Goal: Transaction & Acquisition: Purchase product/service

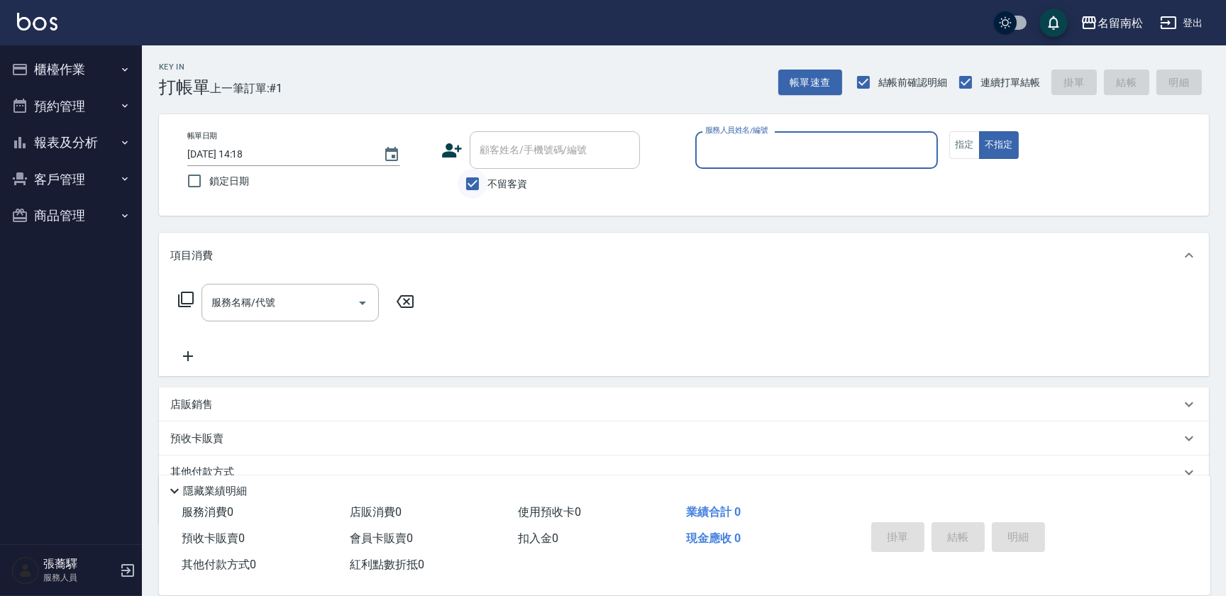
click at [473, 184] on input "不留客資" at bounding box center [473, 184] width 30 height 30
checkbox input "false"
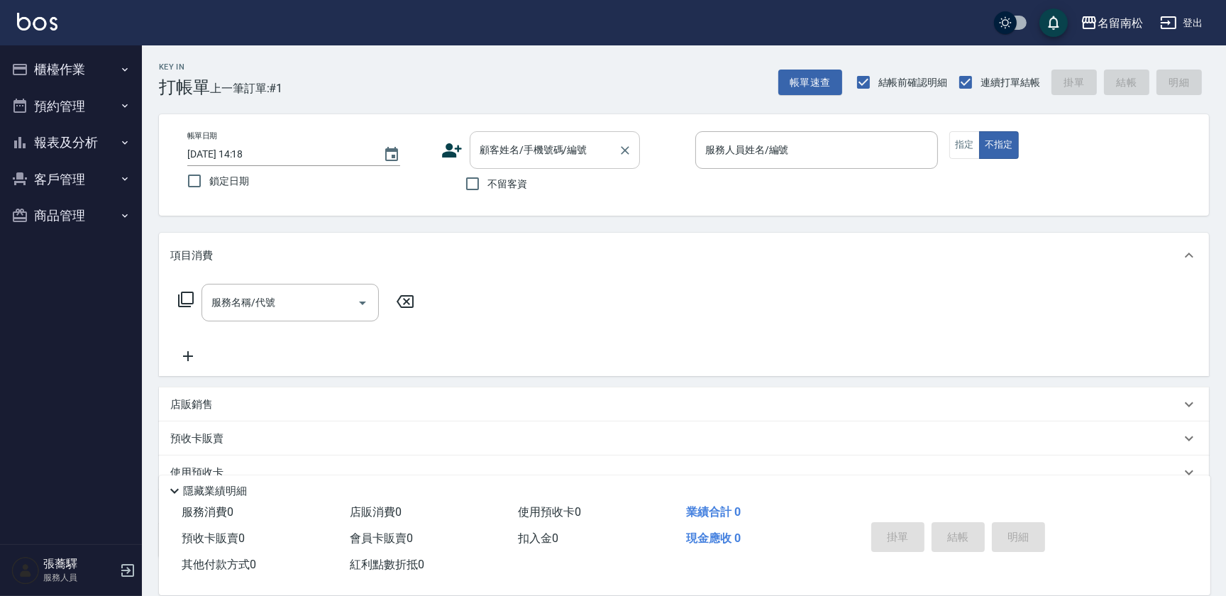
click at [502, 160] on input "顧客姓名/手機號碼/編號" at bounding box center [544, 150] width 136 height 25
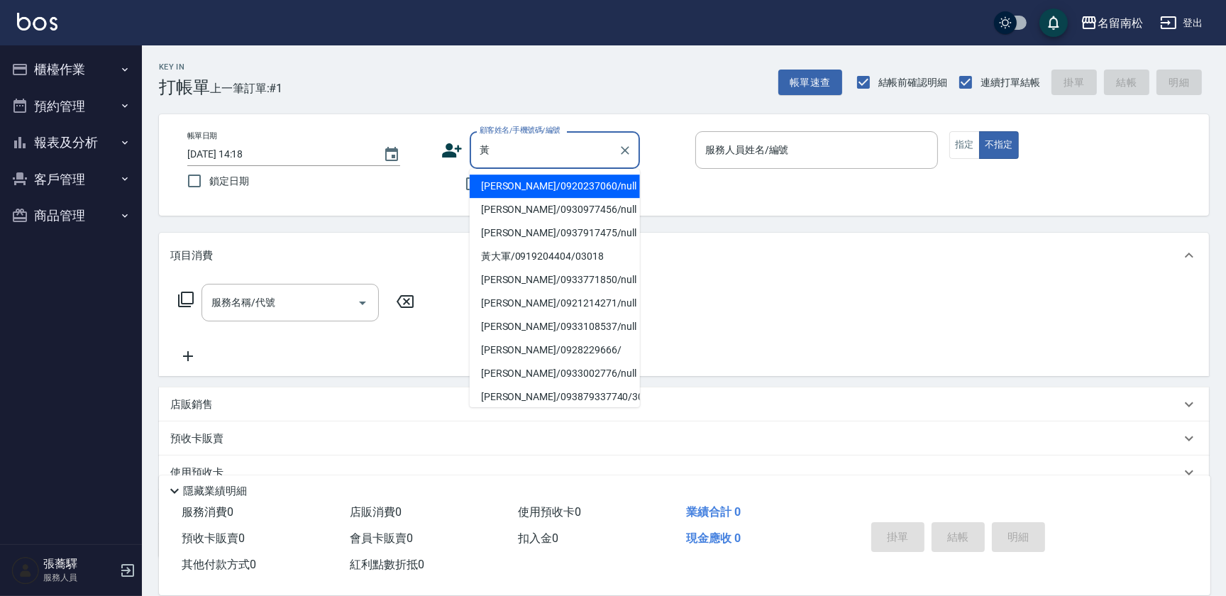
click at [538, 230] on li "[PERSON_NAME]/0937917475/null" at bounding box center [555, 232] width 170 height 23
type input "[PERSON_NAME]/0937917475/null"
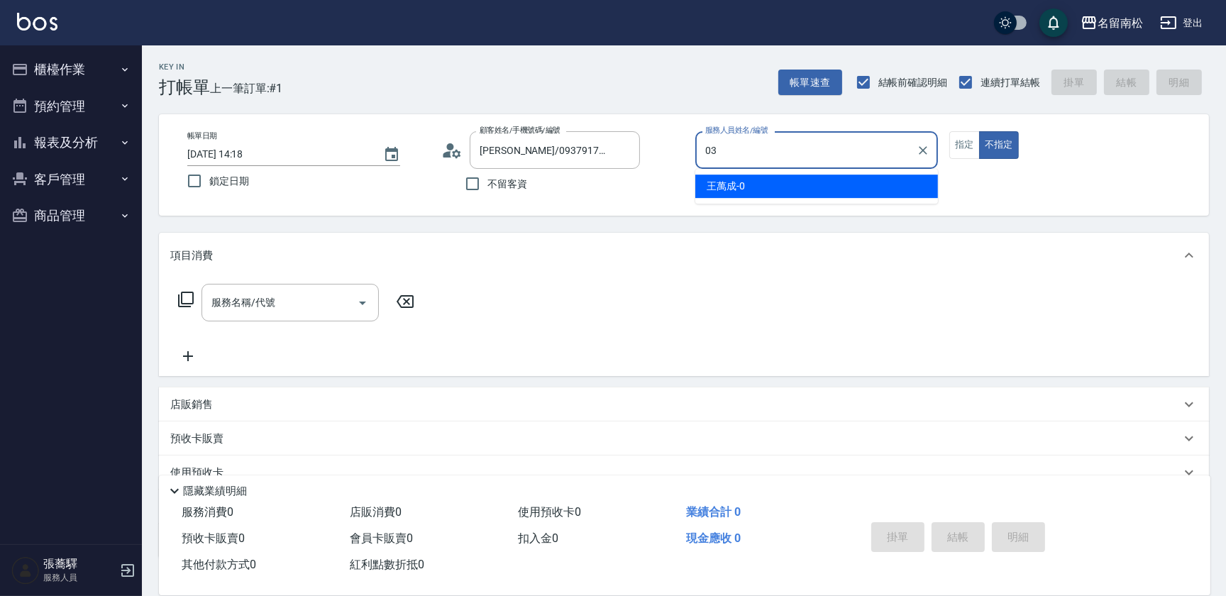
type input "[PERSON_NAME]-03"
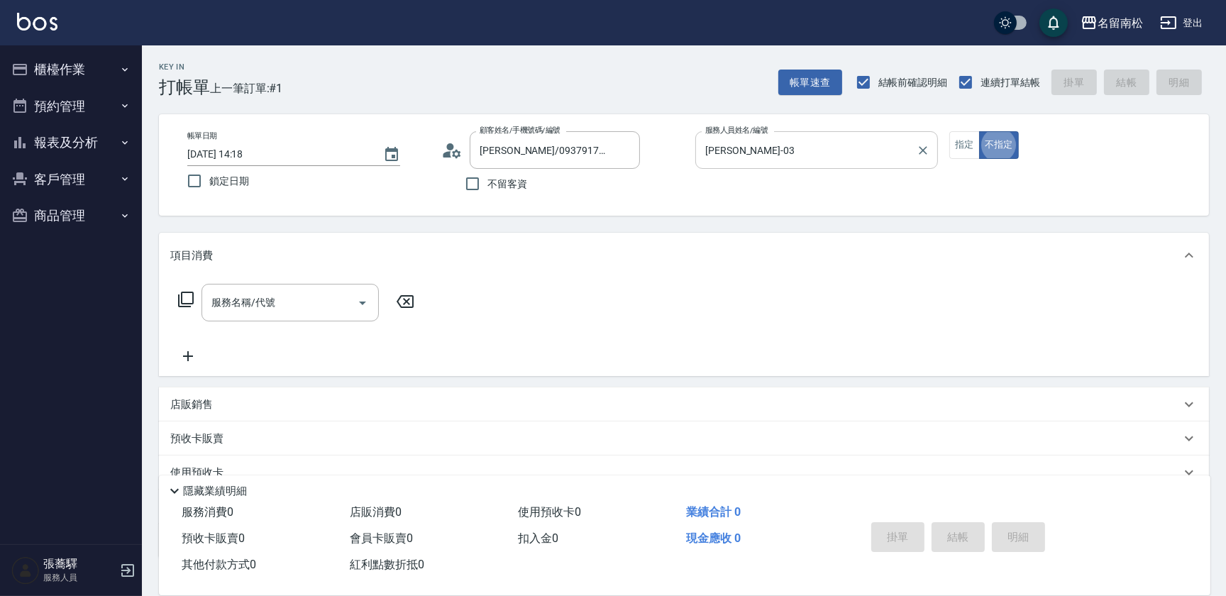
type button "false"
click at [953, 155] on button "指定" at bounding box center [964, 145] width 31 height 28
click at [277, 302] on input "服務名稱/代號" at bounding box center [279, 302] width 143 height 25
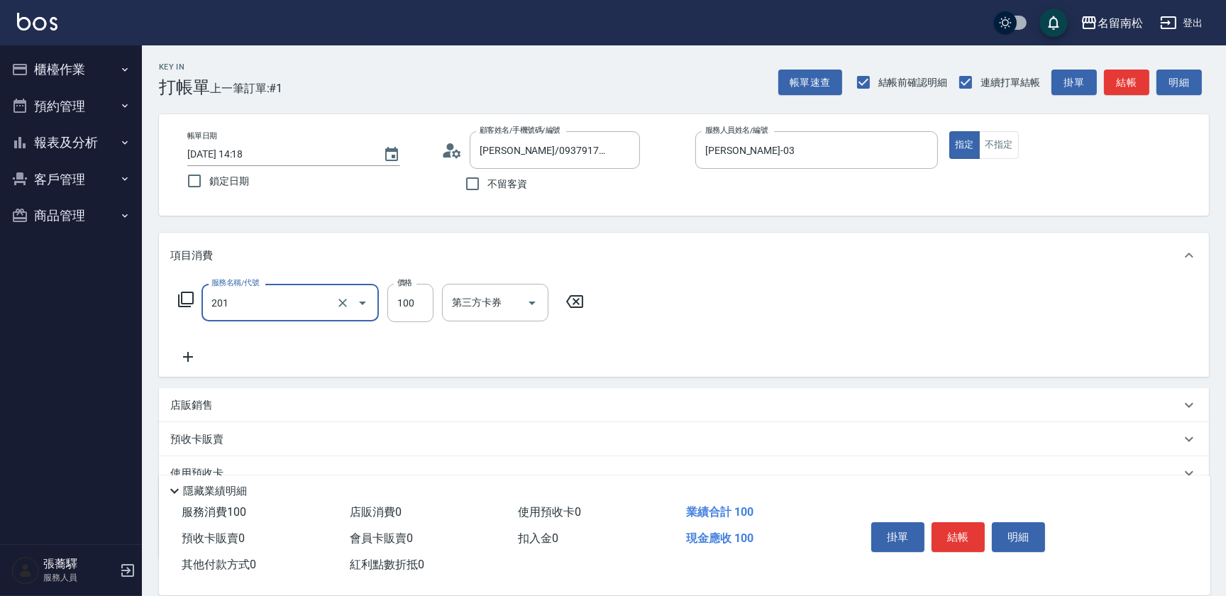
type input "洗髮[100](201)"
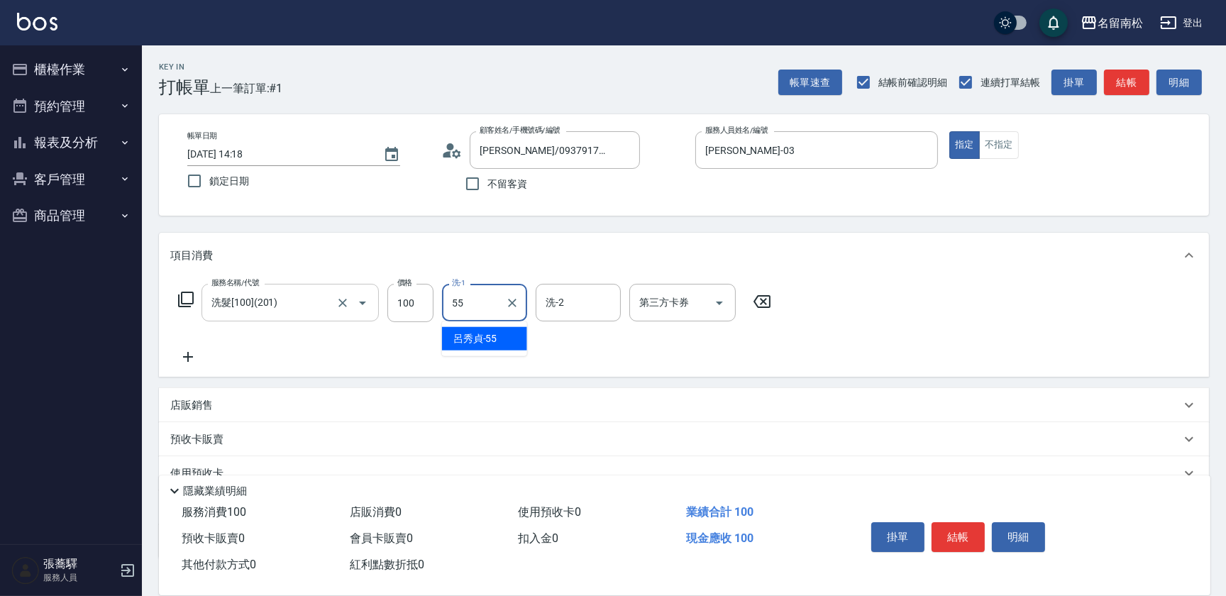
type input "[PERSON_NAME]-55"
click at [182, 361] on icon at bounding box center [187, 356] width 35 height 17
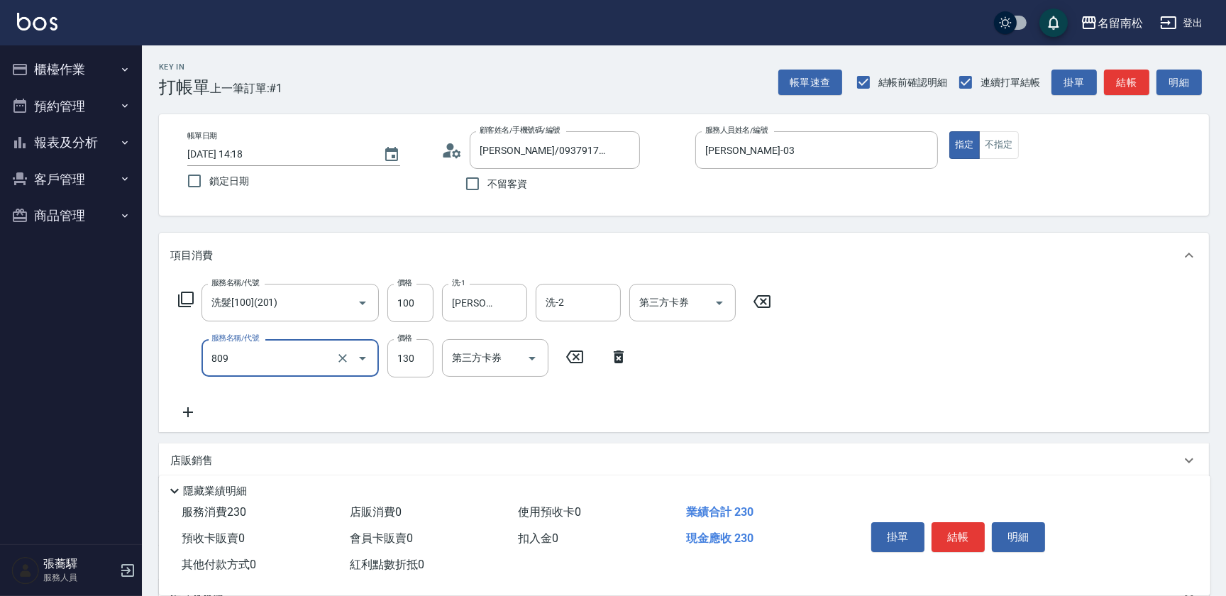
type input "單梳(809)"
click at [612, 350] on icon at bounding box center [618, 356] width 35 height 17
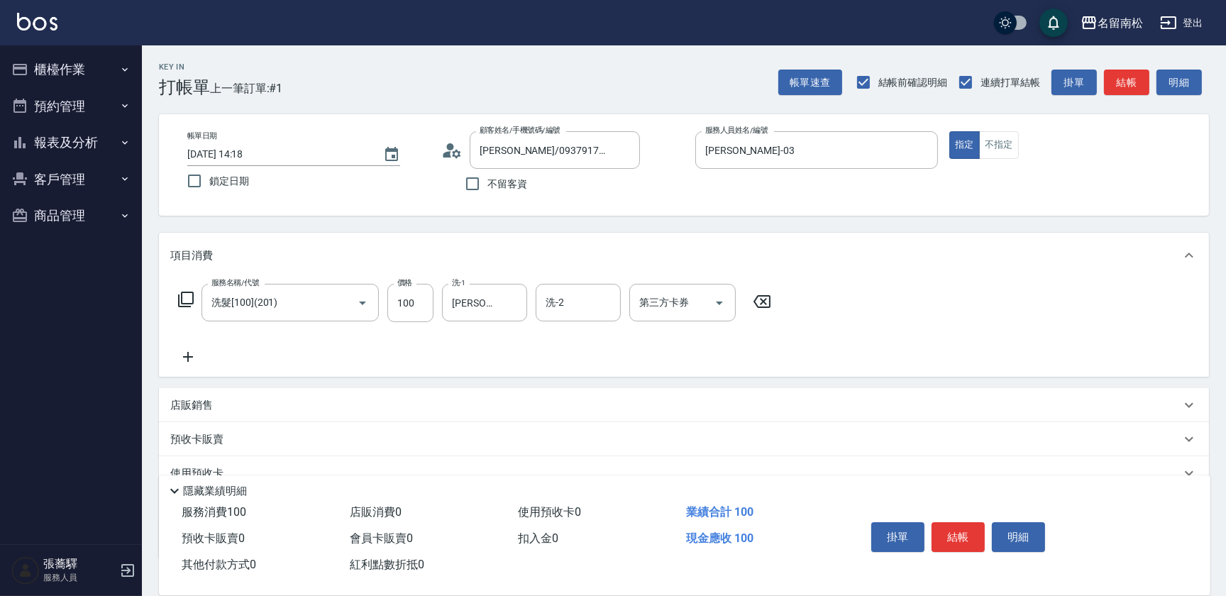
click at [192, 354] on icon at bounding box center [187, 356] width 35 height 17
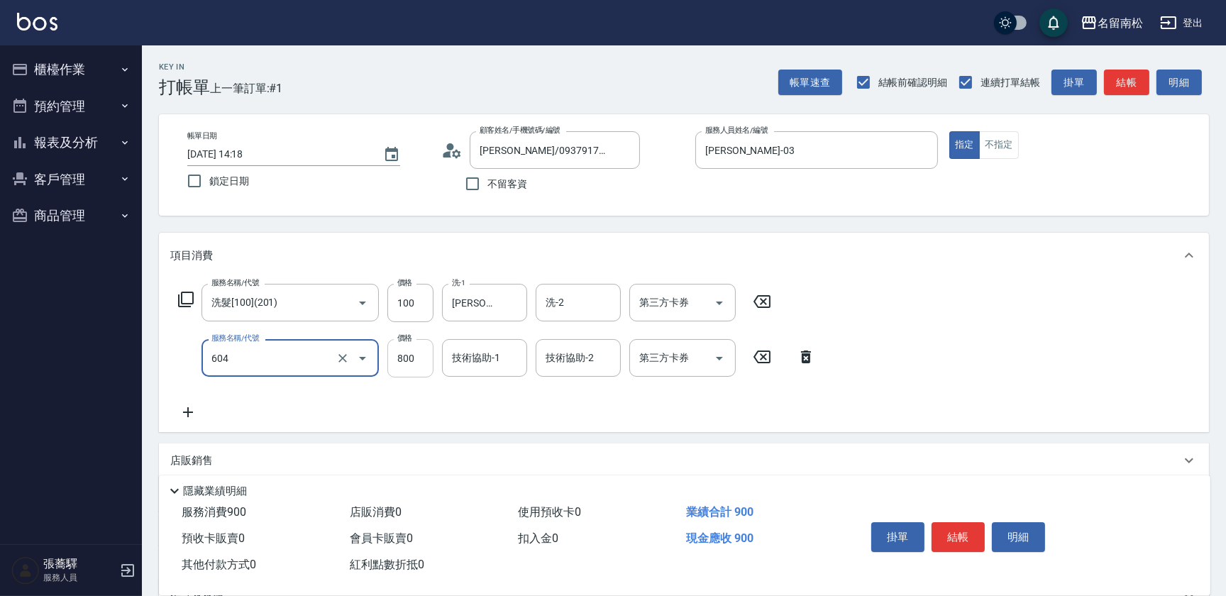
type input "護髮[800](604)"
click at [398, 351] on input "800" at bounding box center [410, 358] width 46 height 38
type input "899"
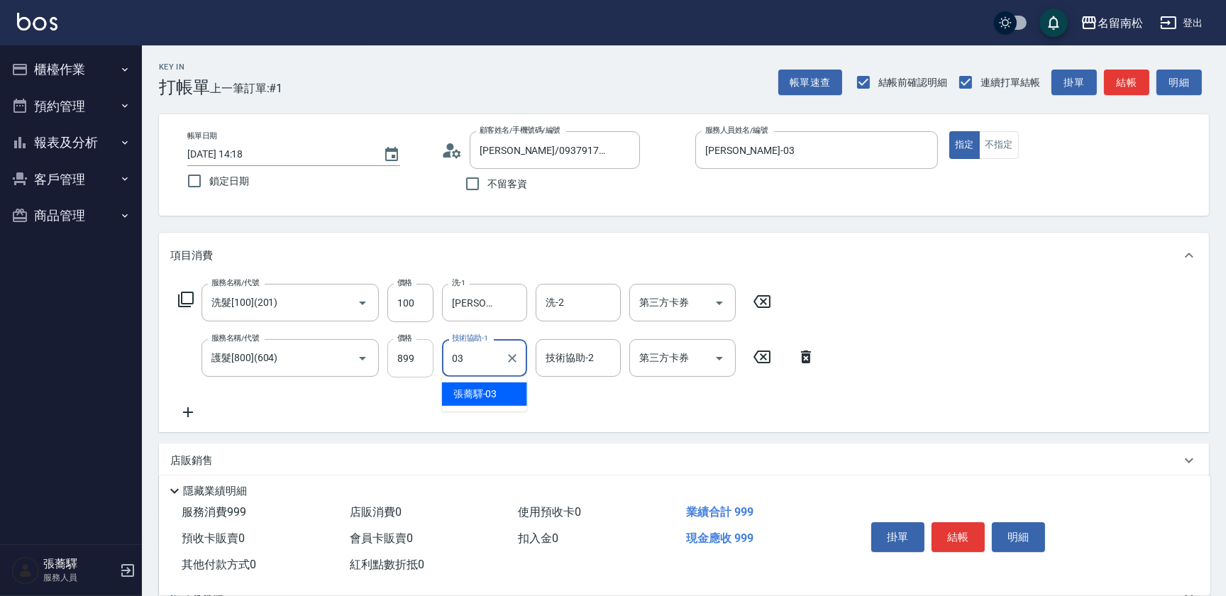
type input "[PERSON_NAME]-03"
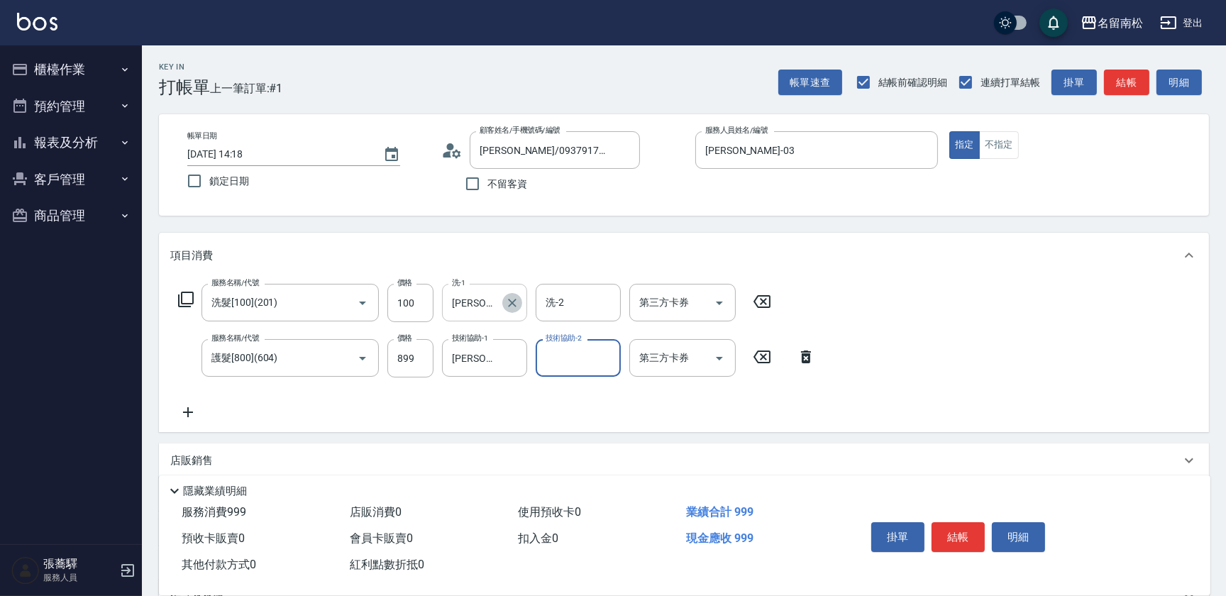
click at [513, 299] on icon "Clear" at bounding box center [512, 303] width 14 height 14
type input "林正雪-001"
click at [963, 528] on button "結帳" at bounding box center [958, 537] width 53 height 30
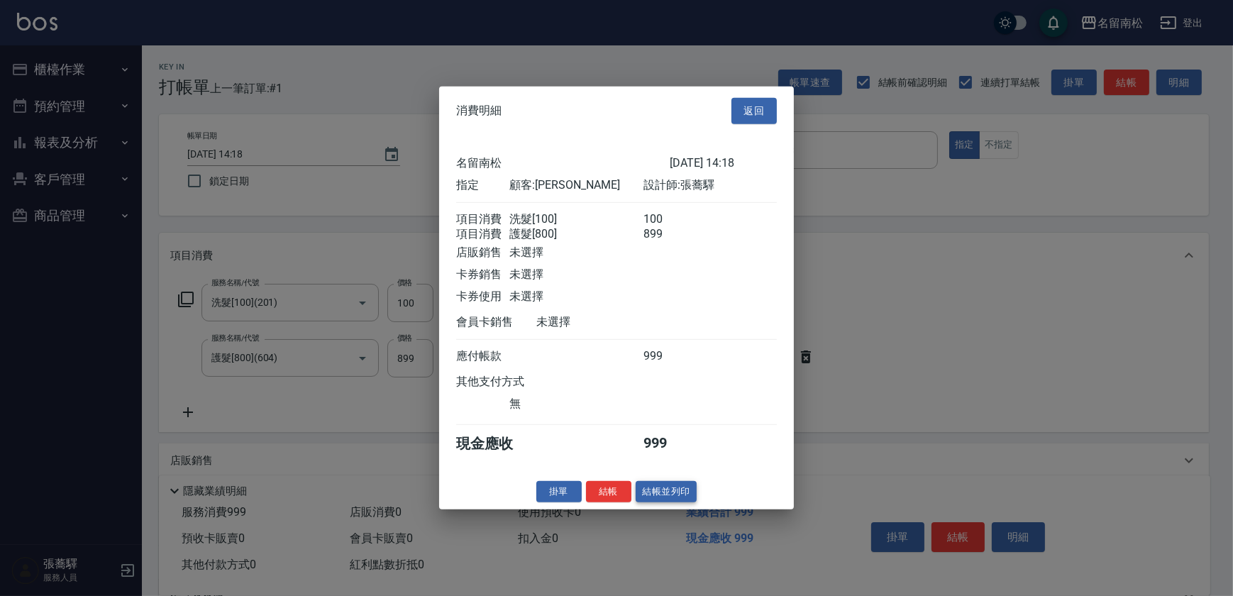
click at [665, 497] on button "結帳並列印" at bounding box center [667, 491] width 62 height 22
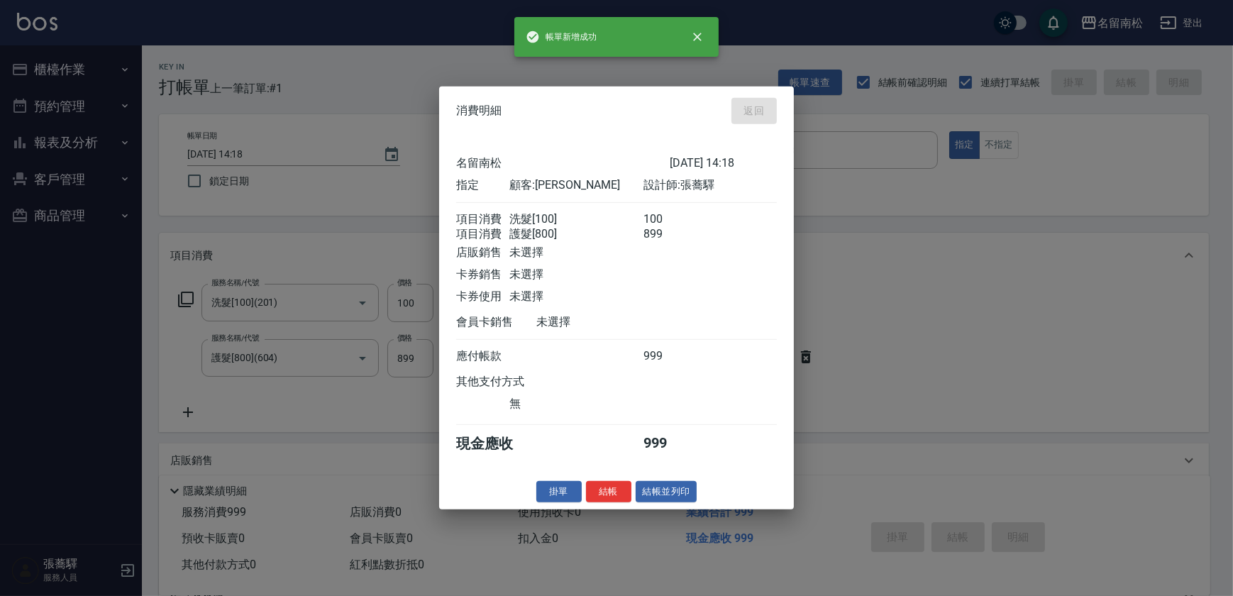
type input "[DATE] 15:50"
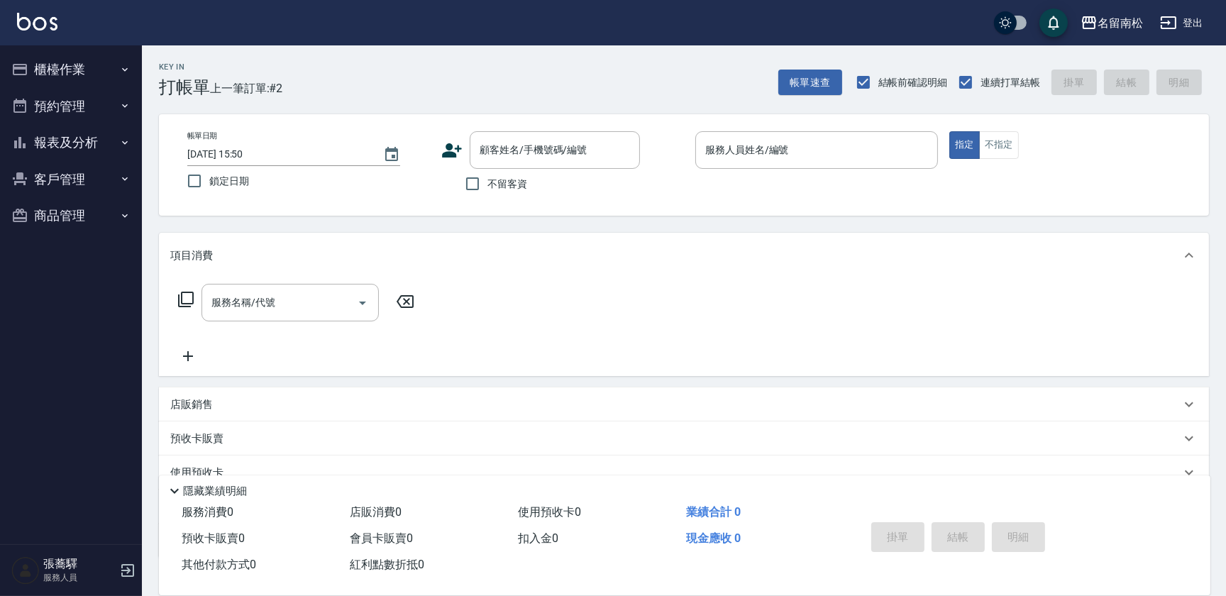
drag, startPoint x: 468, startPoint y: 184, endPoint x: 492, endPoint y: 175, distance: 25.8
click at [471, 183] on input "不留客資" at bounding box center [473, 184] width 30 height 30
checkbox input "true"
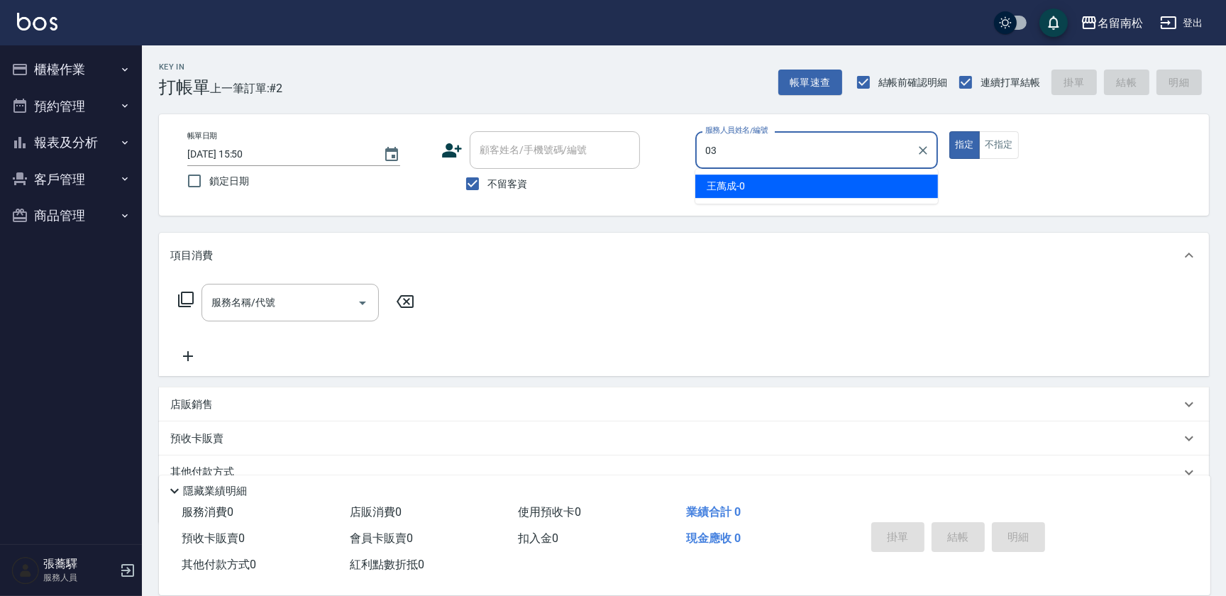
type input "[PERSON_NAME]-03"
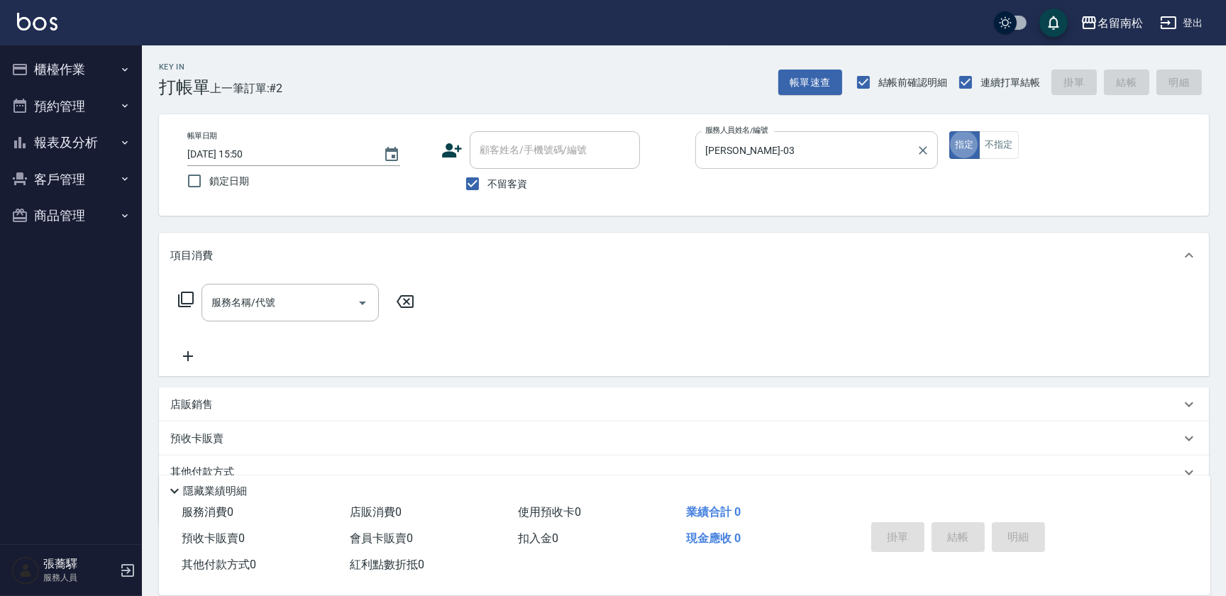
type button "true"
click at [245, 297] on input "服務名稱/代號" at bounding box center [279, 302] width 143 height 25
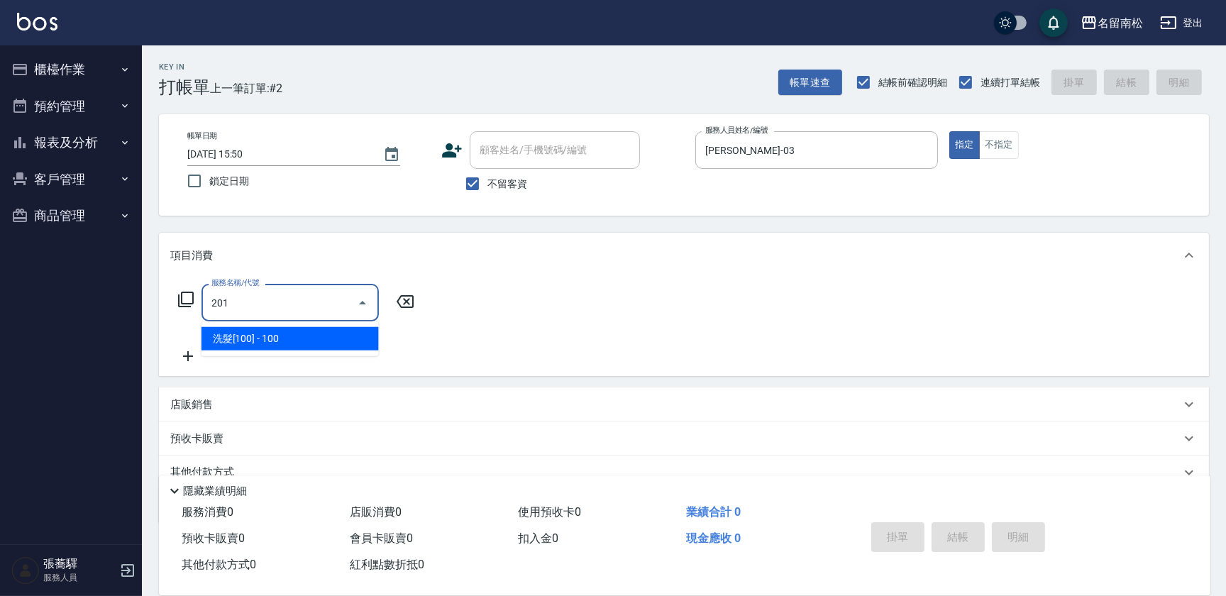
type input "洗髮[100](201)"
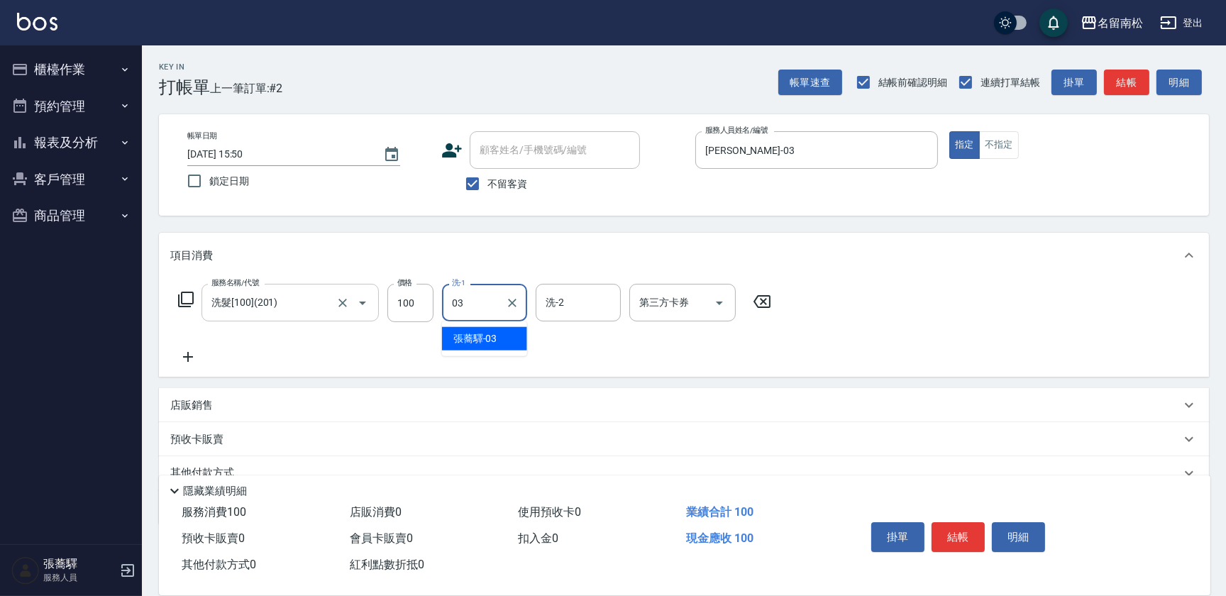
type input "[PERSON_NAME]-03"
click at [189, 354] on icon at bounding box center [187, 356] width 35 height 17
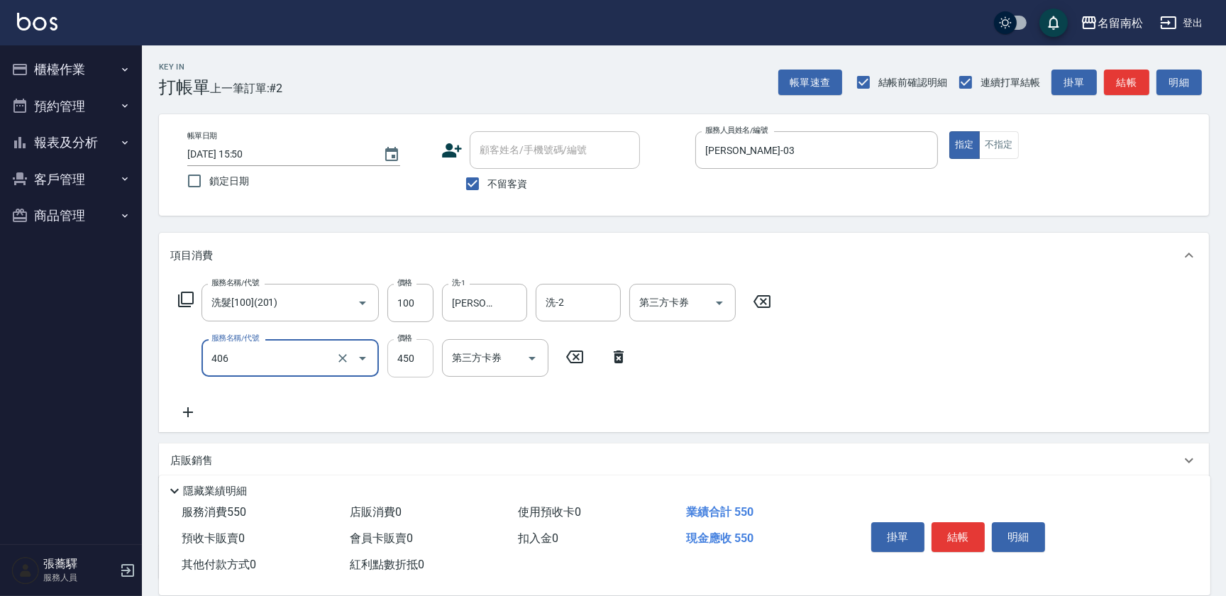
type input "剪髮(450)(406)"
click at [415, 368] on input "450" at bounding box center [410, 358] width 46 height 38
type input "480"
click at [966, 529] on button "結帳" at bounding box center [958, 537] width 53 height 30
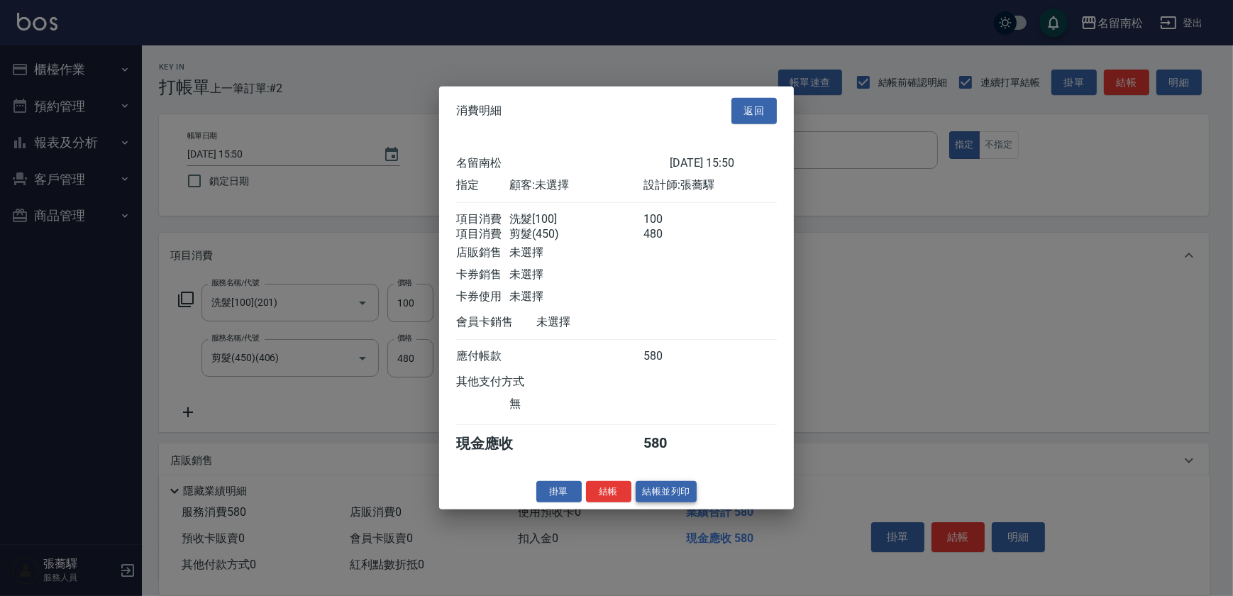
click at [657, 495] on button "結帳並列印" at bounding box center [667, 491] width 62 height 22
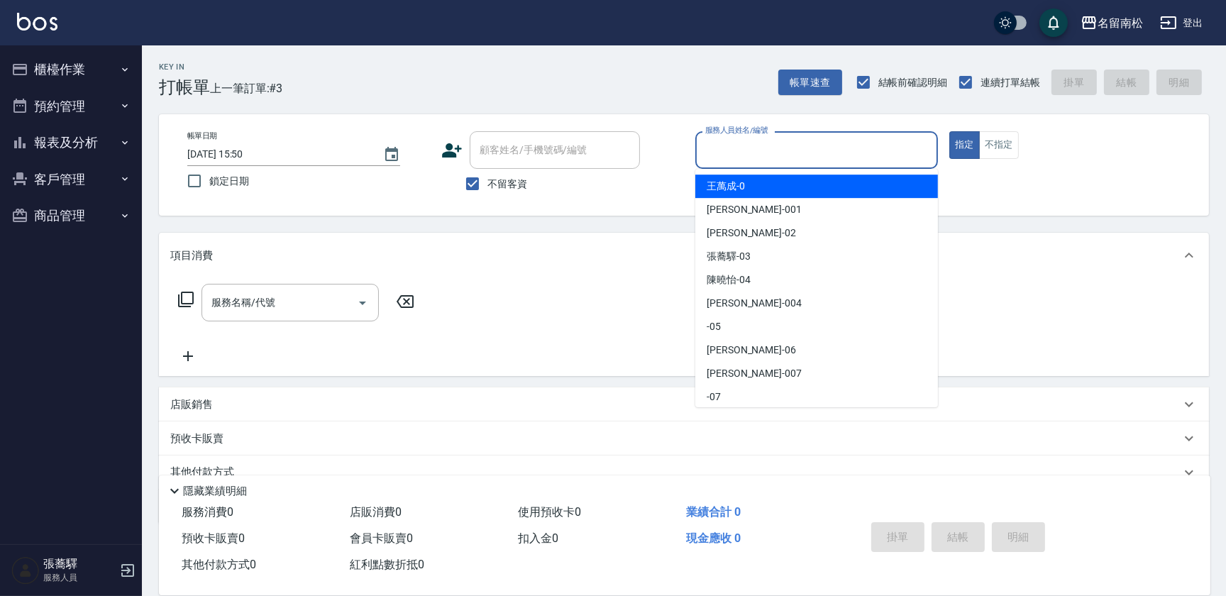
click at [836, 153] on input "服務人員姓名/編號" at bounding box center [817, 150] width 230 height 25
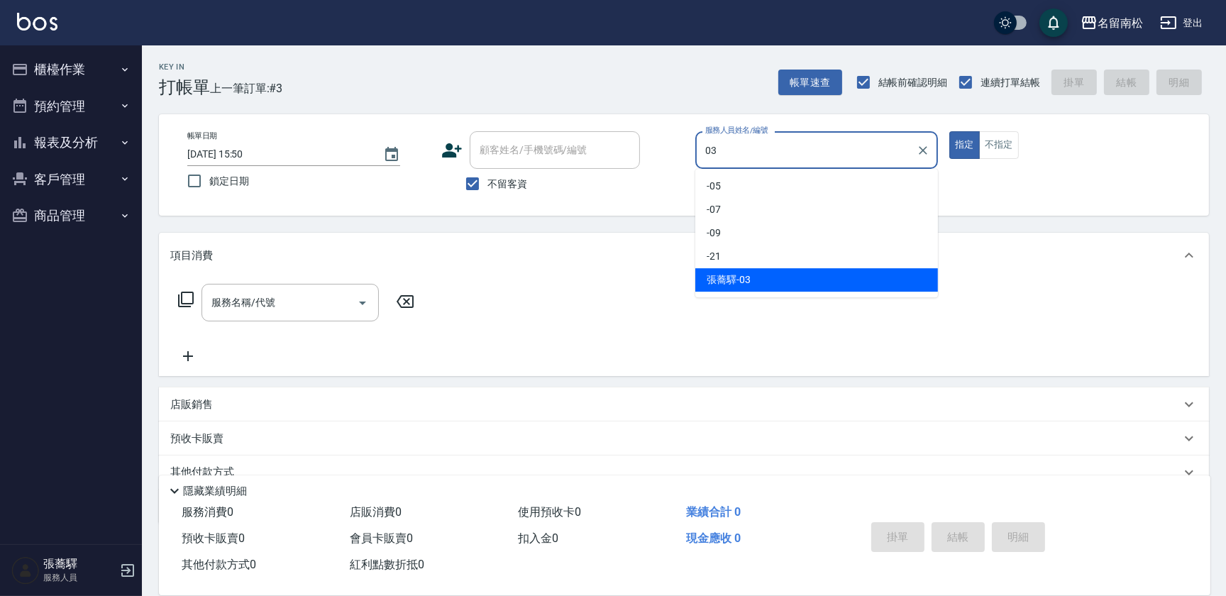
type input "[PERSON_NAME]-03"
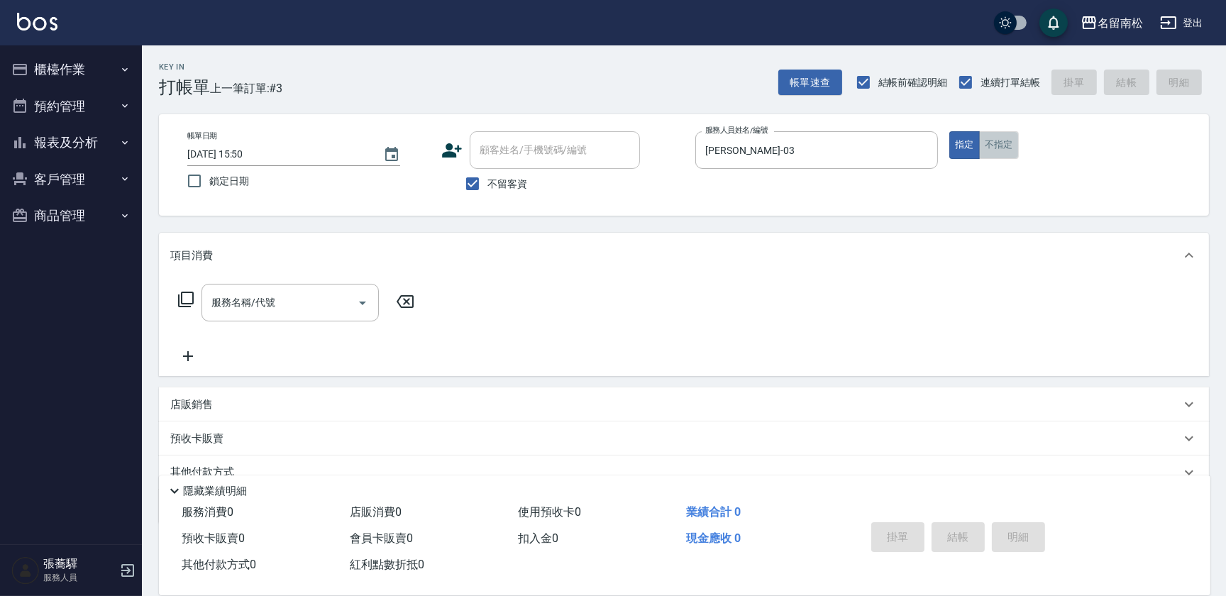
click at [1007, 150] on button "不指定" at bounding box center [999, 145] width 40 height 28
click at [311, 290] on input "服務名稱/代號" at bounding box center [279, 302] width 143 height 25
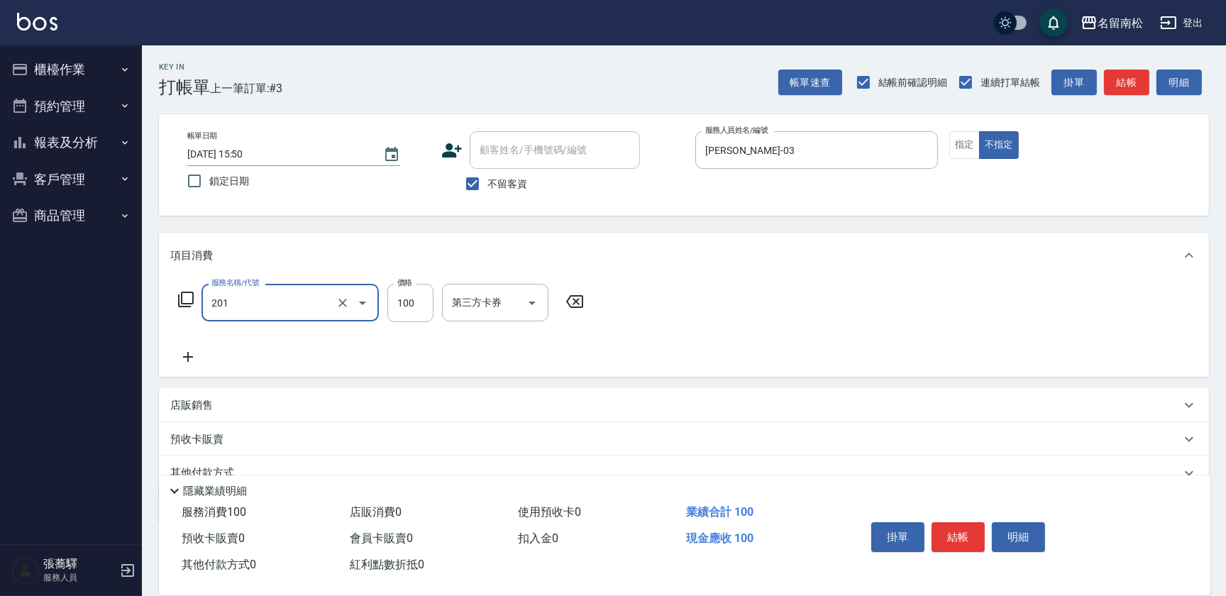
type input "洗髮[100](201)"
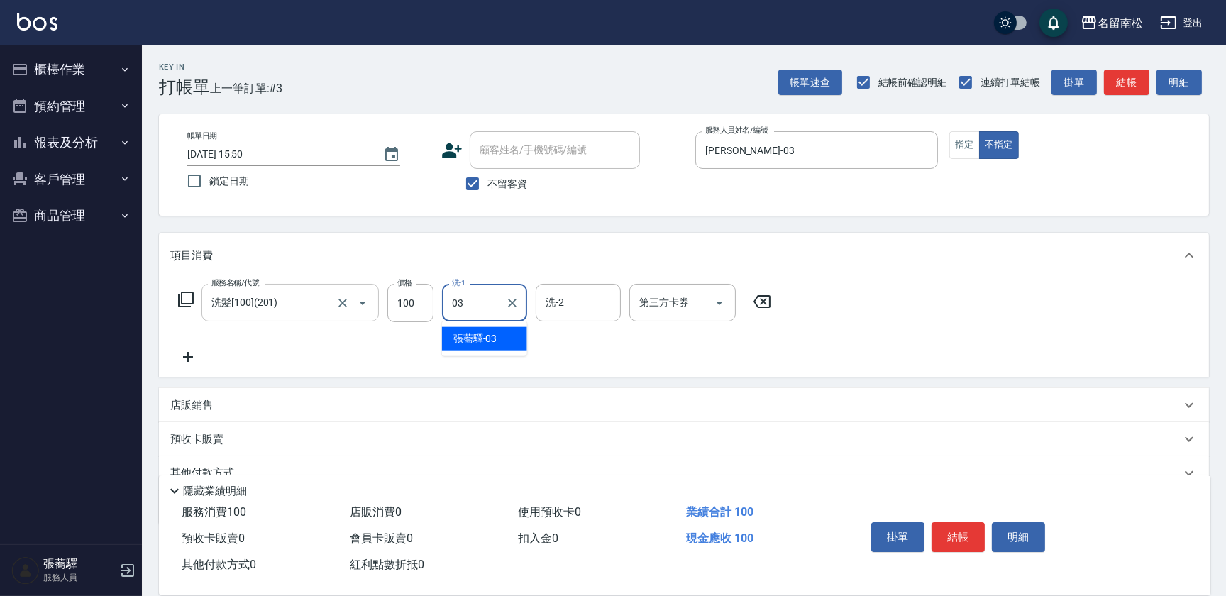
type input "[PERSON_NAME]-03"
click at [194, 360] on icon at bounding box center [187, 356] width 35 height 17
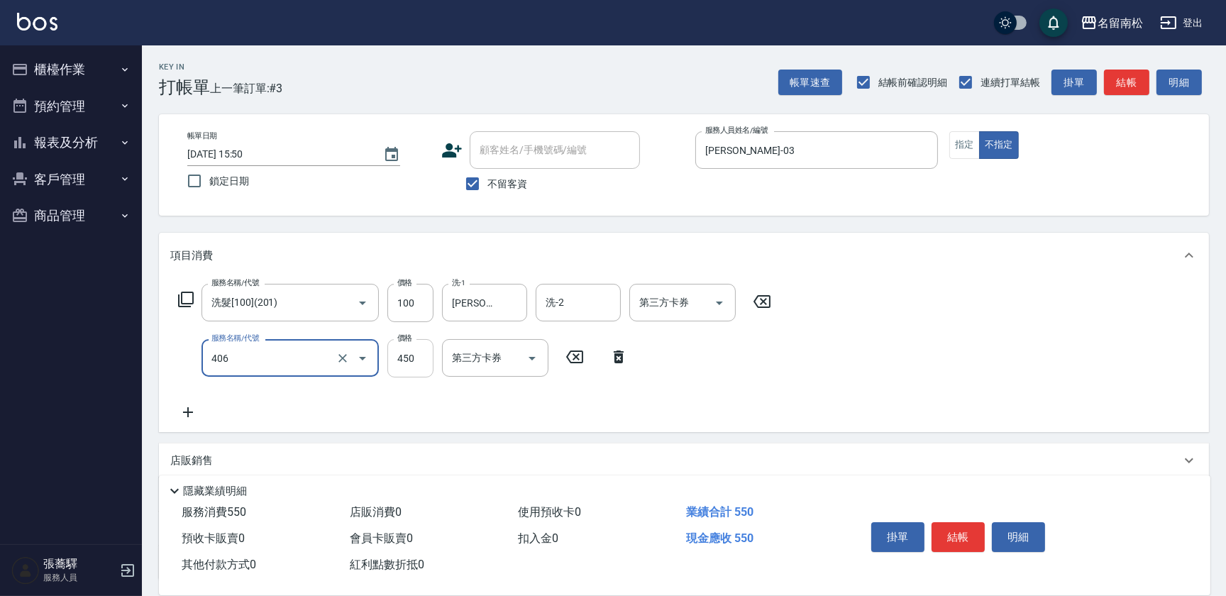
type input "剪髮(450)(406)"
click at [400, 357] on input "450" at bounding box center [410, 358] width 46 height 38
click at [782, 348] on div "服務名稱/代號 洗髮[100](201) 服務名稱/代號 價格 100 價格 洗-1 [PERSON_NAME]-03 洗-1 洗-2 洗-2 第三方卡券 第…" at bounding box center [684, 355] width 1050 height 154
click at [968, 538] on button "結帳" at bounding box center [958, 537] width 53 height 30
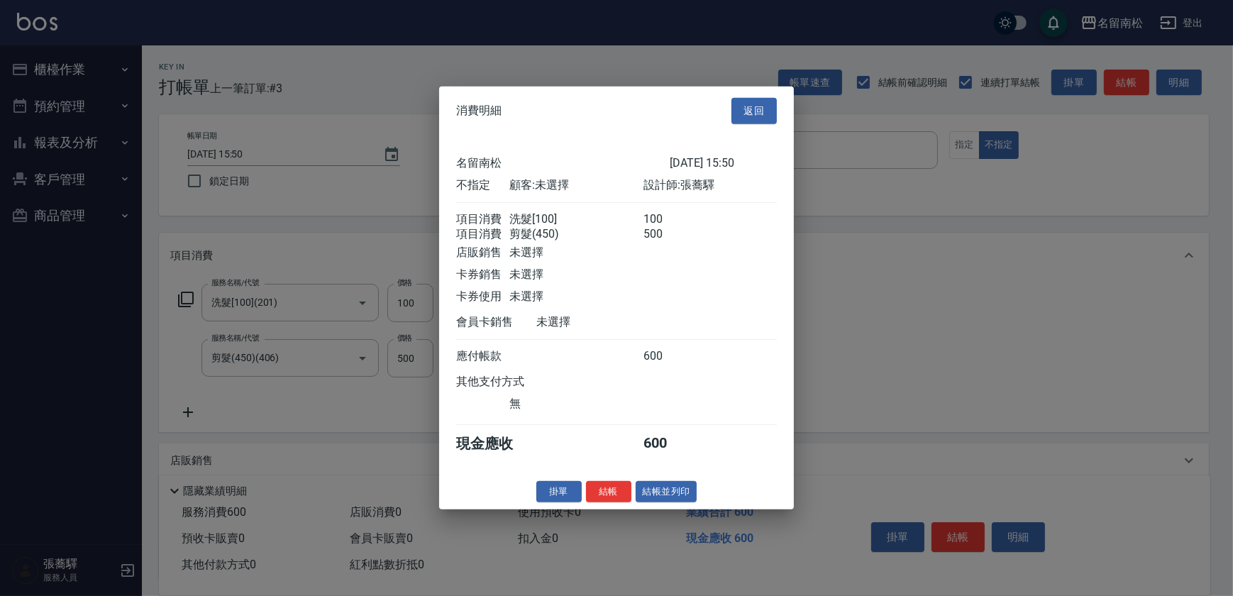
click at [772, 109] on button "返回" at bounding box center [753, 111] width 45 height 26
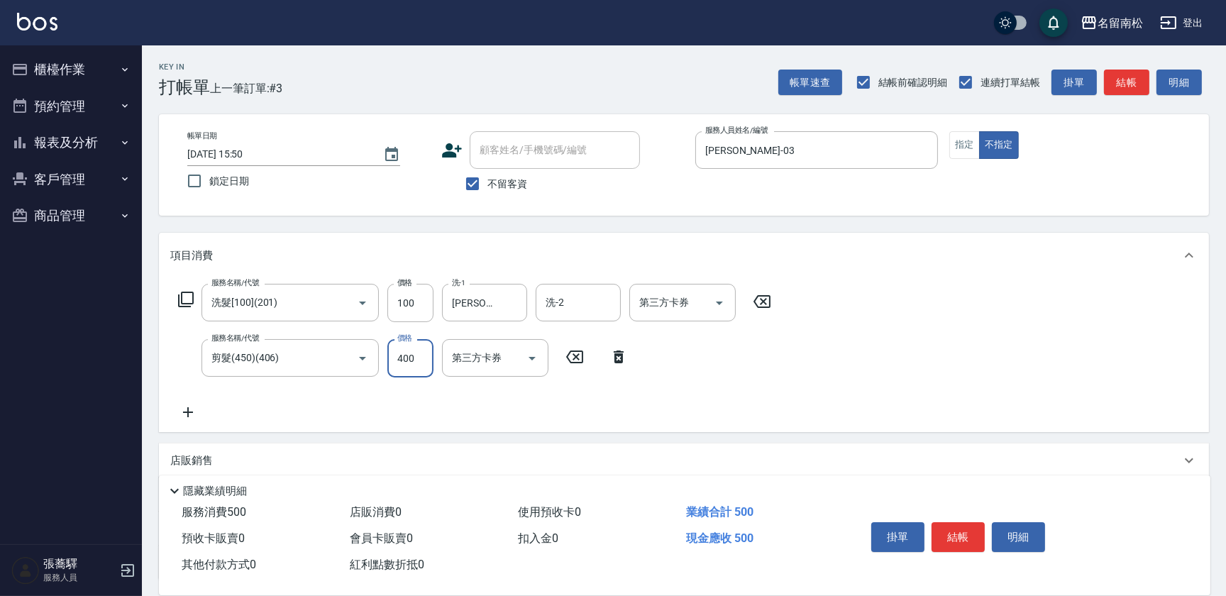
type input "400"
click at [184, 416] on icon at bounding box center [187, 412] width 35 height 17
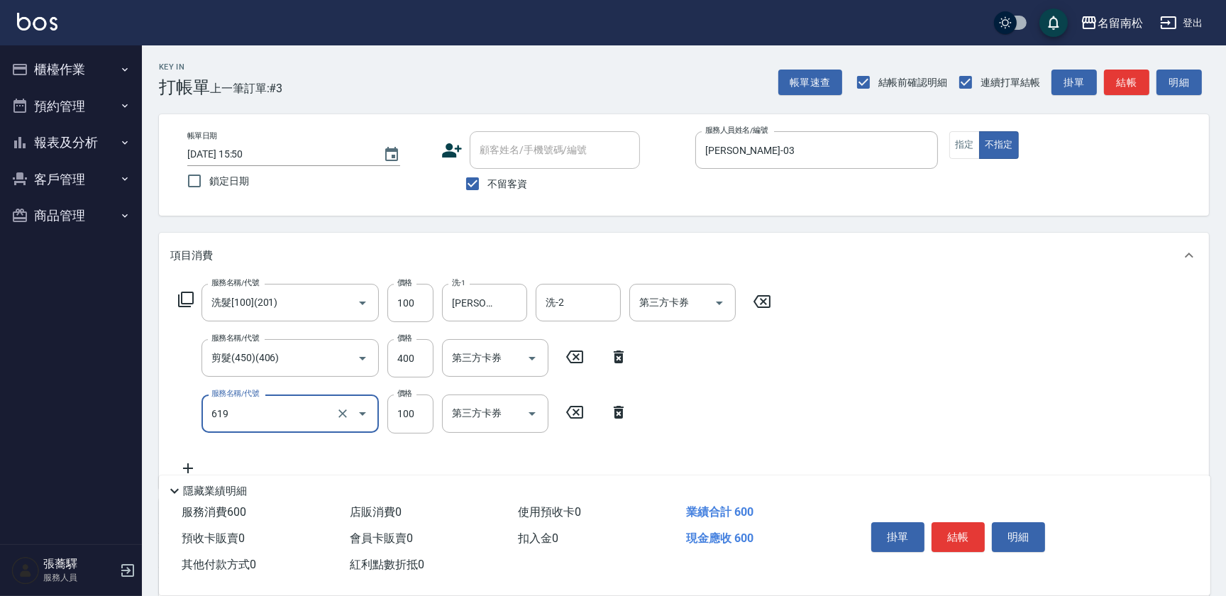
type input "[PERSON_NAME].玻酸.晶膜.水療(619)"
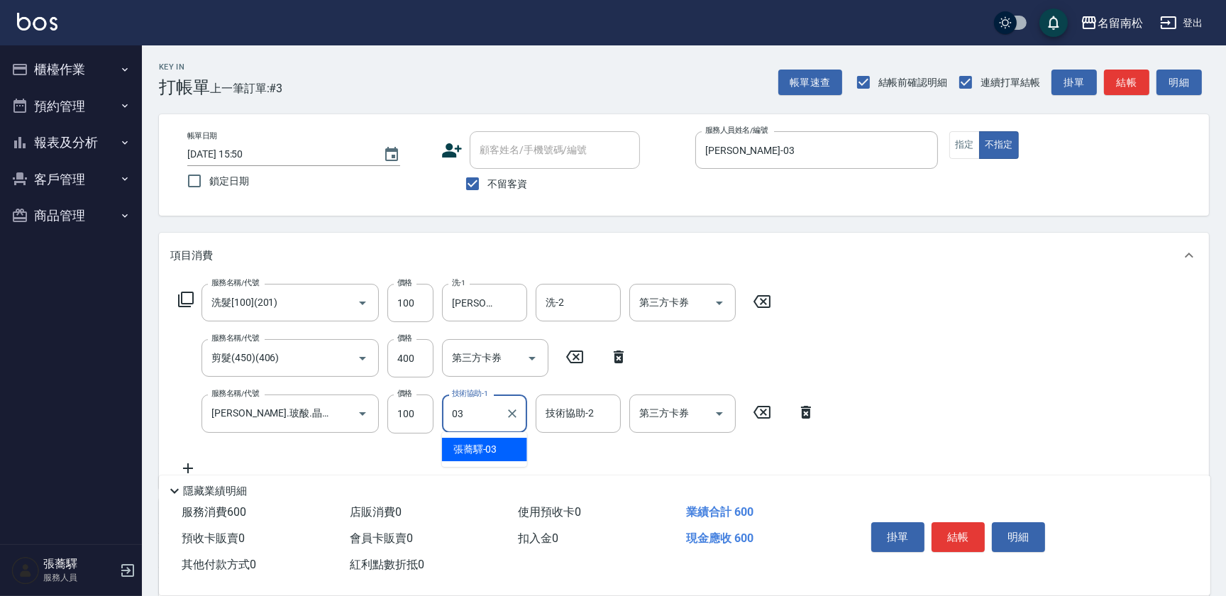
type input "[PERSON_NAME]-03"
click at [955, 536] on button "結帳" at bounding box center [958, 537] width 53 height 30
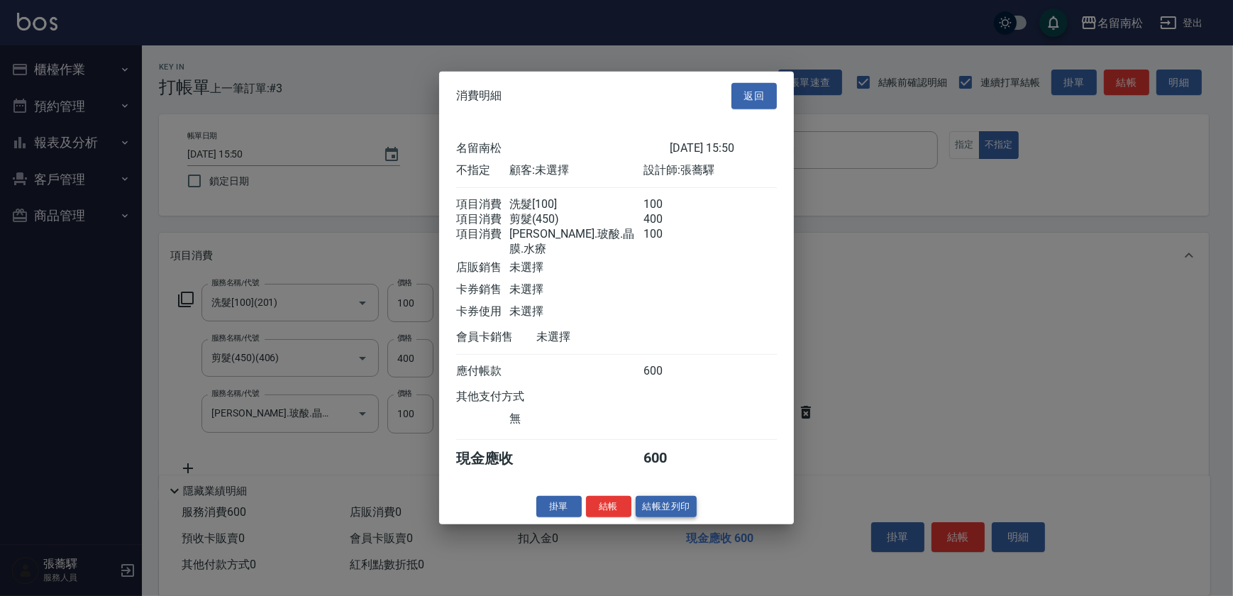
click at [678, 509] on button "結帳並列印" at bounding box center [667, 506] width 62 height 22
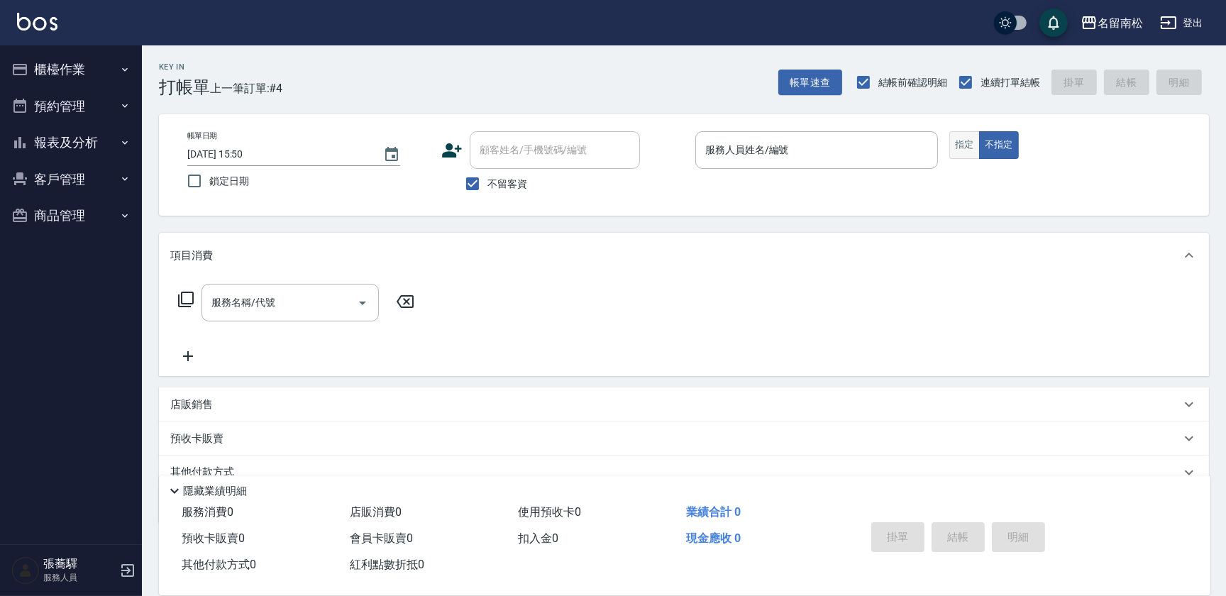
click at [959, 152] on button "指定" at bounding box center [964, 145] width 31 height 28
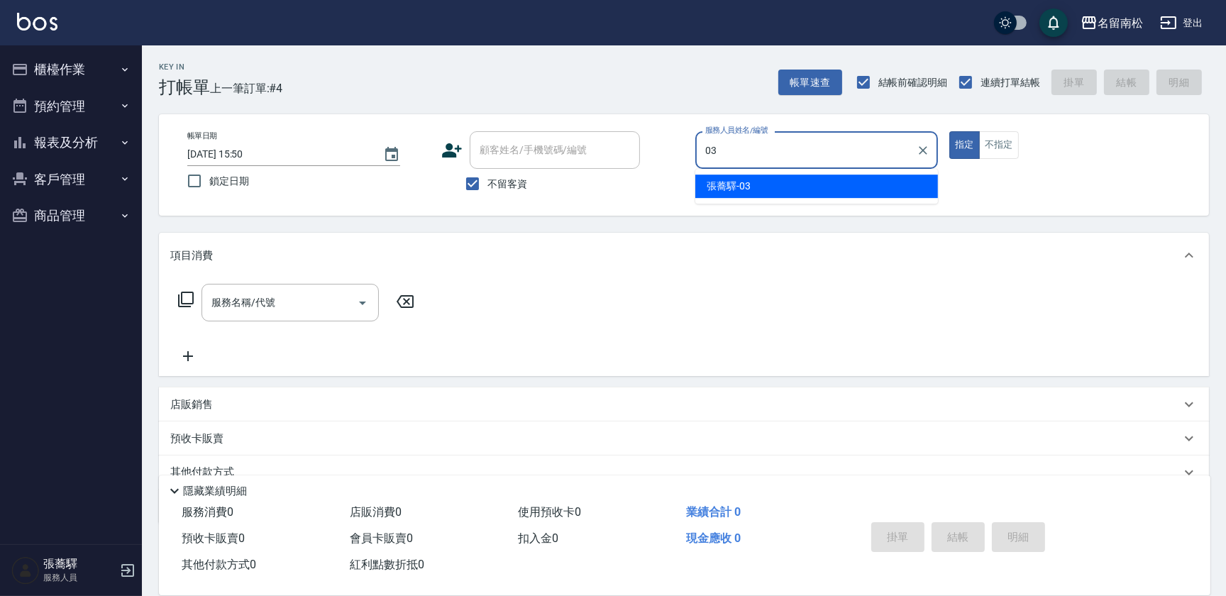
type input "[PERSON_NAME]-03"
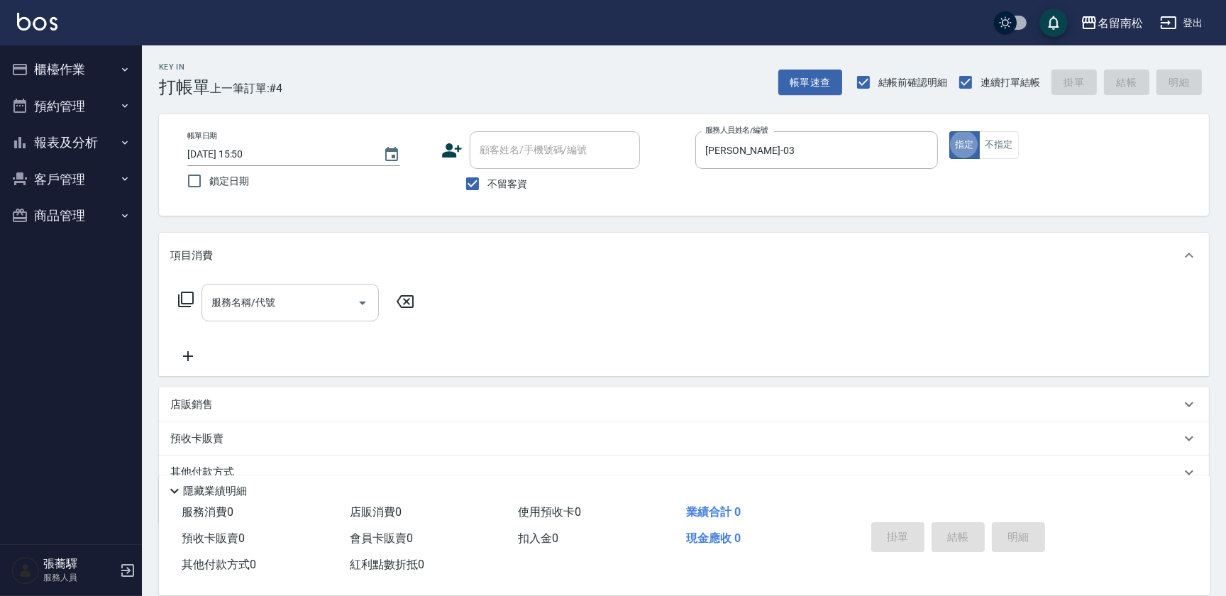
click at [306, 302] on input "服務名稱/代號" at bounding box center [279, 302] width 143 height 25
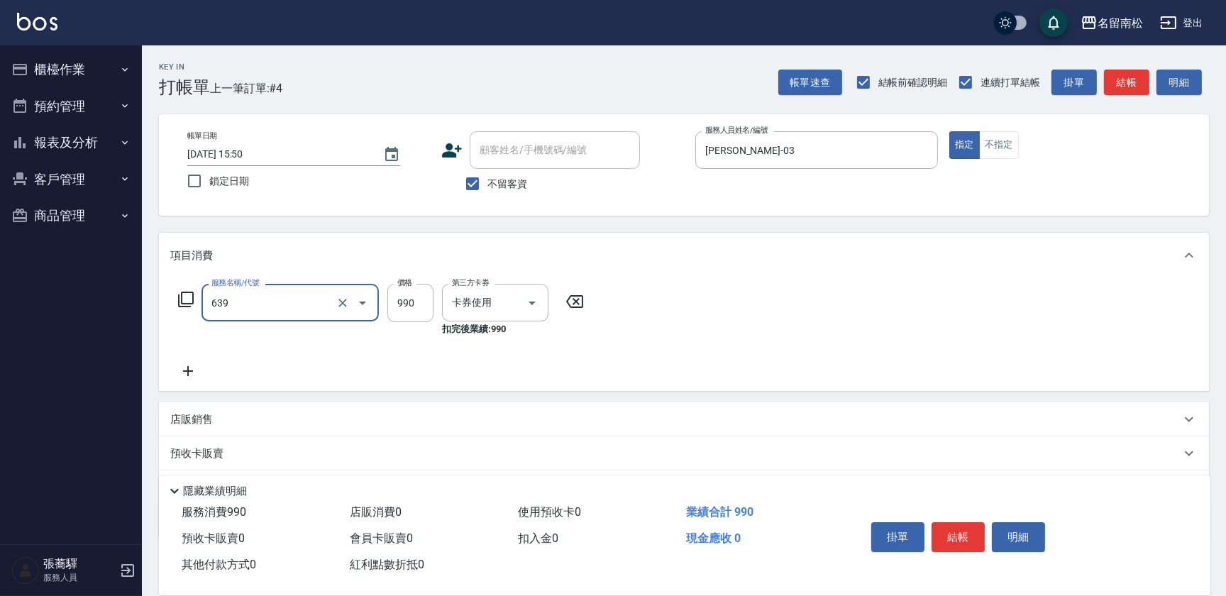
type input "(芙)蘆薈髮膜套卡(自材)(639)"
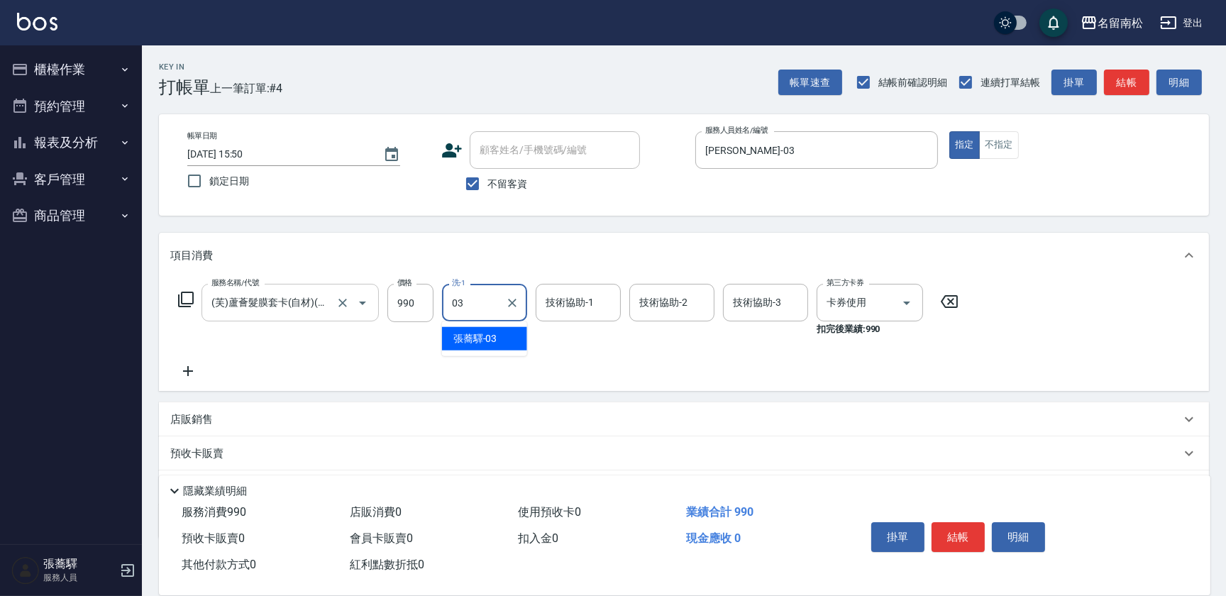
type input "[PERSON_NAME]-03"
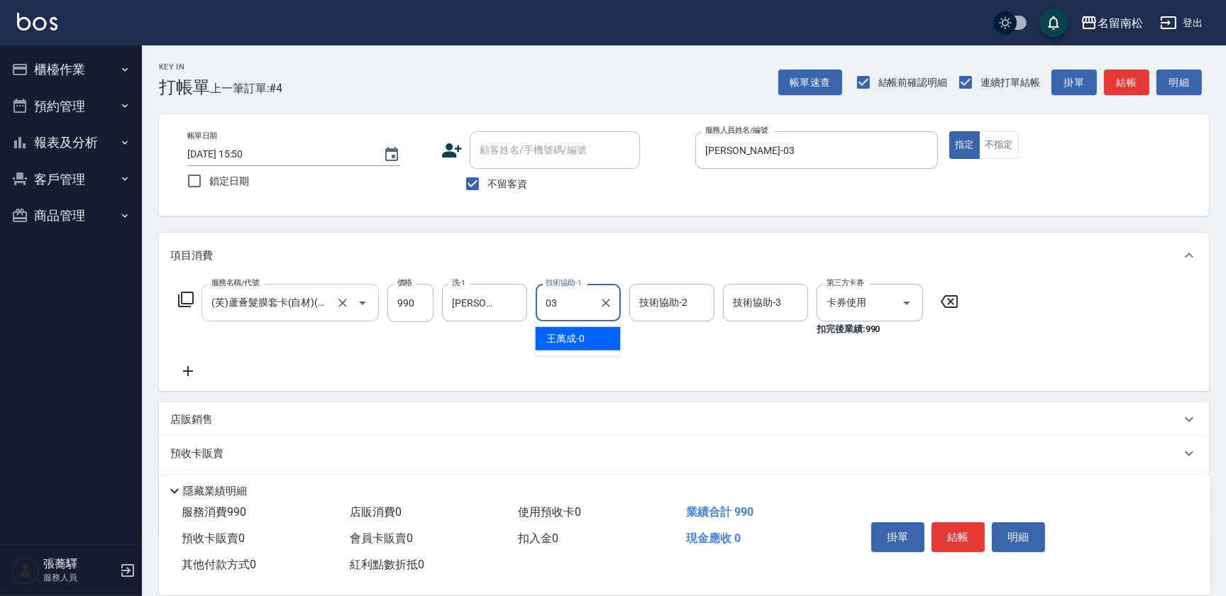
type input "[PERSON_NAME]-03"
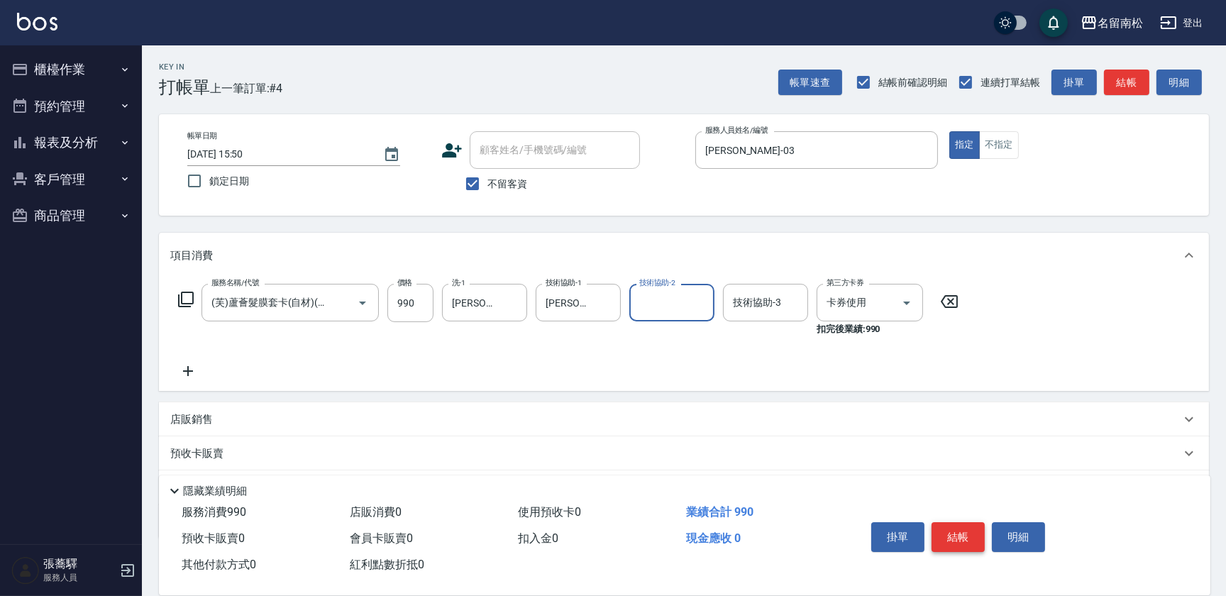
click at [941, 540] on button "結帳" at bounding box center [958, 537] width 53 height 30
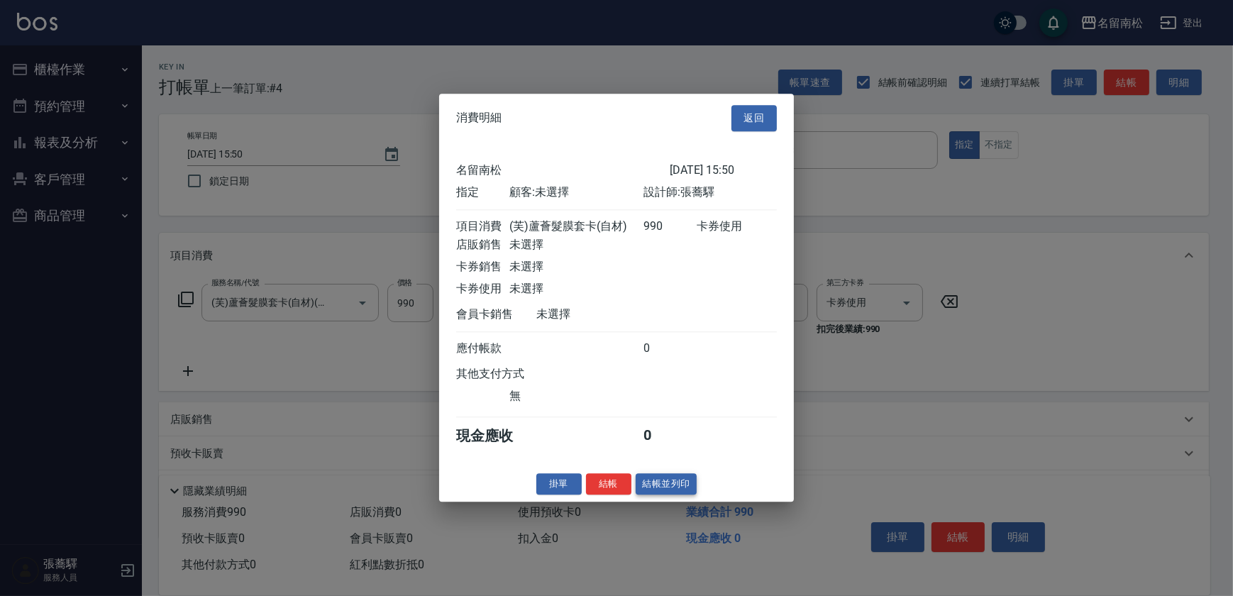
click at [675, 495] on button "結帳並列印" at bounding box center [667, 484] width 62 height 22
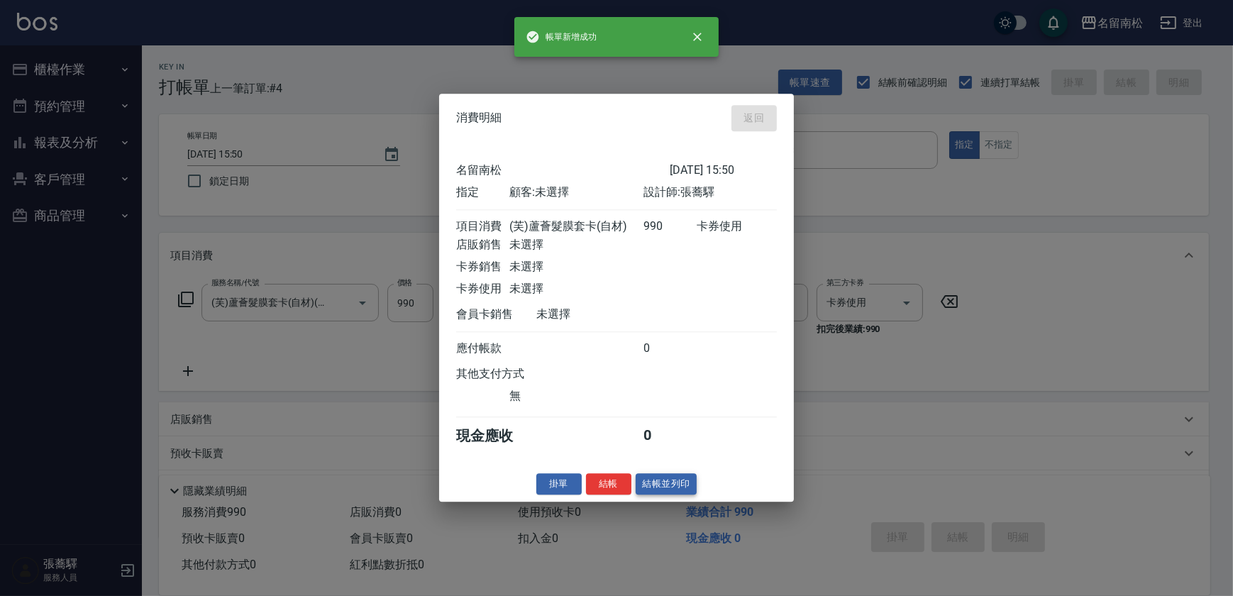
type input "[DATE] 15:51"
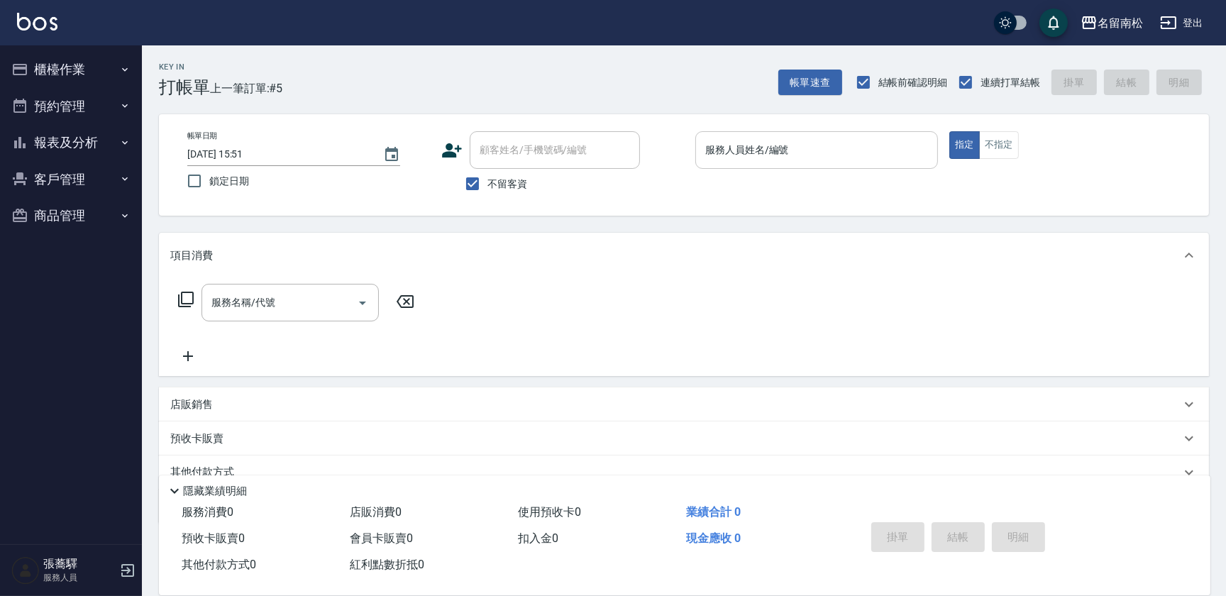
drag, startPoint x: 795, startPoint y: 170, endPoint x: 800, endPoint y: 159, distance: 11.7
click at [795, 170] on p at bounding box center [816, 176] width 243 height 15
click at [802, 148] on input "服務人員姓名/編號" at bounding box center [817, 150] width 230 height 25
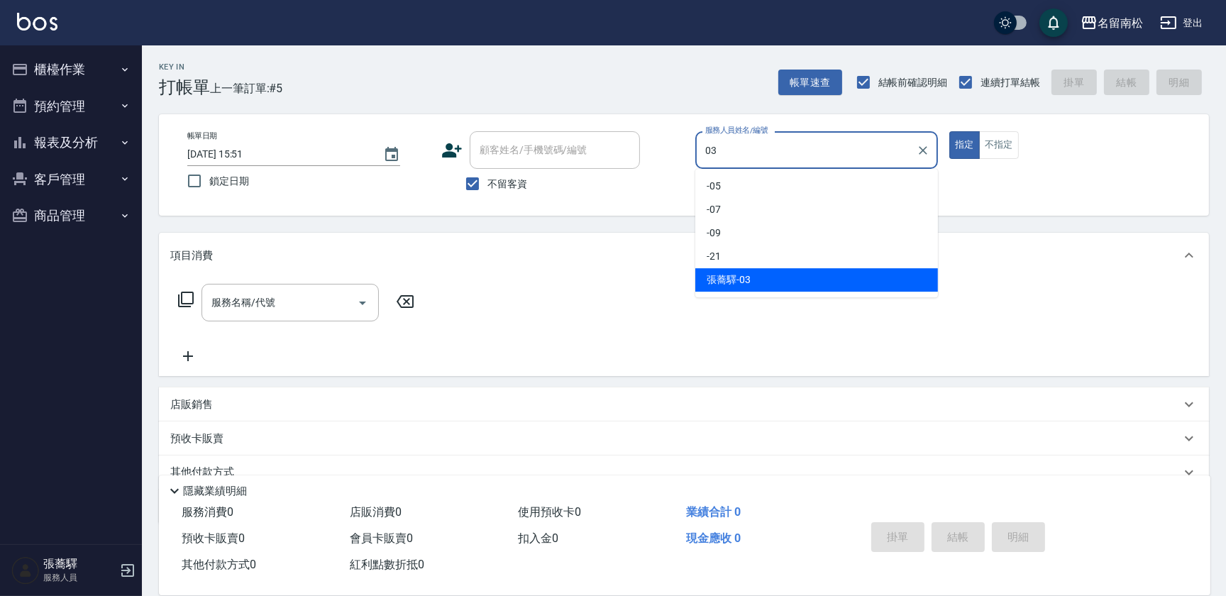
type input "[PERSON_NAME]-03"
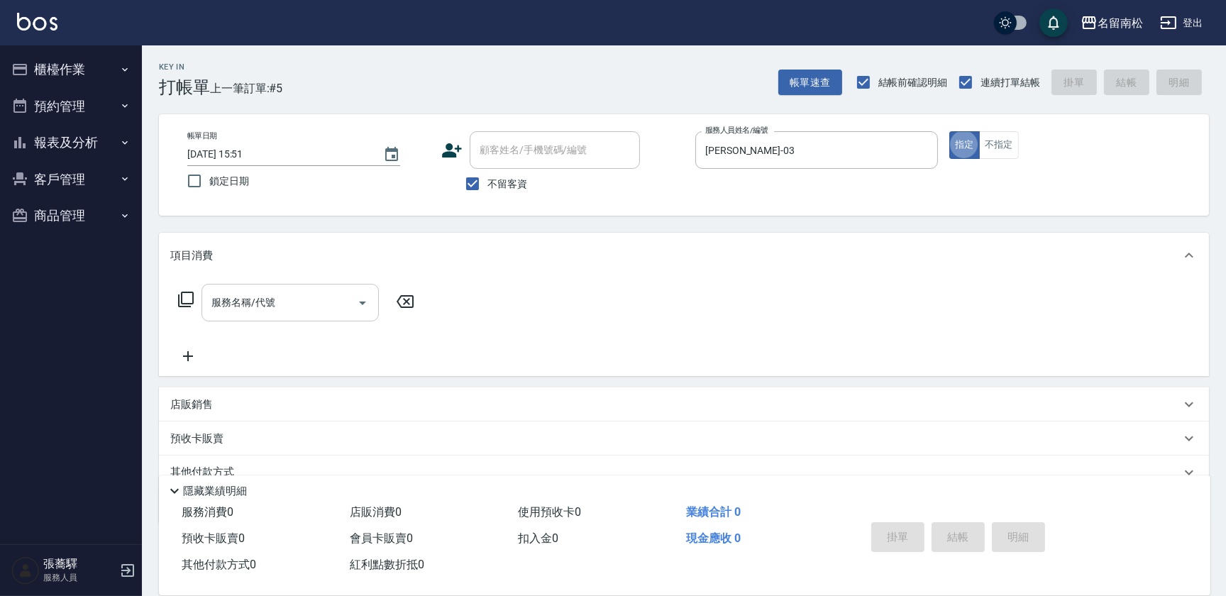
click at [302, 290] on input "服務名稱/代號" at bounding box center [279, 302] width 143 height 25
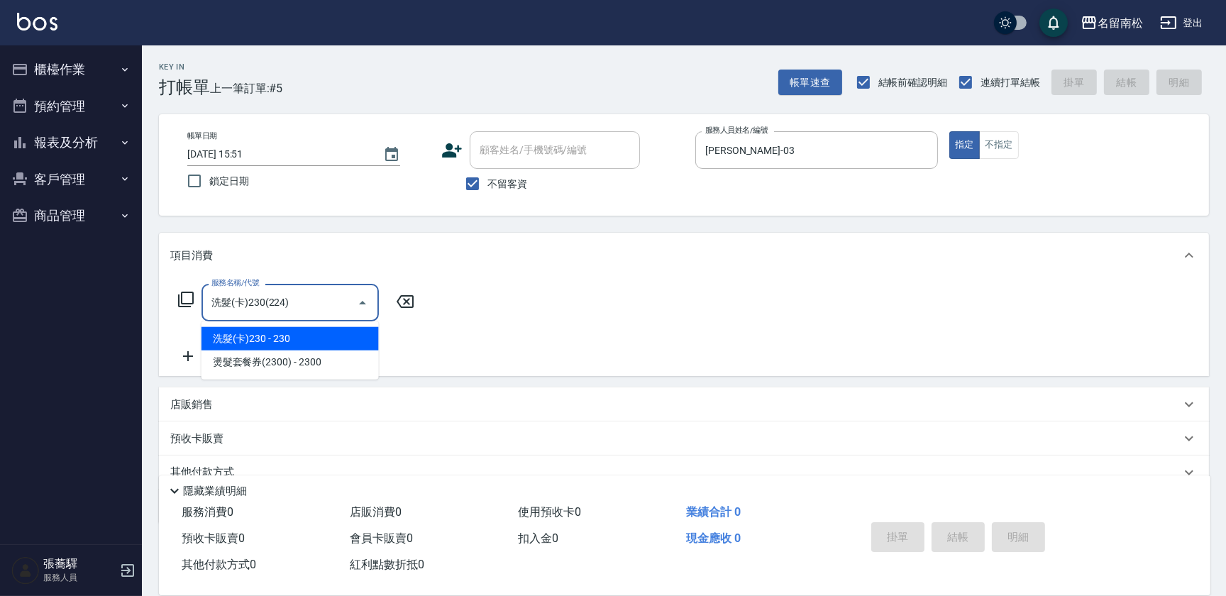
type input "洗髮(卡)230(224)"
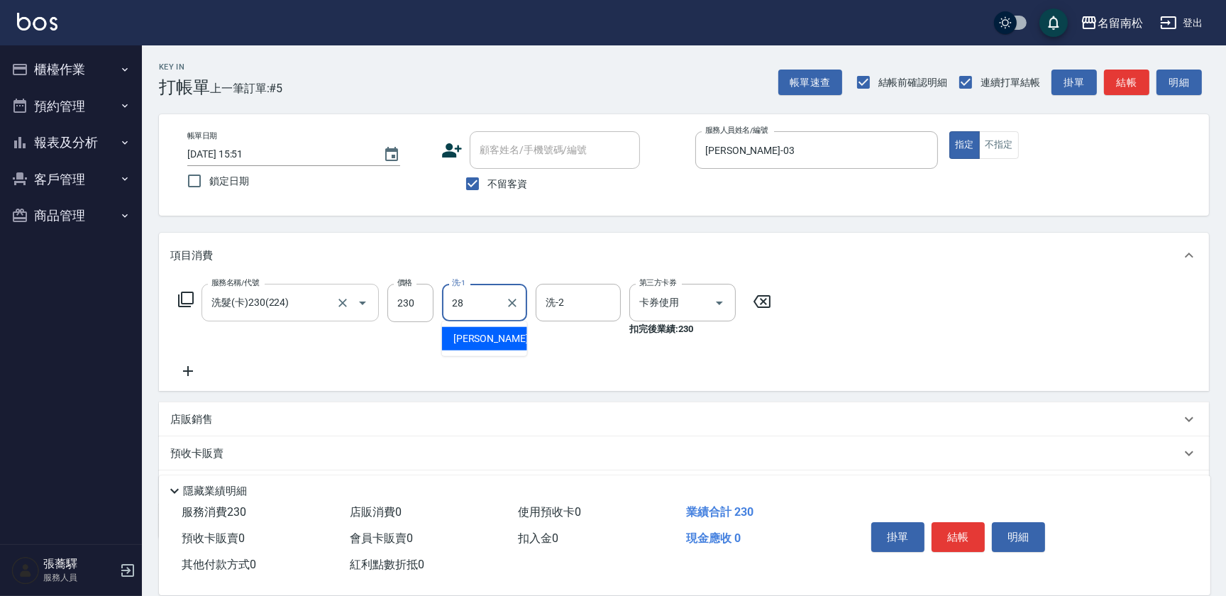
type input "[PERSON_NAME]-28"
click at [948, 532] on button "結帳" at bounding box center [958, 537] width 53 height 30
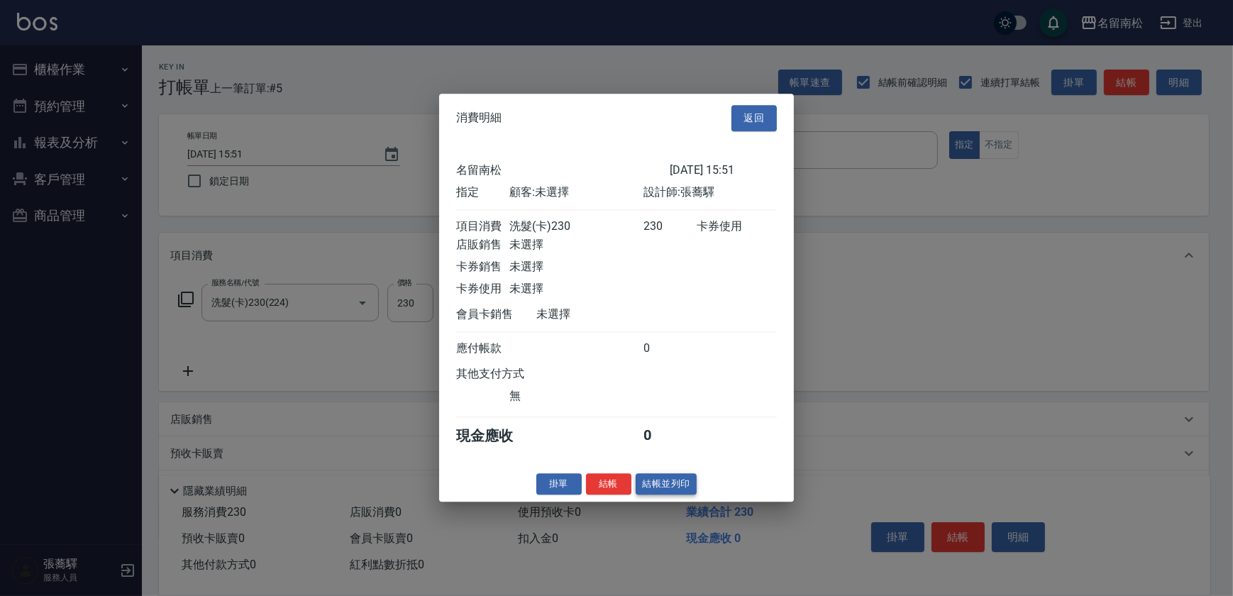
click at [659, 480] on button "結帳並列印" at bounding box center [667, 484] width 62 height 22
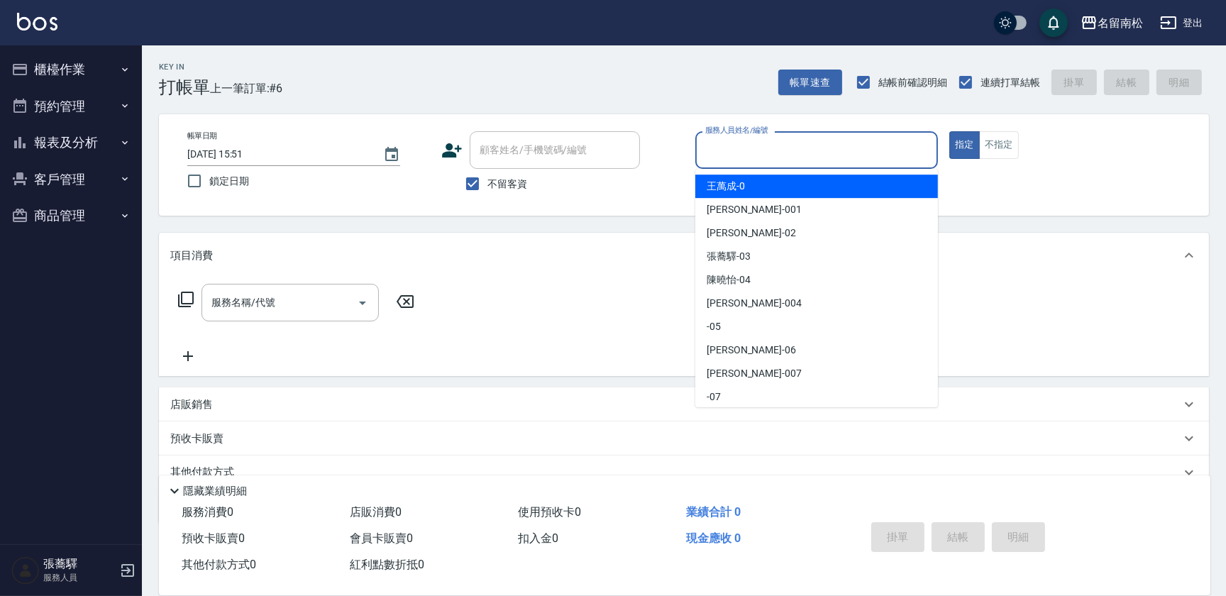
click at [742, 157] on input "服務人員姓名/編號" at bounding box center [817, 150] width 230 height 25
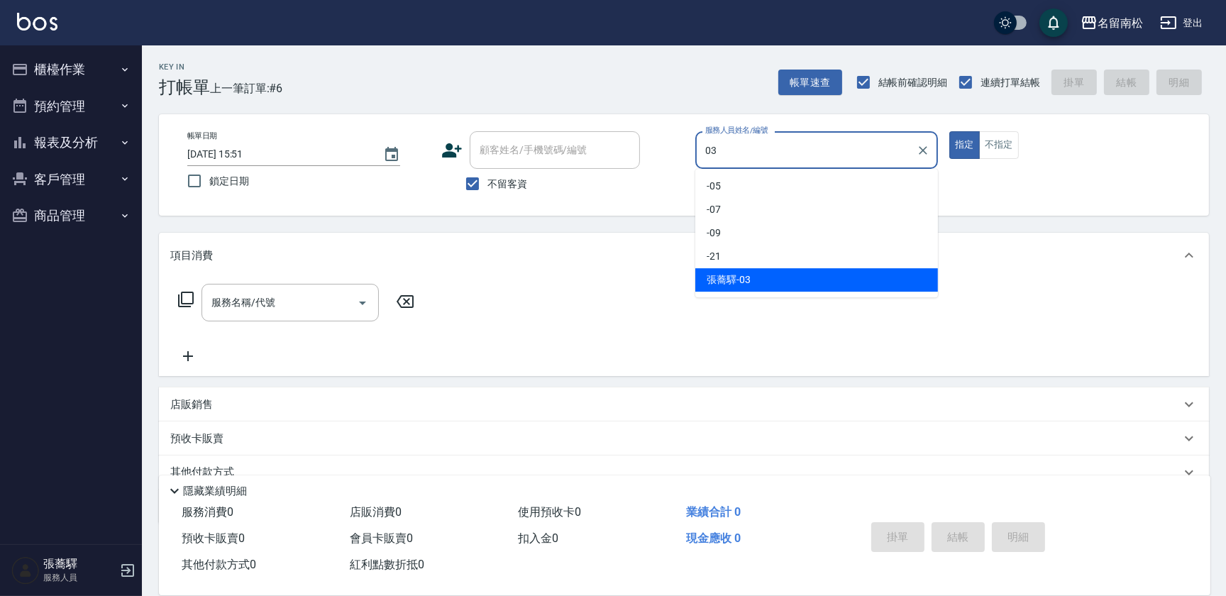
type input "[PERSON_NAME]-03"
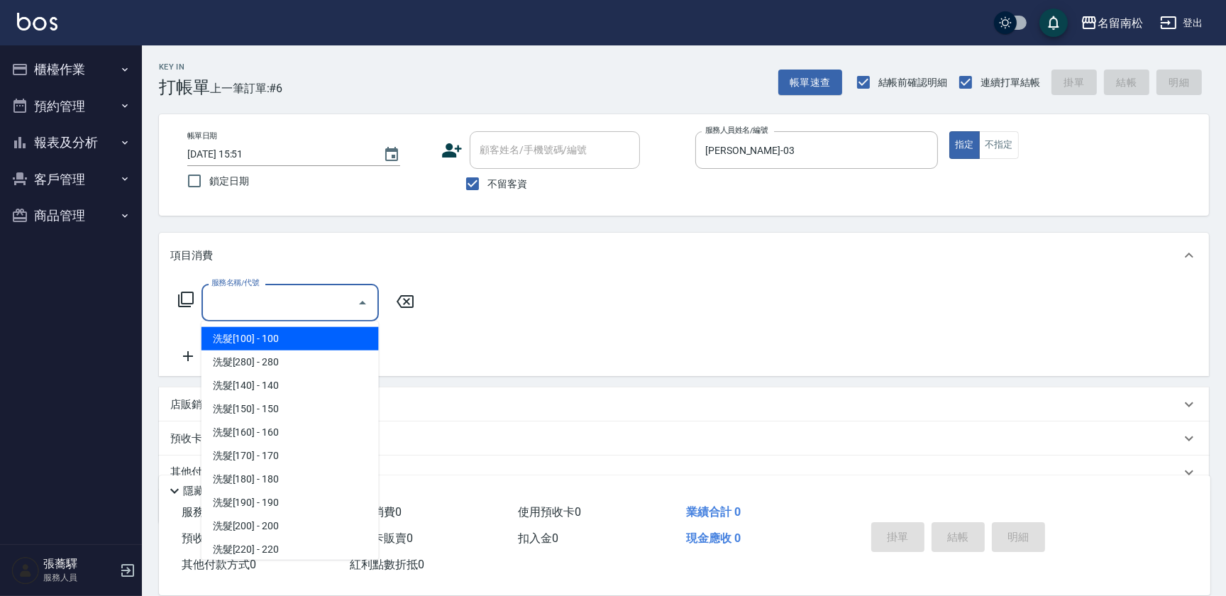
drag, startPoint x: 294, startPoint y: 298, endPoint x: 283, endPoint y: 284, distance: 18.2
click at [294, 298] on input "服務名稱/代號" at bounding box center [279, 302] width 143 height 25
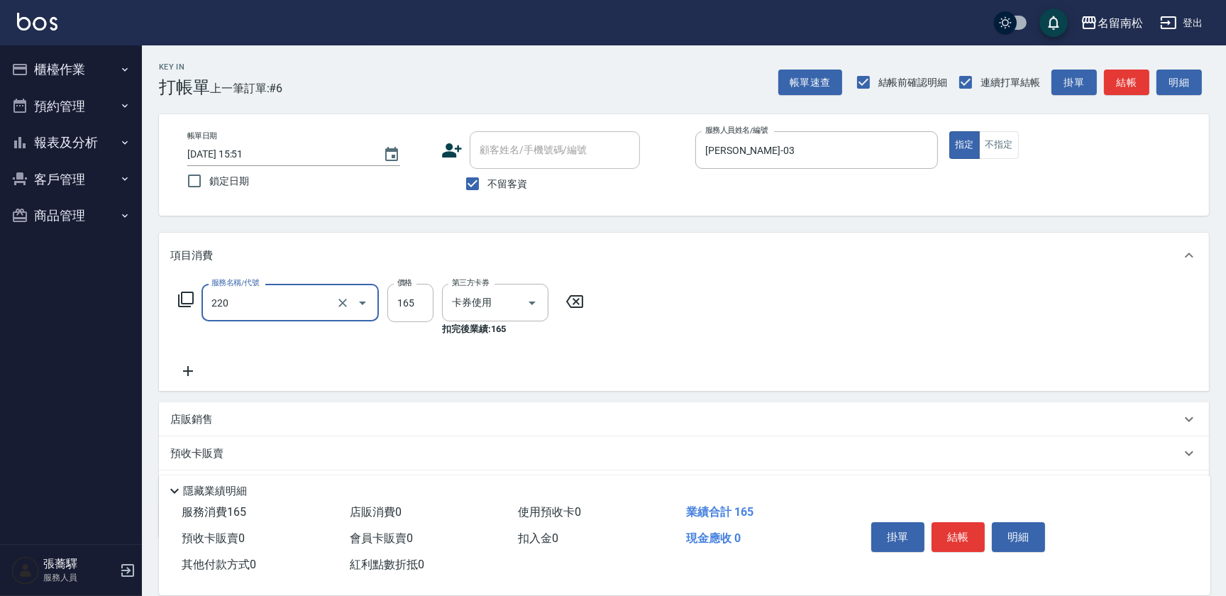
type input "洗髮卡券(165)(220)"
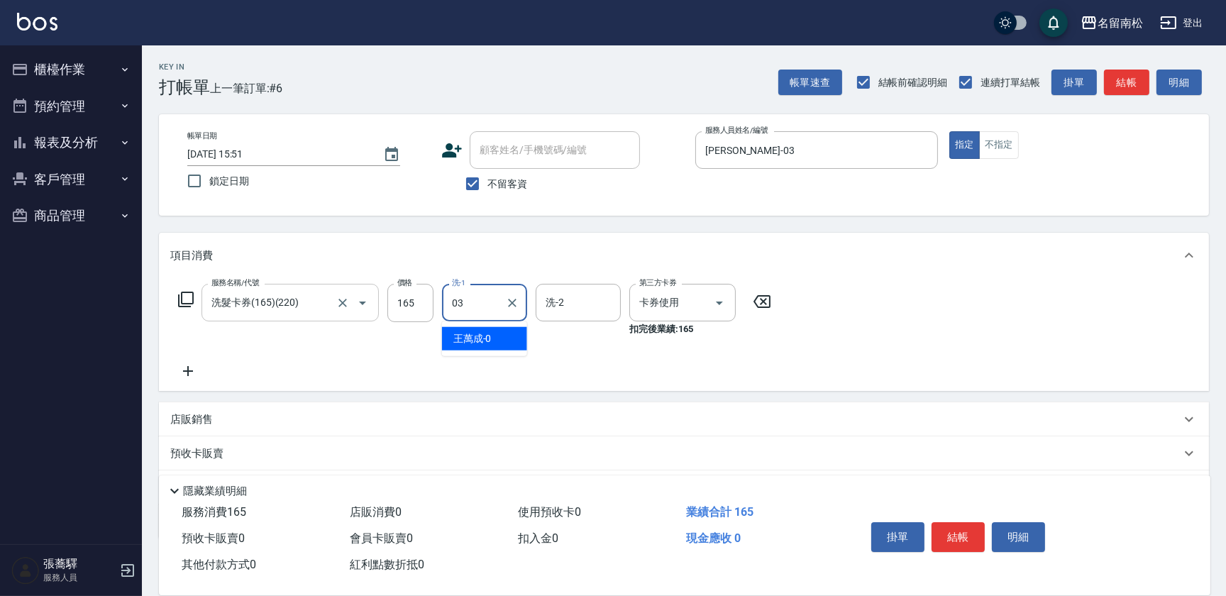
type input "[PERSON_NAME]-03"
drag, startPoint x: 472, startPoint y: 176, endPoint x: 471, endPoint y: 188, distance: 12.1
click at [471, 187] on input "不留客資" at bounding box center [473, 184] width 30 height 30
checkbox input "false"
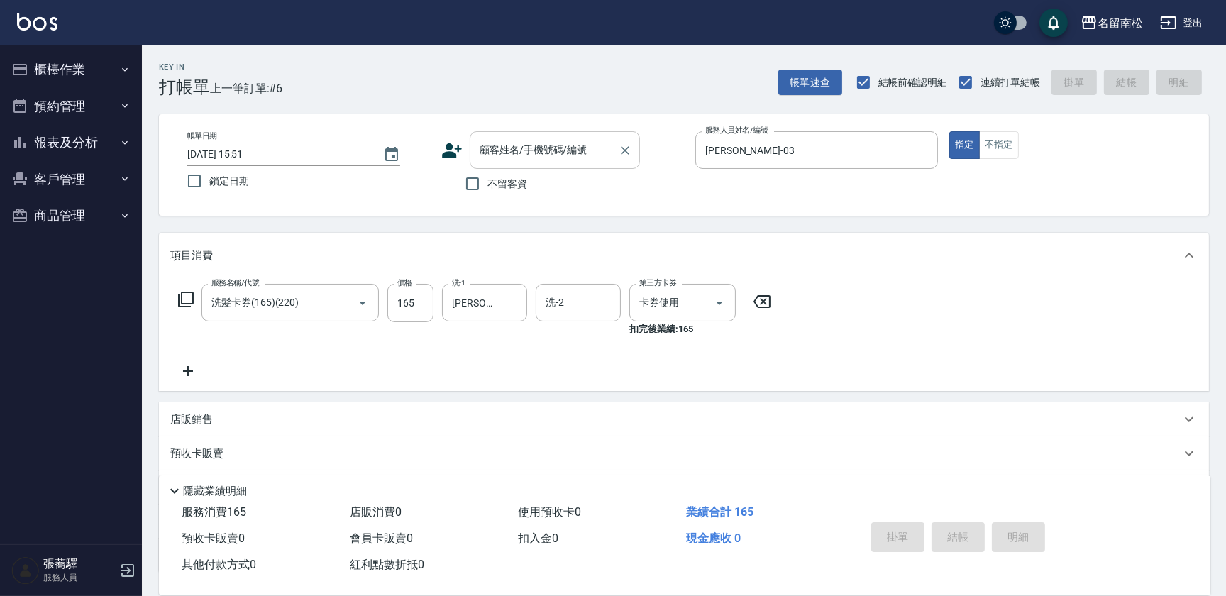
click at [501, 148] on input "顧客姓名/手機號碼/編號" at bounding box center [544, 150] width 136 height 25
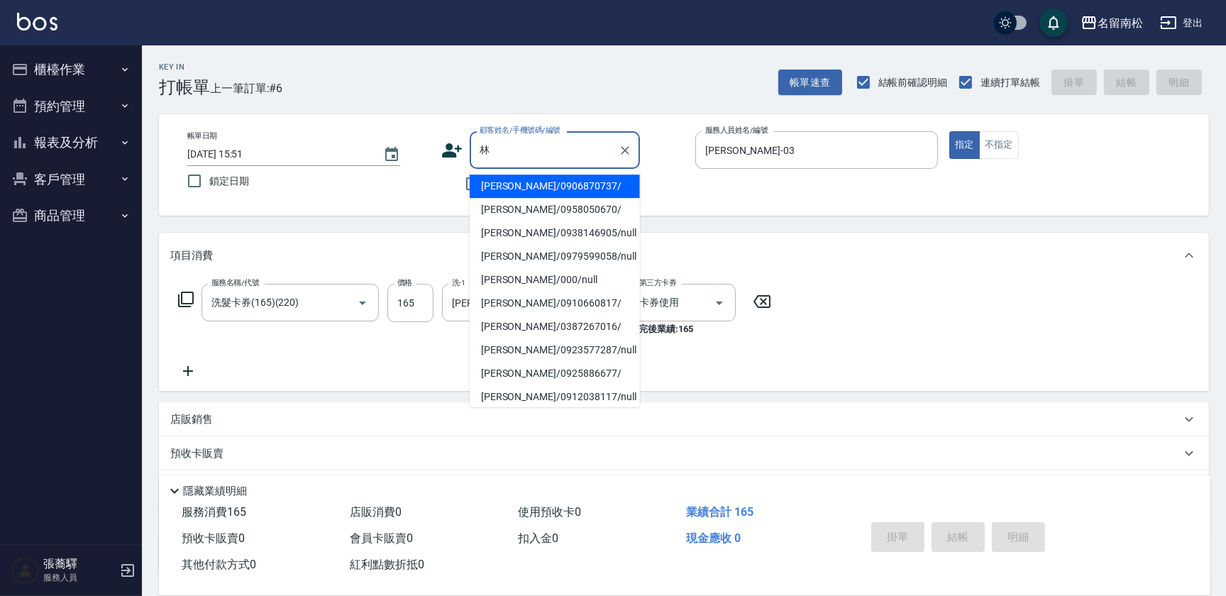
click at [549, 260] on li "[PERSON_NAME]/0979599058/null" at bounding box center [555, 256] width 170 height 23
type input "[PERSON_NAME]/0979599058/null"
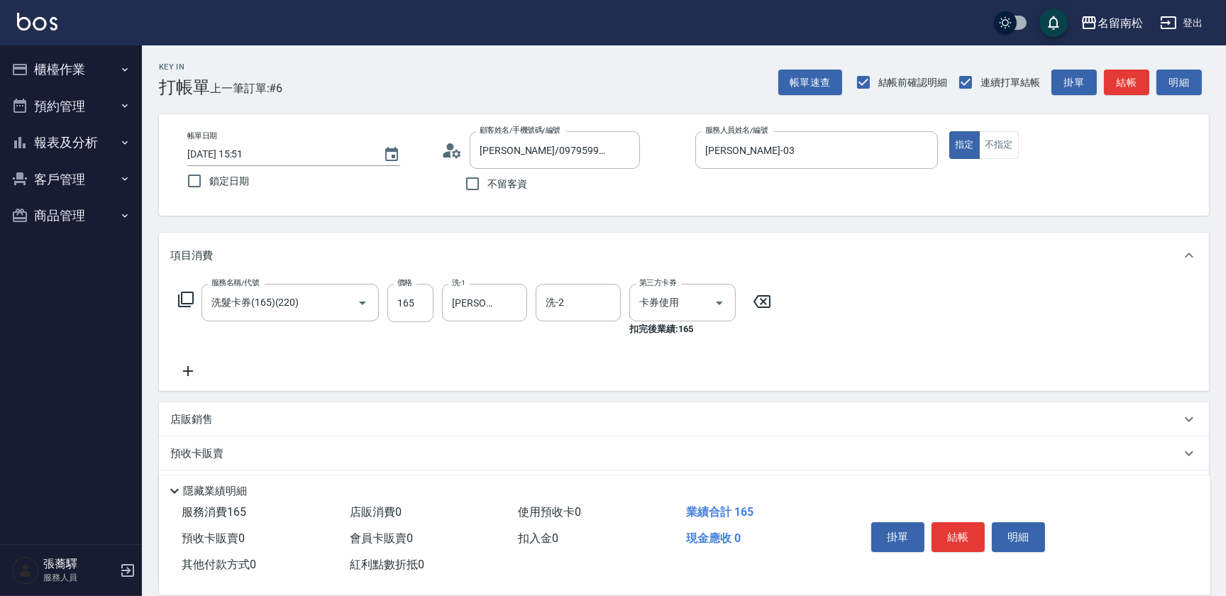
click at [187, 371] on icon at bounding box center [188, 371] width 10 height 10
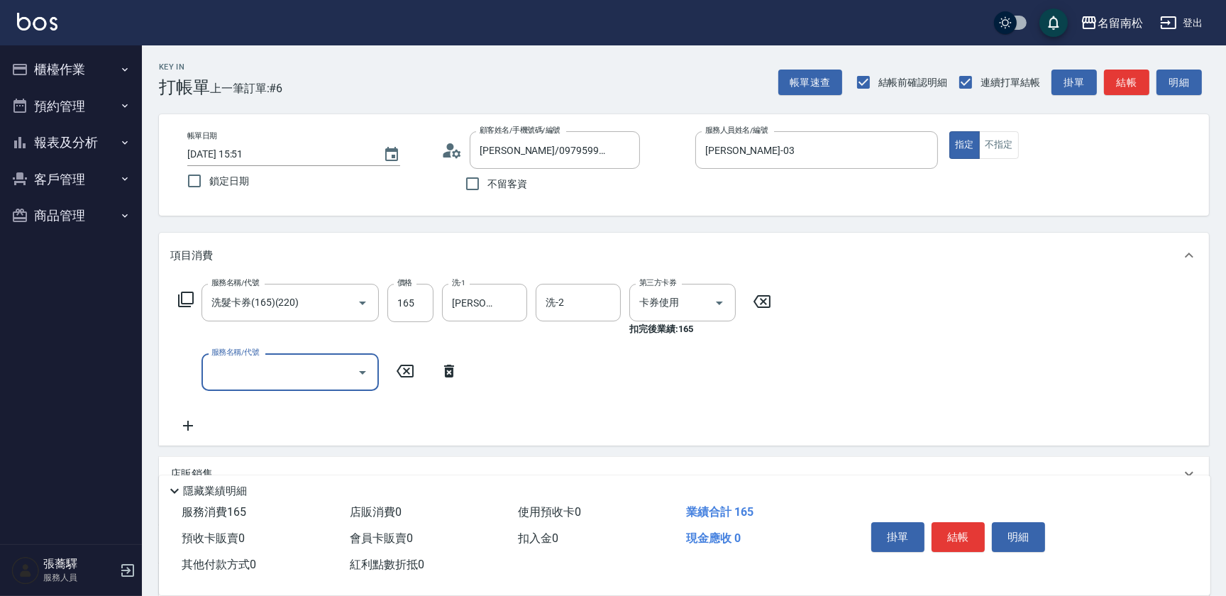
click at [187, 299] on icon at bounding box center [185, 299] width 17 height 17
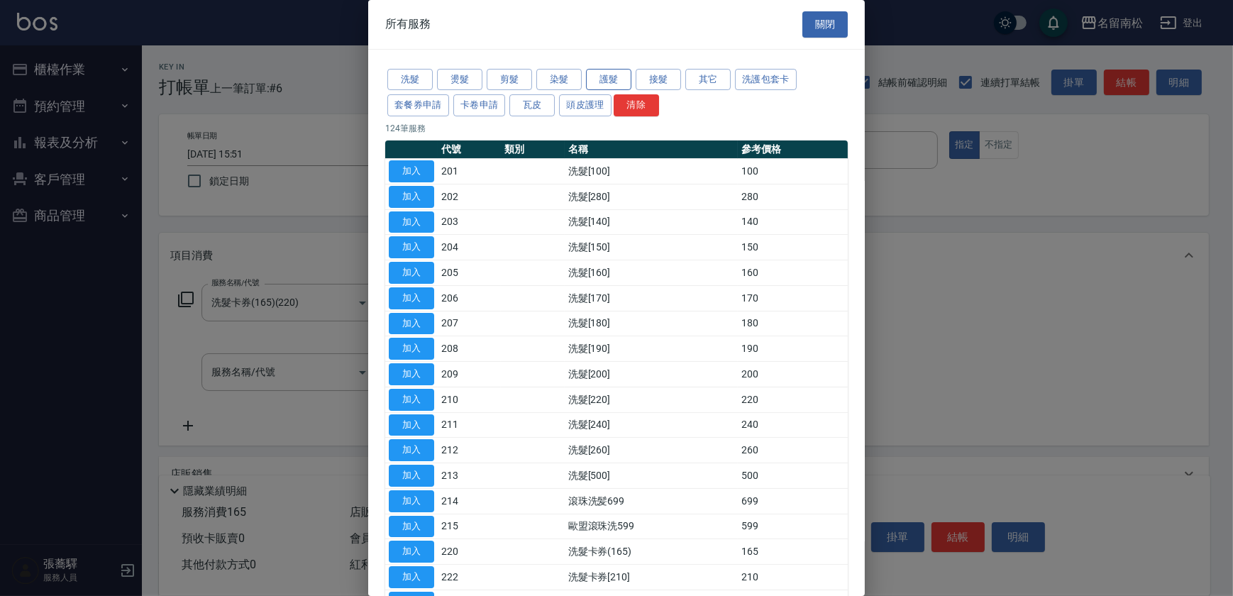
click at [609, 77] on button "護髮" at bounding box center [608, 80] width 45 height 22
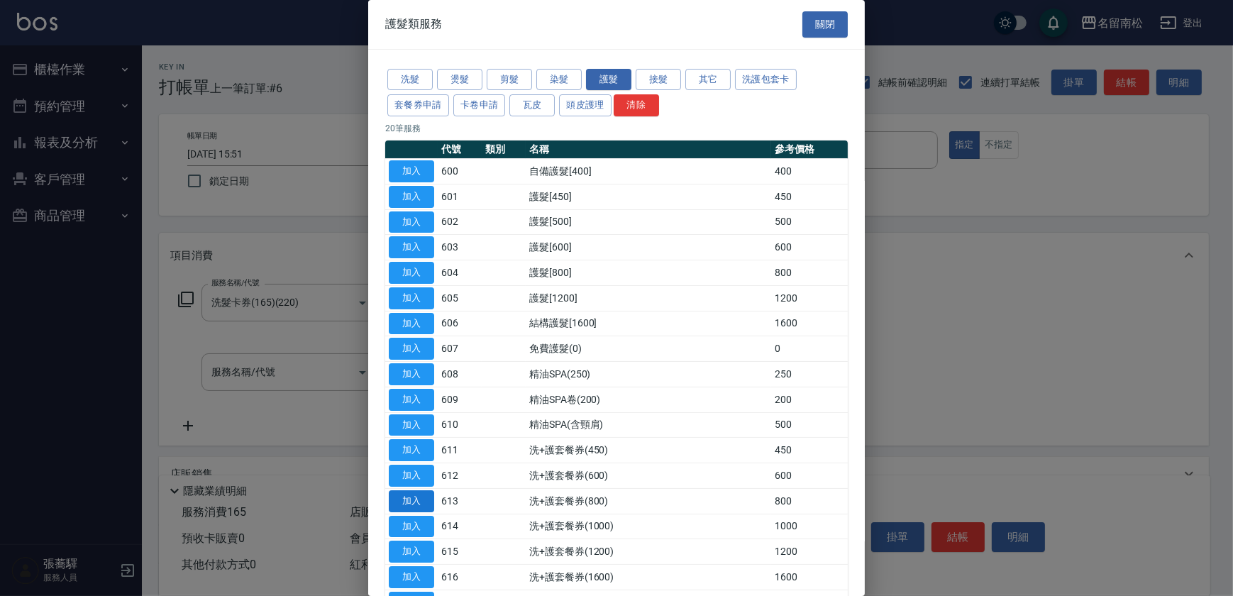
click at [404, 499] on button "加入" at bounding box center [411, 501] width 45 height 22
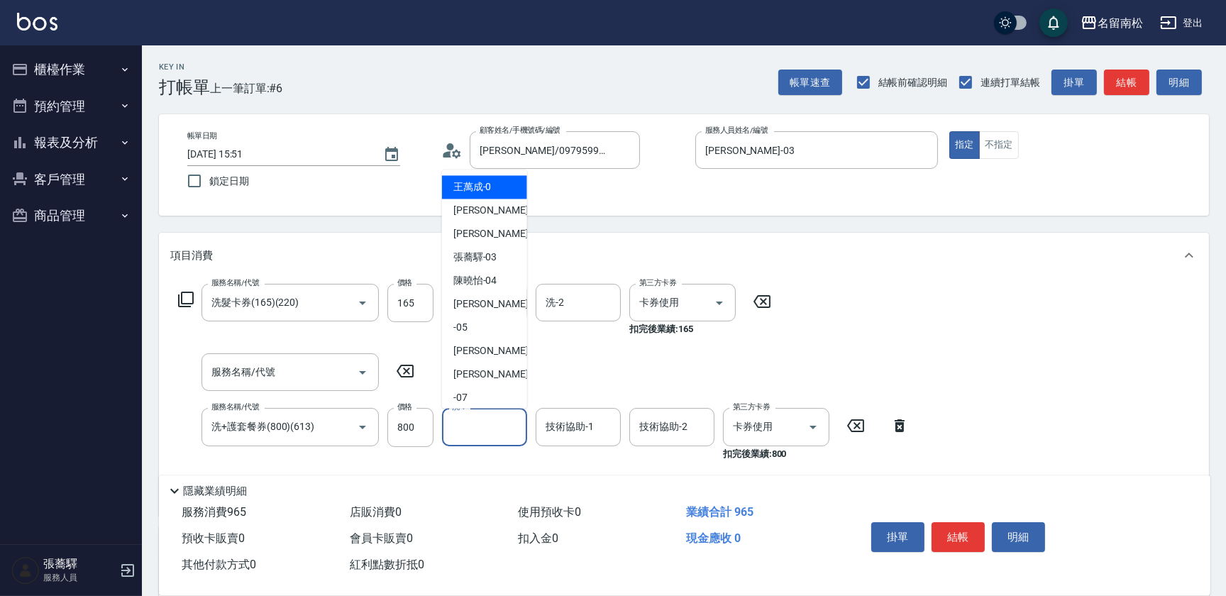
click at [485, 425] on input "洗-1" at bounding box center [484, 426] width 72 height 25
click at [492, 263] on span "[PERSON_NAME]-03" at bounding box center [475, 257] width 44 height 15
type input "[PERSON_NAME]-03"
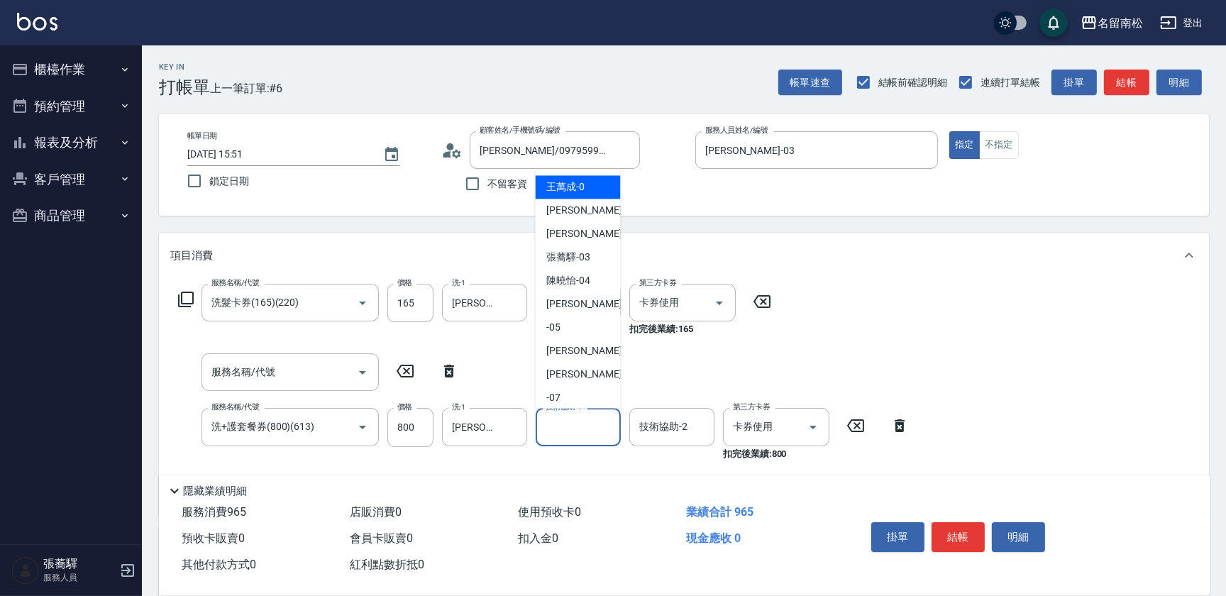
click at [551, 425] on input "技術協助-1" at bounding box center [578, 426] width 72 height 25
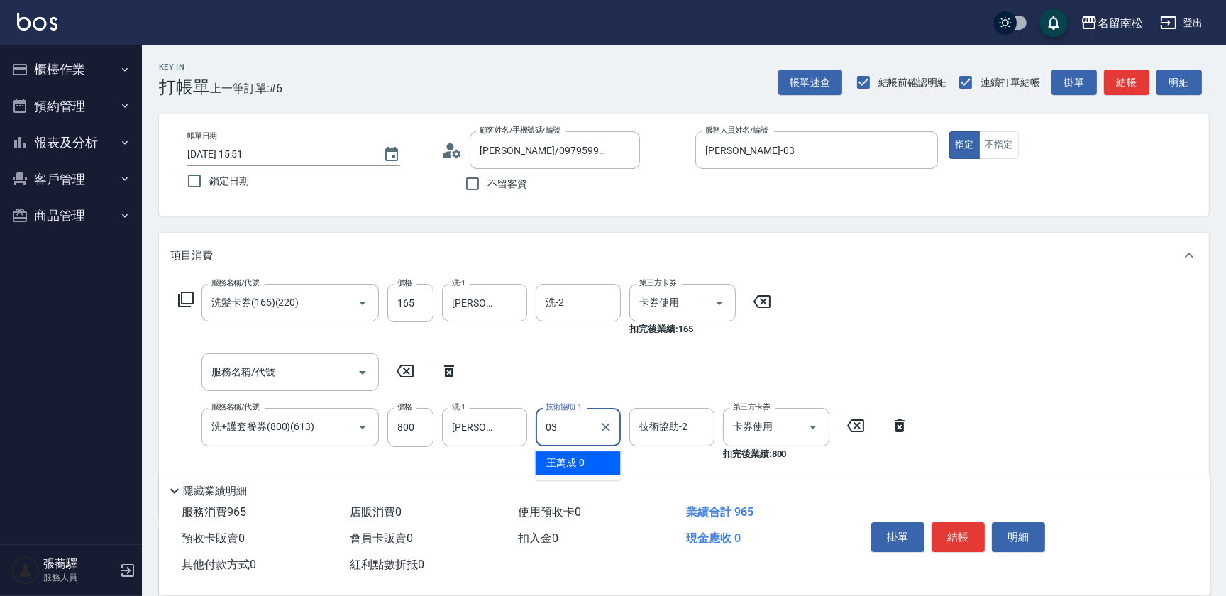
type input "[PERSON_NAME]-03"
click at [951, 530] on button "結帳" at bounding box center [958, 537] width 53 height 30
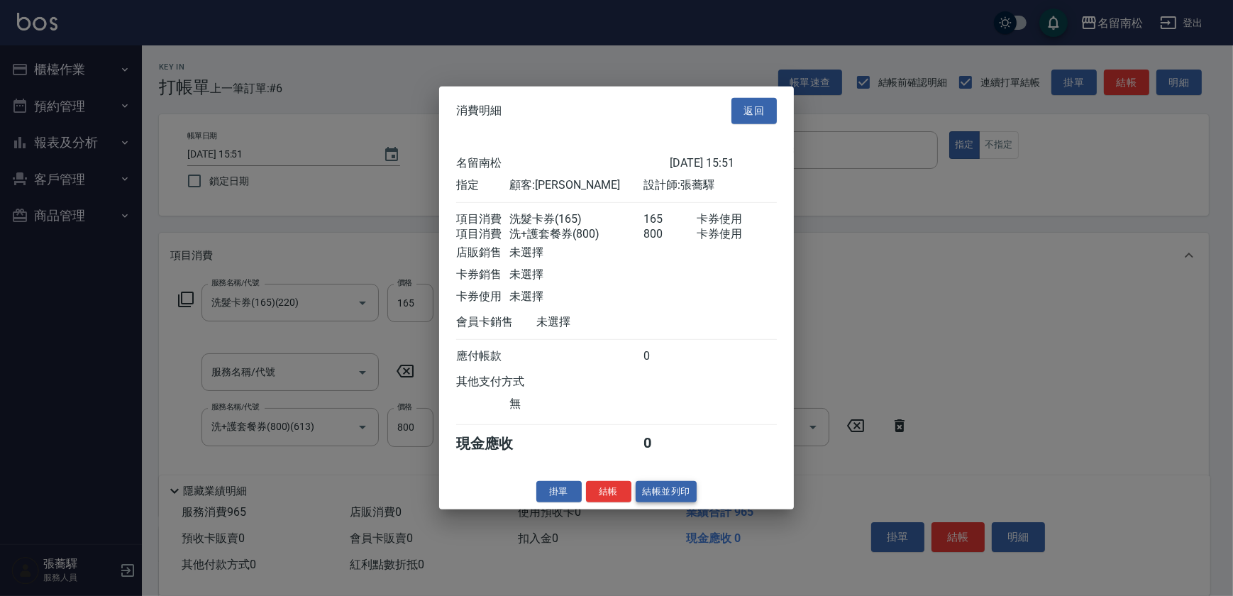
click at [679, 496] on button "結帳並列印" at bounding box center [667, 491] width 62 height 22
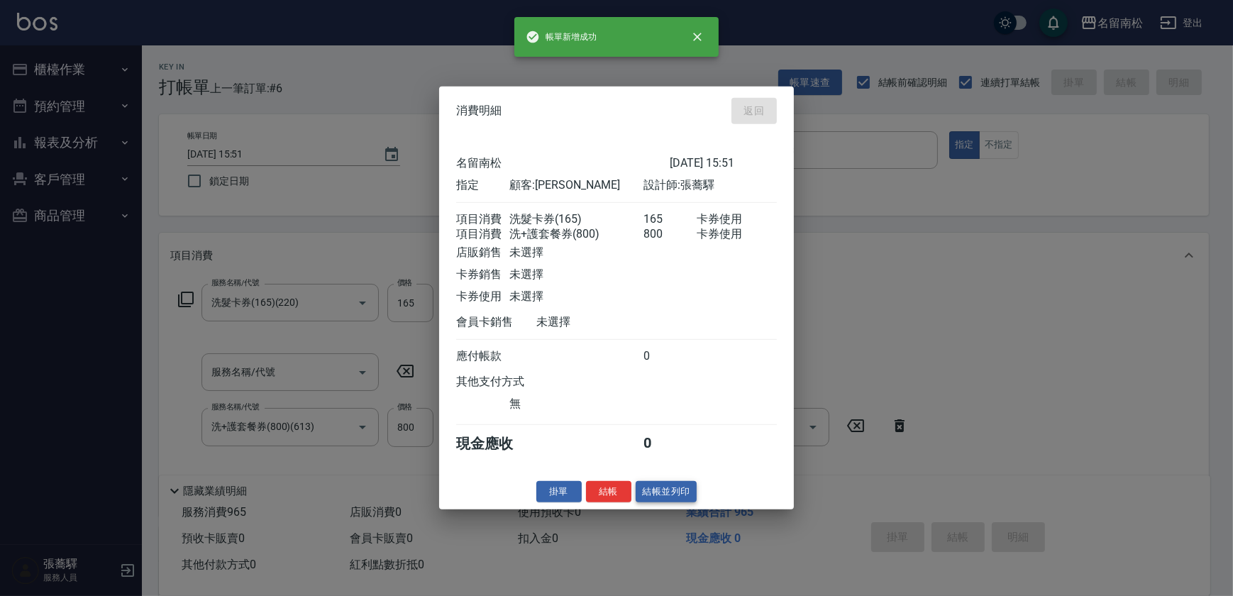
type input "[DATE] 15:52"
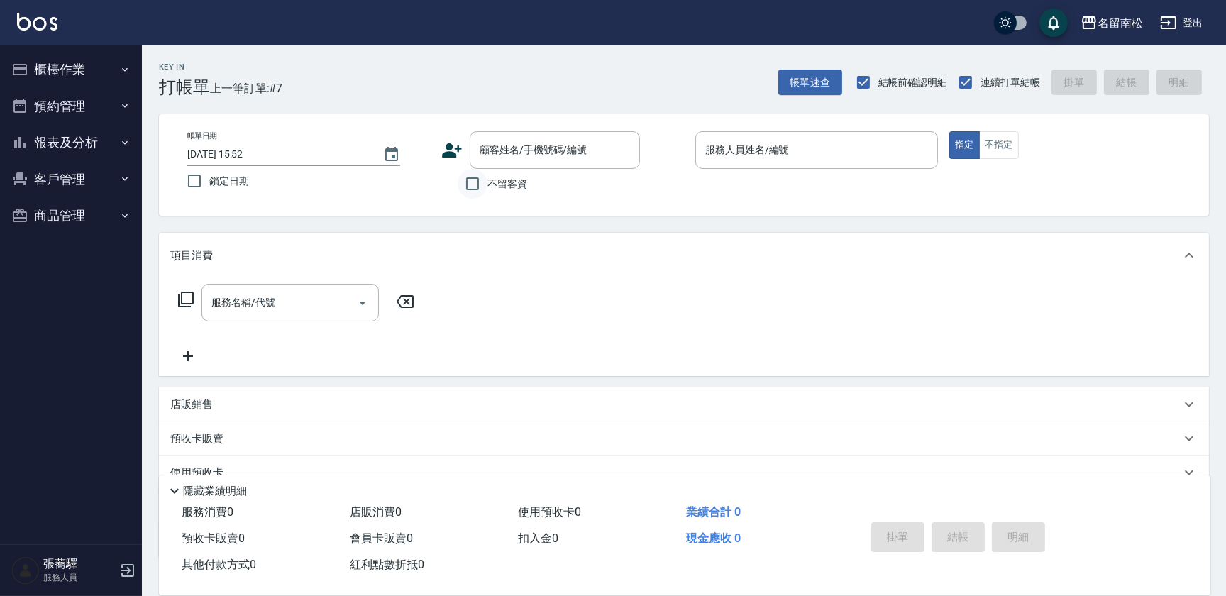
click at [474, 184] on input "不留客資" at bounding box center [473, 184] width 30 height 30
checkbox input "true"
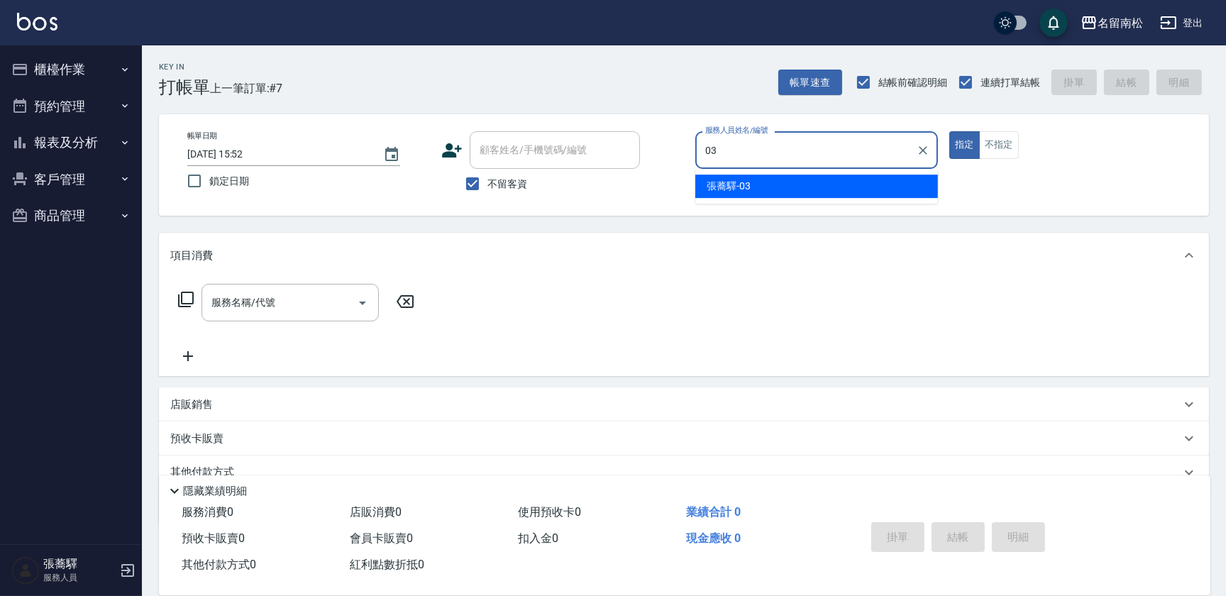
type input "[PERSON_NAME]-03"
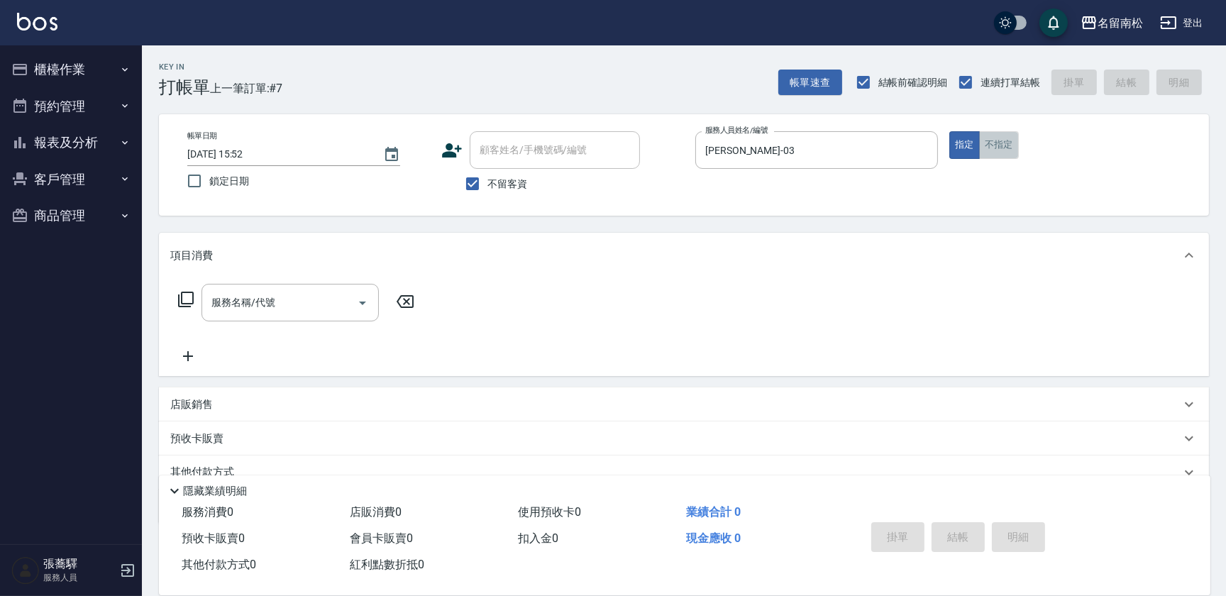
click at [1005, 143] on button "不指定" at bounding box center [999, 145] width 40 height 28
click at [275, 307] on input "服務名稱/代號" at bounding box center [279, 302] width 143 height 25
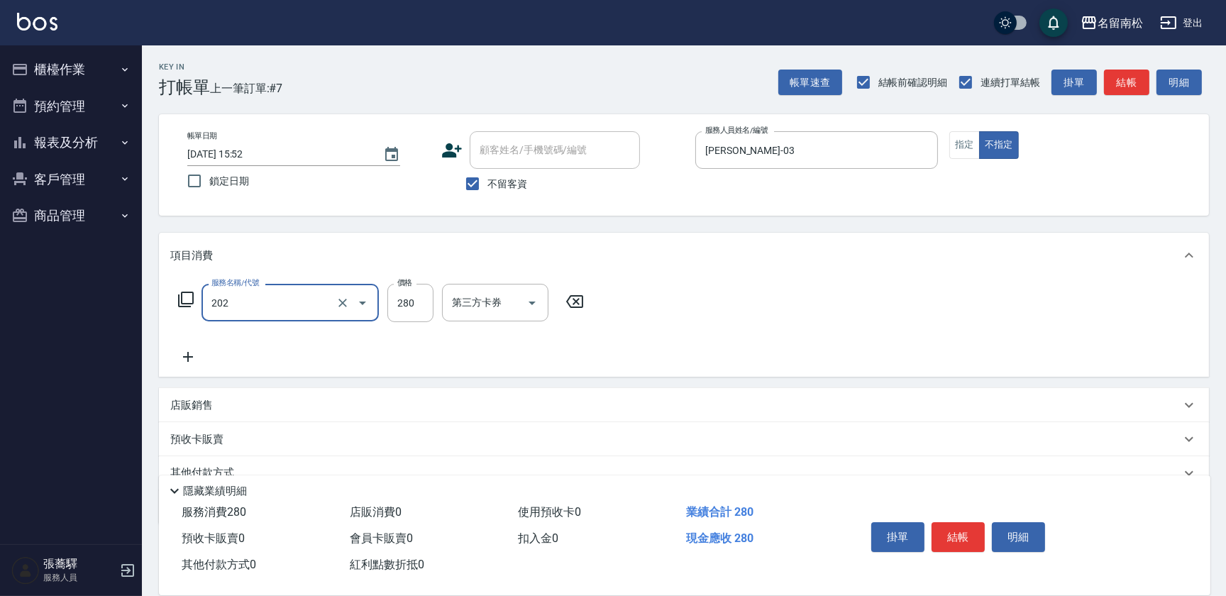
type input "洗髮[280](202)"
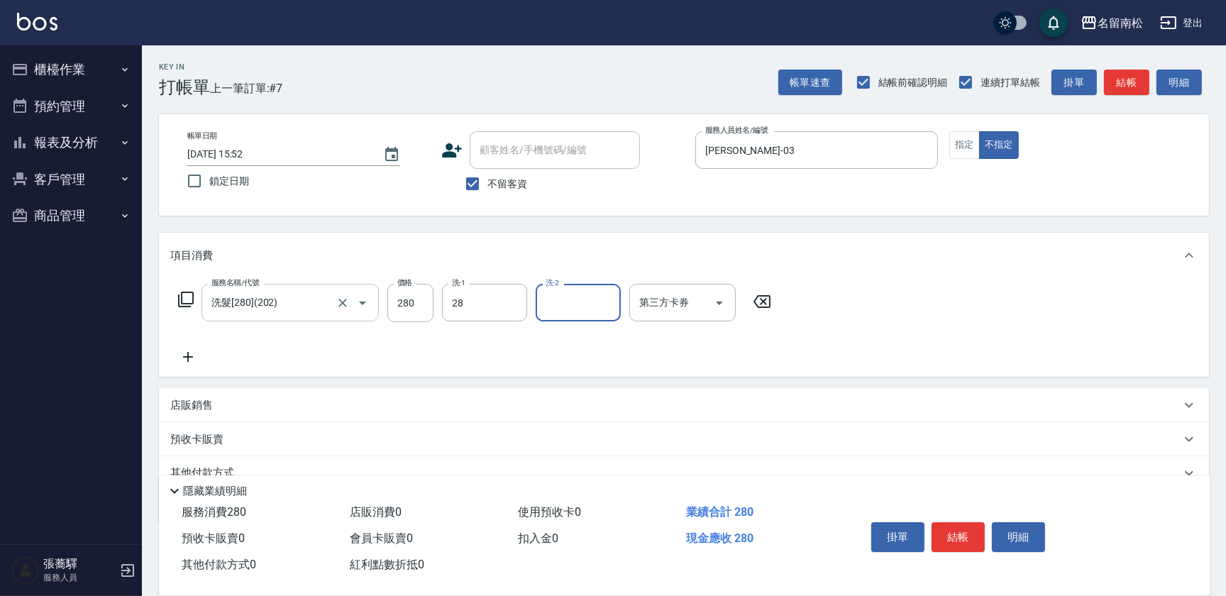
type input "[PERSON_NAME]-28"
click at [175, 358] on icon at bounding box center [187, 356] width 35 height 17
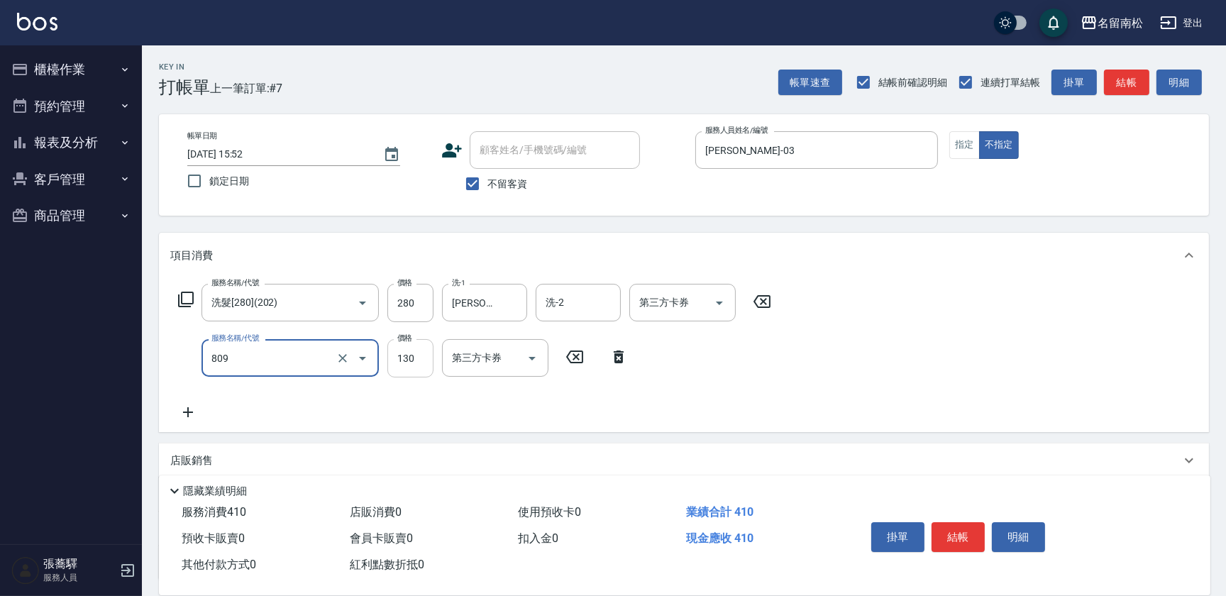
type input "單梳(809)"
click at [419, 354] on input "130" at bounding box center [410, 358] width 46 height 38
type input "100"
drag, startPoint x: 176, startPoint y: 411, endPoint x: 184, endPoint y: 409, distance: 7.9
click at [184, 409] on icon at bounding box center [187, 412] width 35 height 17
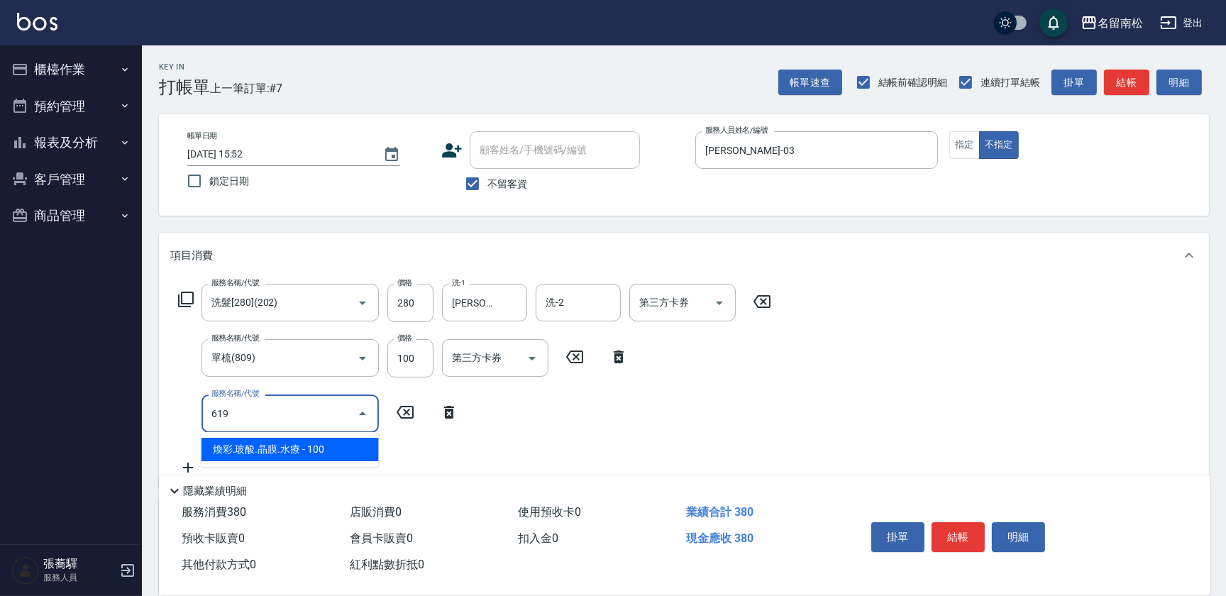
type input "619"
click at [451, 410] on icon at bounding box center [449, 412] width 10 height 13
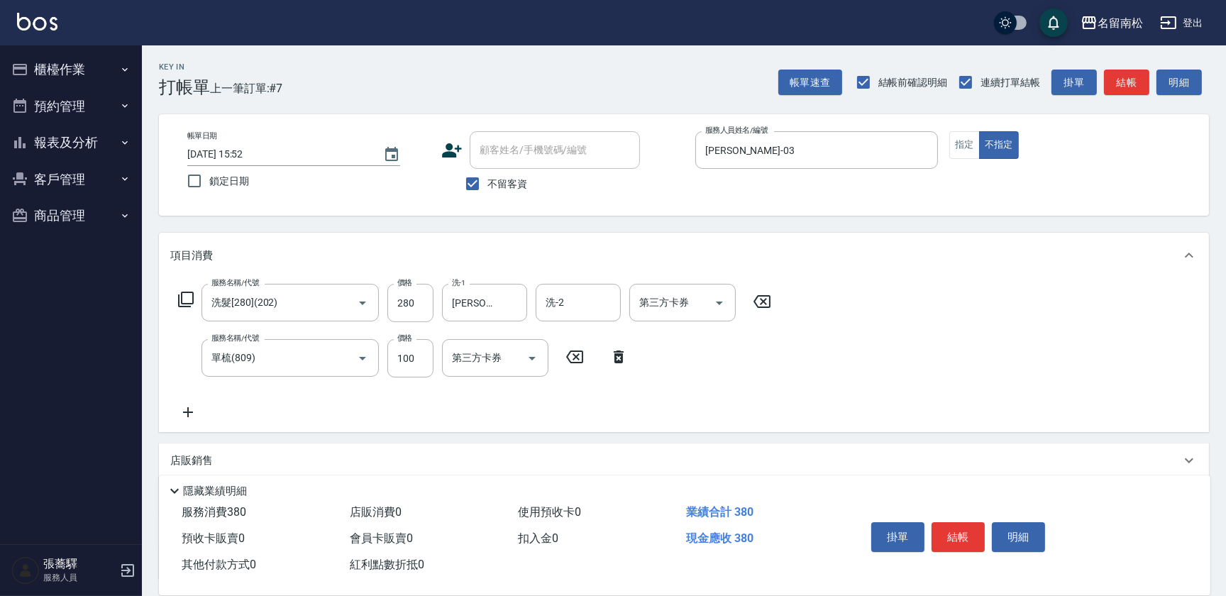
click at [192, 413] on icon at bounding box center [187, 412] width 35 height 17
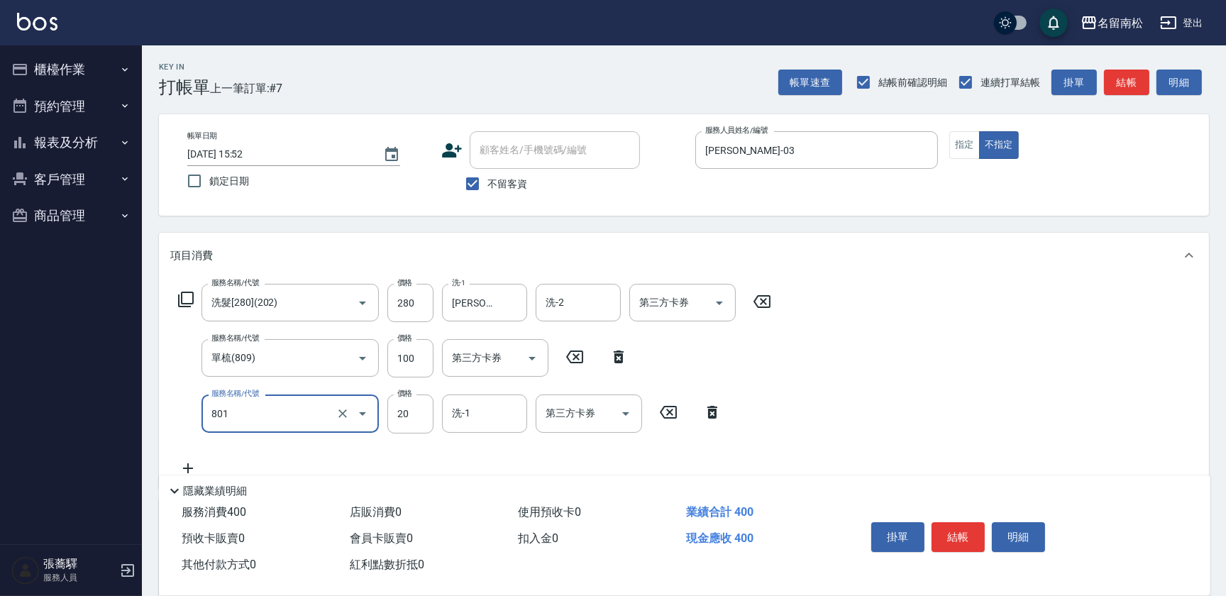
type input "潤絲(801)"
type input "30"
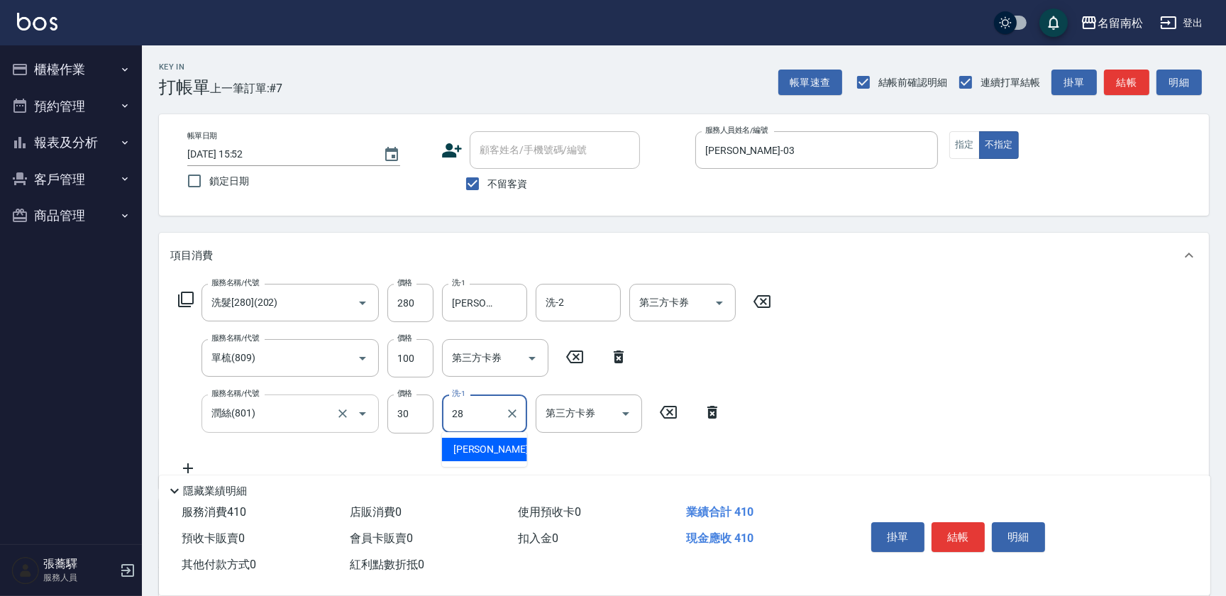
type input "[PERSON_NAME]-28"
drag, startPoint x: 957, startPoint y: 533, endPoint x: 915, endPoint y: 512, distance: 47.0
click at [956, 532] on button "結帳" at bounding box center [958, 537] width 53 height 30
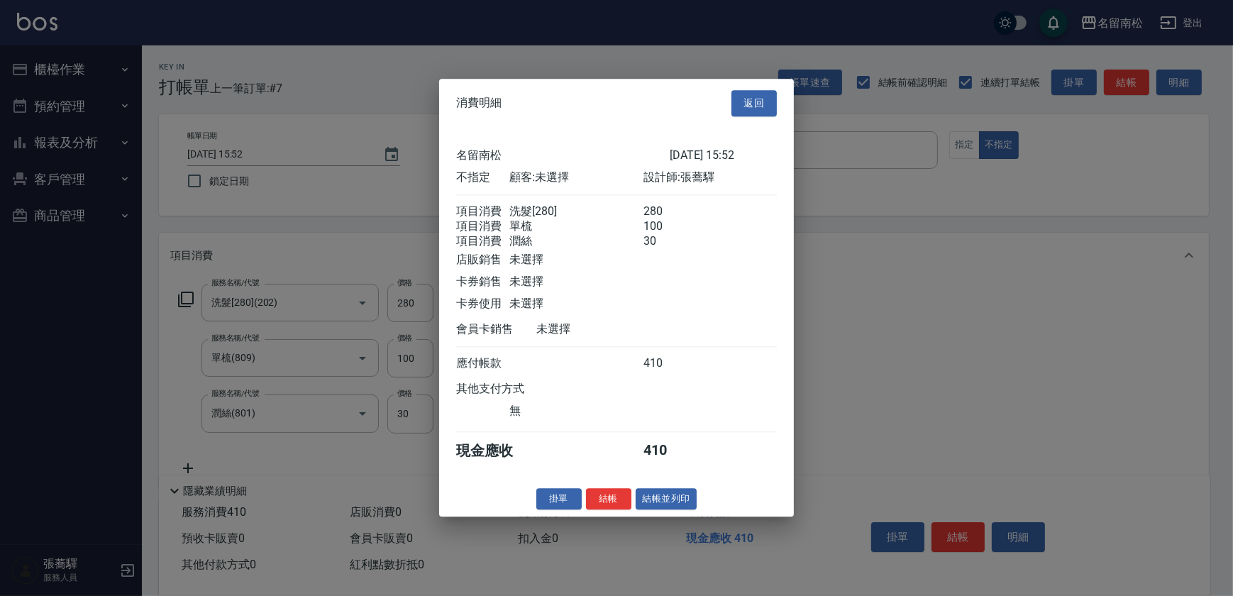
click at [669, 510] on button "結帳並列印" at bounding box center [667, 499] width 62 height 22
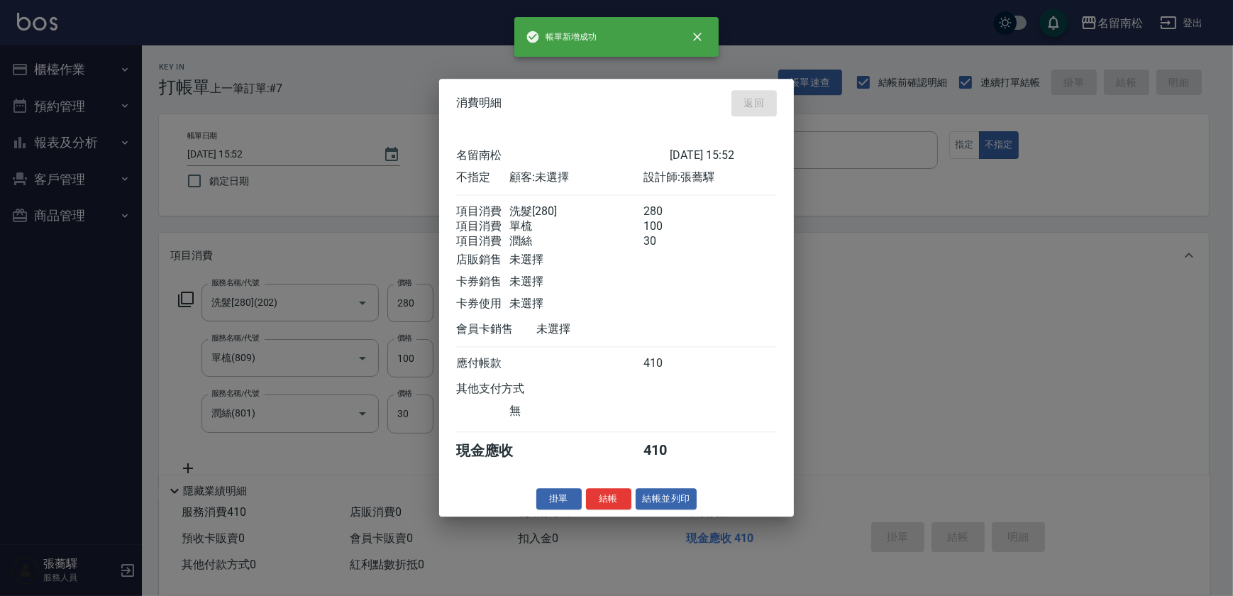
type input "[DATE] 15:53"
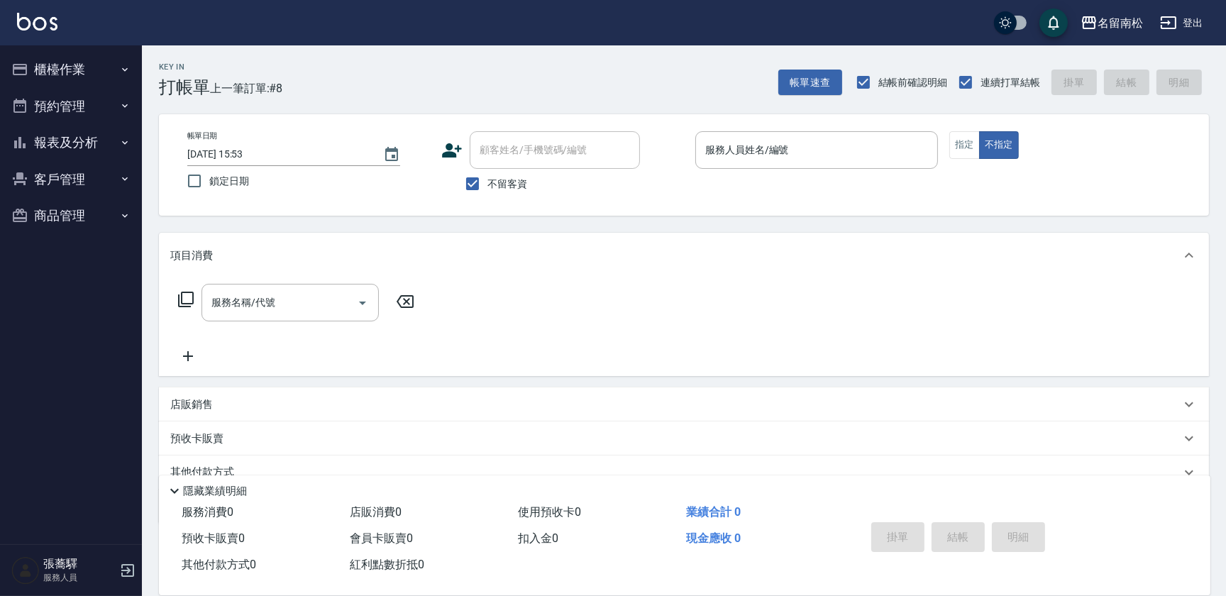
click at [116, 72] on button "櫃檯作業" at bounding box center [71, 69] width 131 height 37
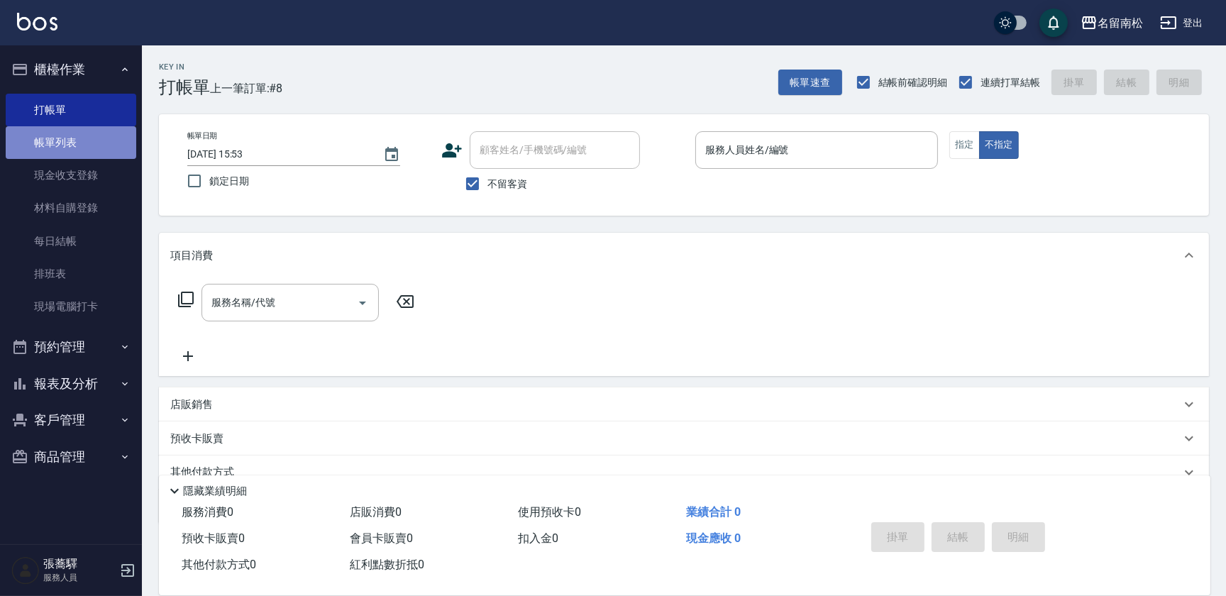
click at [82, 149] on link "帳單列表" at bounding box center [71, 142] width 131 height 33
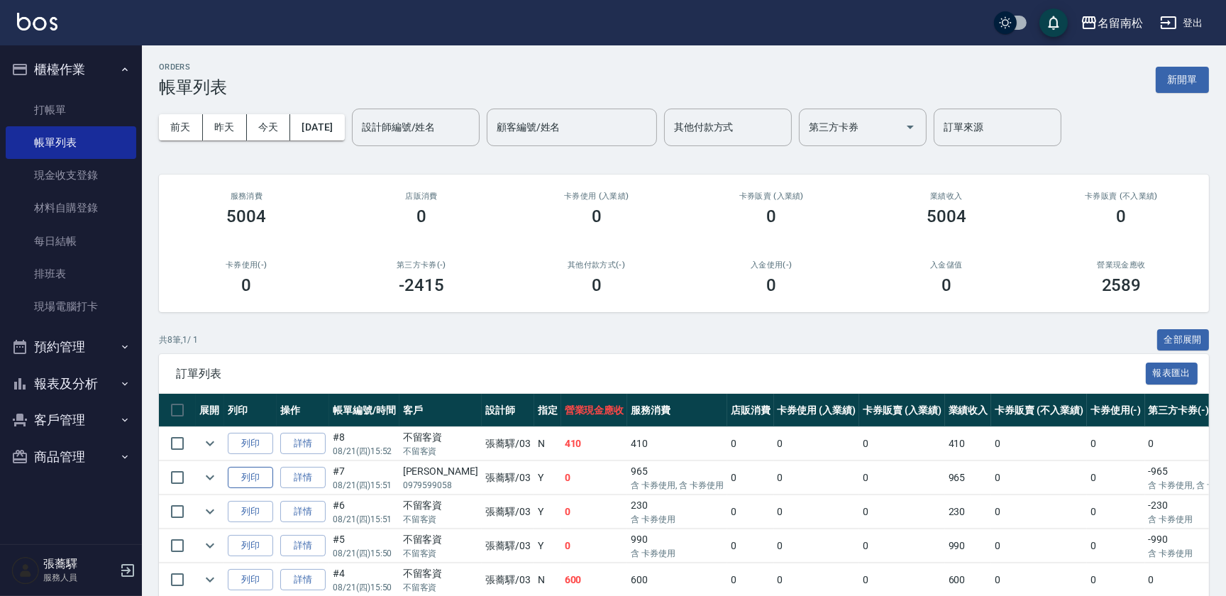
click at [252, 476] on button "列印" at bounding box center [250, 478] width 45 height 22
click at [60, 102] on link "打帳單" at bounding box center [71, 110] width 131 height 33
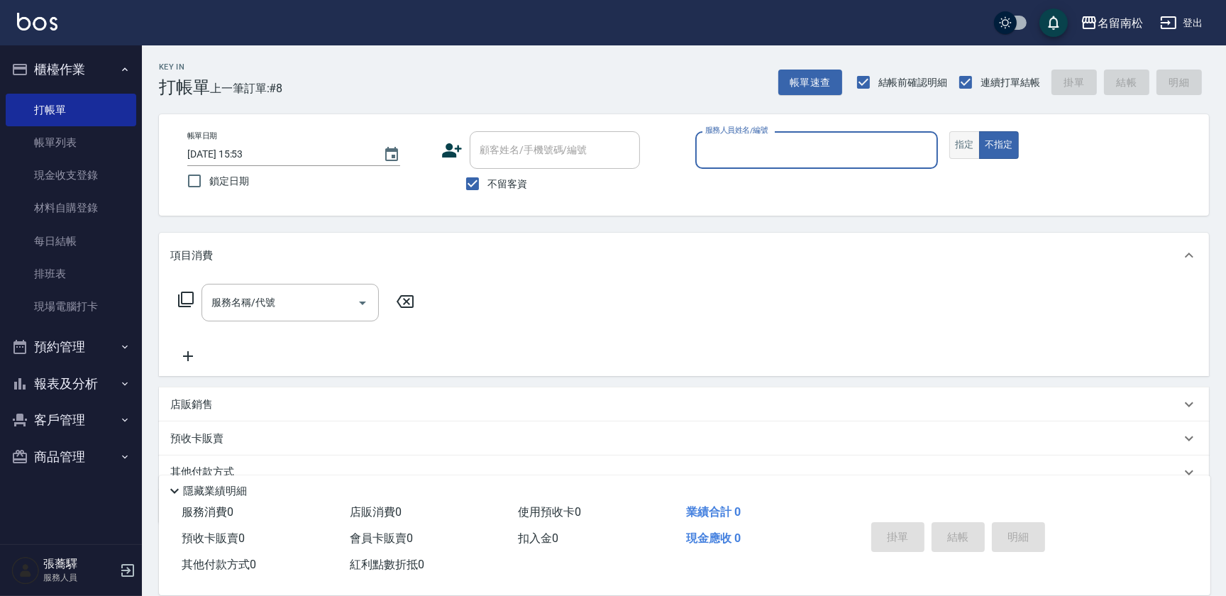
click at [953, 138] on button "指定" at bounding box center [964, 145] width 31 height 28
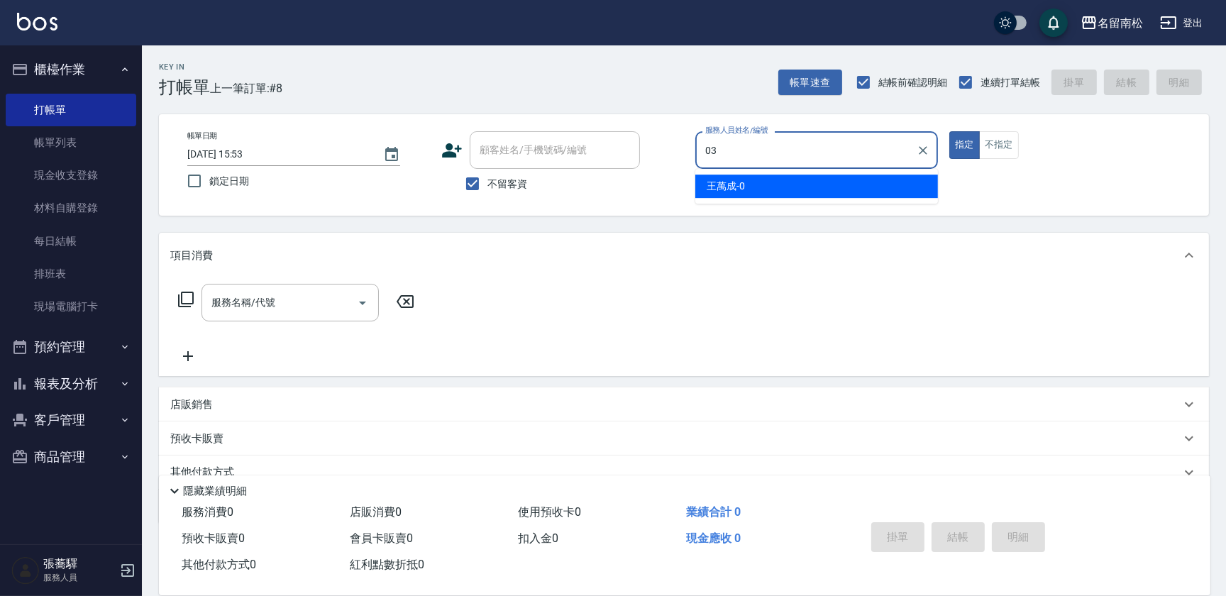
type input "[PERSON_NAME]-03"
type button "true"
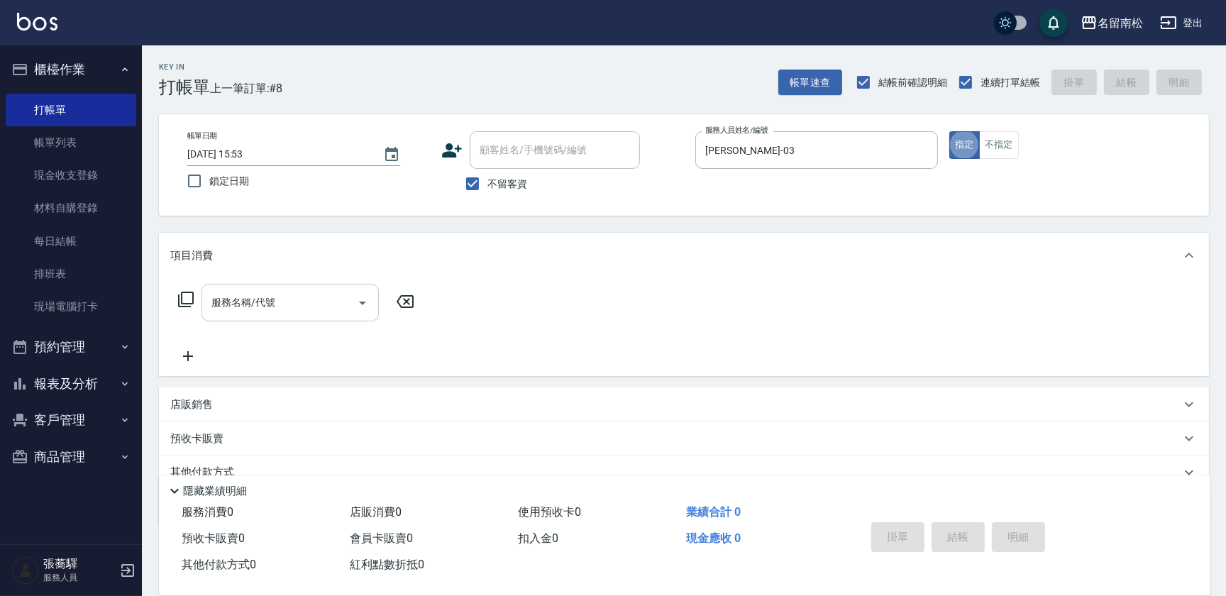
click at [282, 304] on input "服務名稱/代號" at bounding box center [279, 302] width 143 height 25
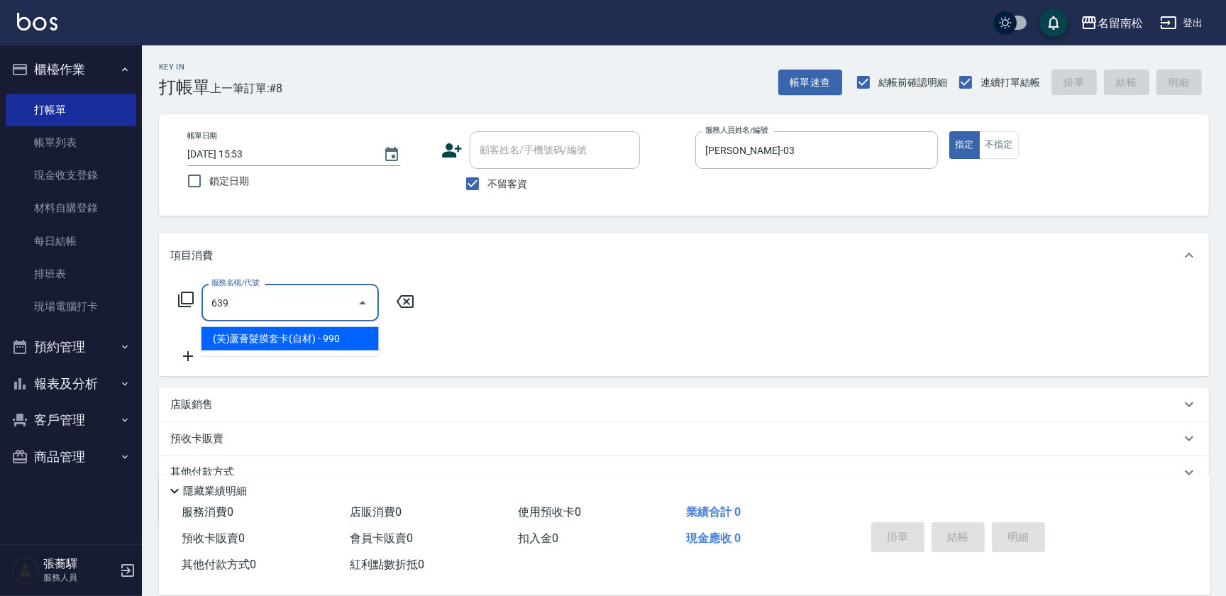
type input "(芙)蘆薈髮膜套卡(自材)(639)"
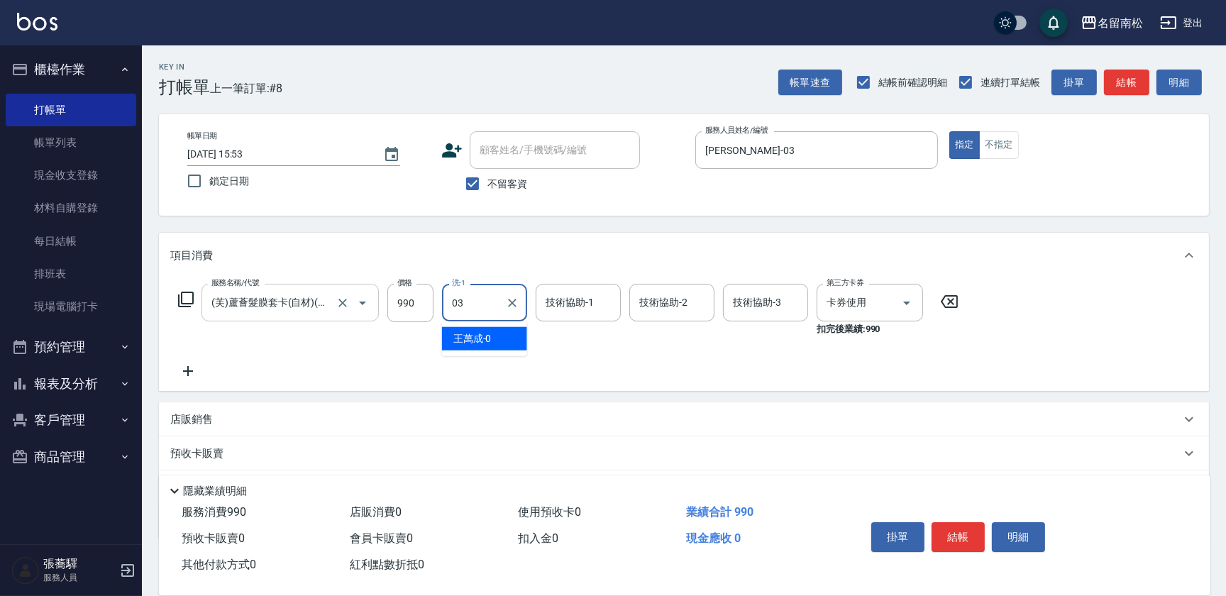
type input "[PERSON_NAME]-03"
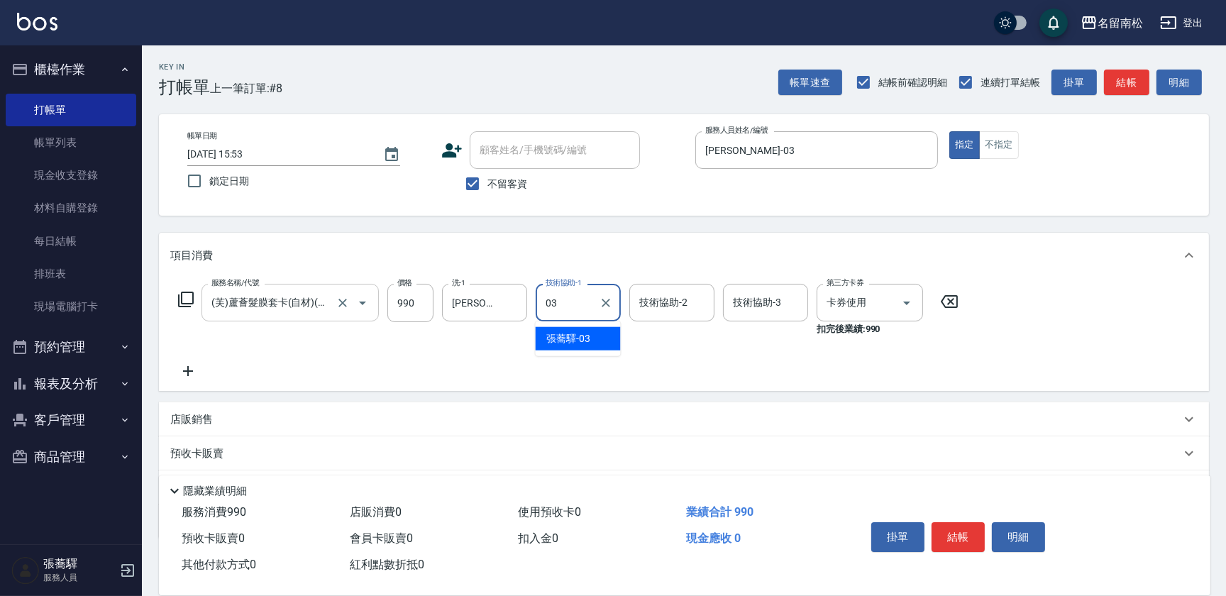
type input "[PERSON_NAME]-03"
click at [958, 537] on button "結帳" at bounding box center [958, 537] width 53 height 30
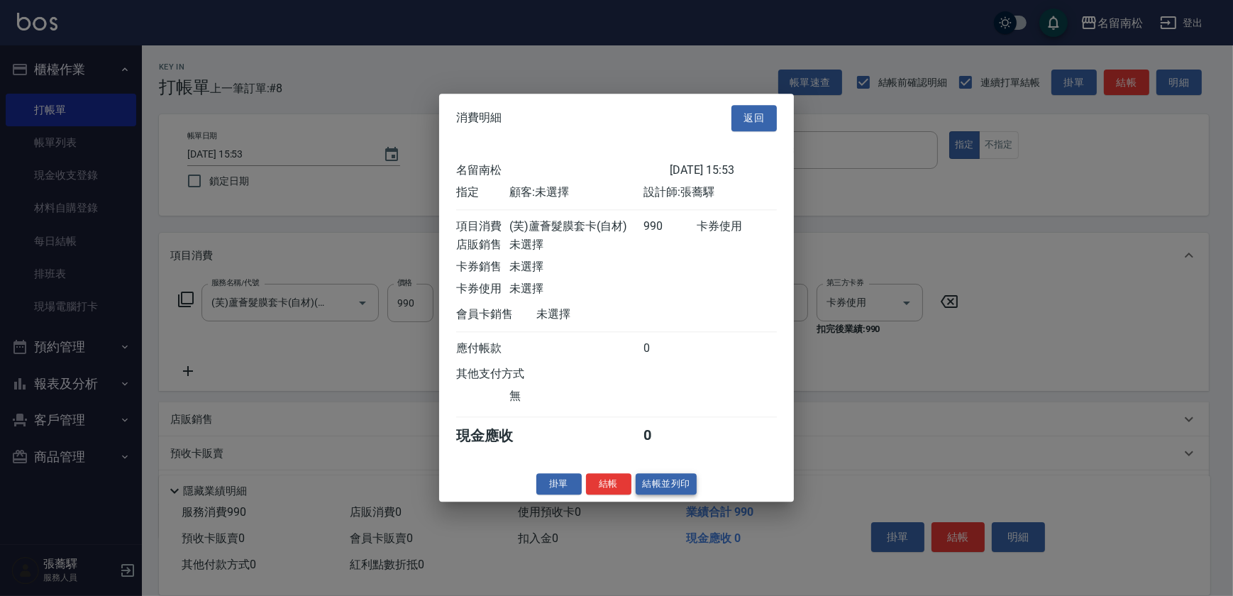
click at [655, 483] on button "結帳並列印" at bounding box center [667, 484] width 62 height 22
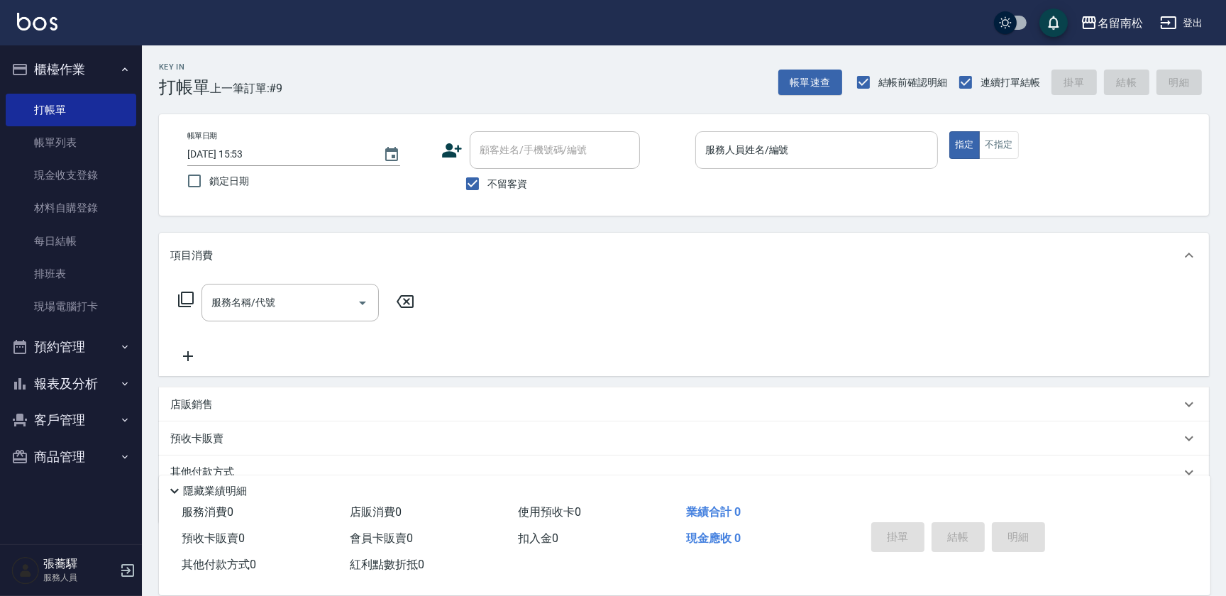
click at [830, 147] on input "服務人員姓名/編號" at bounding box center [817, 150] width 230 height 25
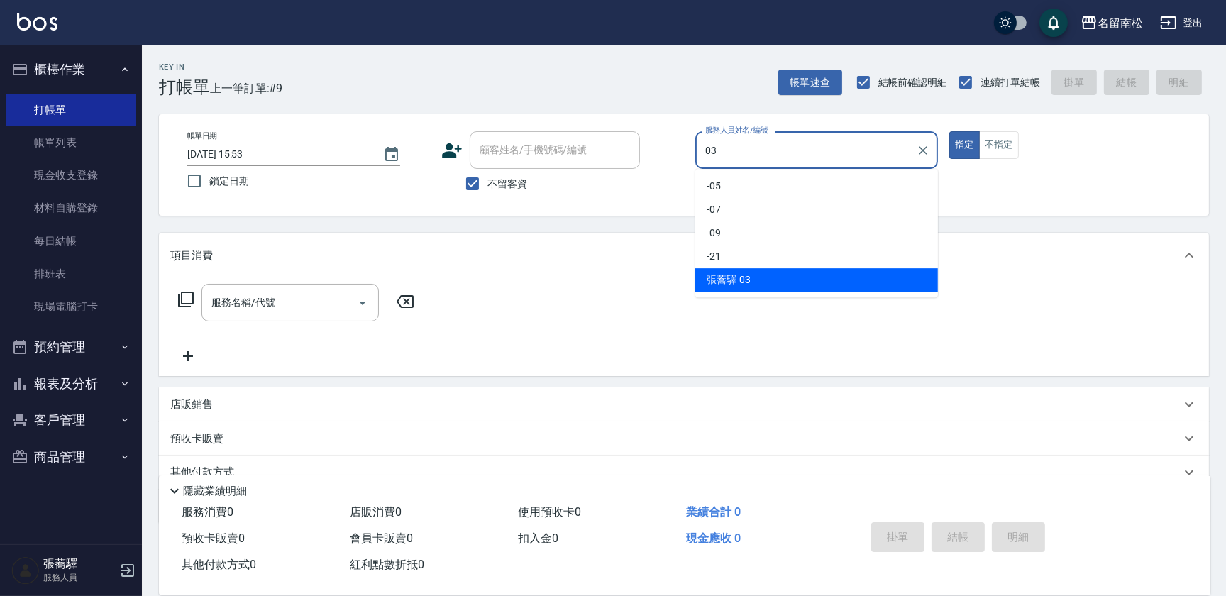
type input "[PERSON_NAME]-03"
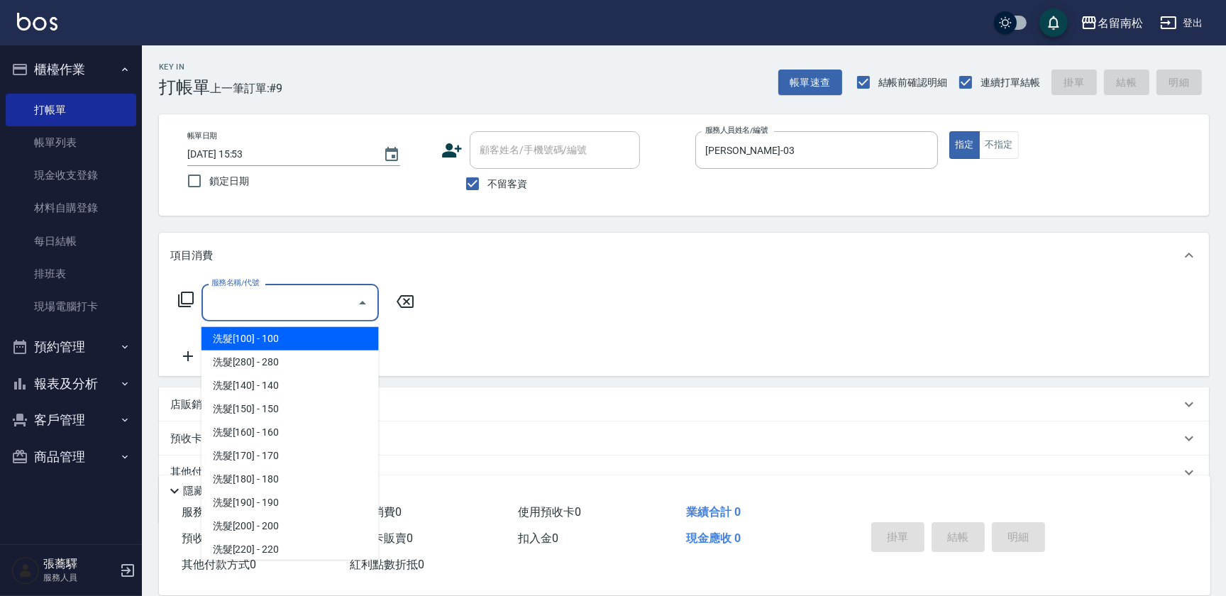
click at [287, 296] on input "服務名稱/代號" at bounding box center [279, 302] width 143 height 25
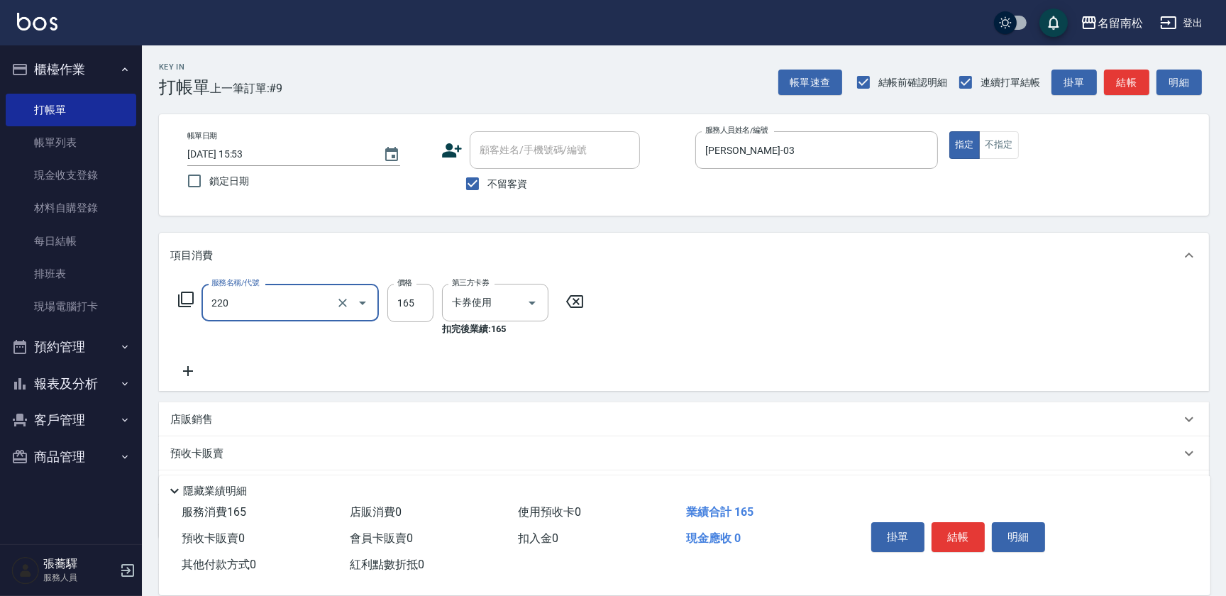
type input "洗髮卡券(165)(220)"
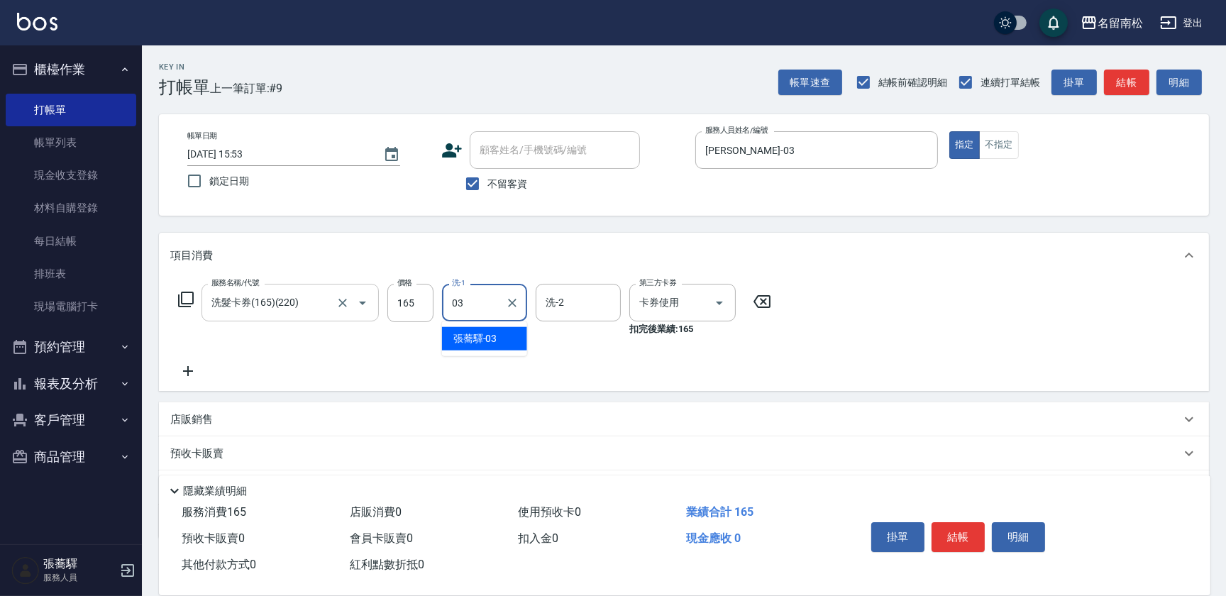
type input "[PERSON_NAME]-03"
click at [958, 529] on button "結帳" at bounding box center [958, 537] width 53 height 30
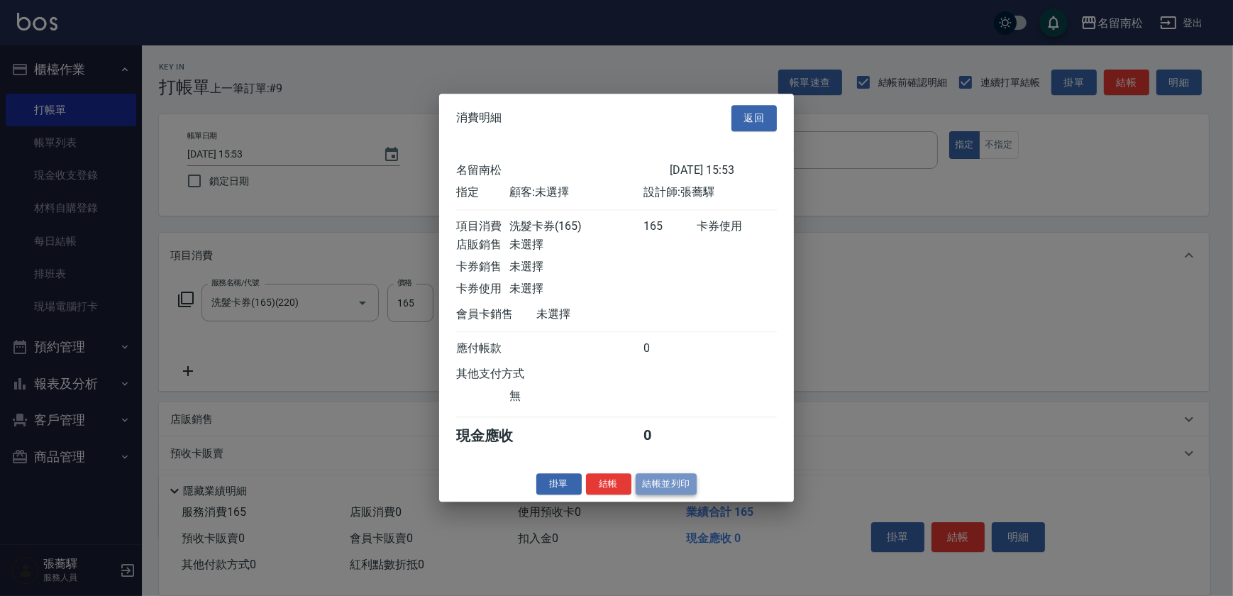
click at [669, 484] on button "結帳並列印" at bounding box center [667, 484] width 62 height 22
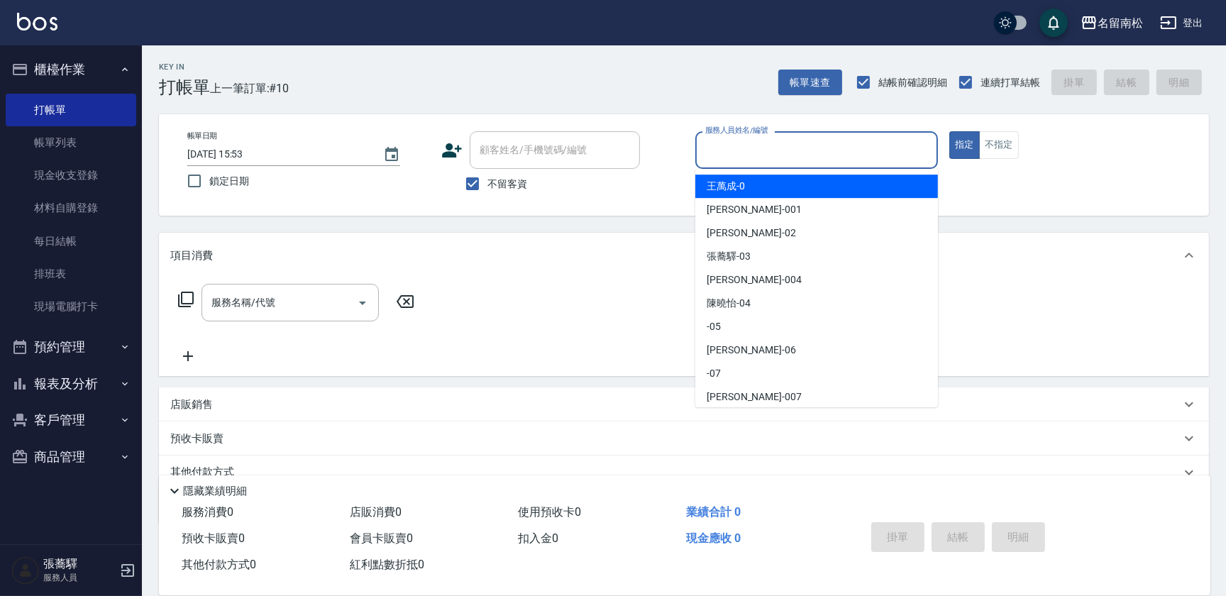
click at [816, 141] on input "服務人員姓名/編號" at bounding box center [817, 150] width 230 height 25
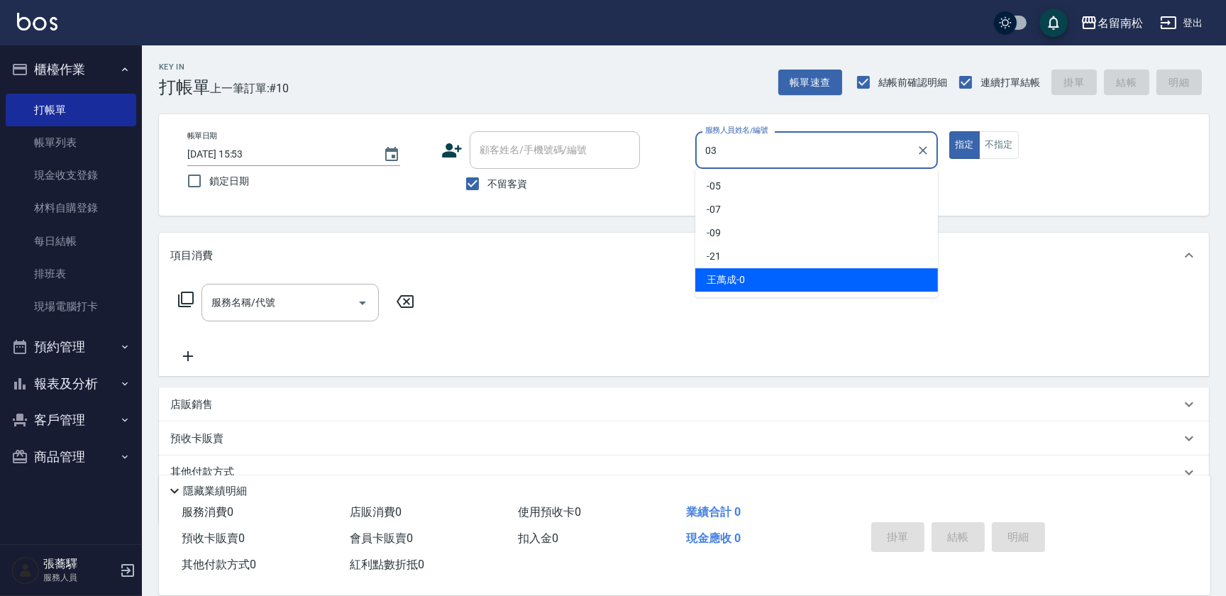
type input "[PERSON_NAME]-03"
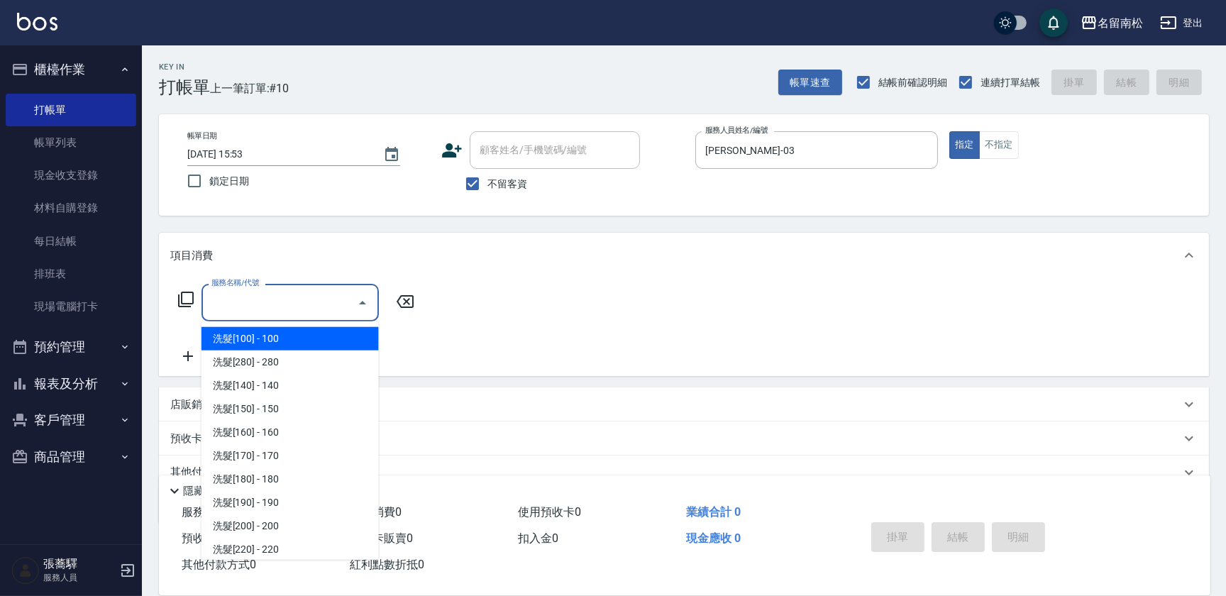
click at [294, 314] on input "服務名稱/代號" at bounding box center [279, 302] width 143 height 25
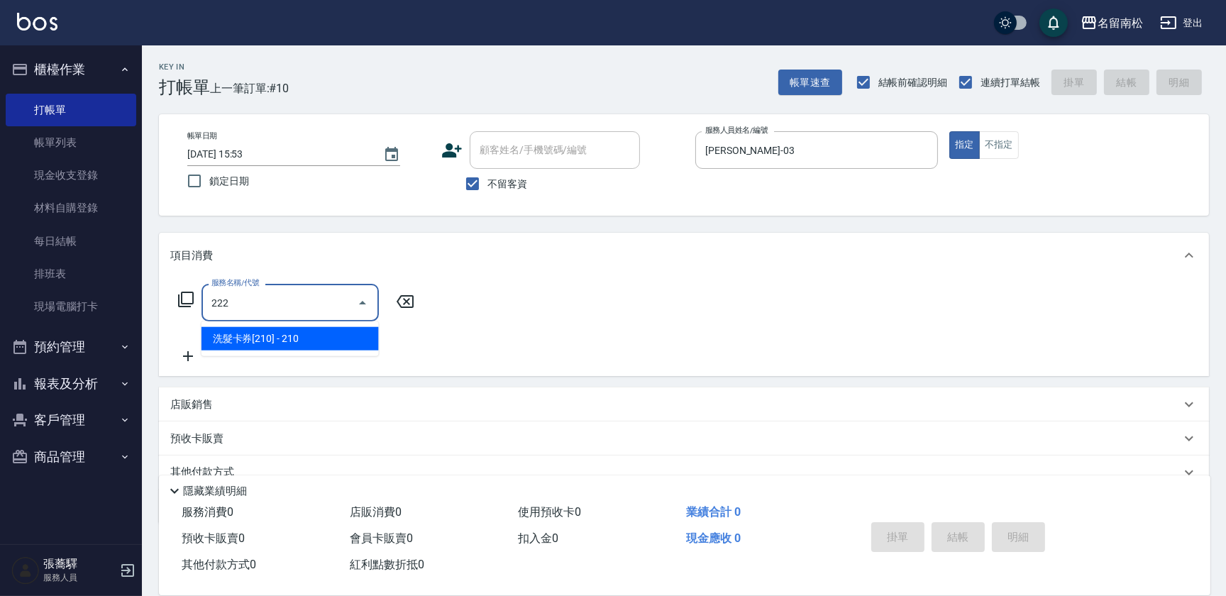
type input "洗髮卡券[210](222)"
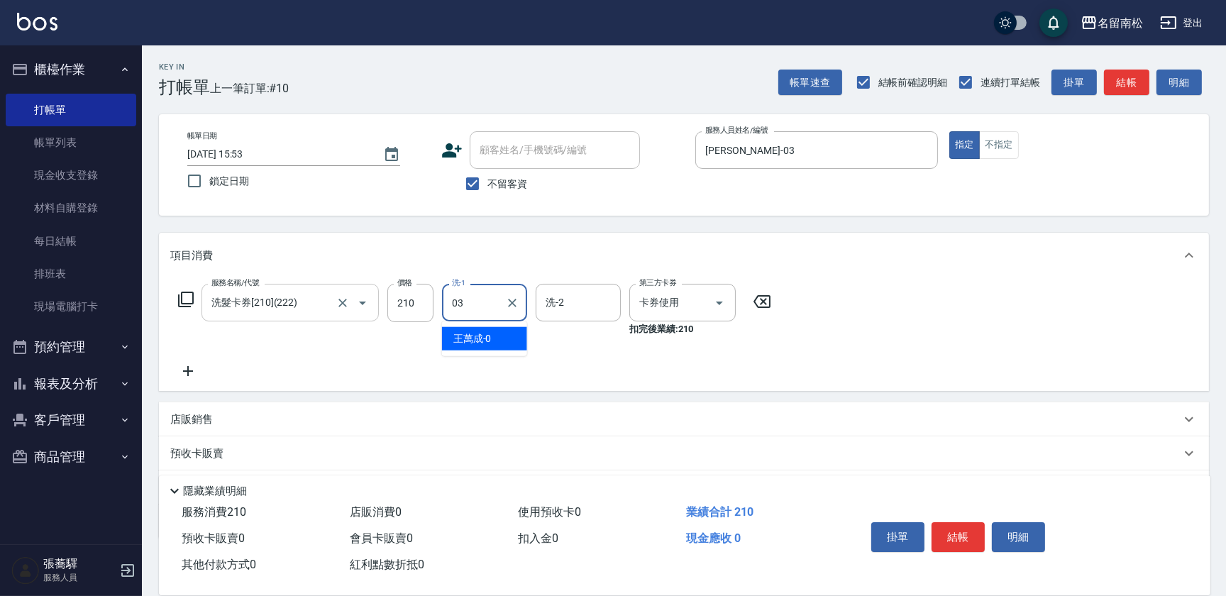
type input "[PERSON_NAME]-03"
click at [966, 529] on button "結帳" at bounding box center [958, 537] width 53 height 30
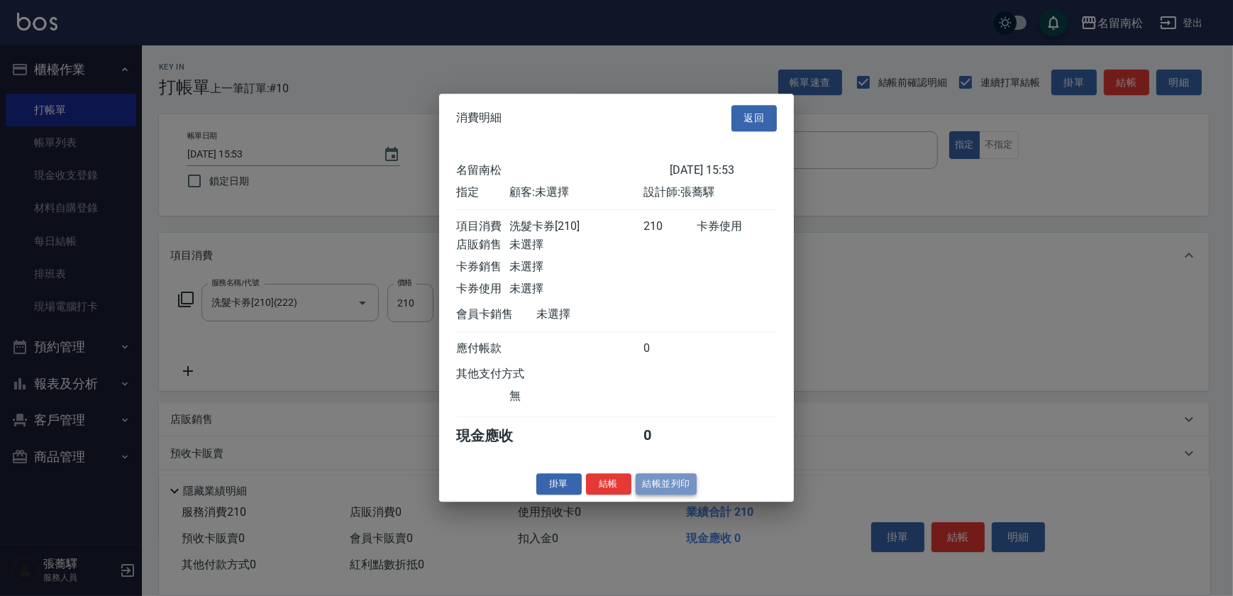
click at [673, 495] on button "結帳並列印" at bounding box center [667, 484] width 62 height 22
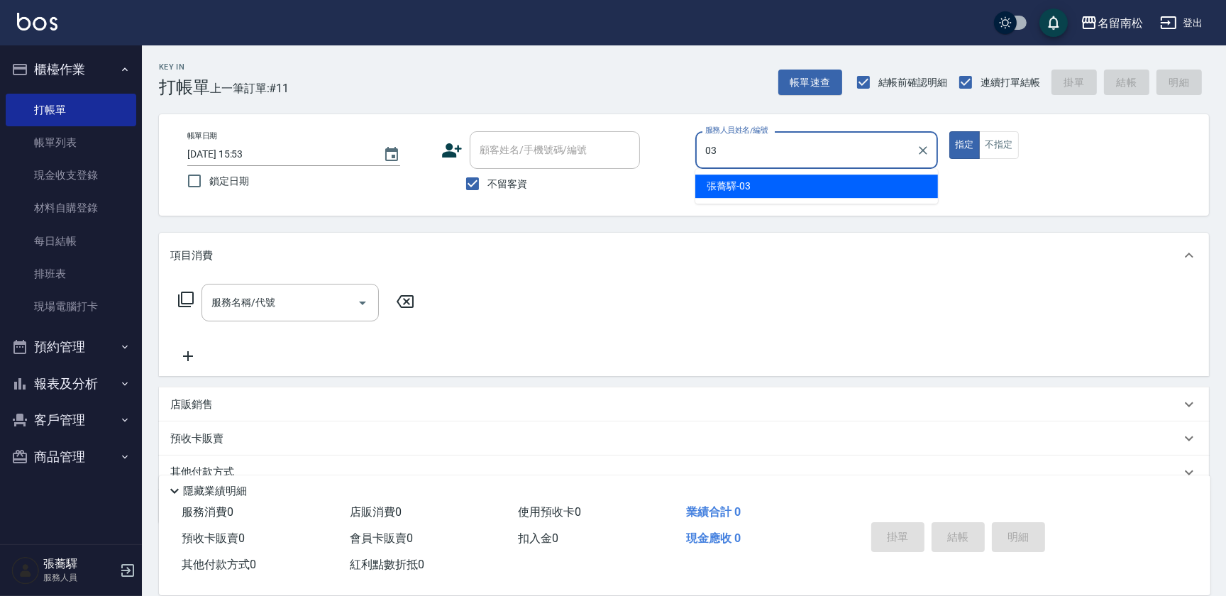
type input "[PERSON_NAME]-03"
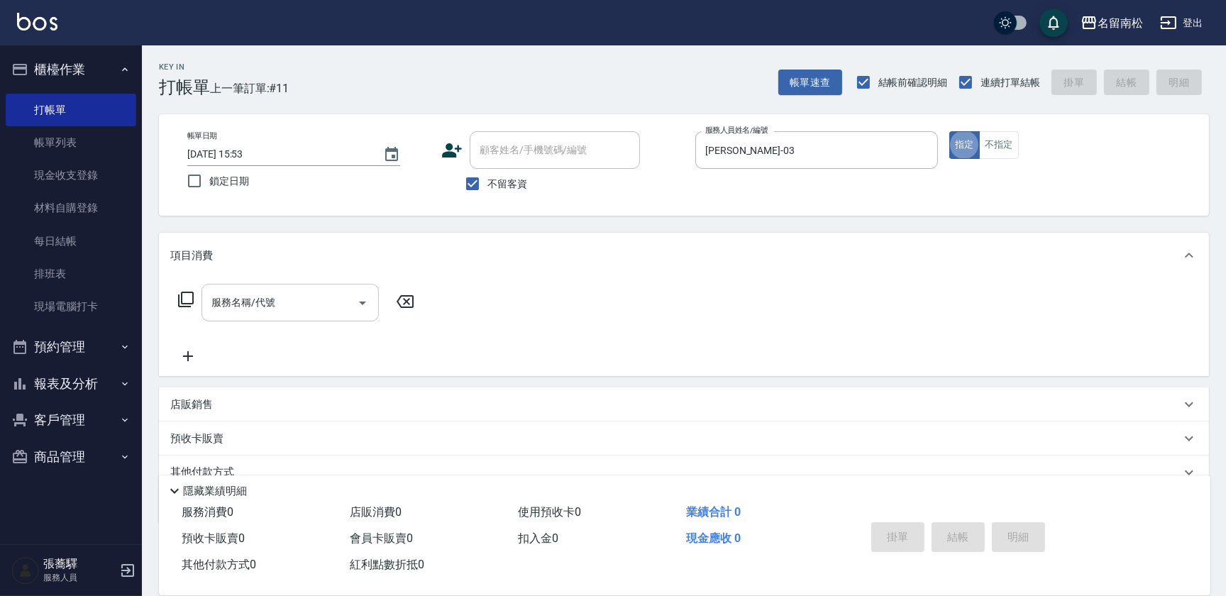
click at [215, 305] on input "服務名稱/代號" at bounding box center [279, 302] width 143 height 25
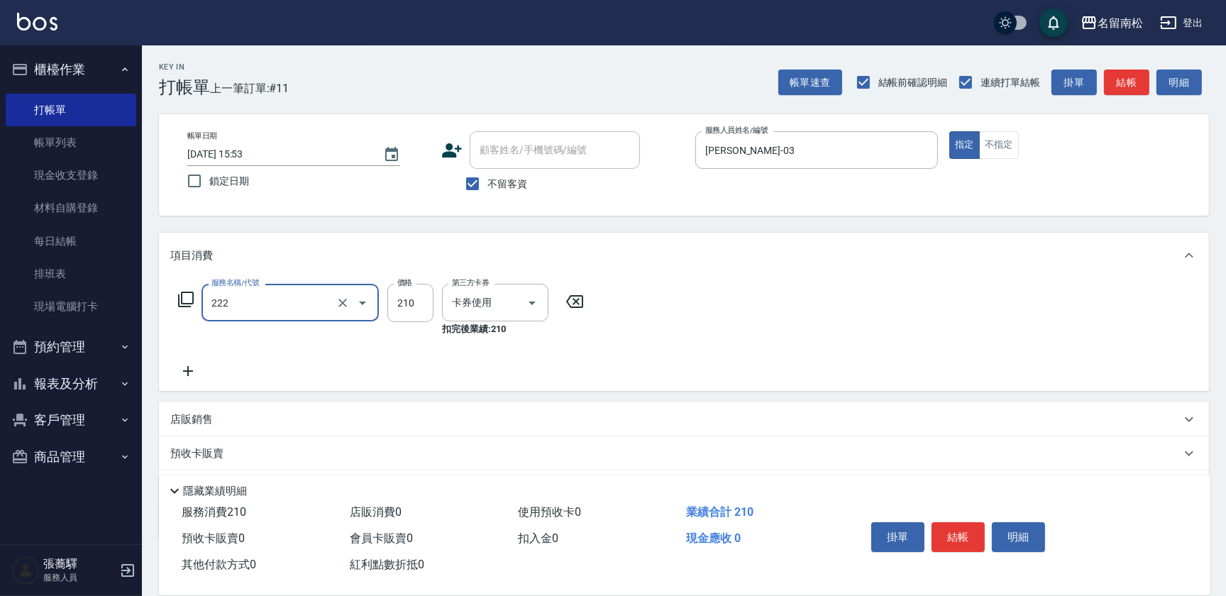
type input "洗髮卡券[210](222)"
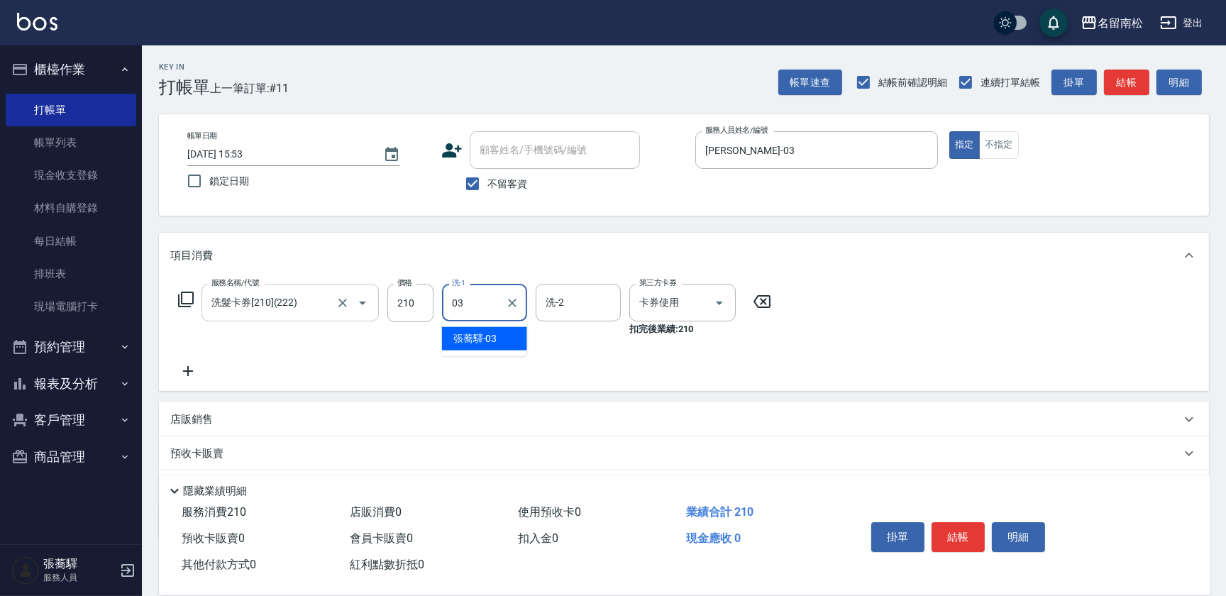
type input "[PERSON_NAME]-03"
click at [977, 522] on button "結帳" at bounding box center [958, 537] width 53 height 30
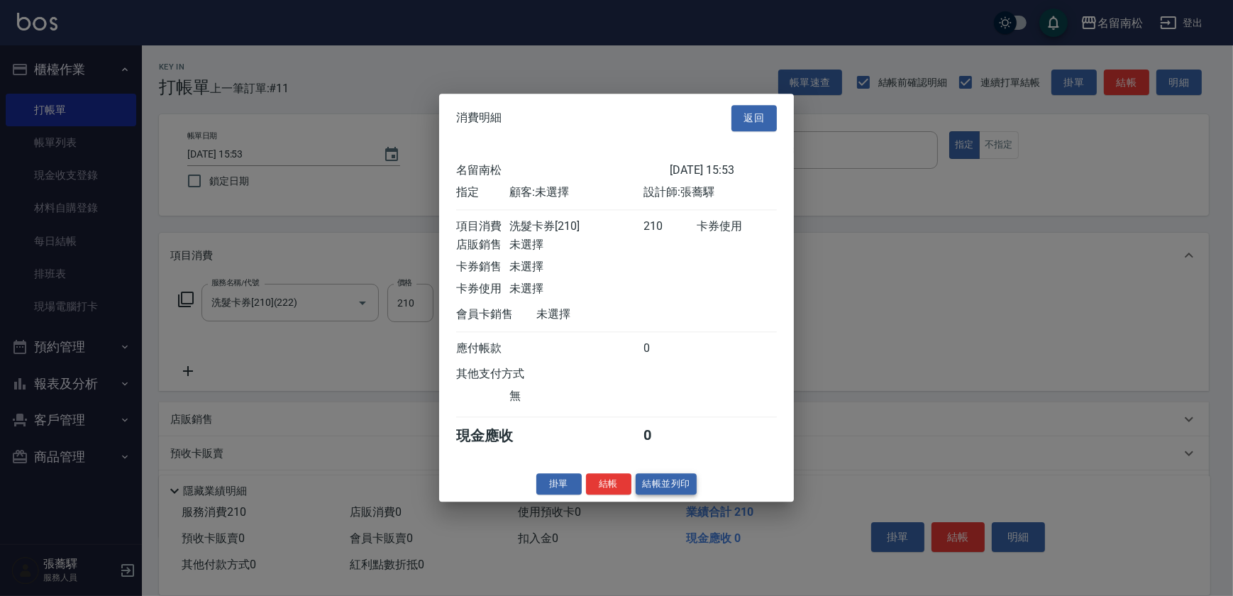
click at [678, 486] on button "結帳並列印" at bounding box center [667, 484] width 62 height 22
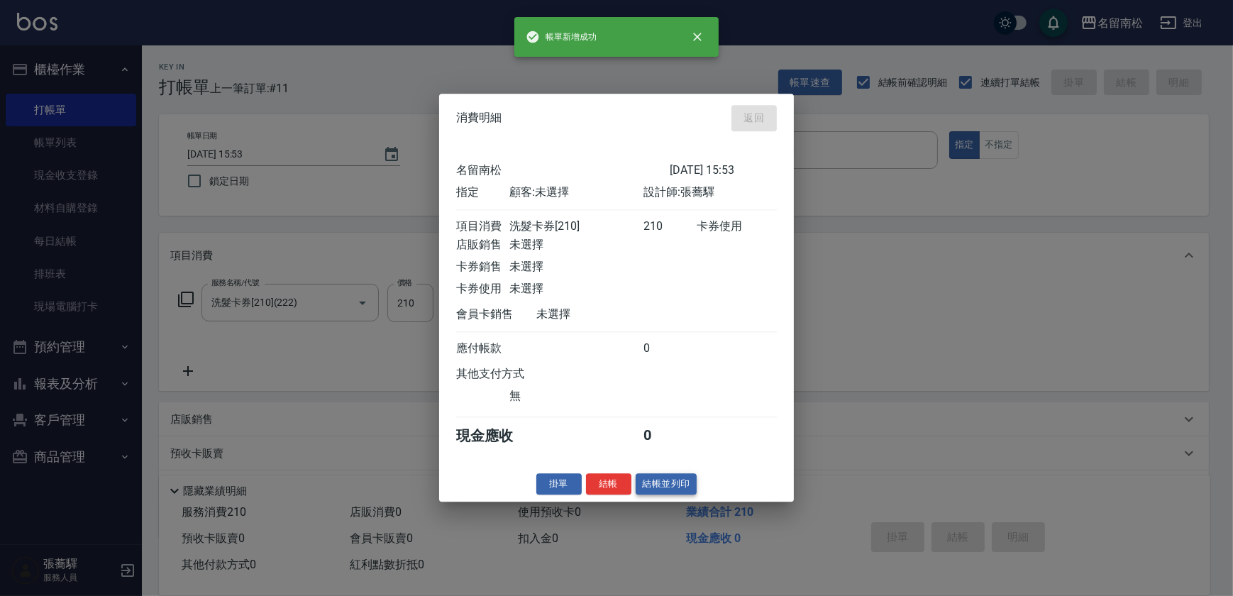
type input "[DATE] 15:55"
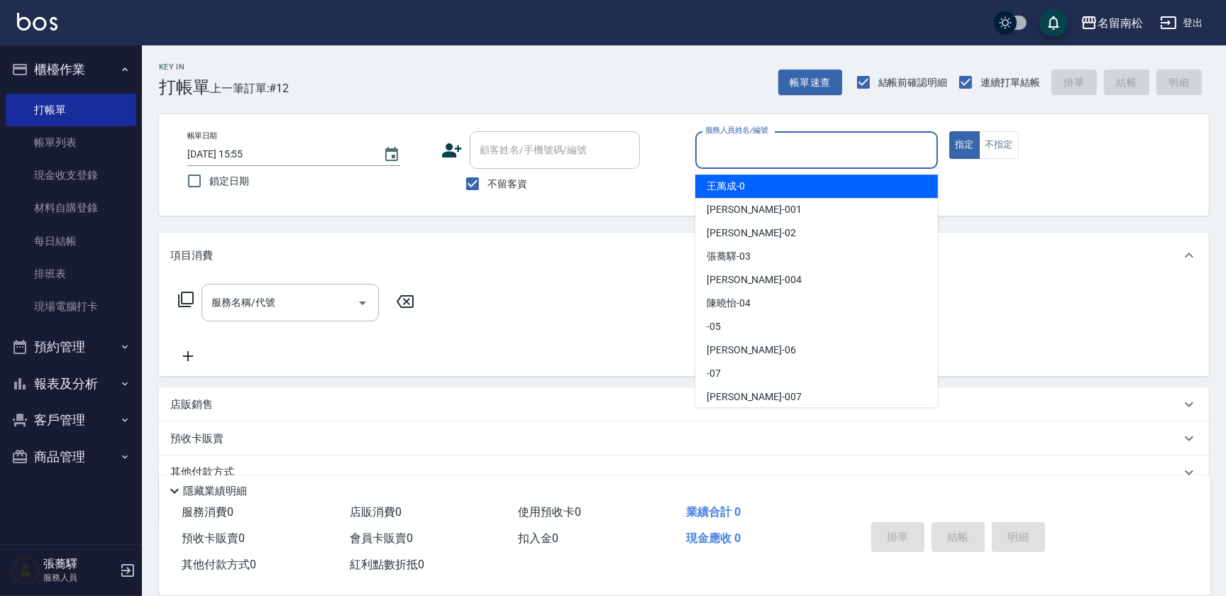
drag, startPoint x: 793, startPoint y: 148, endPoint x: 758, endPoint y: 199, distance: 61.6
click at [792, 149] on input "服務人員姓名/編號" at bounding box center [817, 150] width 230 height 25
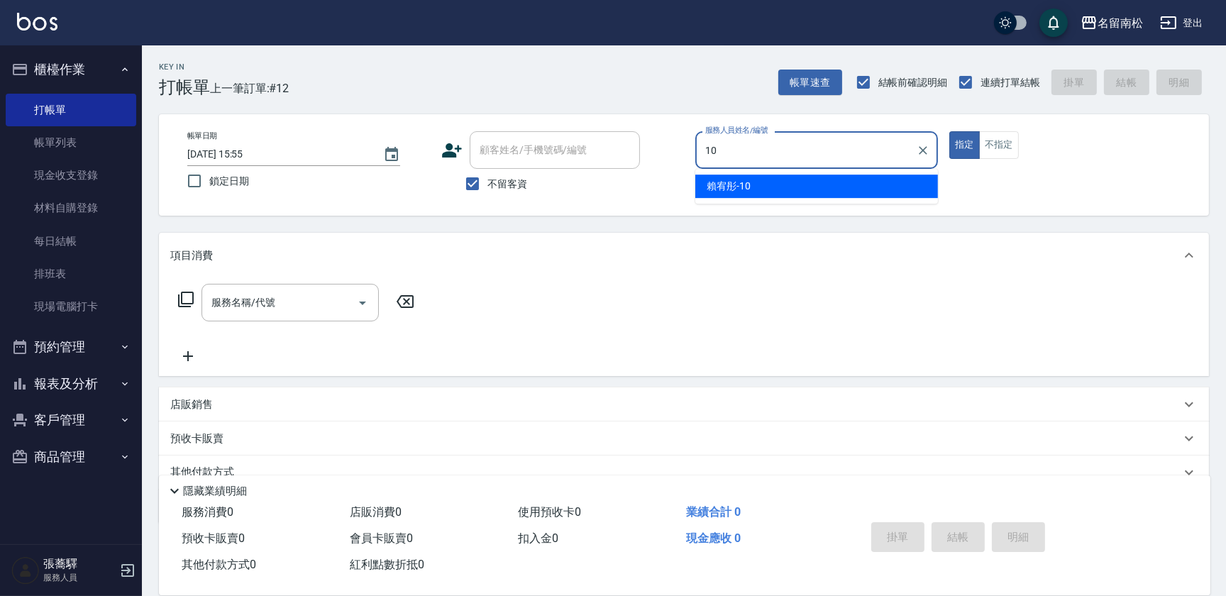
drag, startPoint x: 749, startPoint y: 181, endPoint x: 348, endPoint y: 201, distance: 402.1
click at [747, 180] on span "[PERSON_NAME]-10" at bounding box center [729, 186] width 44 height 15
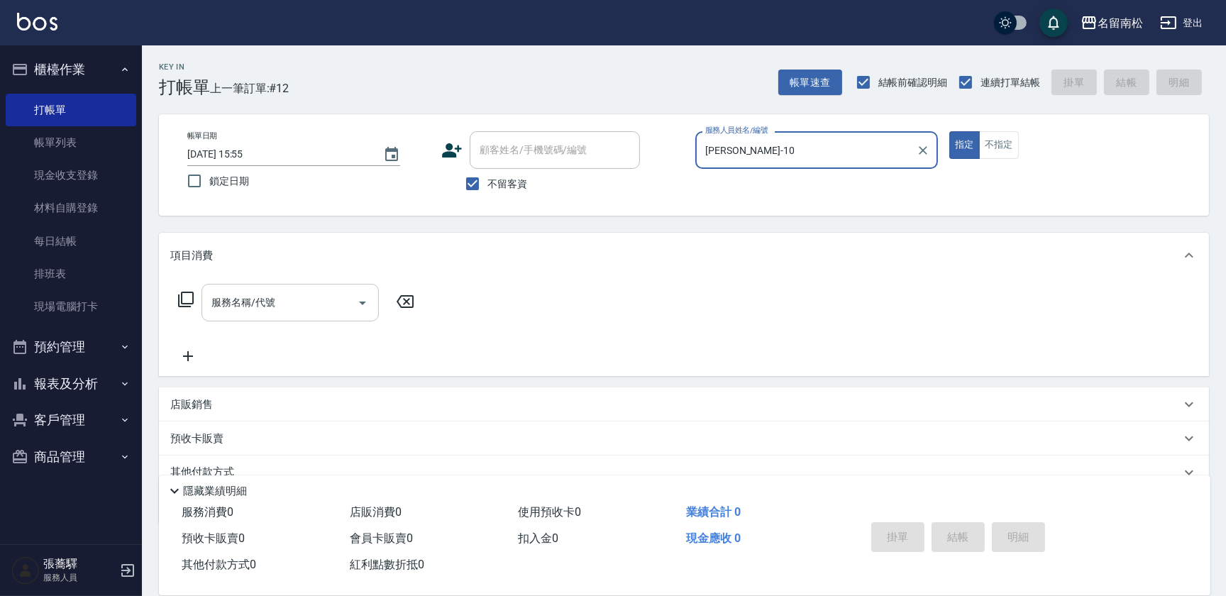
type input "[PERSON_NAME]-10"
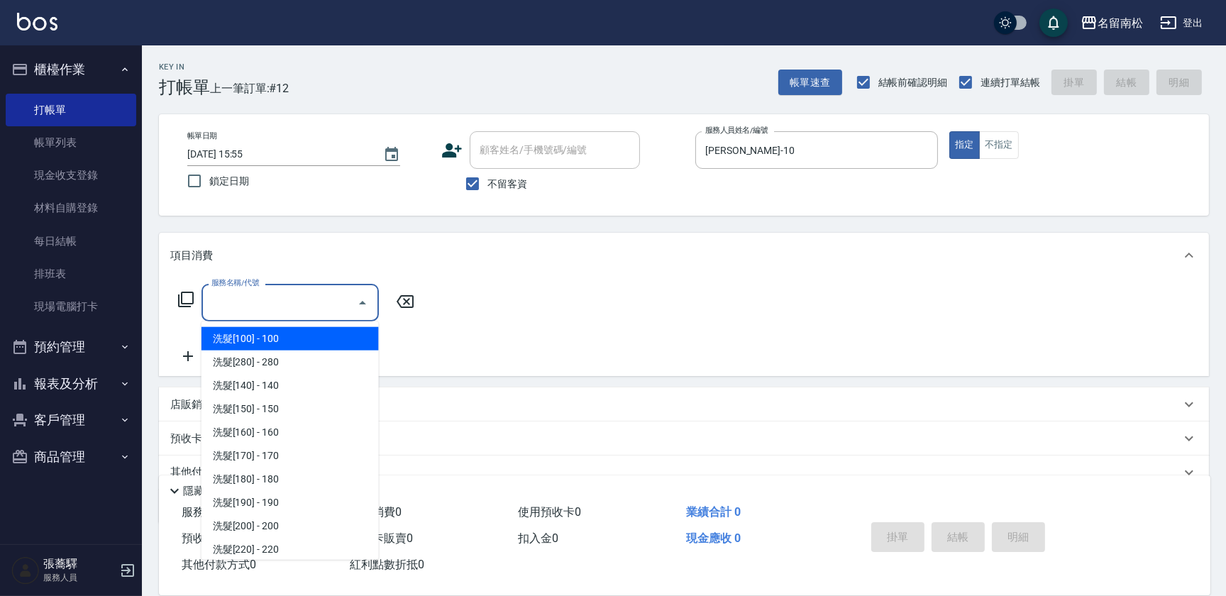
click at [323, 298] on input "服務名稱/代號" at bounding box center [279, 302] width 143 height 25
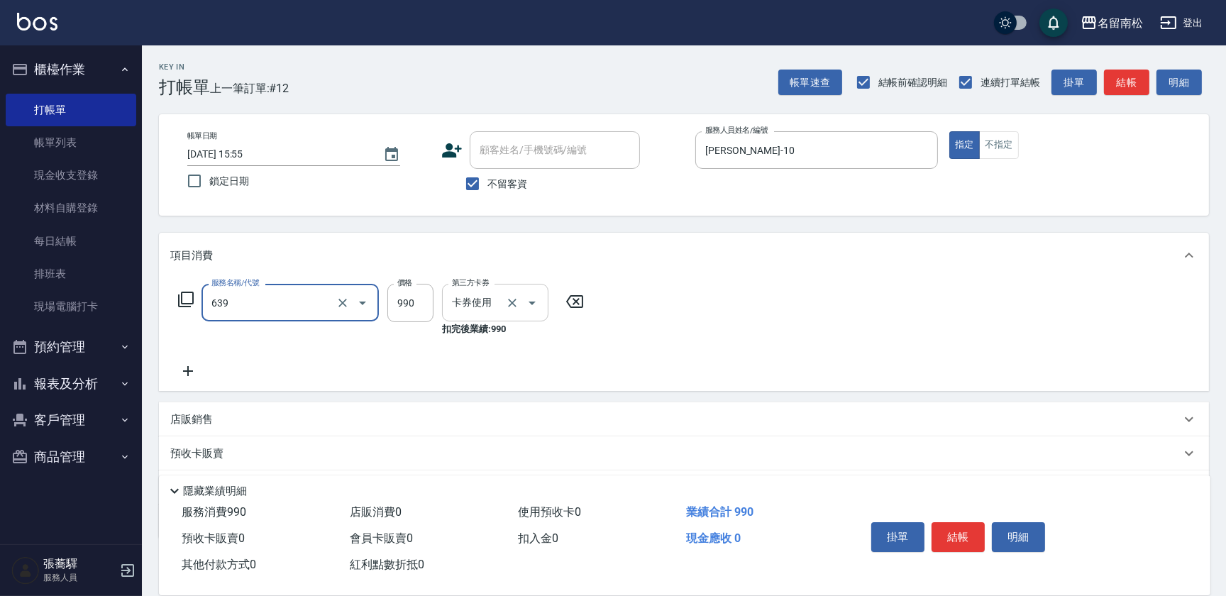
type input "(芙)蘆薈髮膜套卡(自材)(639)"
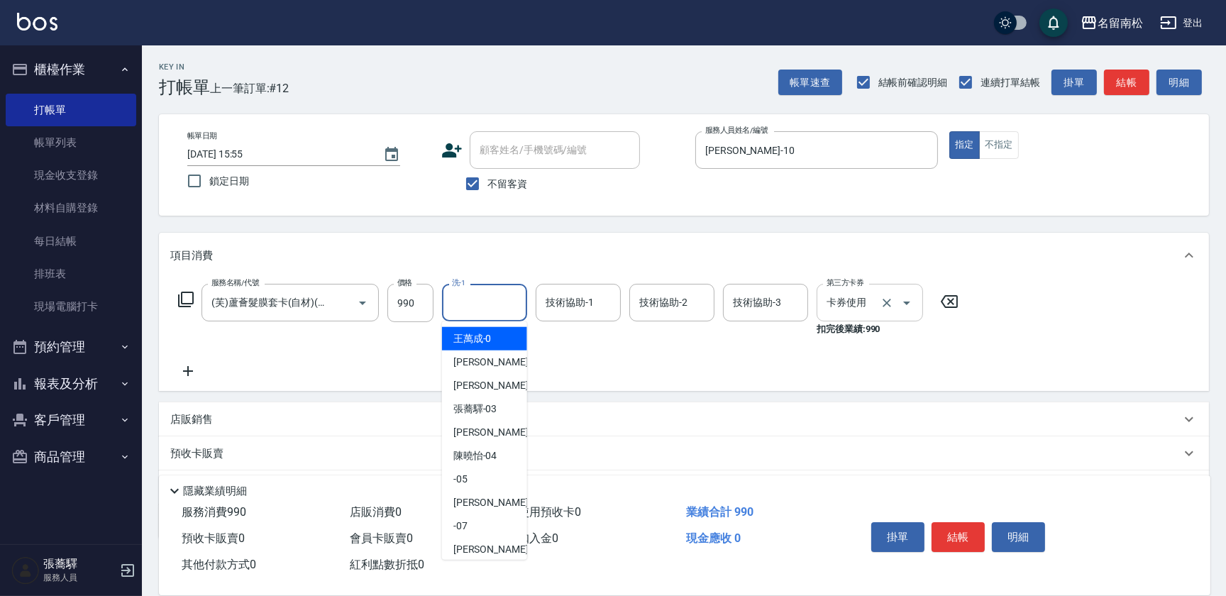
click at [465, 311] on input "洗-1" at bounding box center [484, 302] width 72 height 25
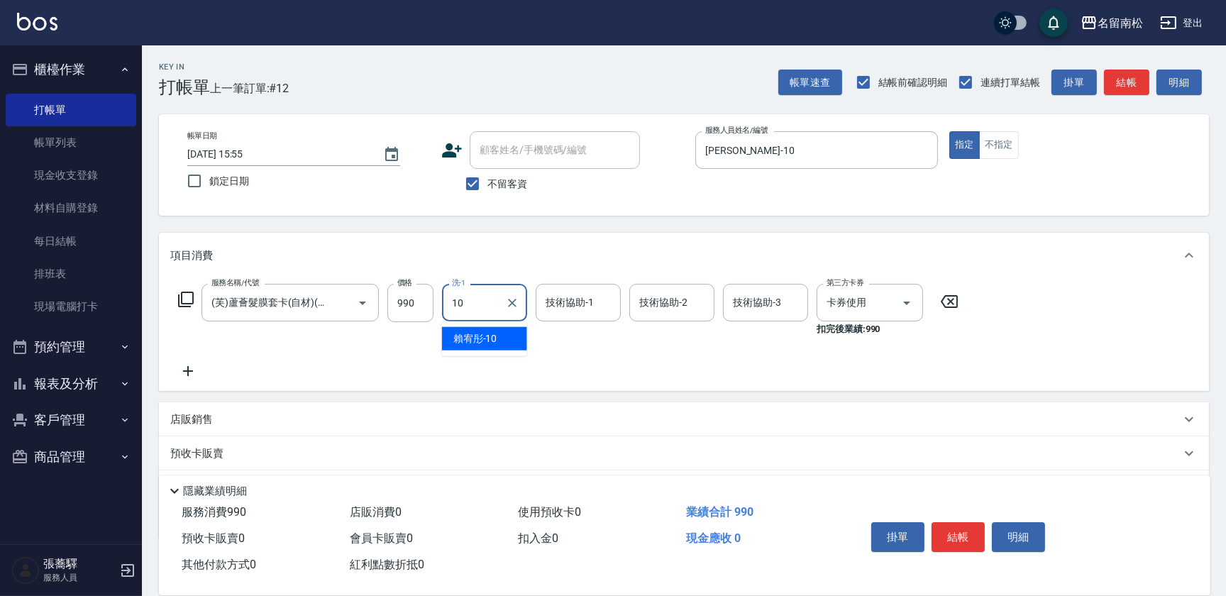
click at [466, 329] on div "[PERSON_NAME]-10" at bounding box center [484, 338] width 85 height 23
type input "[PERSON_NAME]-10"
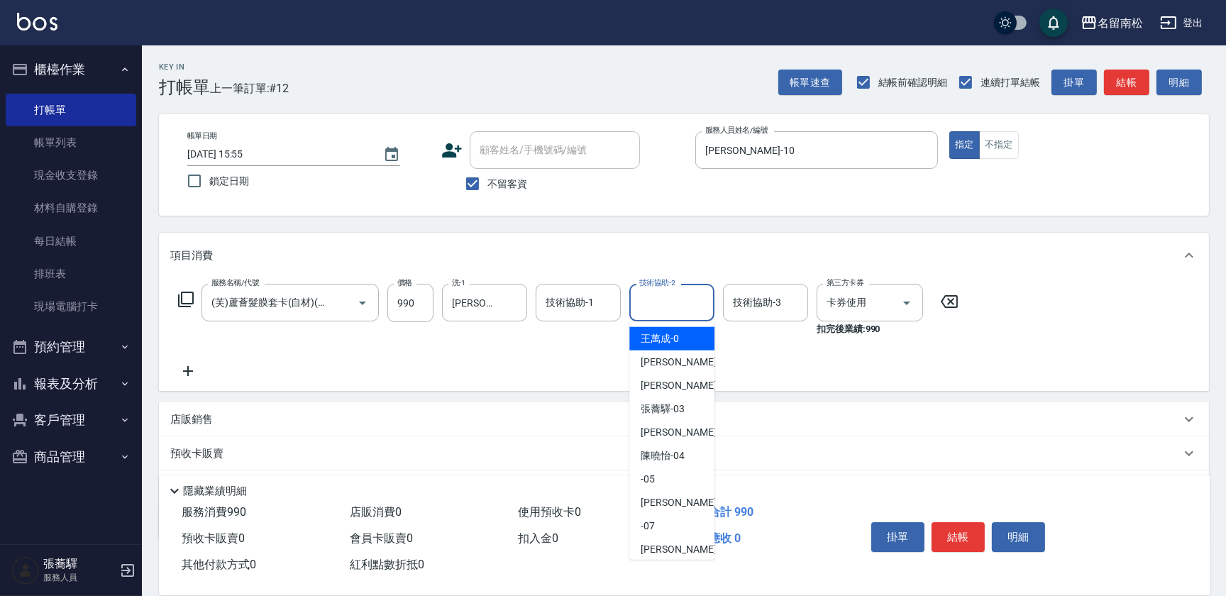
click at [667, 297] on input "技術協助-2" at bounding box center [672, 302] width 72 height 25
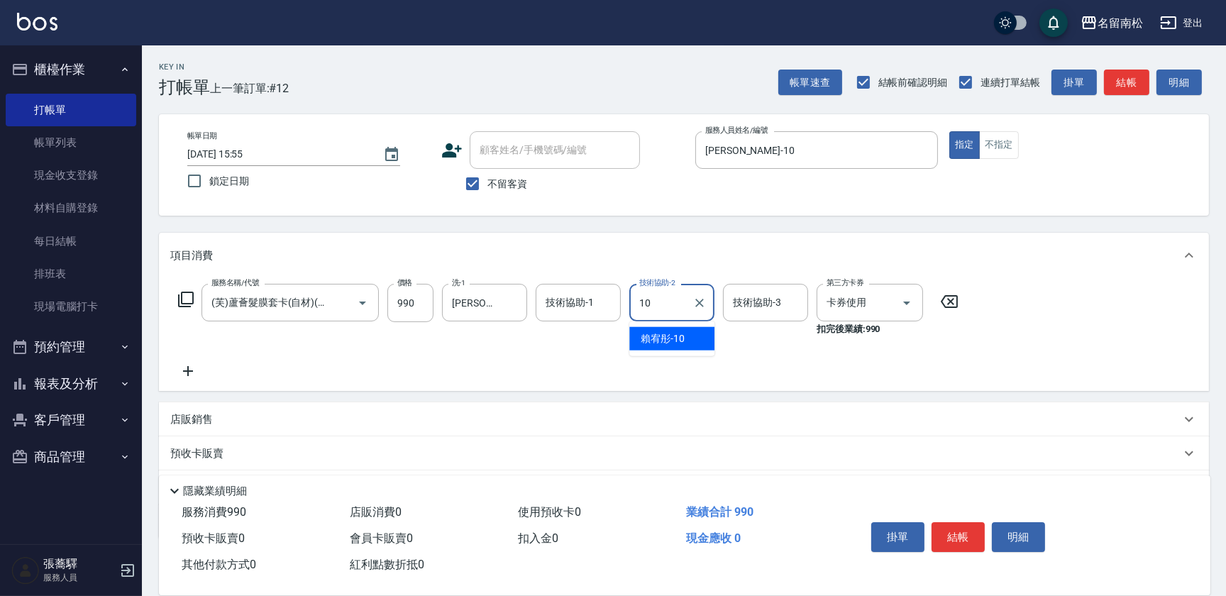
click at [663, 336] on span "[PERSON_NAME]-10" at bounding box center [663, 338] width 44 height 15
type input "[PERSON_NAME]-10"
click at [941, 539] on button "結帳" at bounding box center [958, 537] width 53 height 30
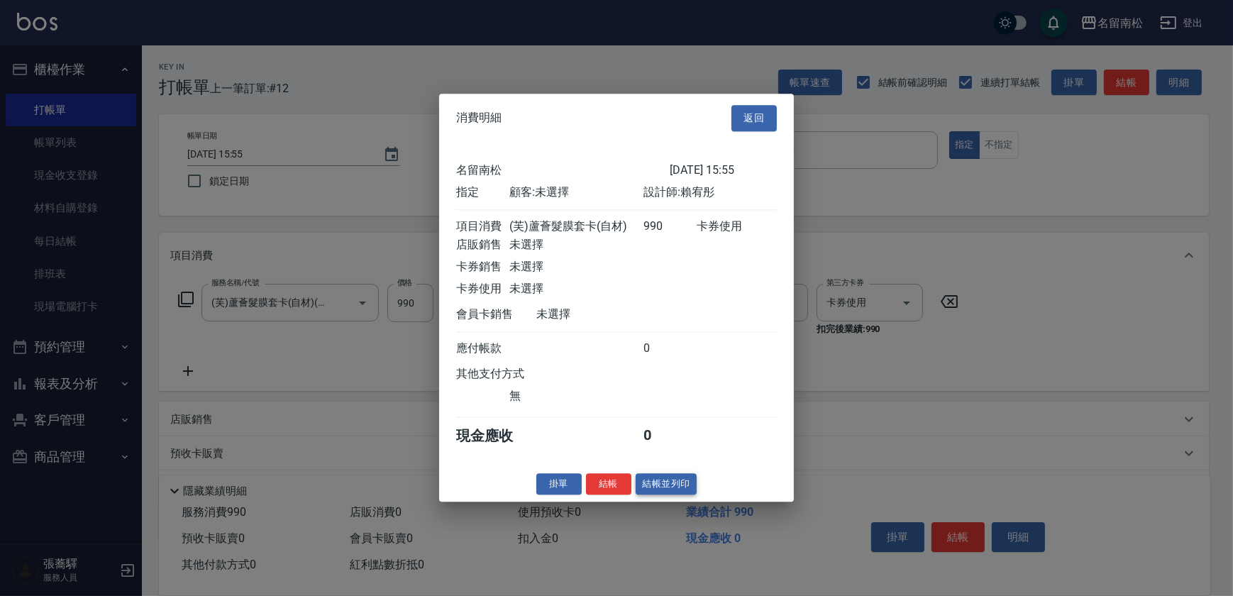
click at [656, 481] on button "結帳並列印" at bounding box center [667, 484] width 62 height 22
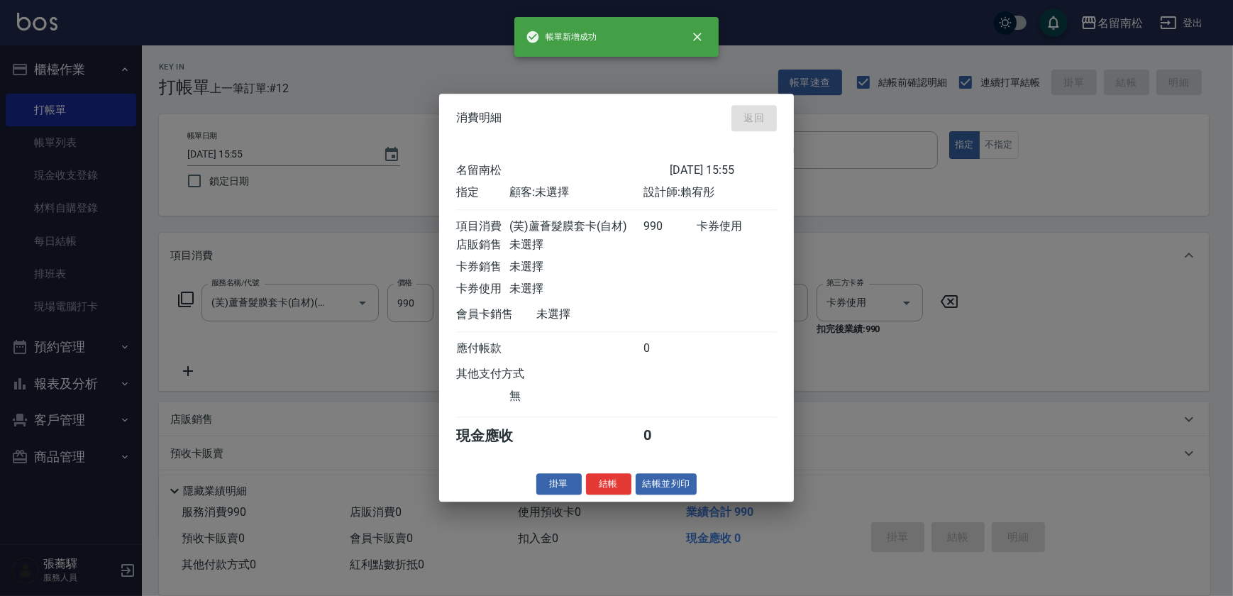
type input "[DATE] 16:15"
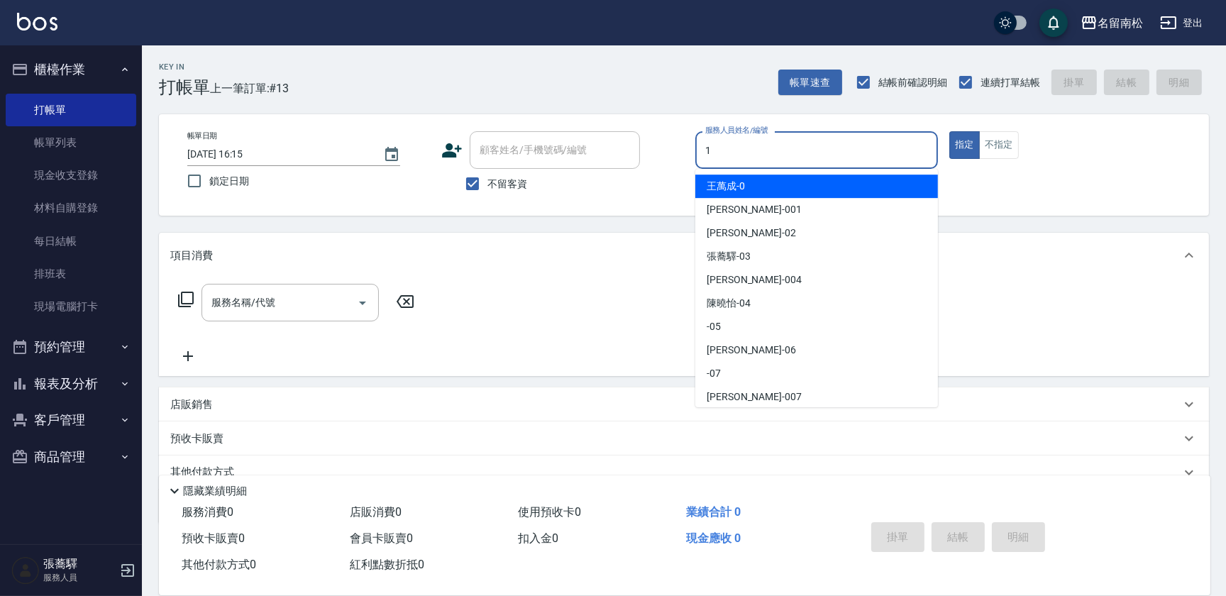
click at [734, 159] on input "1" at bounding box center [817, 150] width 230 height 25
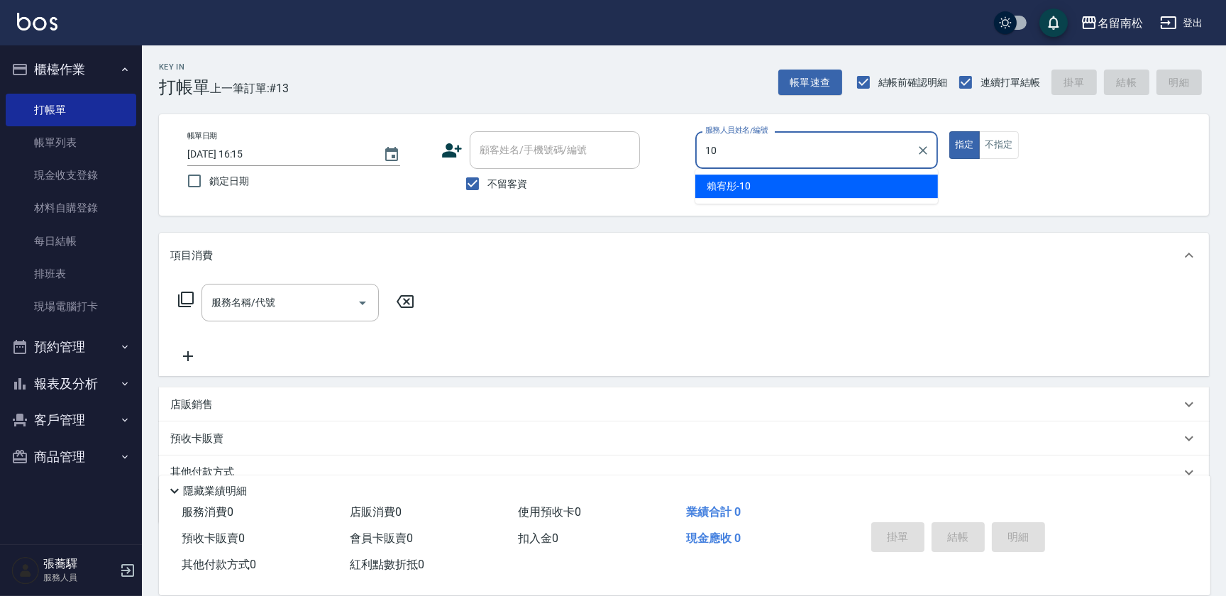
drag, startPoint x: 723, startPoint y: 177, endPoint x: 380, endPoint y: 203, distance: 344.4
click at [719, 177] on div "[PERSON_NAME]-10" at bounding box center [816, 186] width 243 height 23
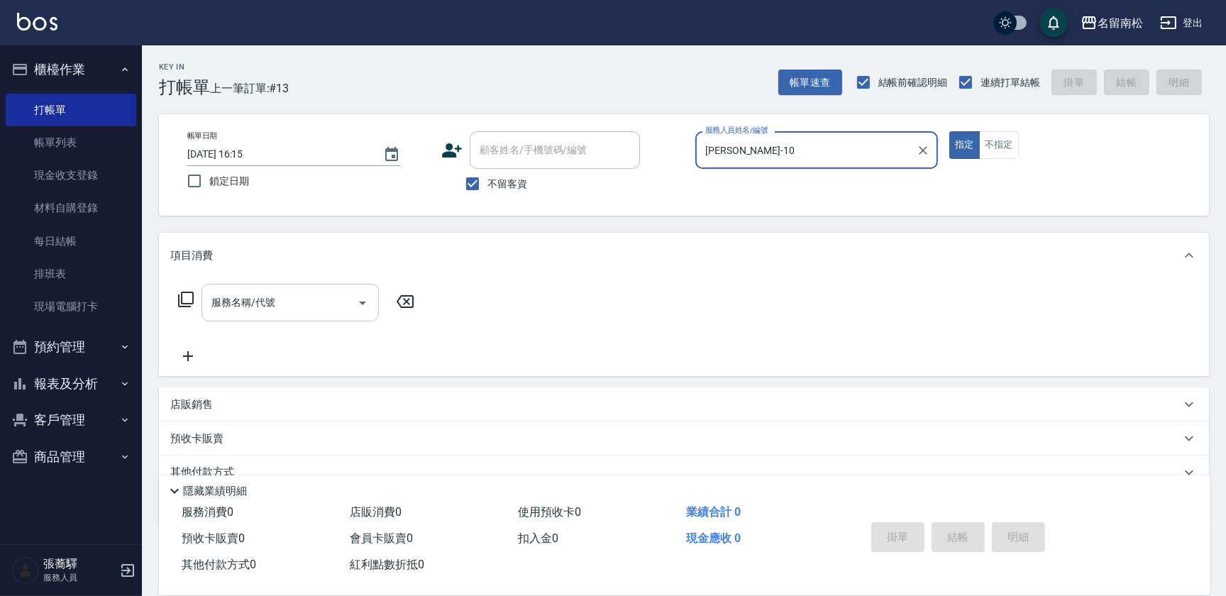
type input "[PERSON_NAME]-10"
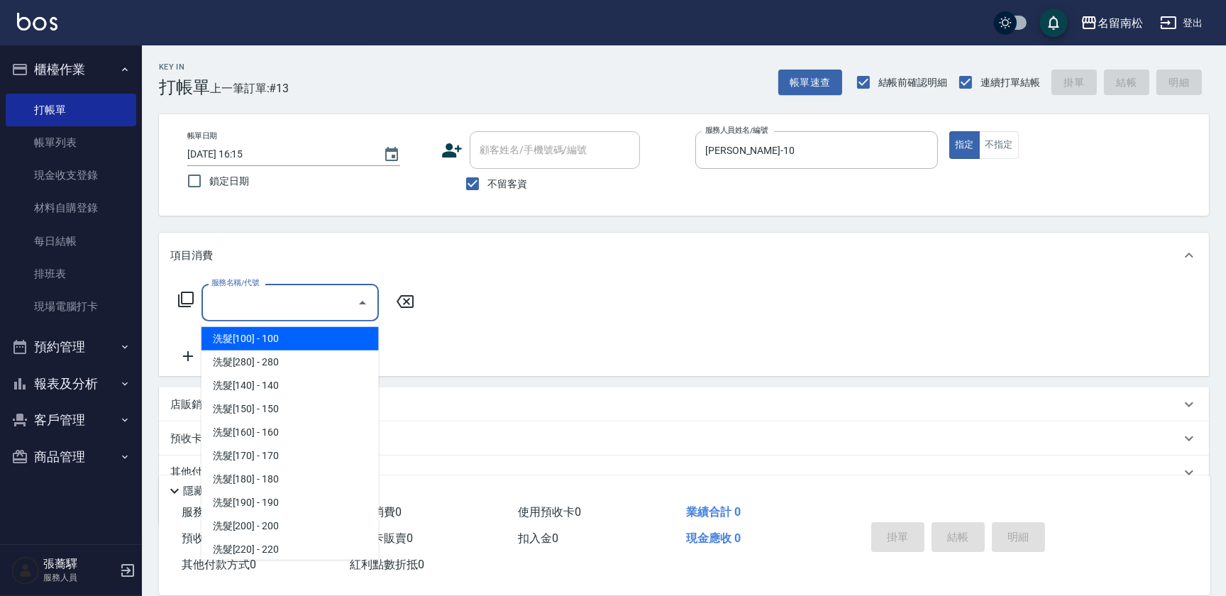
click at [277, 309] on input "服務名稱/代號" at bounding box center [279, 302] width 143 height 25
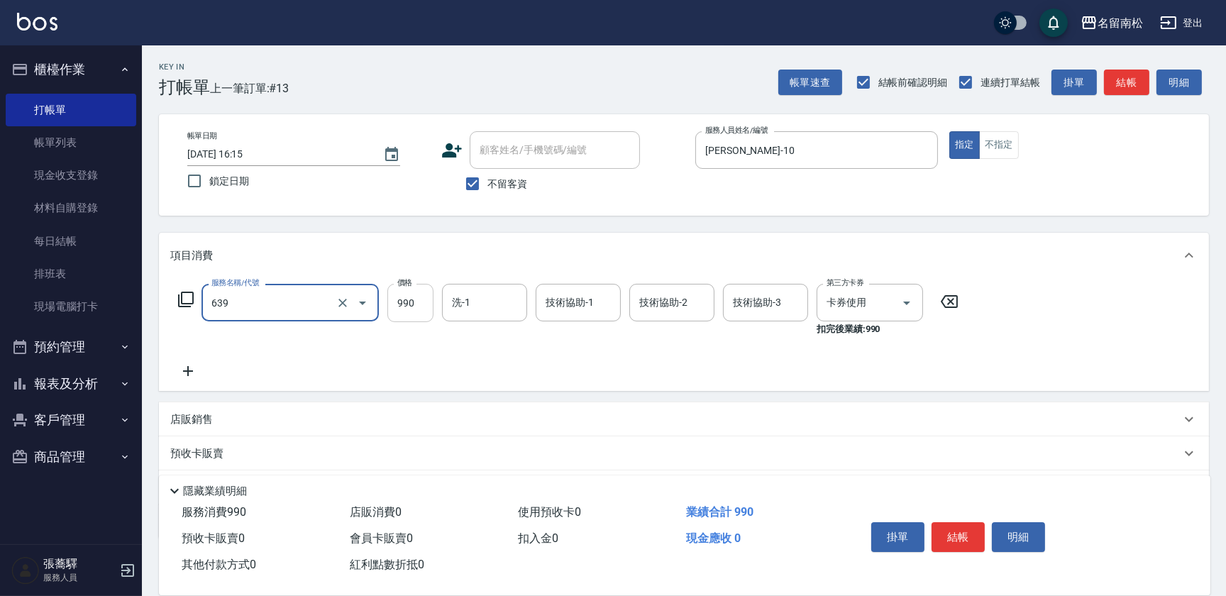
type input "(芙)蘆薈髮膜套卡(自材)(639)"
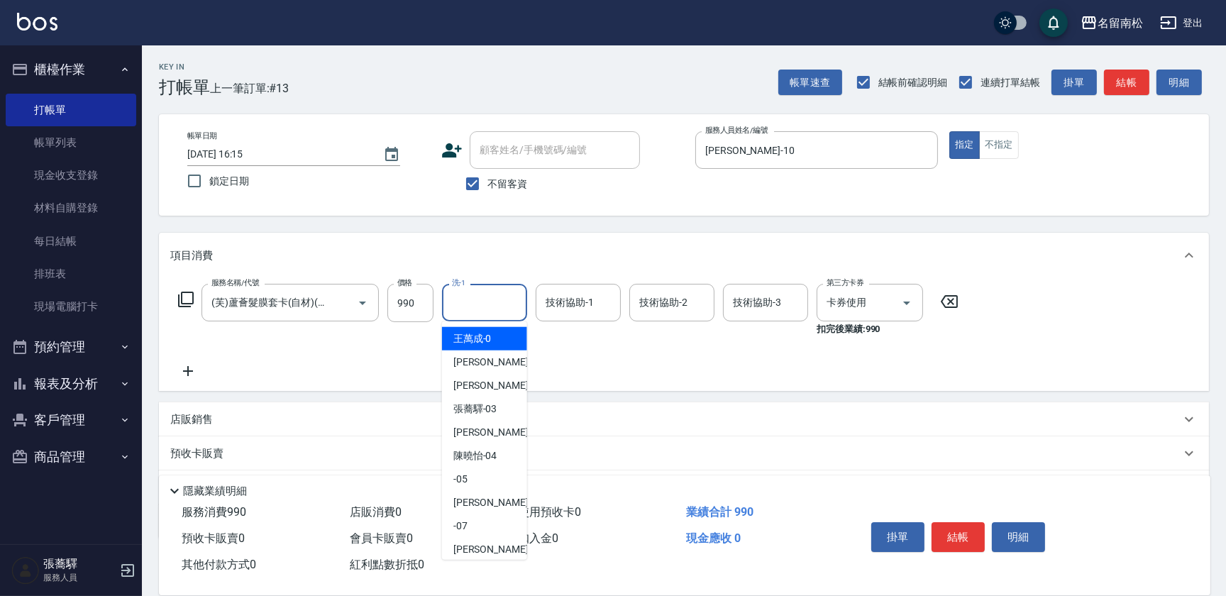
click at [459, 314] on input "洗-1" at bounding box center [484, 302] width 72 height 25
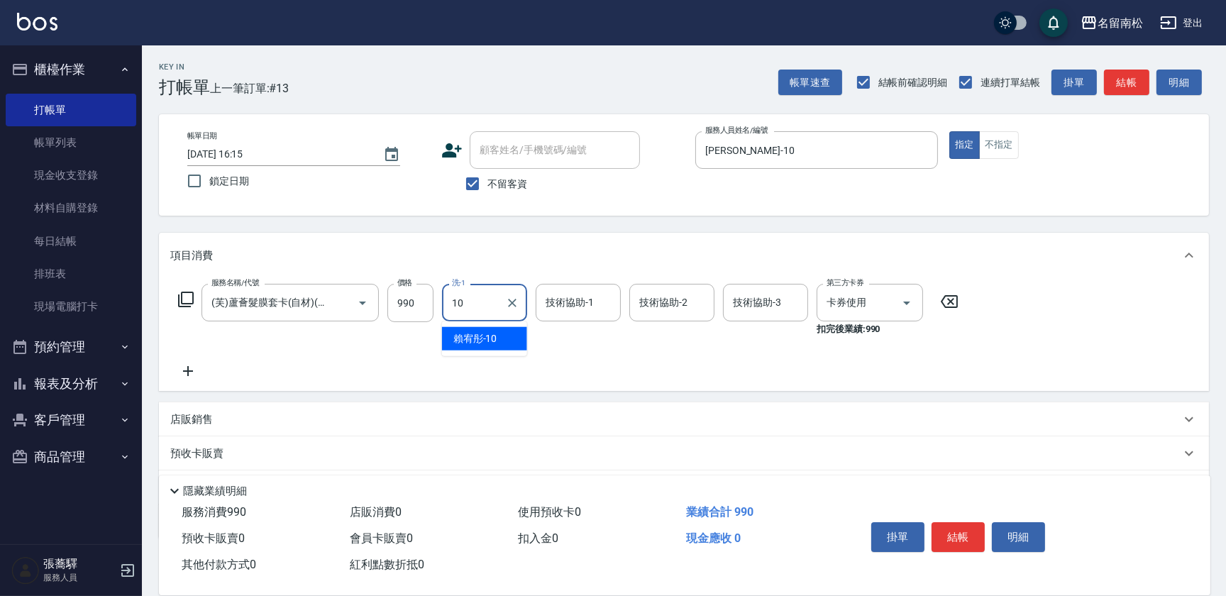
click at [478, 343] on span "[PERSON_NAME]-10" at bounding box center [475, 338] width 44 height 15
type input "[PERSON_NAME]-10"
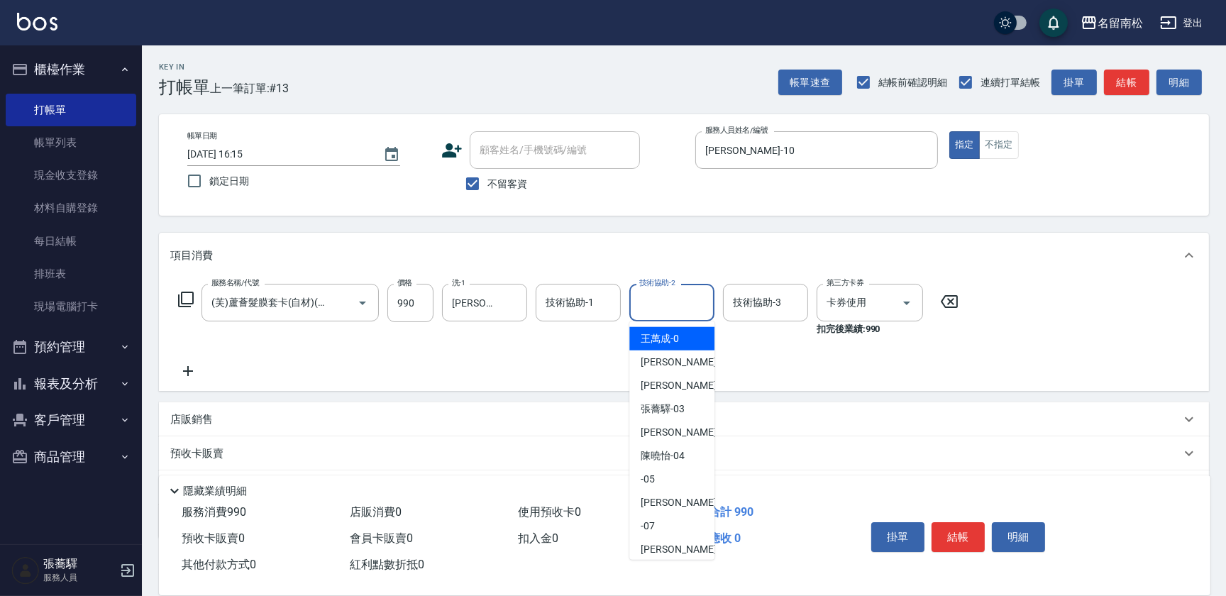
click at [682, 300] on input "技術協助-2" at bounding box center [672, 302] width 72 height 25
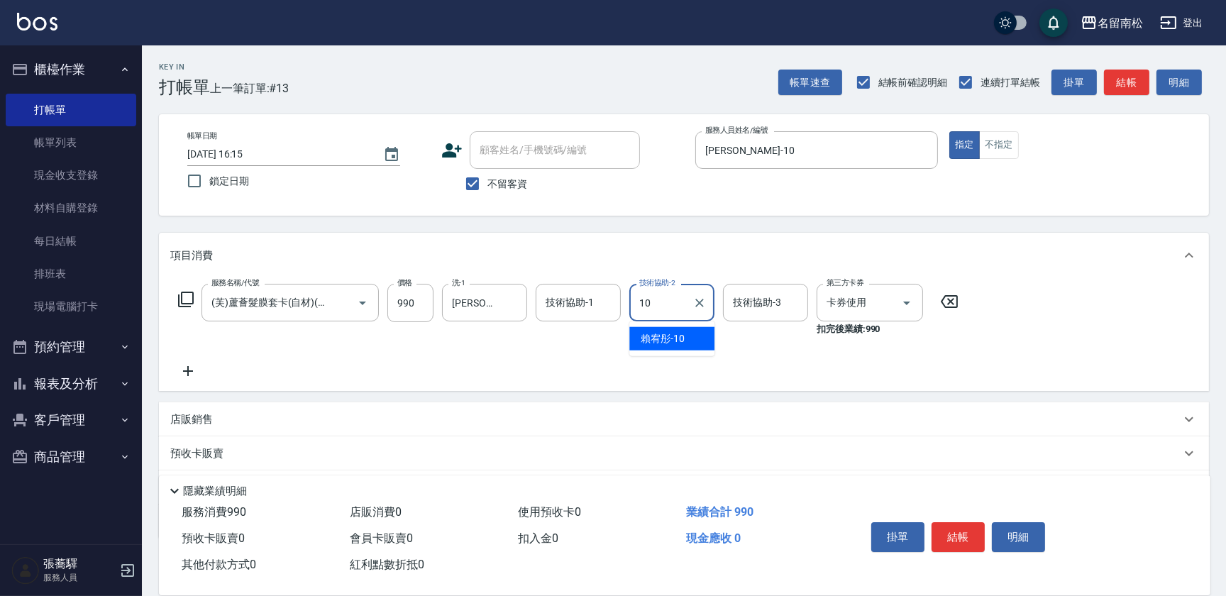
drag, startPoint x: 681, startPoint y: 344, endPoint x: 672, endPoint y: 350, distance: 11.2
click at [681, 343] on span "[PERSON_NAME]-10" at bounding box center [663, 338] width 44 height 15
type input "[PERSON_NAME]-10"
click at [952, 529] on button "結帳" at bounding box center [958, 537] width 53 height 30
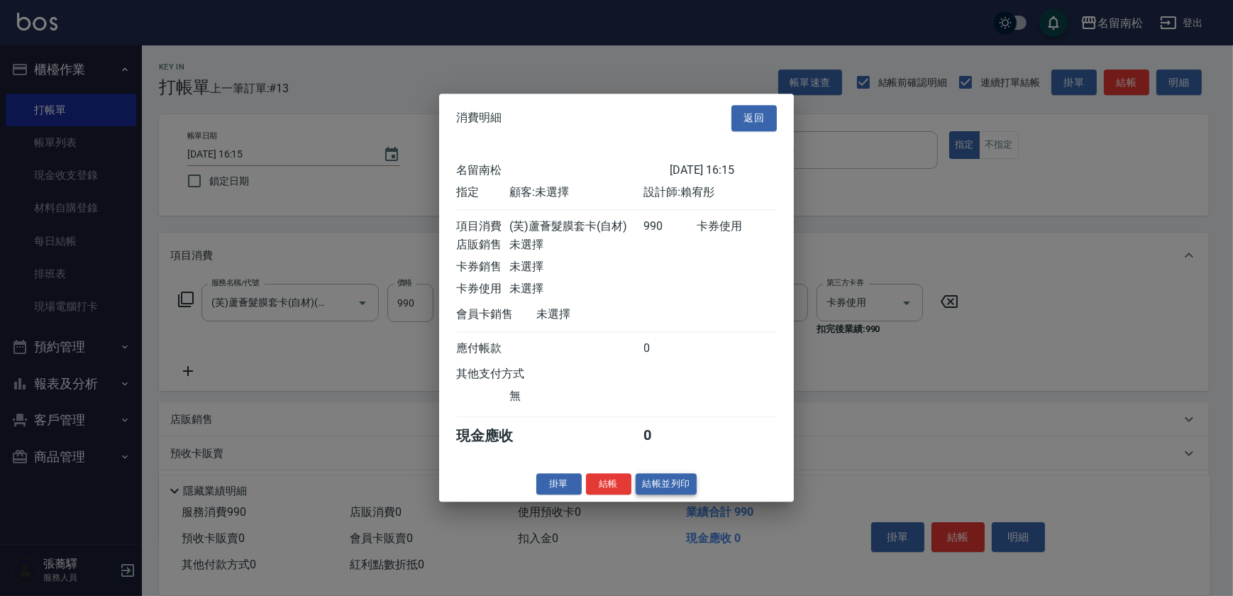
click at [651, 482] on button "結帳並列印" at bounding box center [667, 484] width 62 height 22
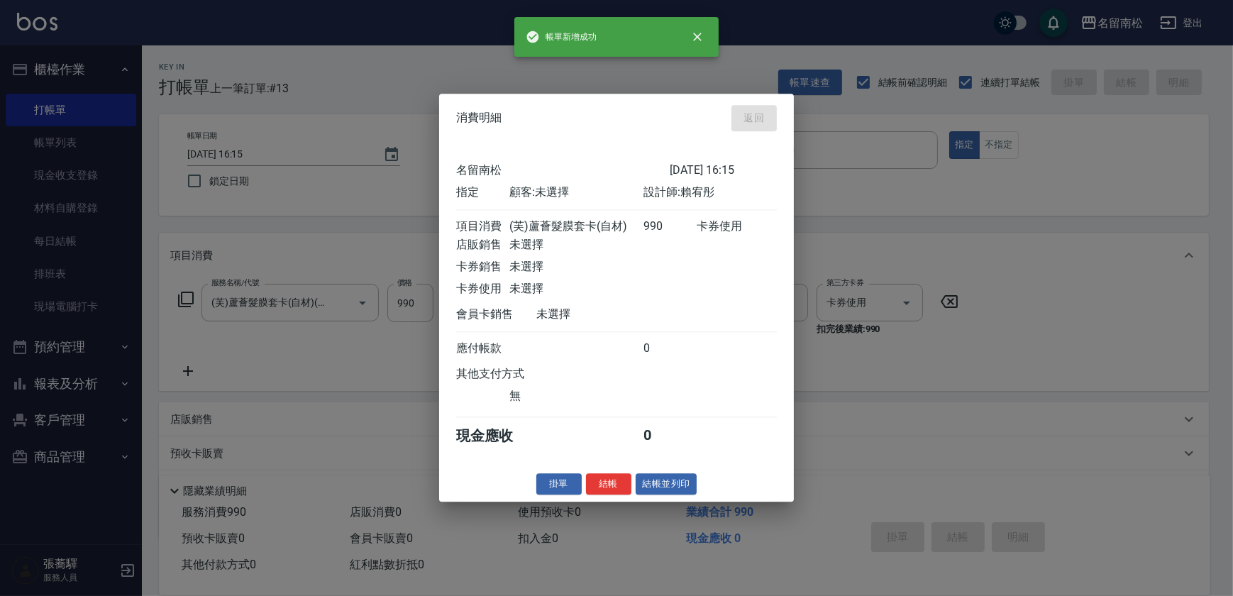
type input "[DATE] 16:16"
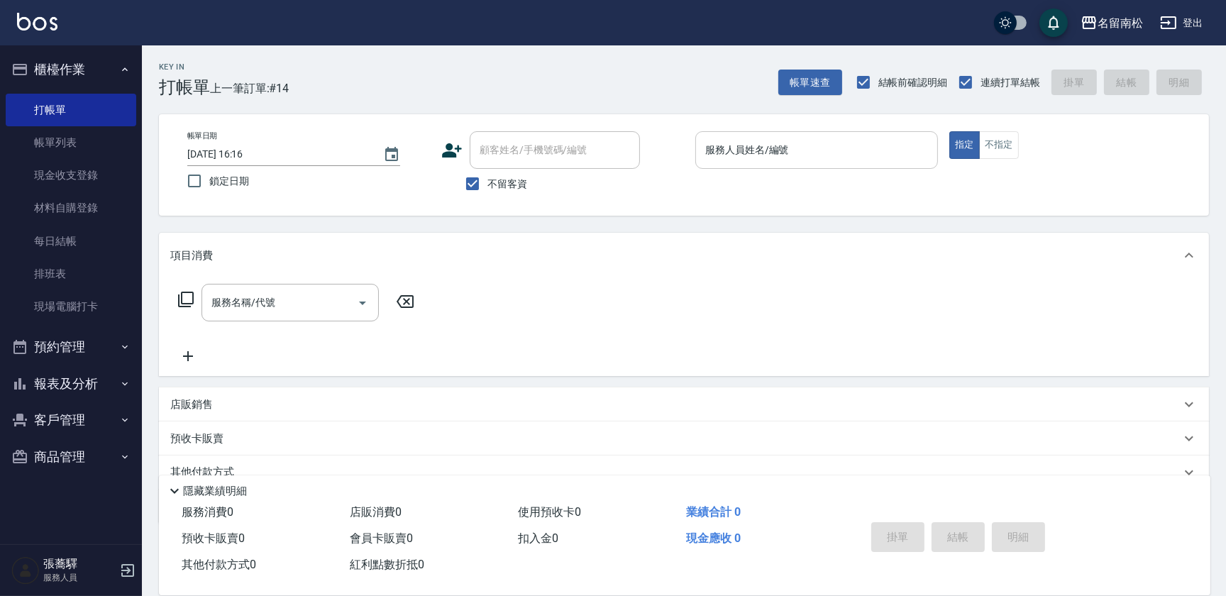
click at [822, 154] on input "服務人員姓名/編號" at bounding box center [817, 150] width 230 height 25
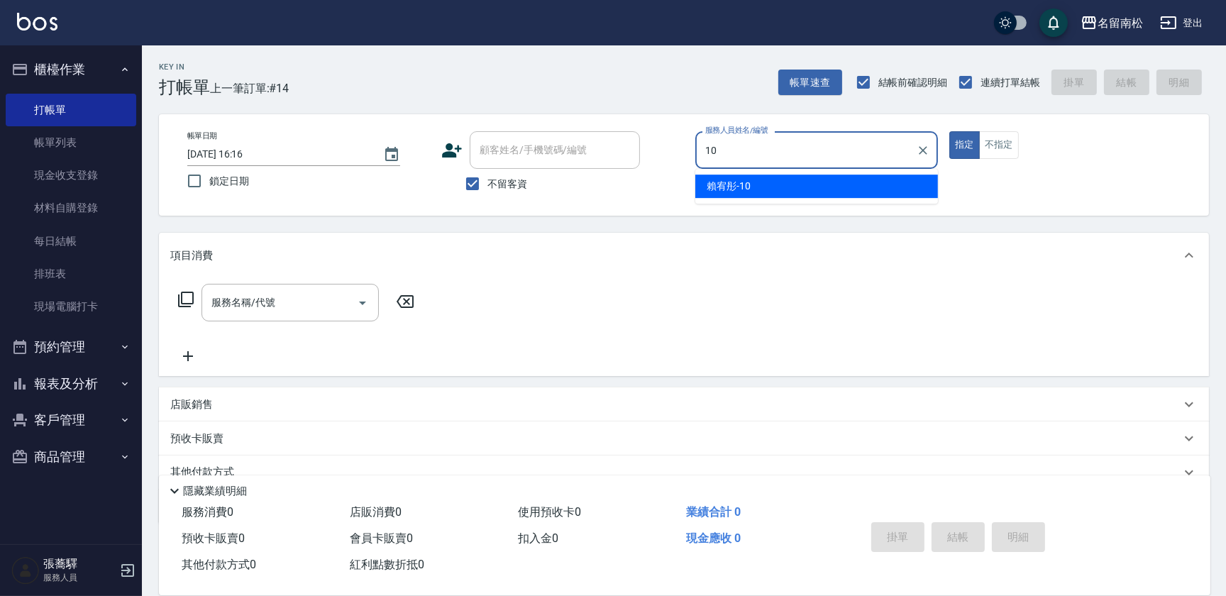
drag, startPoint x: 792, startPoint y: 179, endPoint x: 536, endPoint y: 194, distance: 255.8
click at [790, 179] on div "[PERSON_NAME]-10" at bounding box center [816, 186] width 243 height 23
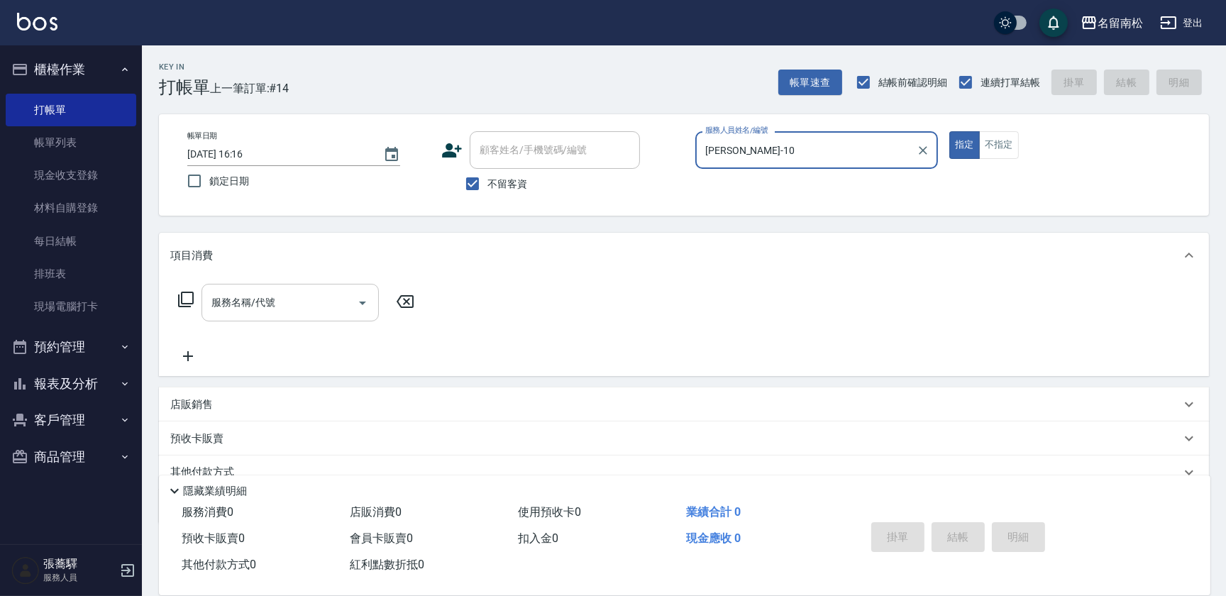
type input "[PERSON_NAME]-10"
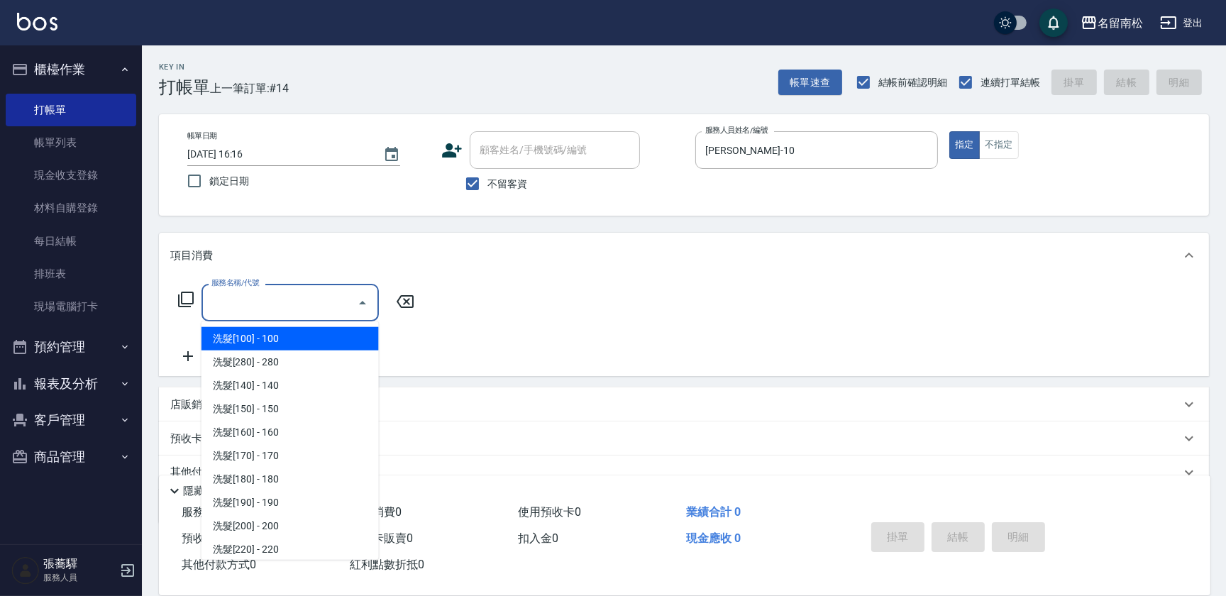
click at [346, 294] on input "服務名稱/代號" at bounding box center [279, 302] width 143 height 25
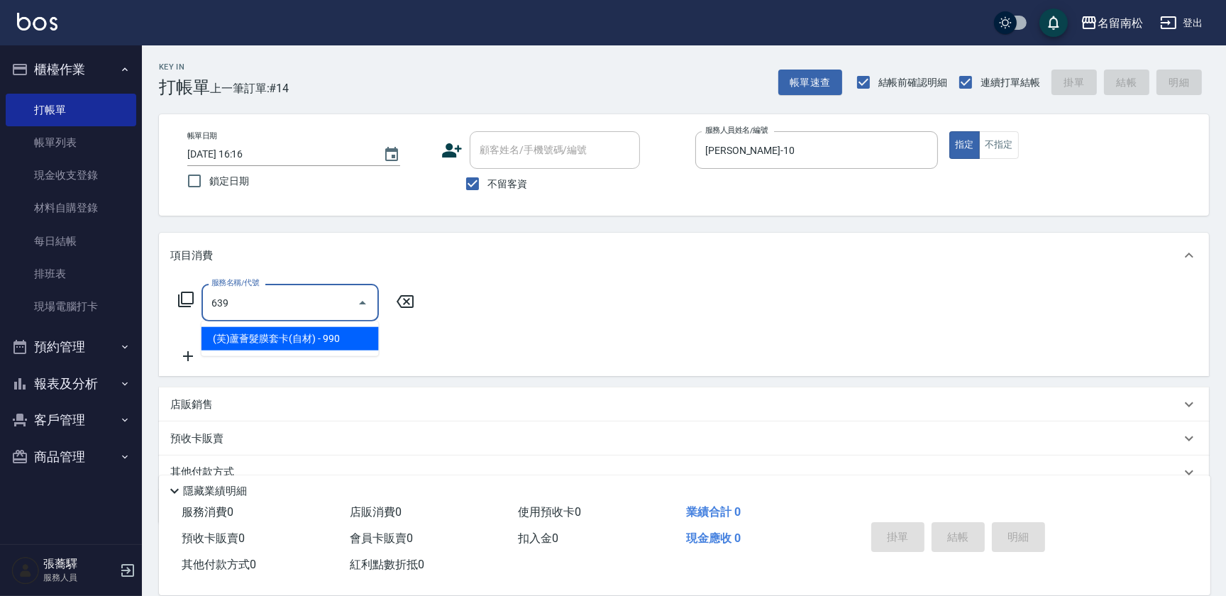
type input "(芙)蘆薈髮膜套卡(自材)(639)"
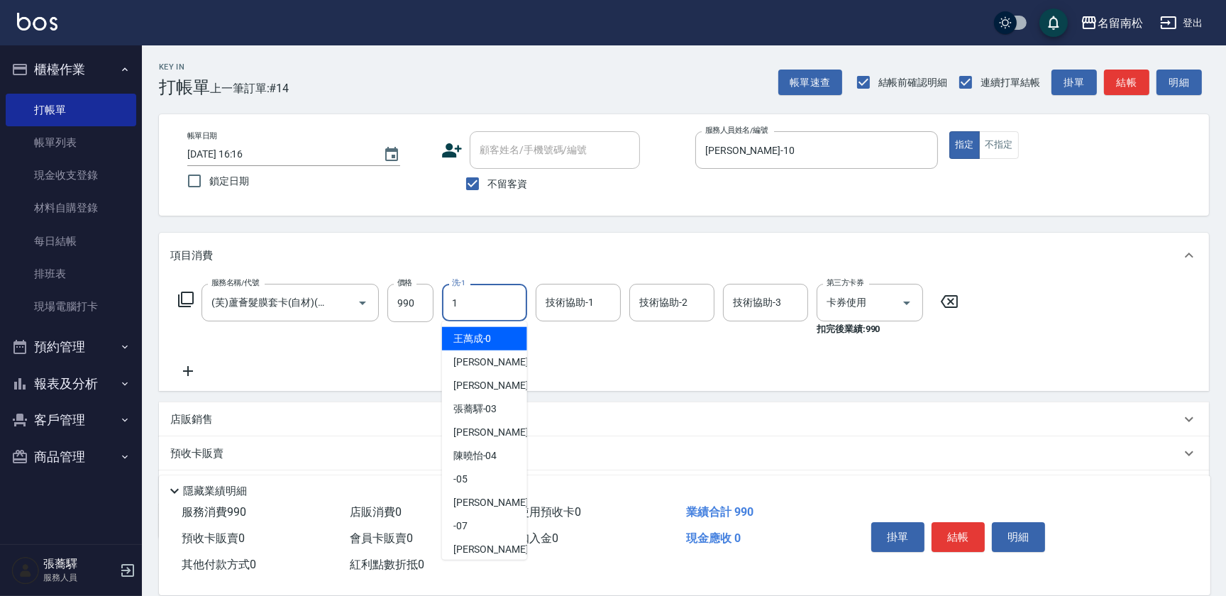
click at [512, 304] on div "1 洗-1" at bounding box center [484, 303] width 85 height 38
click at [503, 335] on div "[PERSON_NAME]-10" at bounding box center [484, 338] width 85 height 23
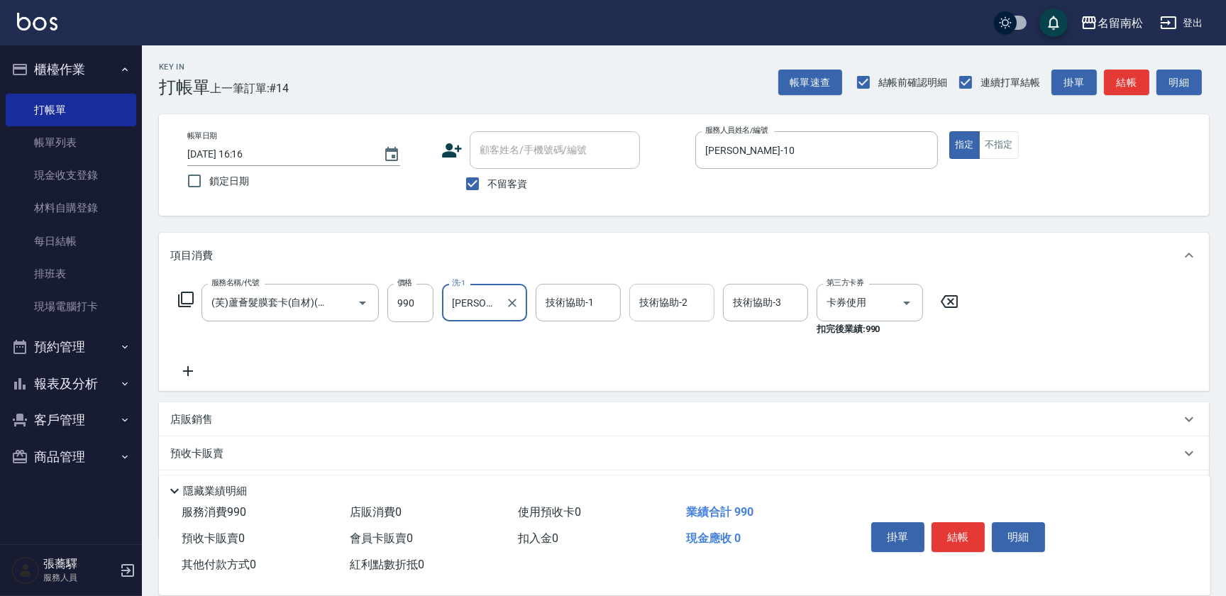
type input "[PERSON_NAME]-10"
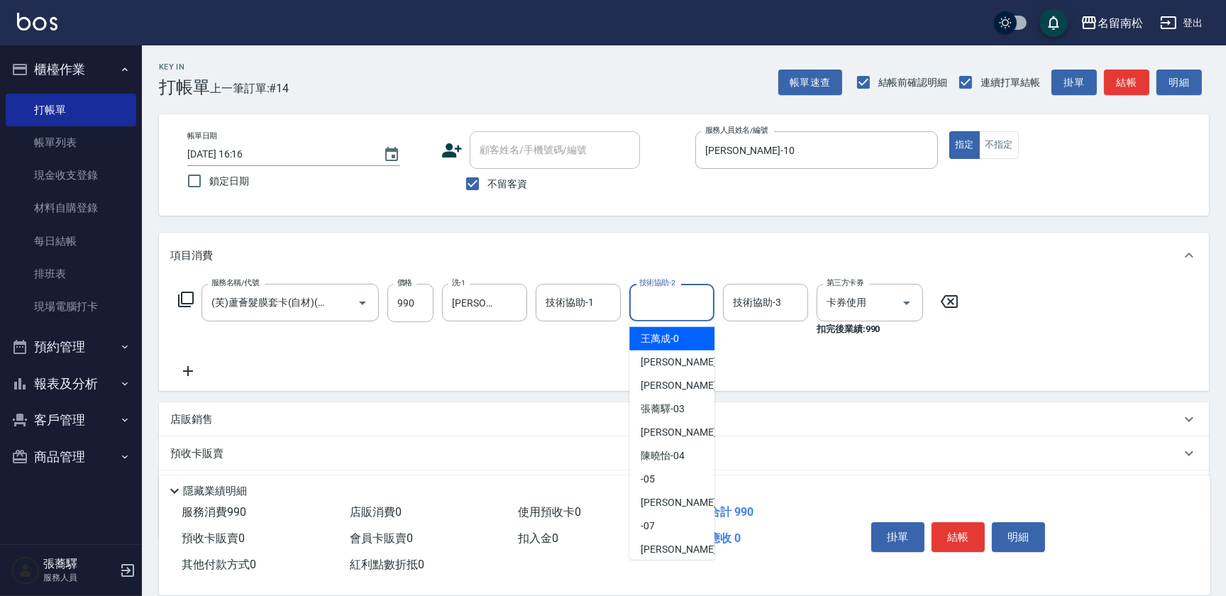
click at [674, 306] on input "技術協助-2" at bounding box center [672, 302] width 72 height 25
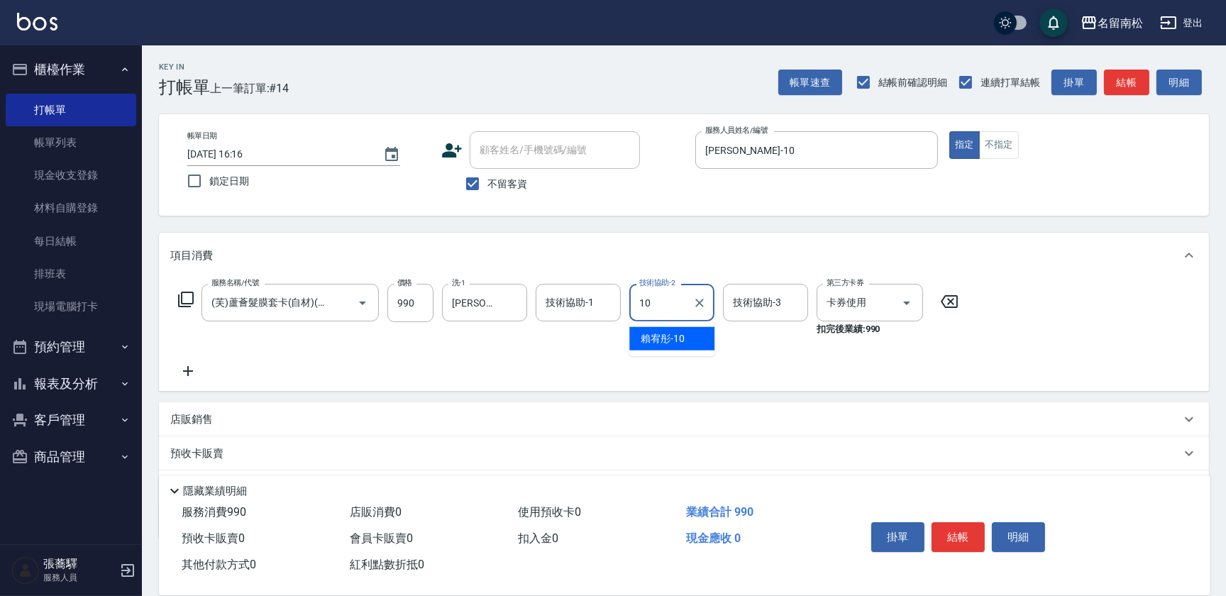
click at [665, 337] on span "[PERSON_NAME]-10" at bounding box center [663, 338] width 44 height 15
type input "[PERSON_NAME]-10"
click at [963, 537] on button "結帳" at bounding box center [958, 537] width 53 height 30
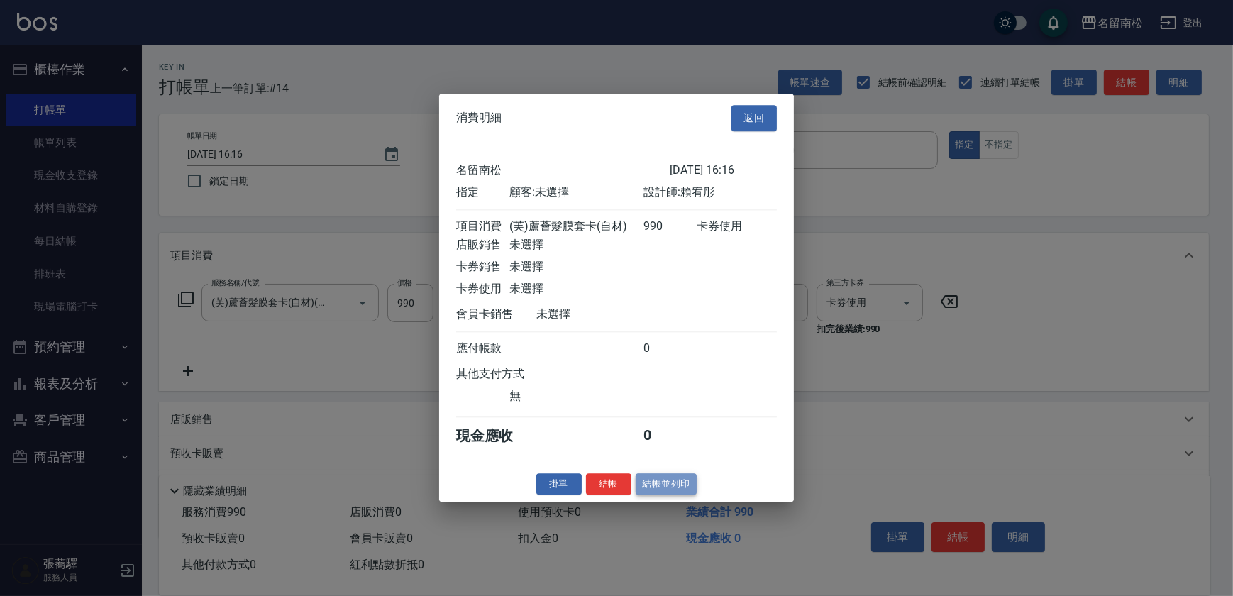
click at [659, 492] on button "結帳並列印" at bounding box center [667, 484] width 62 height 22
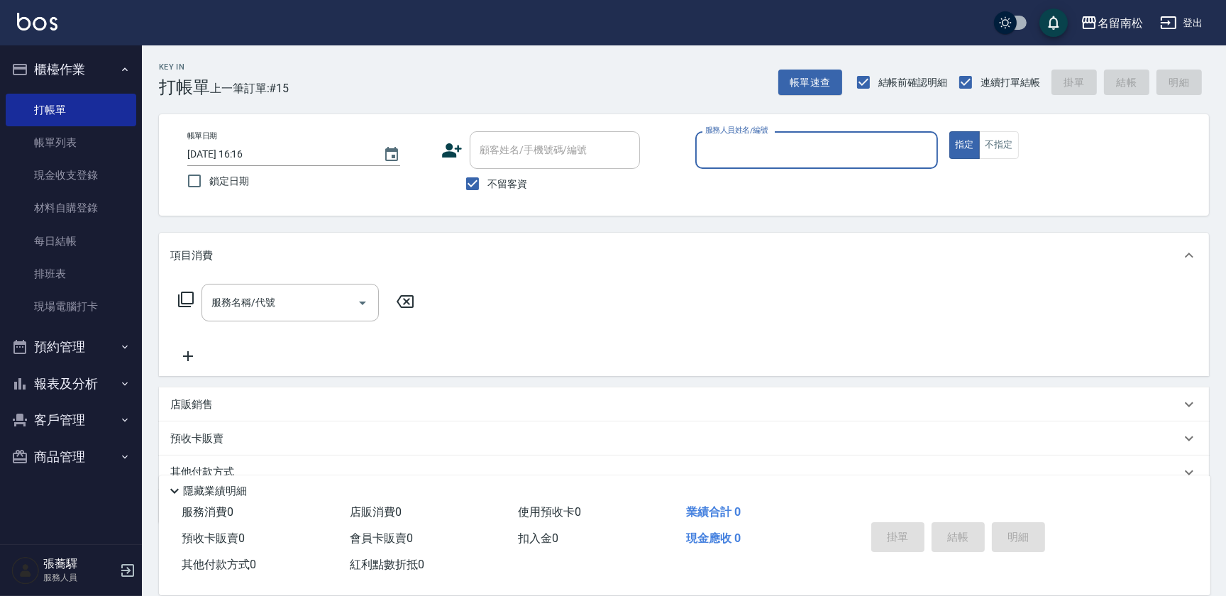
click at [830, 151] on input "服務人員姓名/編號" at bounding box center [817, 150] width 230 height 25
click at [812, 182] on div "[PERSON_NAME]-10" at bounding box center [816, 186] width 243 height 23
type input "[PERSON_NAME]-10"
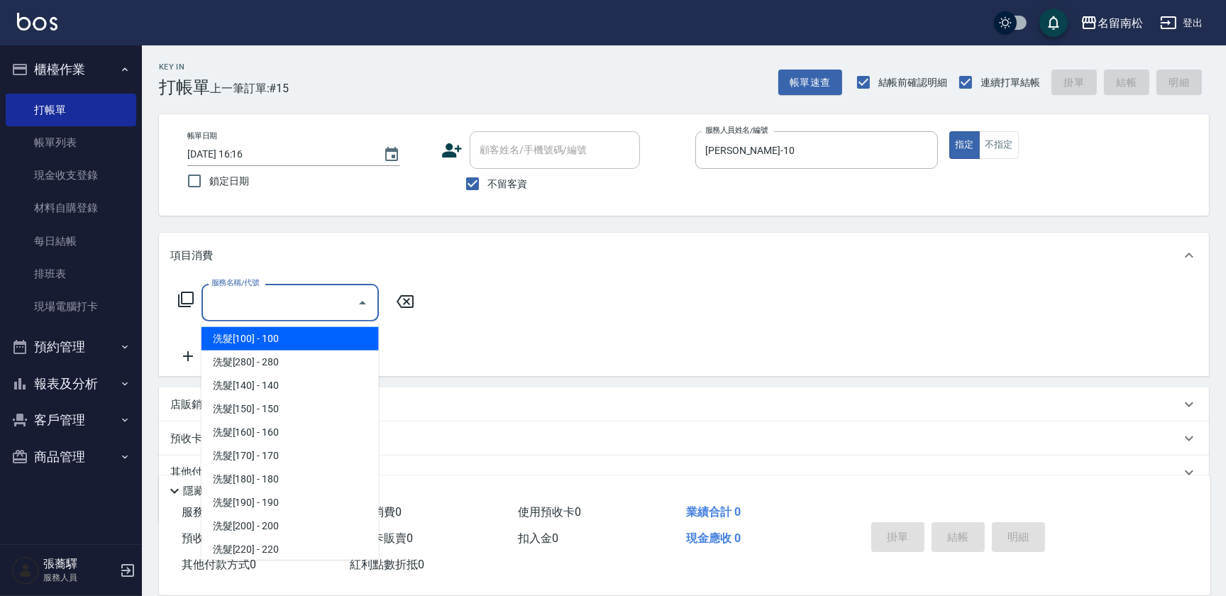
click at [265, 292] on input "服務名稱/代號" at bounding box center [279, 302] width 143 height 25
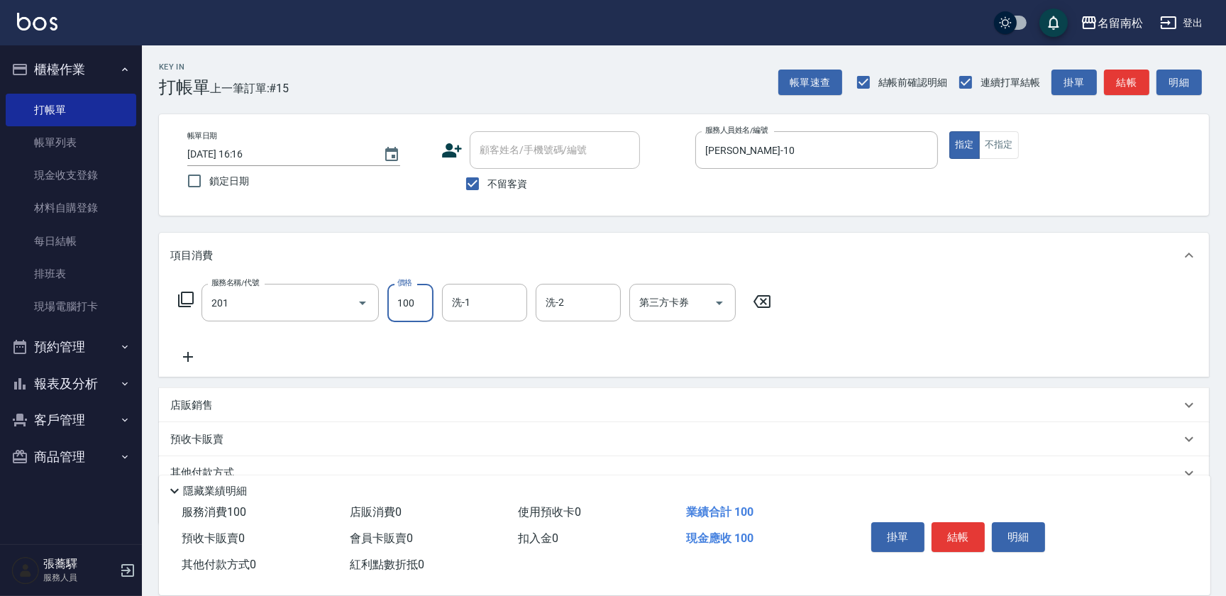
type input "洗髮[100](201)"
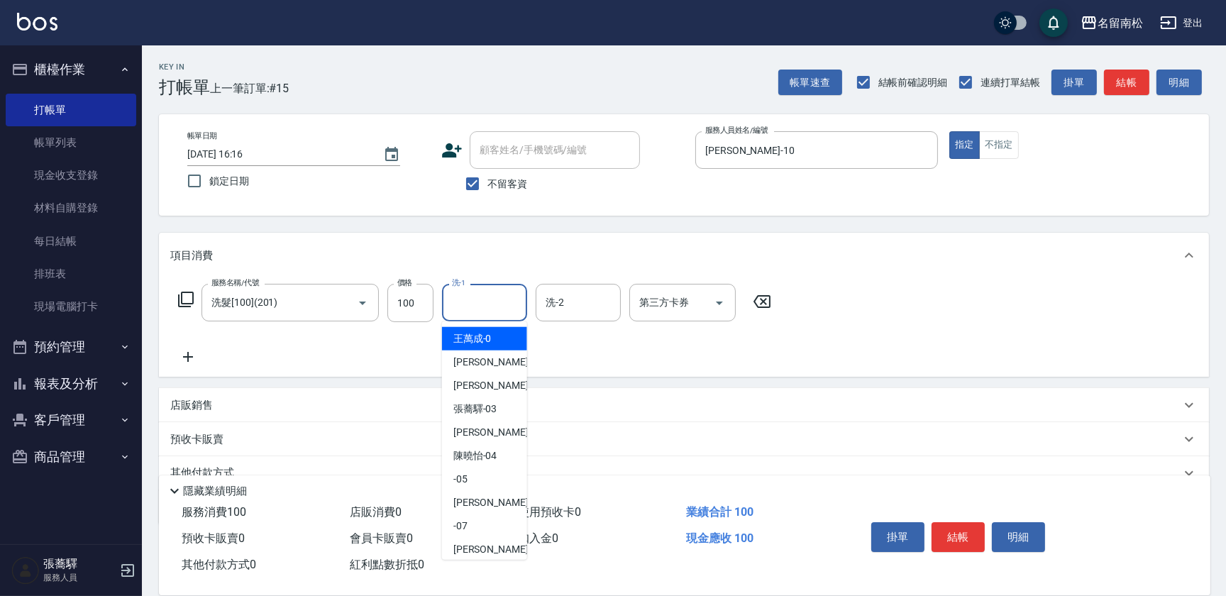
click at [487, 304] on input "洗-1" at bounding box center [484, 302] width 72 height 25
drag, startPoint x: 482, startPoint y: 335, endPoint x: 465, endPoint y: 333, distance: 17.9
click at [482, 335] on span "[PERSON_NAME]-10" at bounding box center [475, 338] width 44 height 15
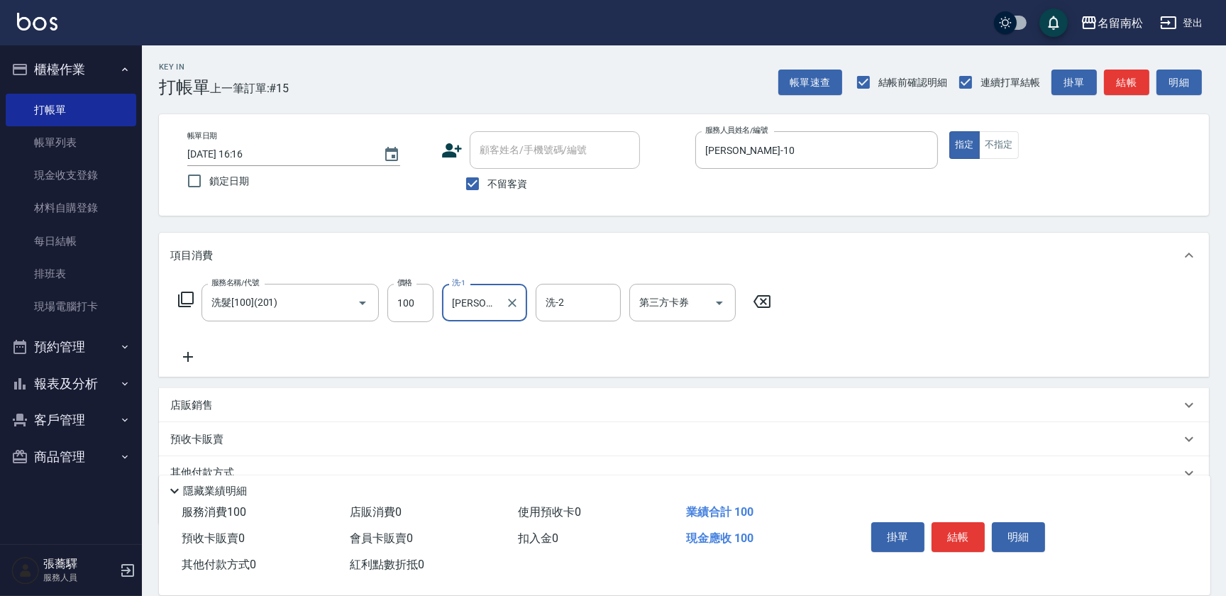
type input "[PERSON_NAME]-10"
click at [196, 358] on icon at bounding box center [187, 356] width 35 height 17
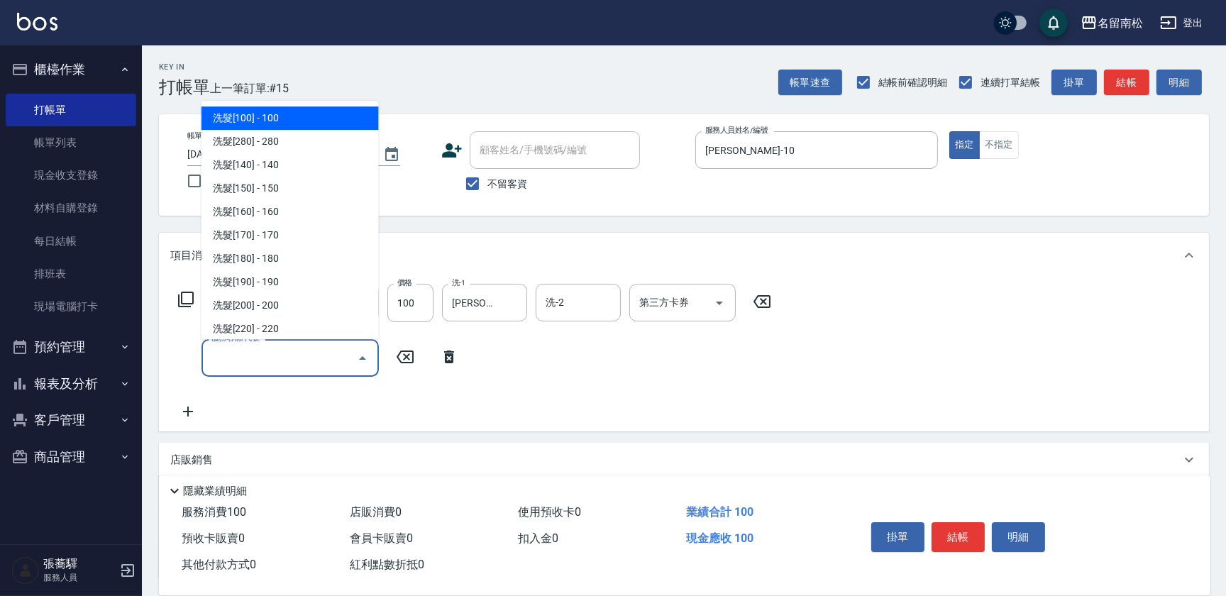
drag, startPoint x: 196, startPoint y: 358, endPoint x: 263, endPoint y: 355, distance: 67.5
click at [263, 355] on input "服務名稱/代號" at bounding box center [279, 358] width 143 height 25
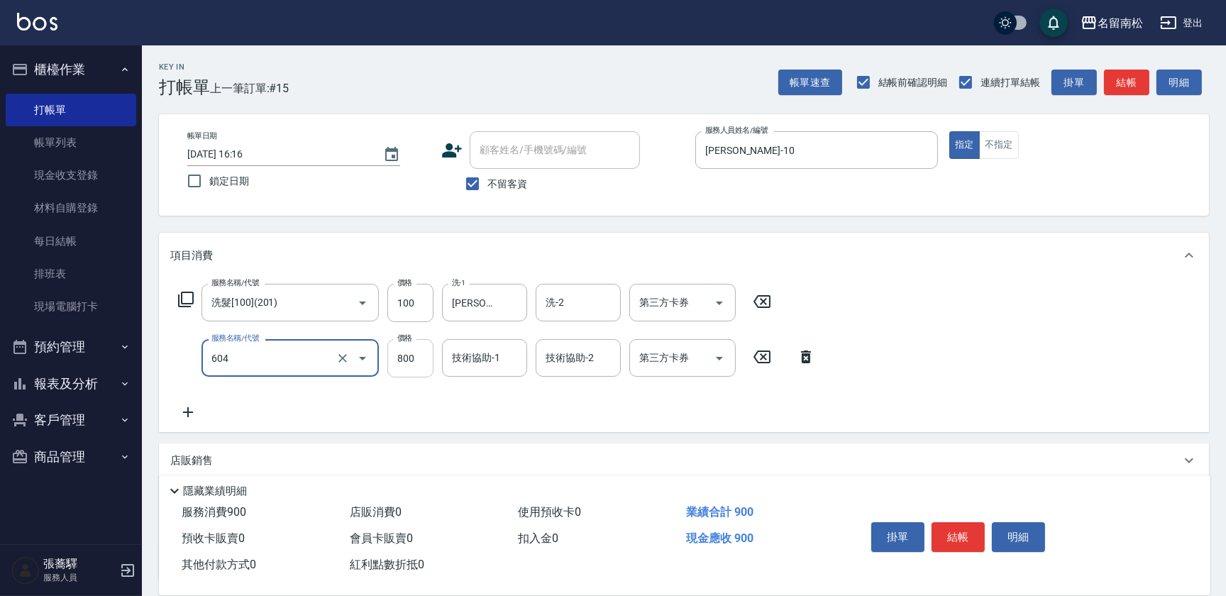
type input "護髮[800](604)"
click at [419, 353] on input "800" at bounding box center [410, 358] width 46 height 38
click at [403, 355] on input "6699" at bounding box center [410, 358] width 46 height 38
type input "699"
click at [546, 367] on input "技術協助-2" at bounding box center [578, 358] width 72 height 25
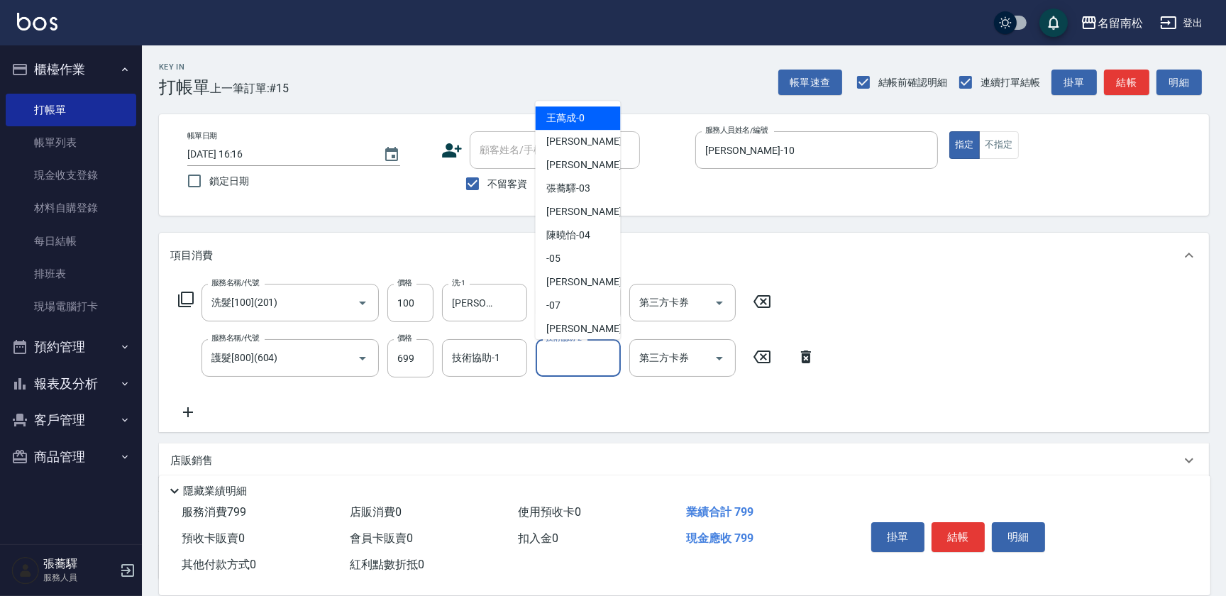
type input "0"
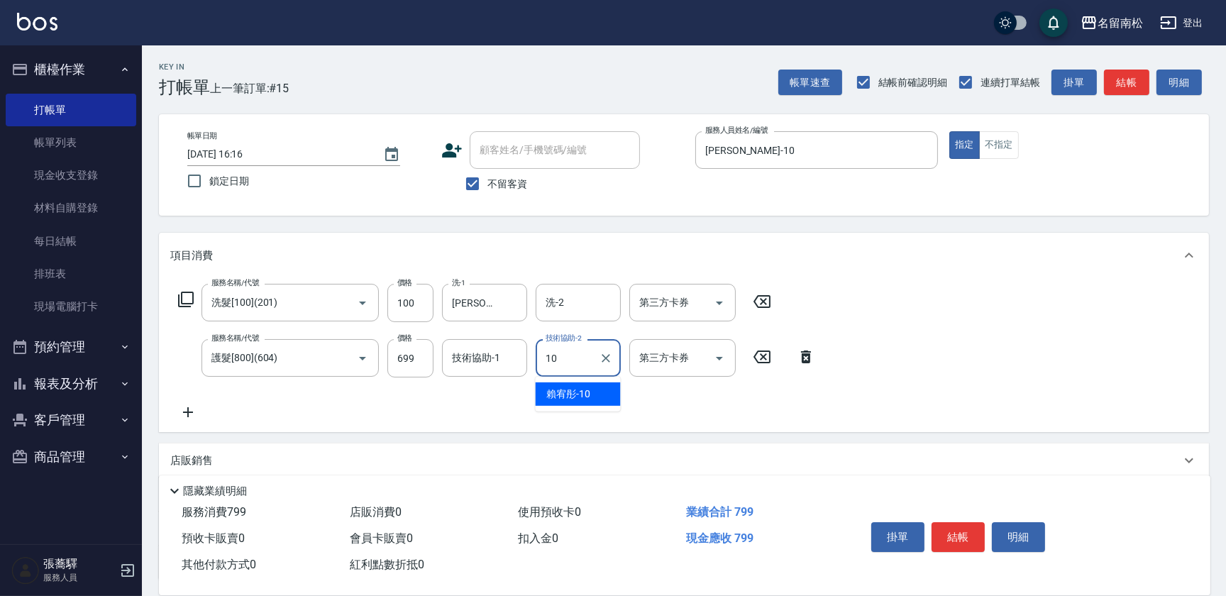
click at [558, 394] on span "[PERSON_NAME]-10" at bounding box center [569, 394] width 44 height 15
type input "[PERSON_NAME]-10"
click at [951, 531] on button "結帳" at bounding box center [958, 537] width 53 height 30
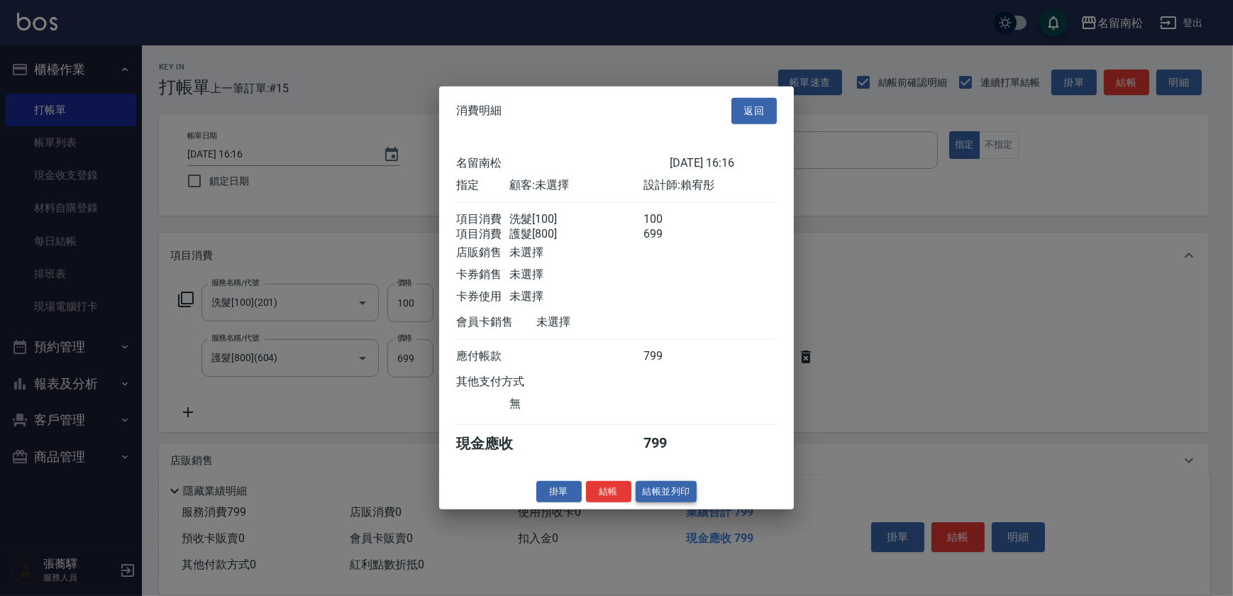
click at [673, 494] on button "結帳並列印" at bounding box center [667, 491] width 62 height 22
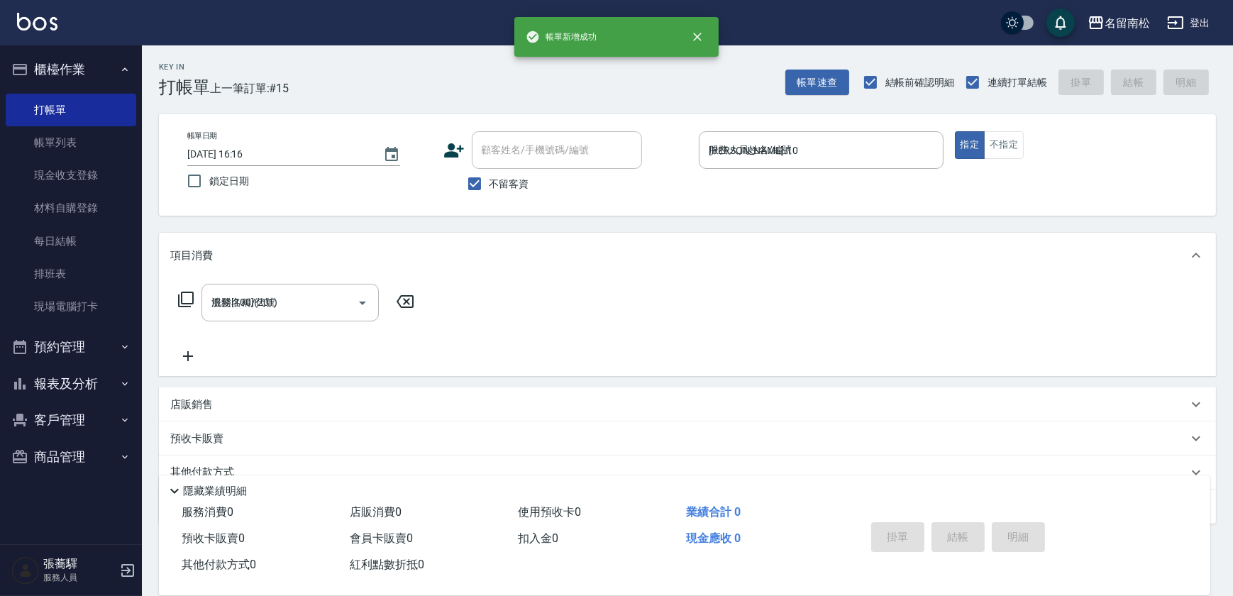
type input "[DATE] 16:18"
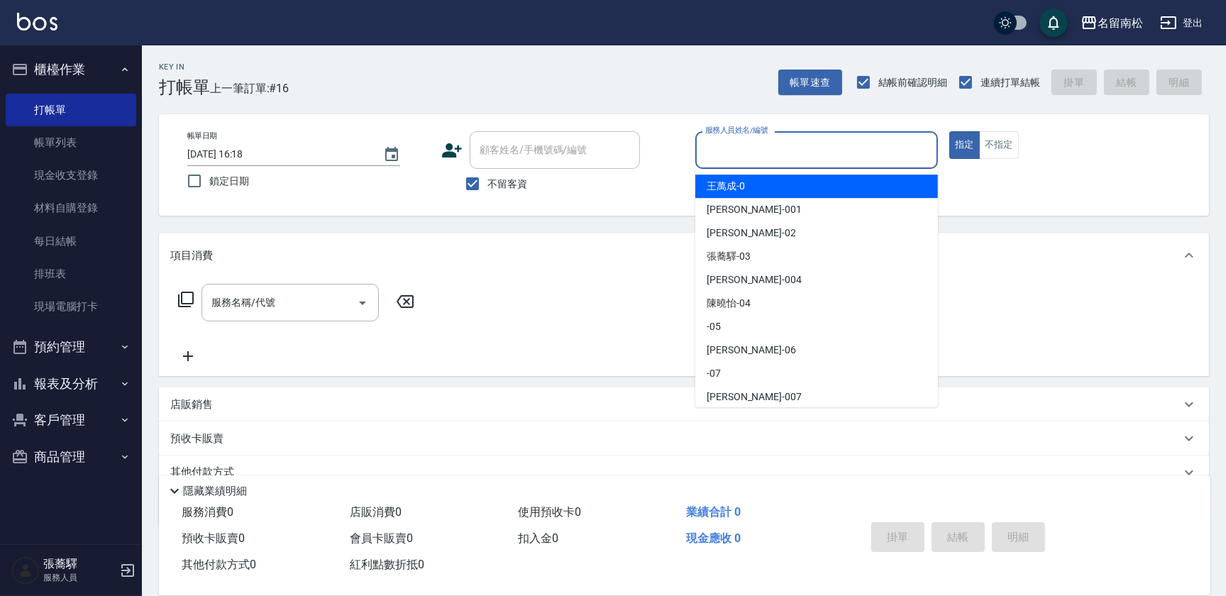
click at [844, 161] on input "服務人員姓名/編號" at bounding box center [817, 150] width 230 height 25
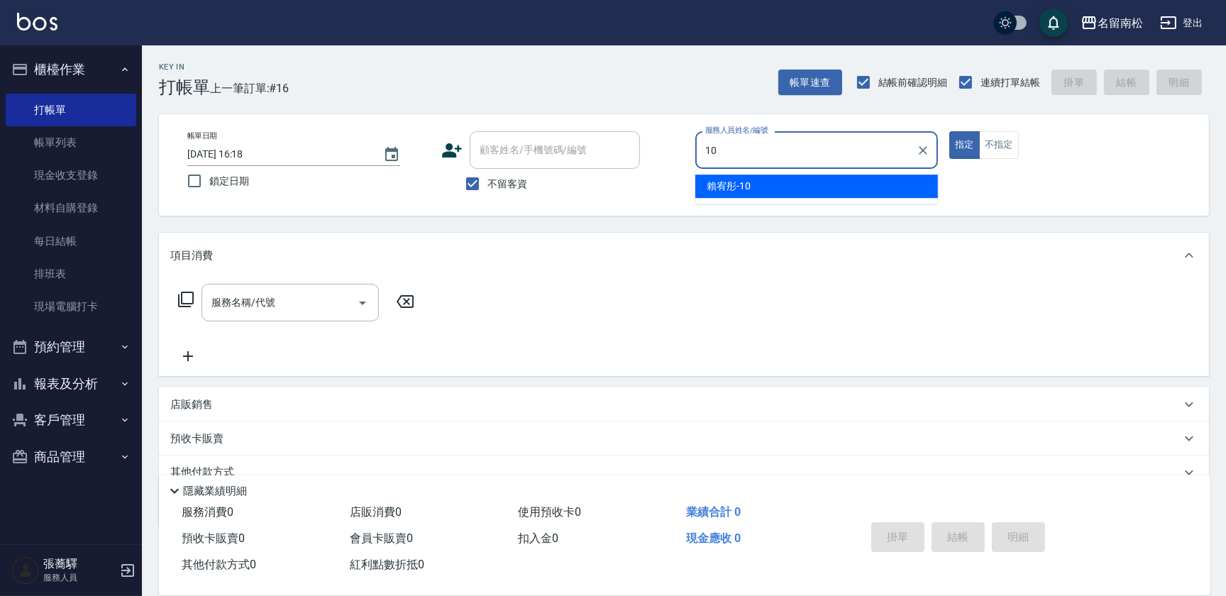
click at [805, 191] on div "[PERSON_NAME]-10" at bounding box center [816, 186] width 243 height 23
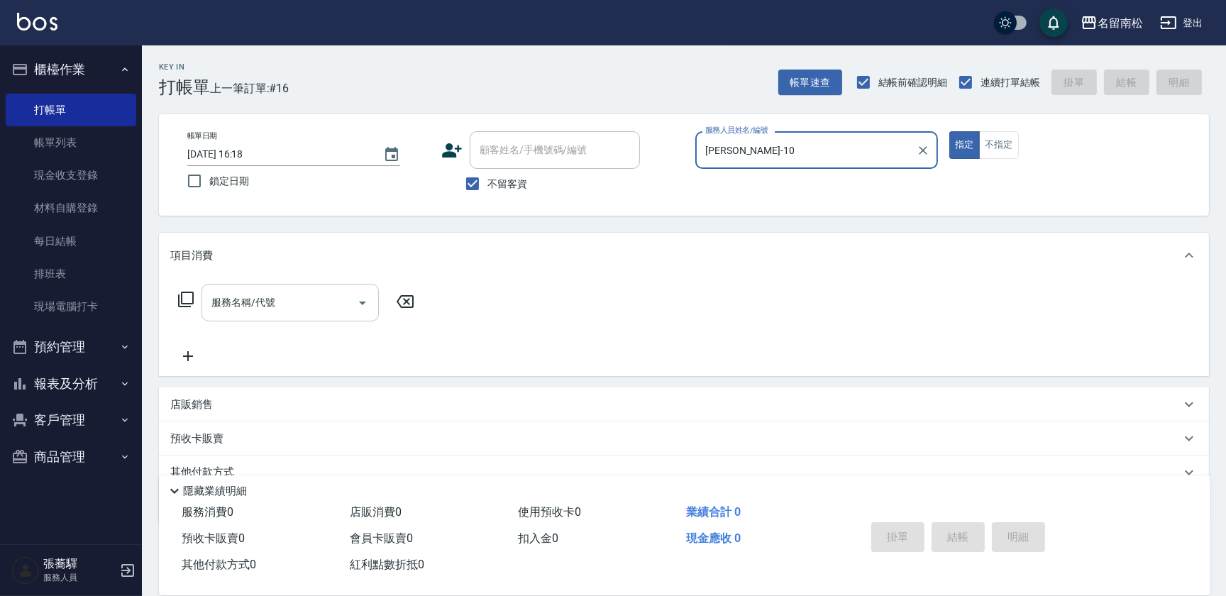
type input "[PERSON_NAME]-10"
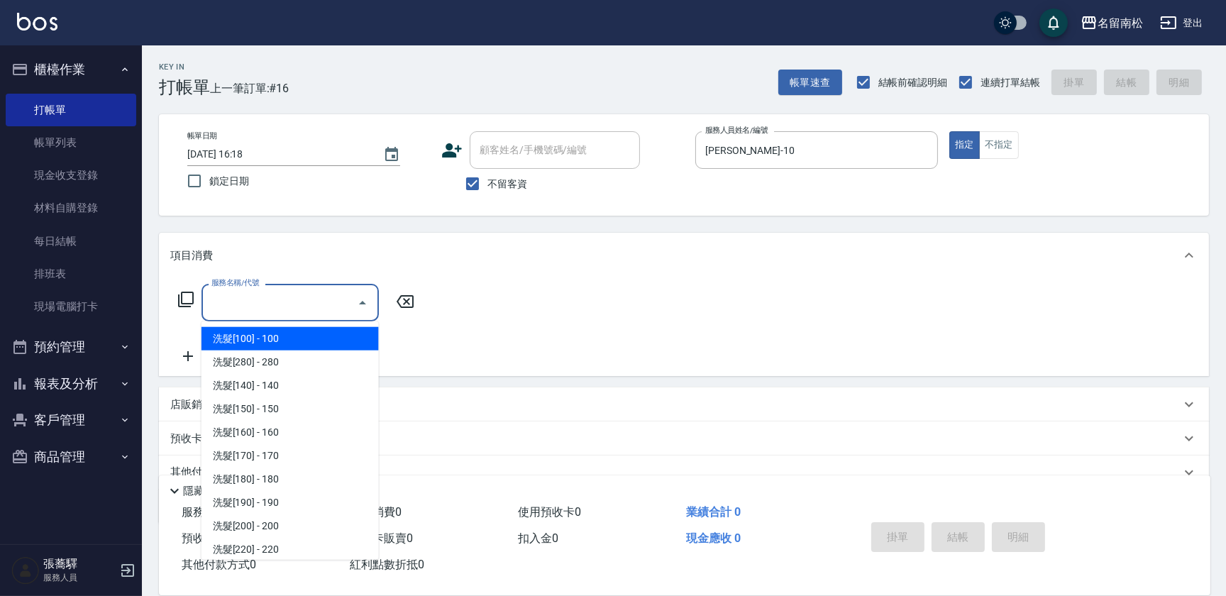
click at [321, 303] on input "服務名稱/代號" at bounding box center [279, 302] width 143 height 25
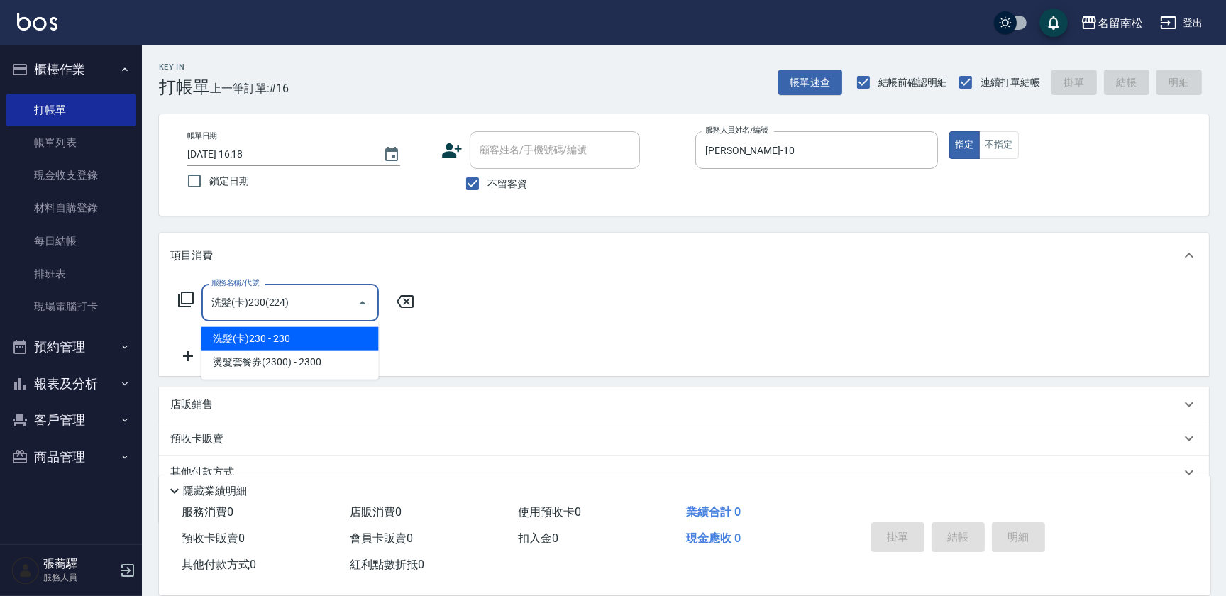
type input "洗髮(卡)230(224)"
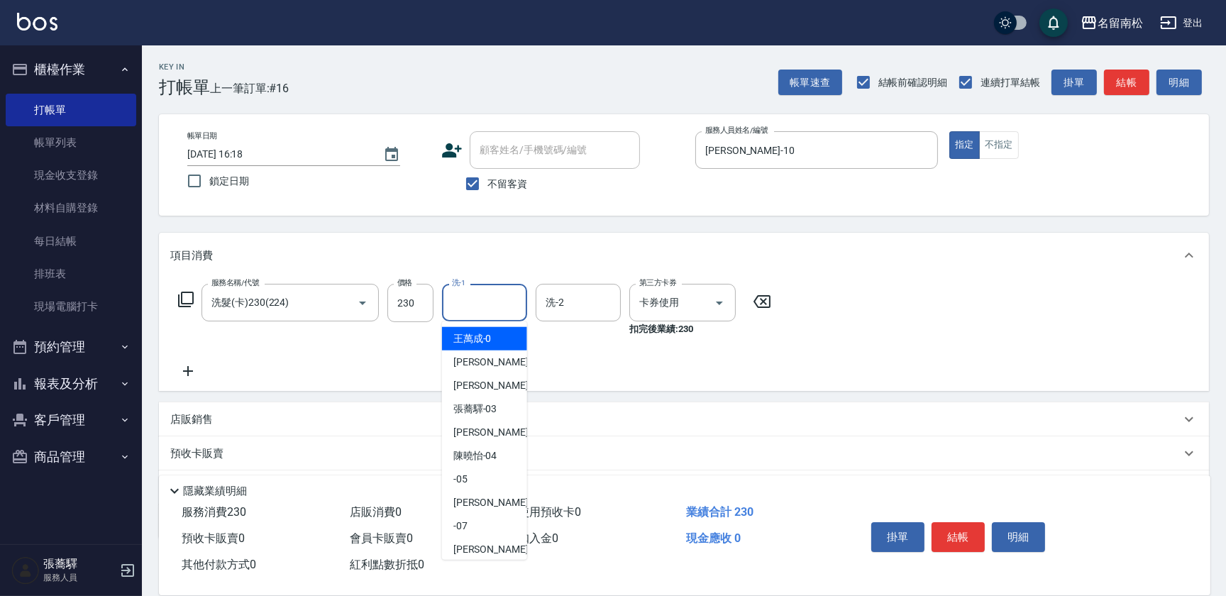
click at [485, 308] on input "洗-1" at bounding box center [484, 302] width 72 height 25
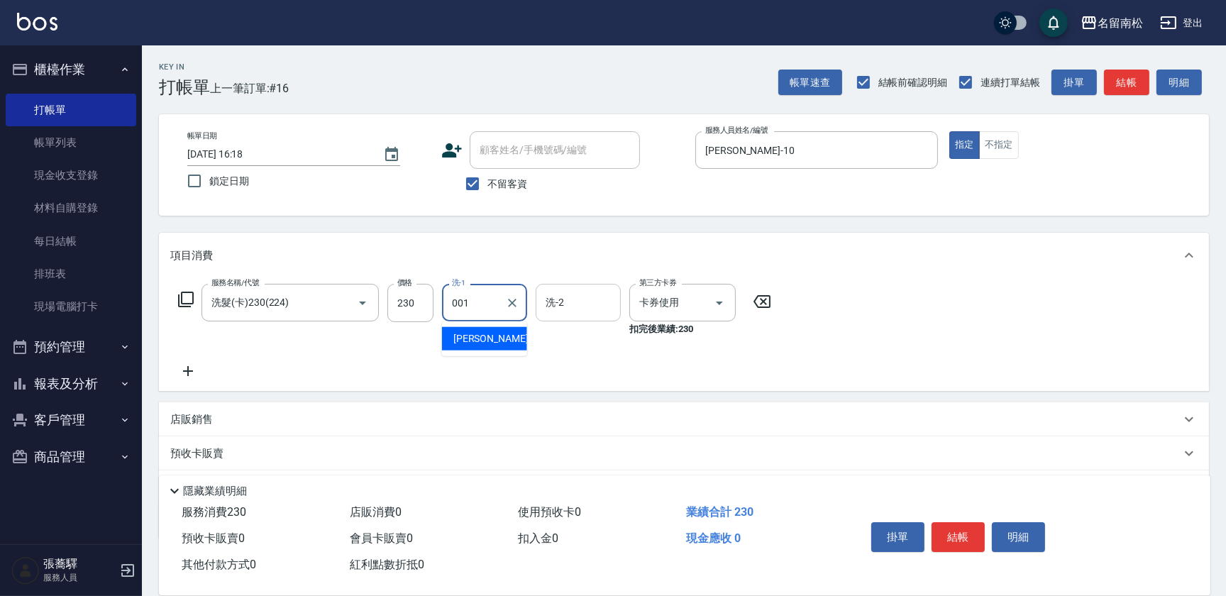
type input "林正雪-001"
click at [951, 537] on button "結帳" at bounding box center [958, 537] width 53 height 30
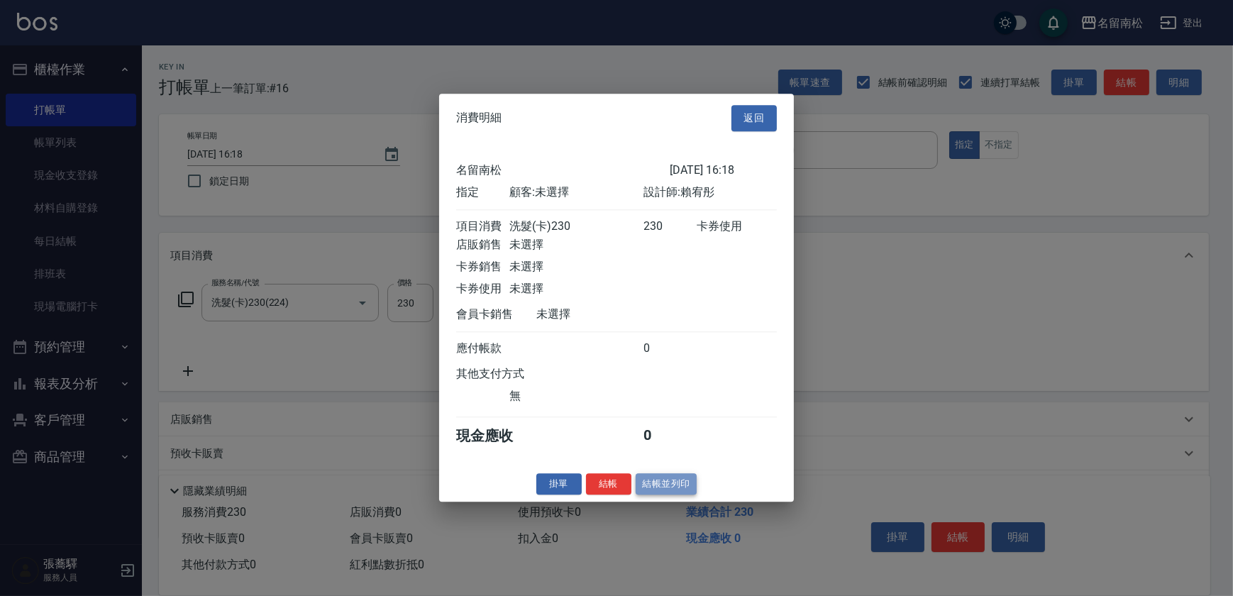
click at [675, 488] on button "結帳並列印" at bounding box center [667, 484] width 62 height 22
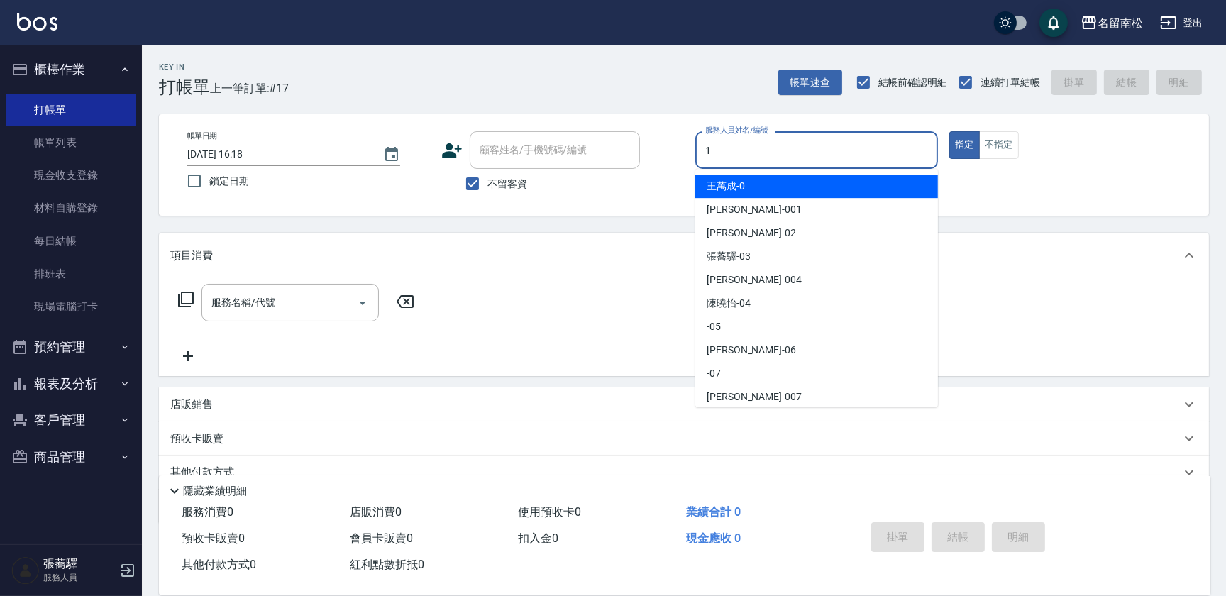
click at [792, 140] on input "1" at bounding box center [817, 150] width 230 height 25
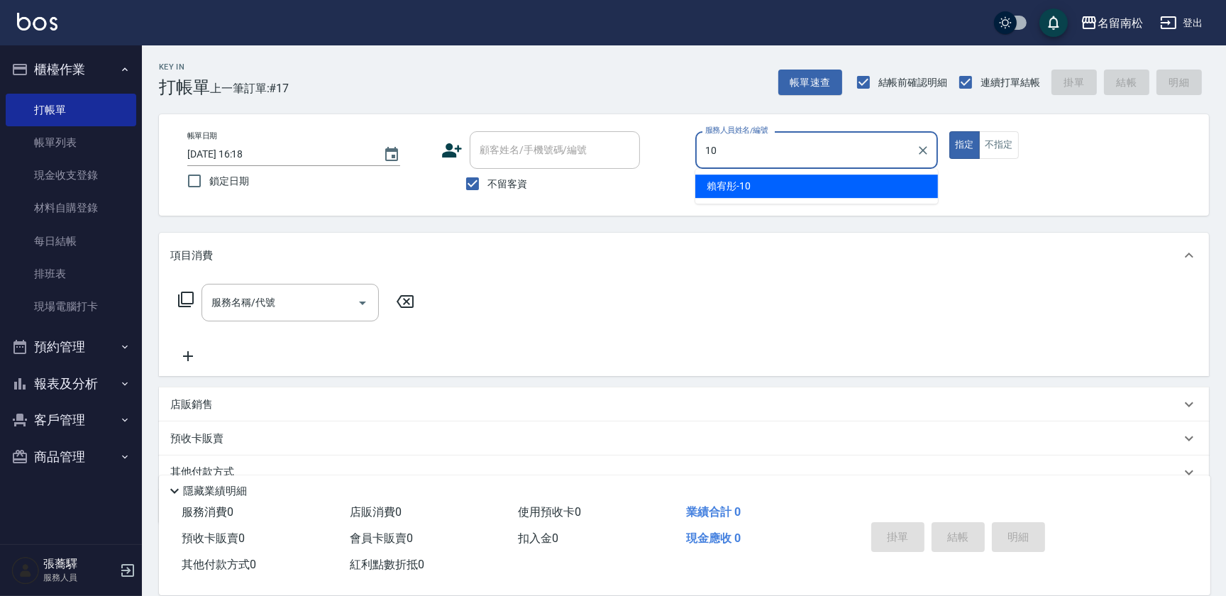
click at [776, 187] on div "[PERSON_NAME]-10" at bounding box center [816, 186] width 243 height 23
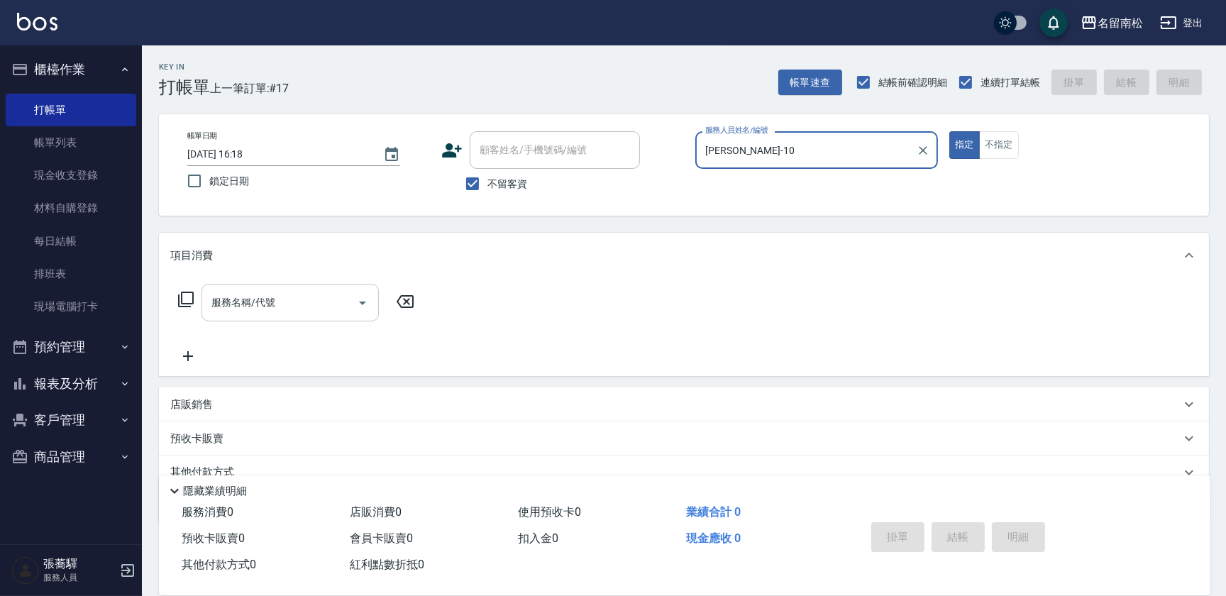
type input "[PERSON_NAME]-10"
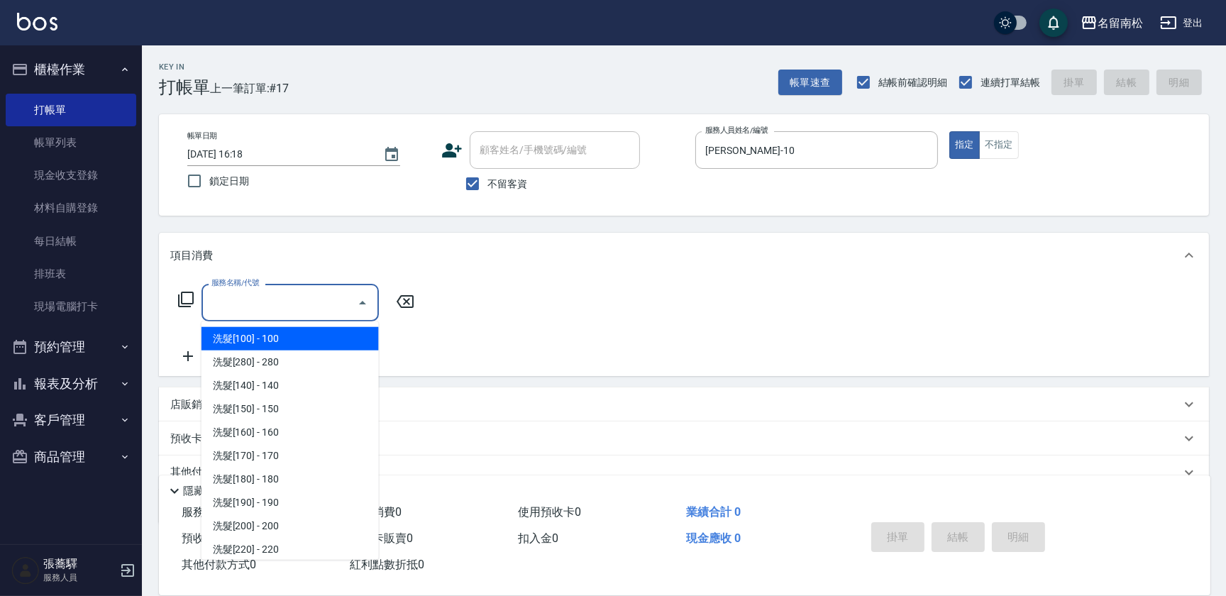
click at [314, 299] on input "服務名稱/代號" at bounding box center [279, 302] width 143 height 25
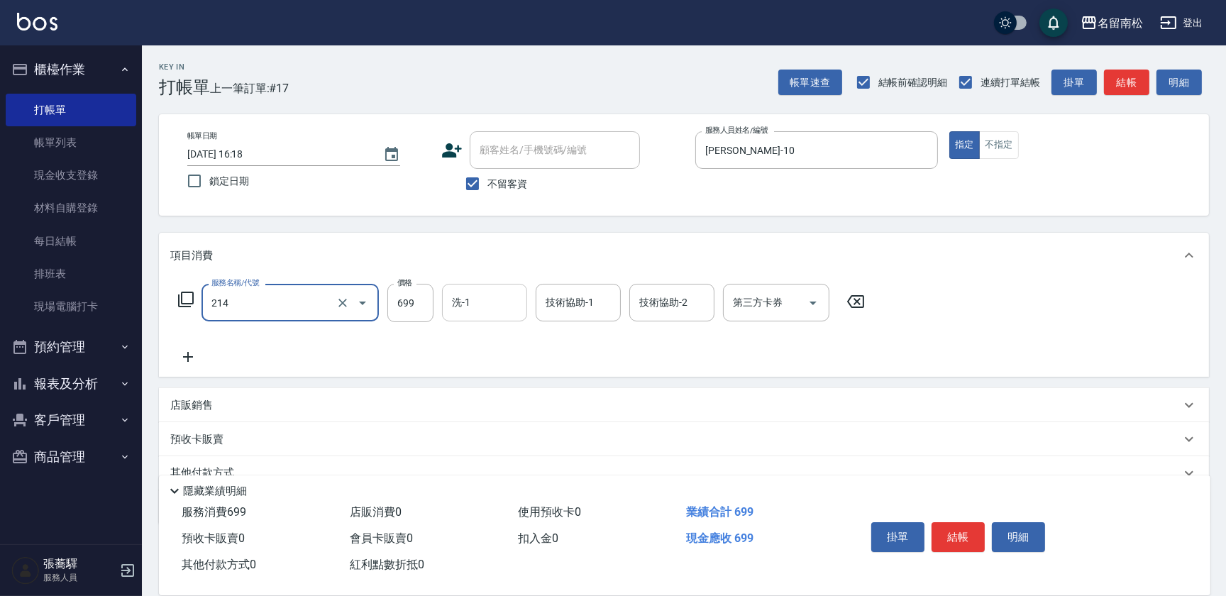
type input "滾珠洗髪699(214)"
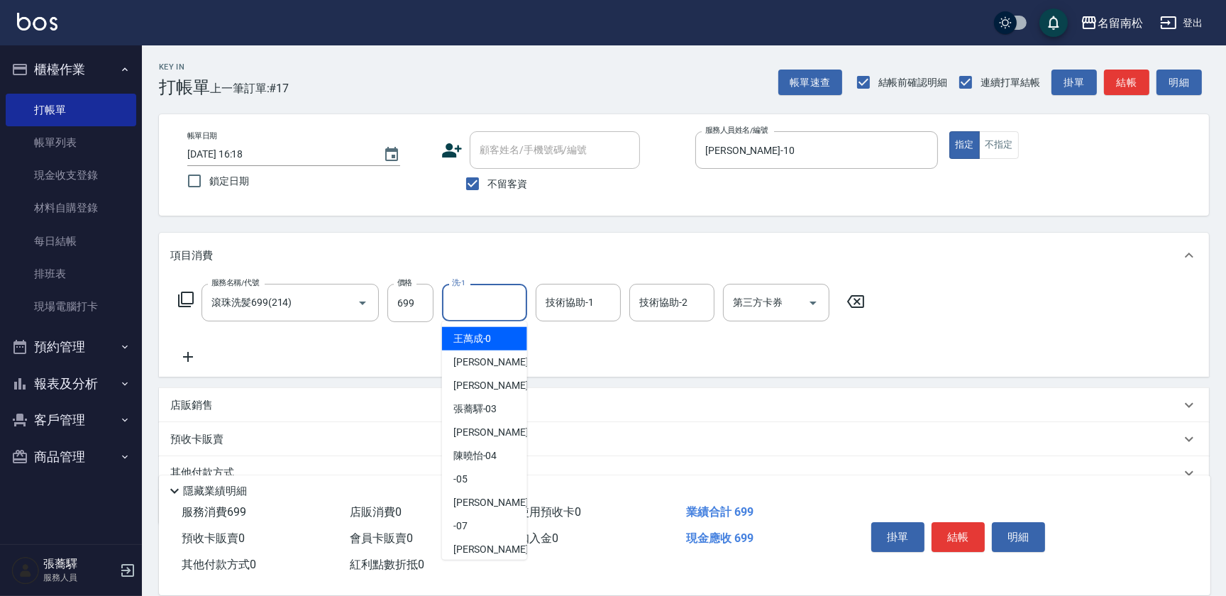
drag, startPoint x: 465, startPoint y: 295, endPoint x: 465, endPoint y: 311, distance: 16.3
click at [465, 298] on input "洗-1" at bounding box center [484, 302] width 72 height 25
drag, startPoint x: 466, startPoint y: 328, endPoint x: 551, endPoint y: 345, distance: 86.7
click at [468, 330] on div "[PERSON_NAME]-10" at bounding box center [484, 338] width 85 height 23
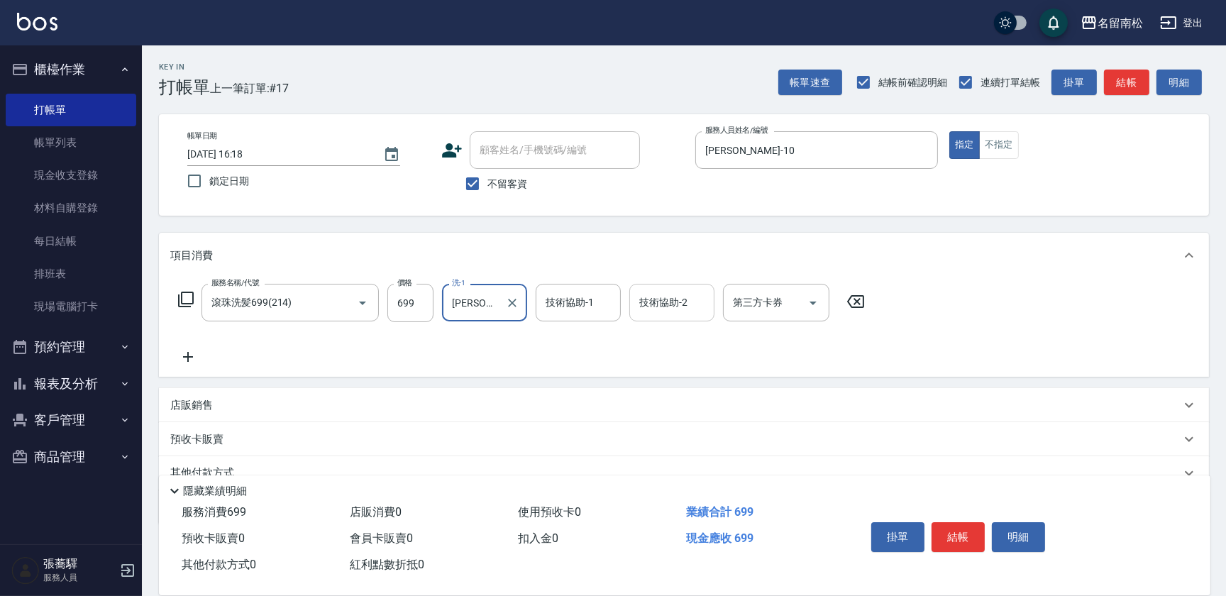
type input "[PERSON_NAME]-10"
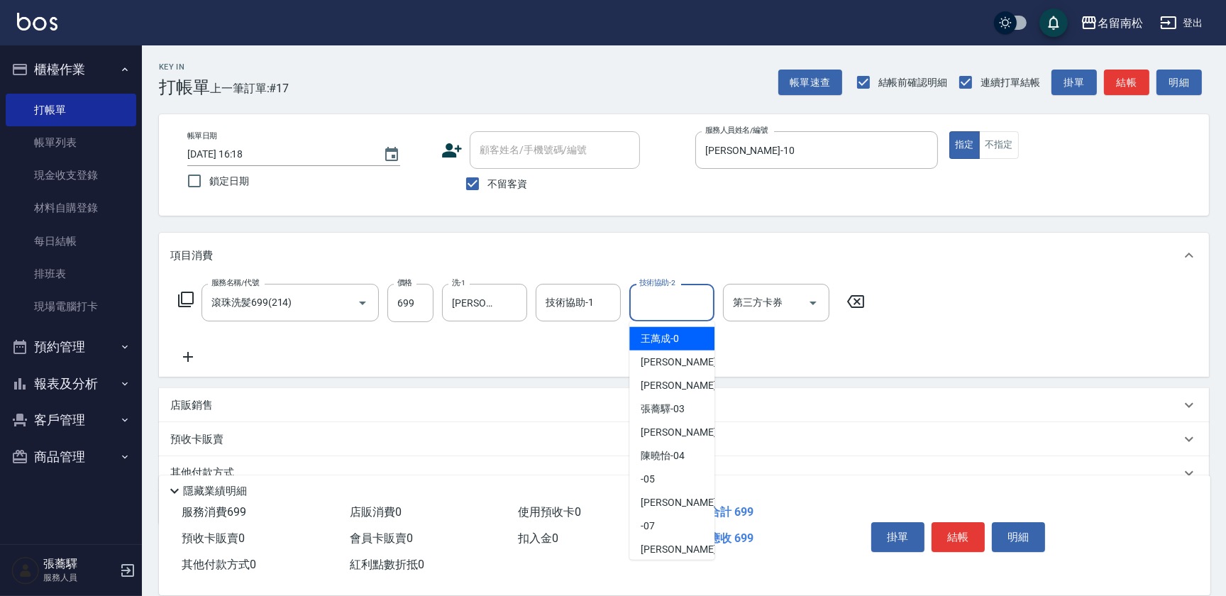
click at [643, 302] on input "技術協助-2" at bounding box center [672, 302] width 72 height 25
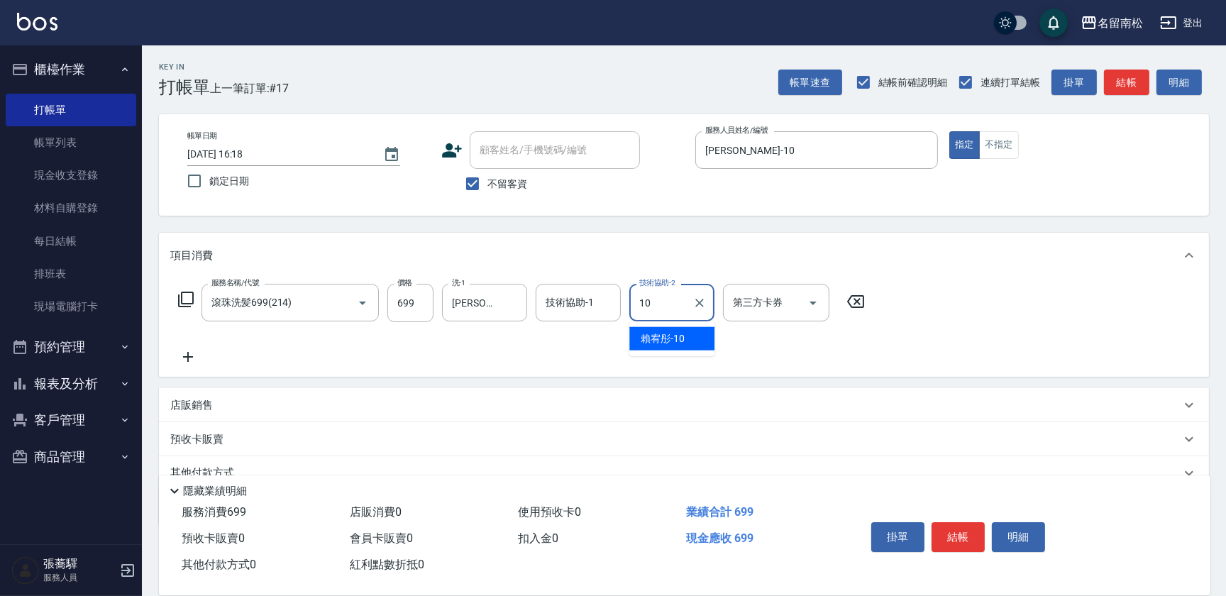
click at [634, 333] on div "[PERSON_NAME]-10" at bounding box center [671, 338] width 85 height 23
type input "[PERSON_NAME]-10"
click at [188, 351] on icon at bounding box center [187, 356] width 35 height 17
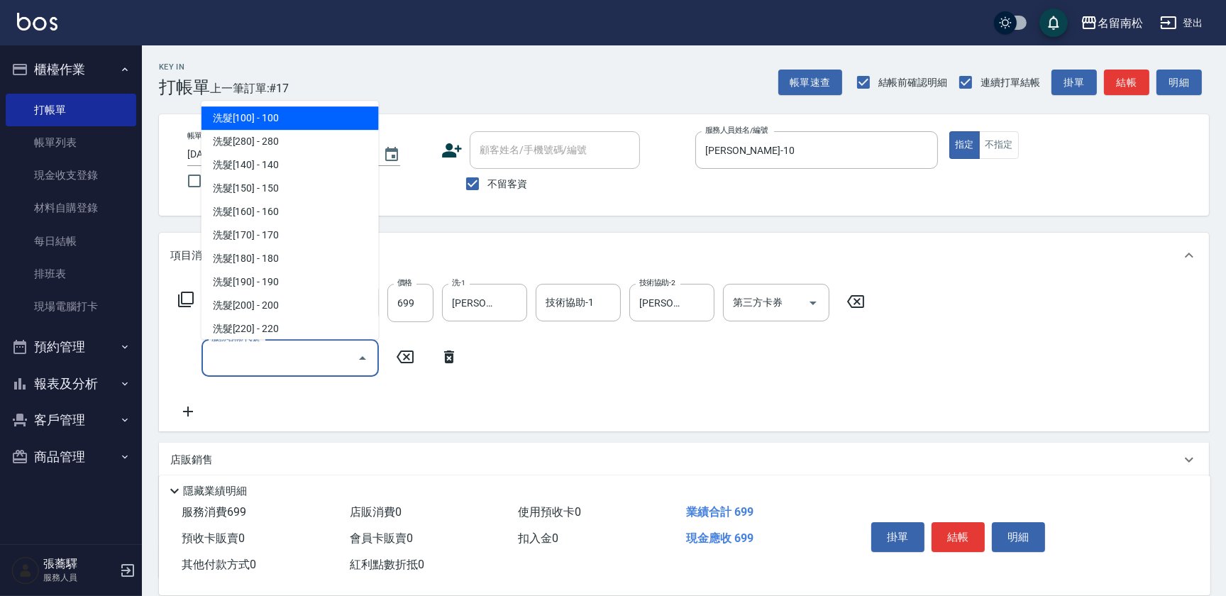
click at [247, 354] on input "服務名稱/代號" at bounding box center [279, 358] width 143 height 25
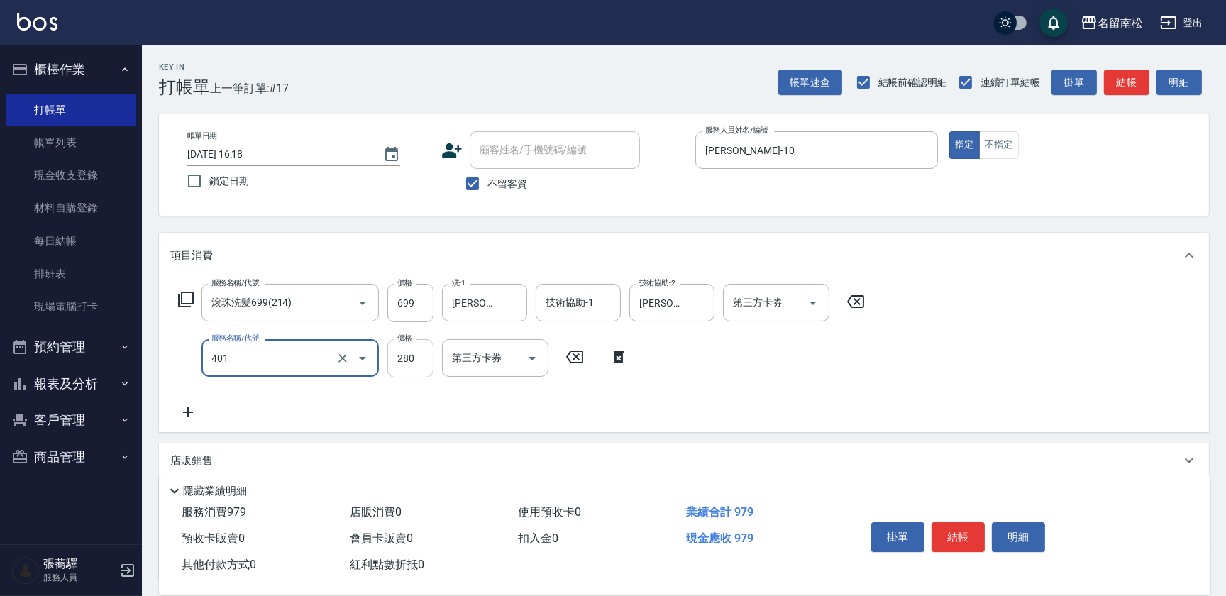
type input "剪髮(280)(401)"
click at [416, 352] on input "280" at bounding box center [410, 358] width 46 height 38
click at [404, 352] on input "3380" at bounding box center [410, 358] width 46 height 38
type input "380"
click at [946, 530] on button "結帳" at bounding box center [958, 537] width 53 height 30
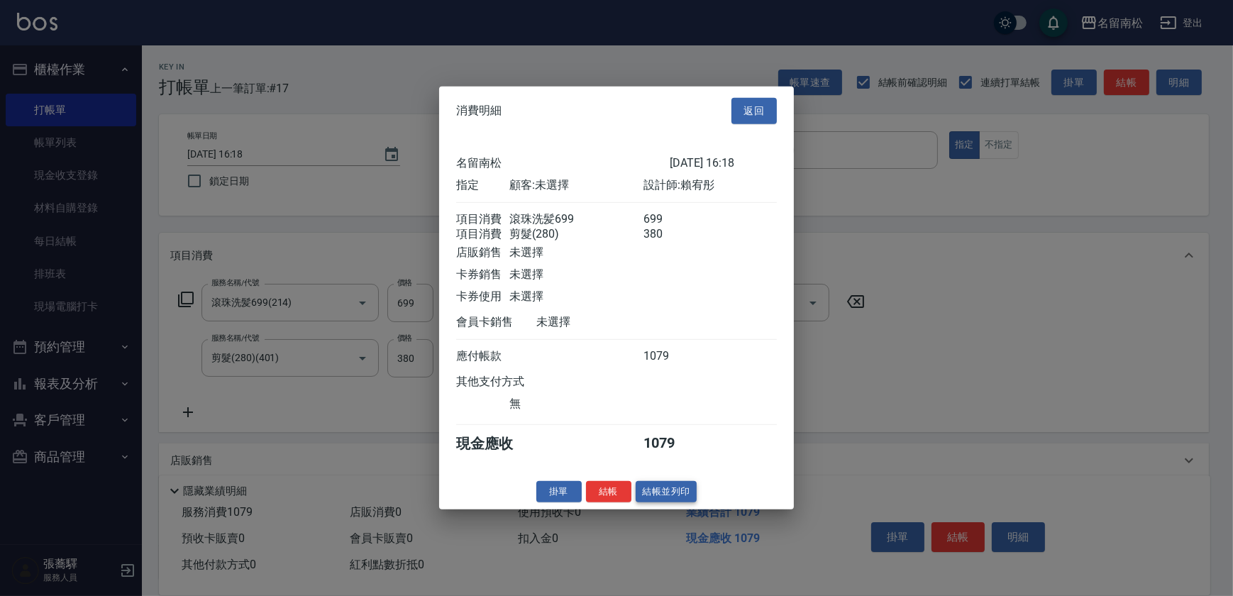
click at [648, 497] on button "結帳並列印" at bounding box center [667, 491] width 62 height 22
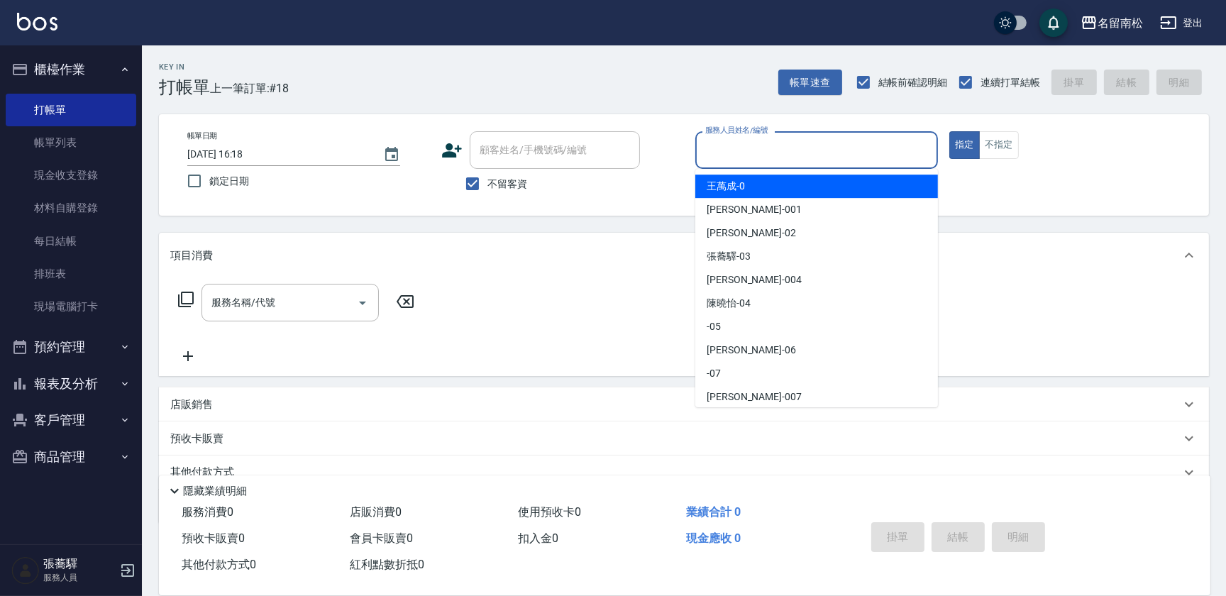
click at [787, 141] on input "服務人員姓名/編號" at bounding box center [817, 150] width 230 height 25
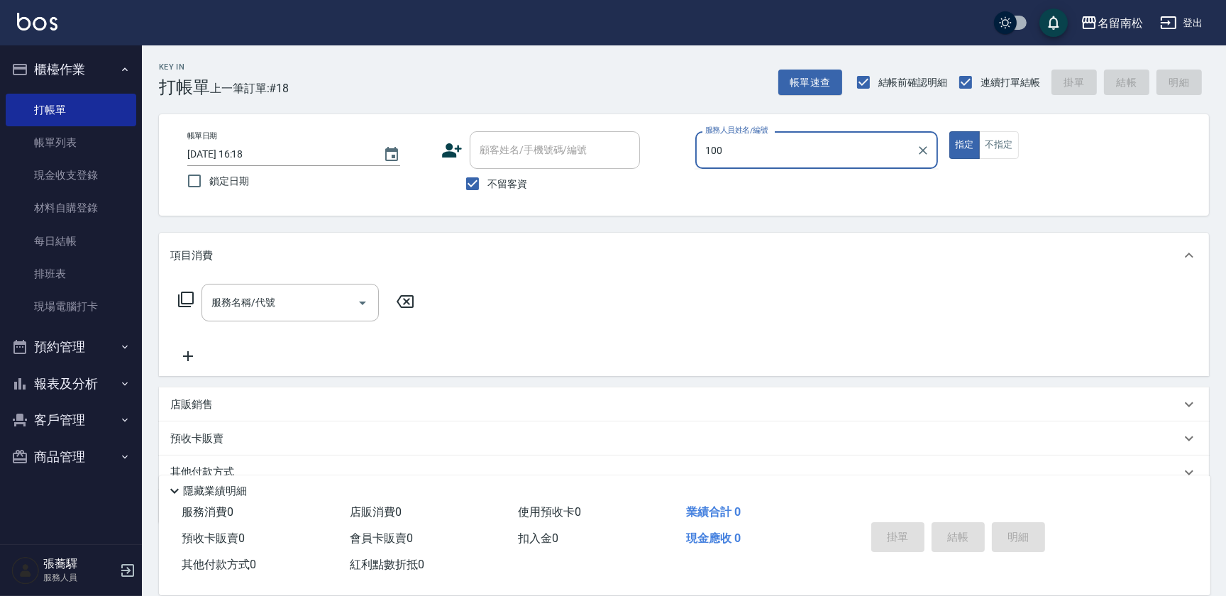
type input "100"
click at [780, 188] on div "帳單日期 [DATE] 16:18 鎖定日期 顧客姓名/手機號碼/編號 顧客姓名/手機號碼/編號 不留客資 服務人員姓名/編號 服務人員姓名/編號 指定 不指定" at bounding box center [684, 164] width 1016 height 67
click at [820, 142] on input "服務人員姓名/編號" at bounding box center [817, 150] width 230 height 25
click at [811, 186] on div "[PERSON_NAME]-10" at bounding box center [816, 186] width 243 height 23
type input "[PERSON_NAME]-10"
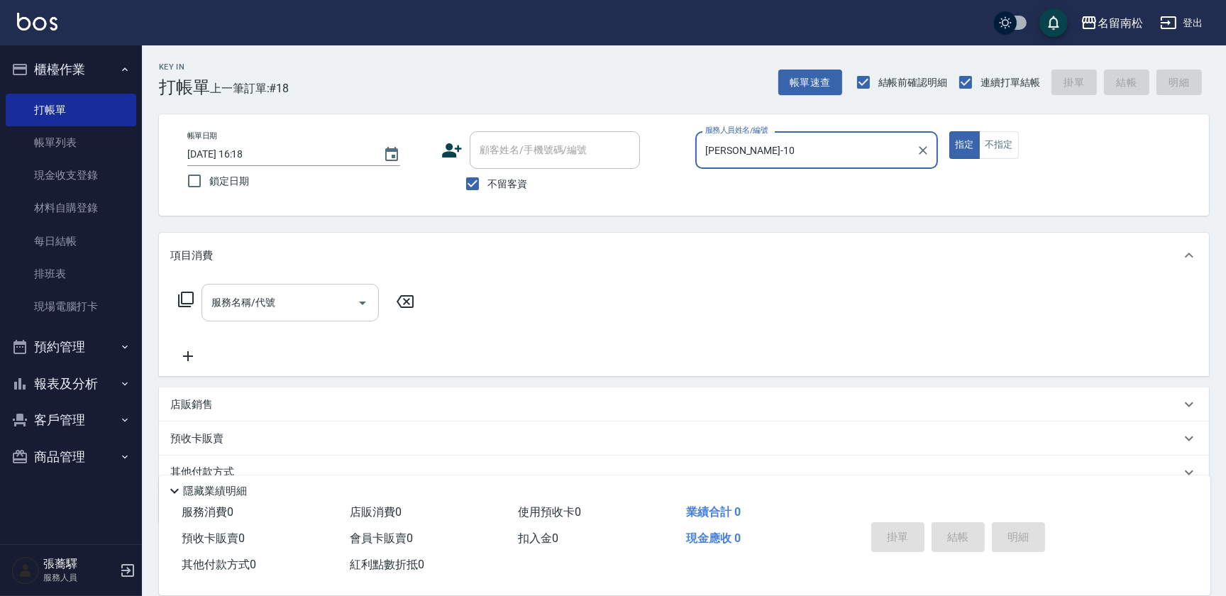
click at [345, 303] on input "服務名稱/代號" at bounding box center [279, 302] width 143 height 25
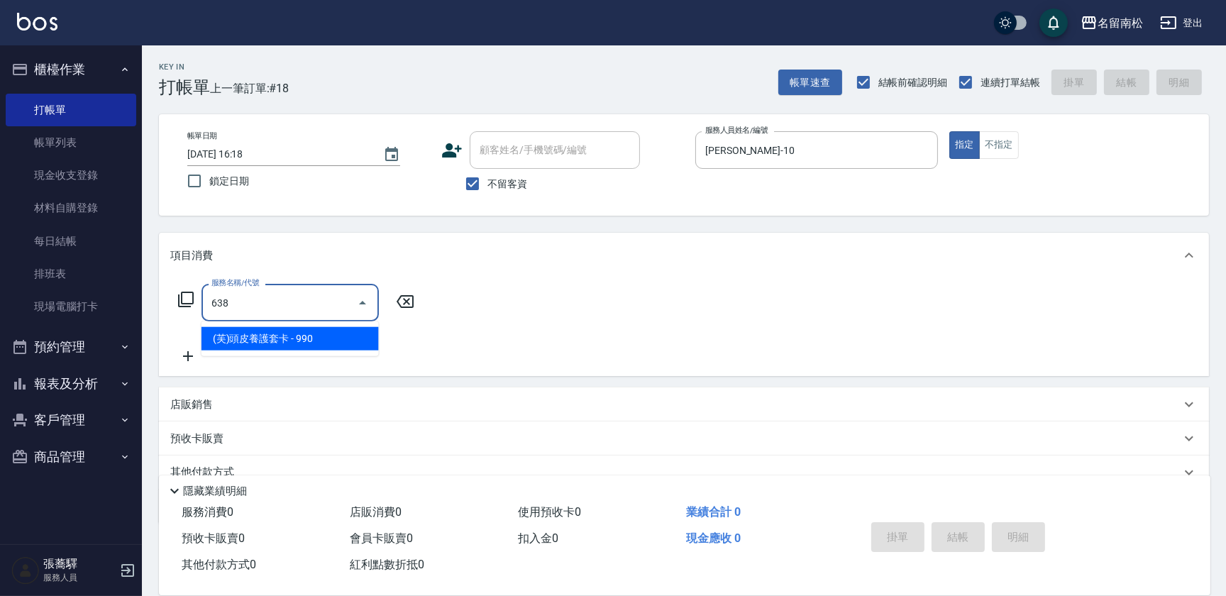
type input "(芙)頭皮養護套卡(638)"
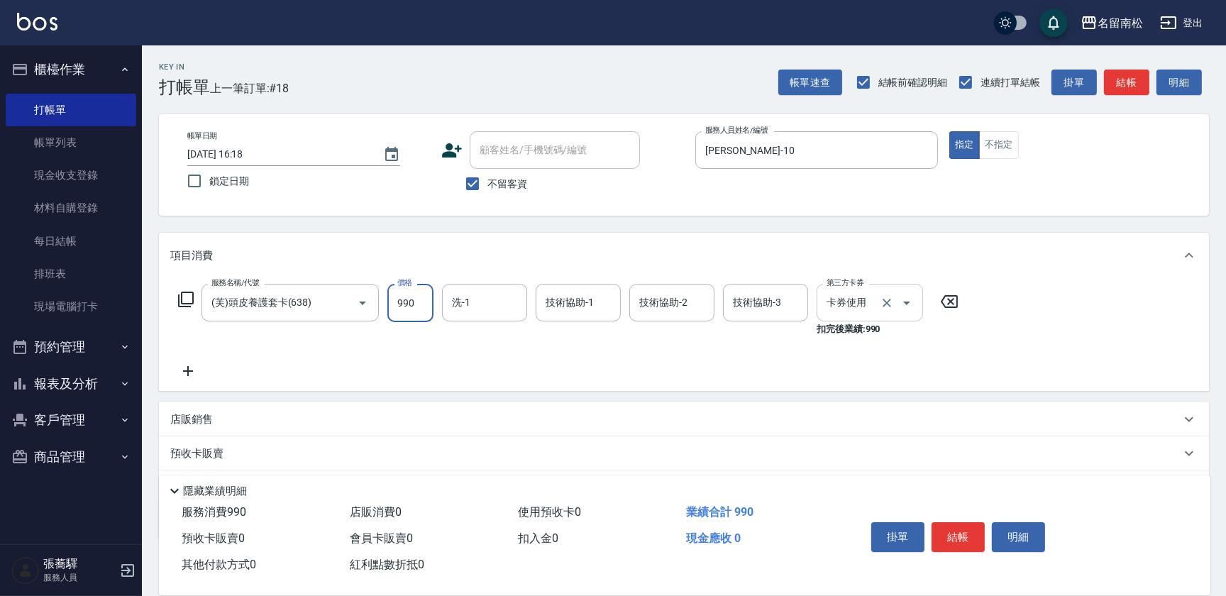
click at [507, 297] on input "洗-1" at bounding box center [484, 302] width 72 height 25
type input "10"
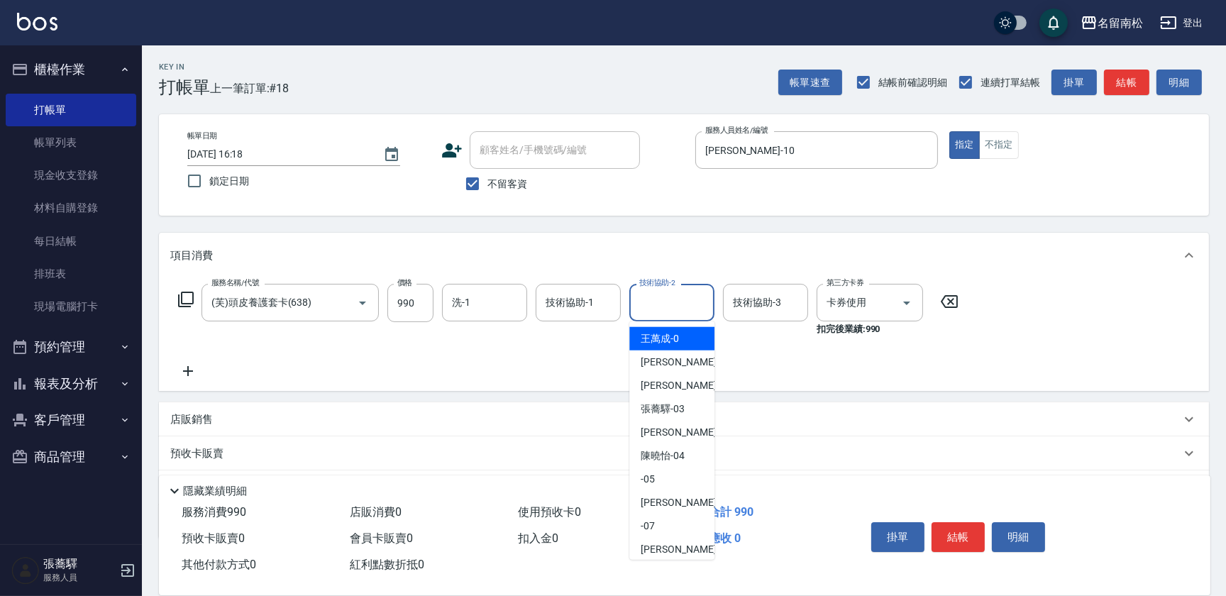
click at [658, 307] on input "技術協助-2" at bounding box center [672, 302] width 72 height 25
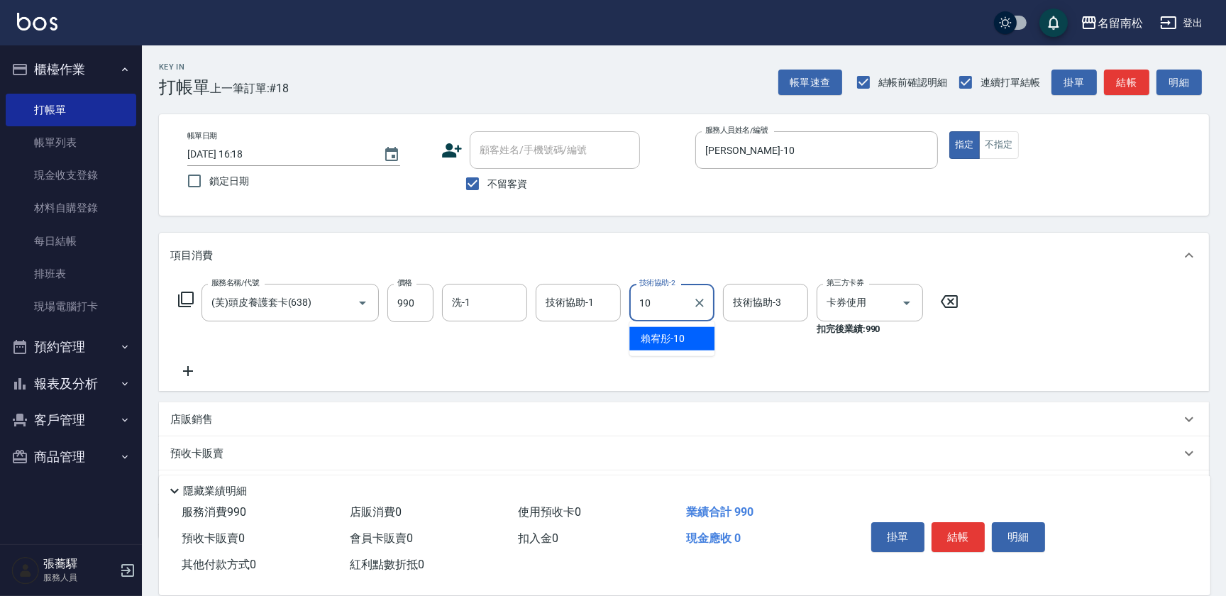
click at [659, 333] on span "[PERSON_NAME]-10" at bounding box center [663, 338] width 44 height 15
type input "[PERSON_NAME]-10"
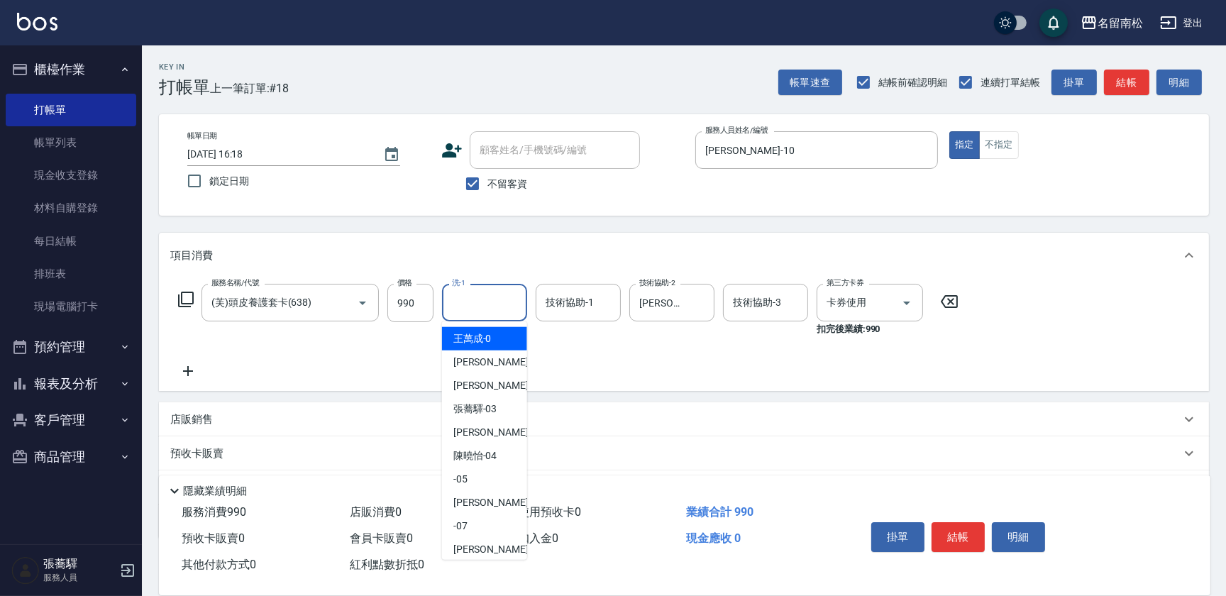
click at [472, 300] on input "洗-1" at bounding box center [484, 302] width 72 height 25
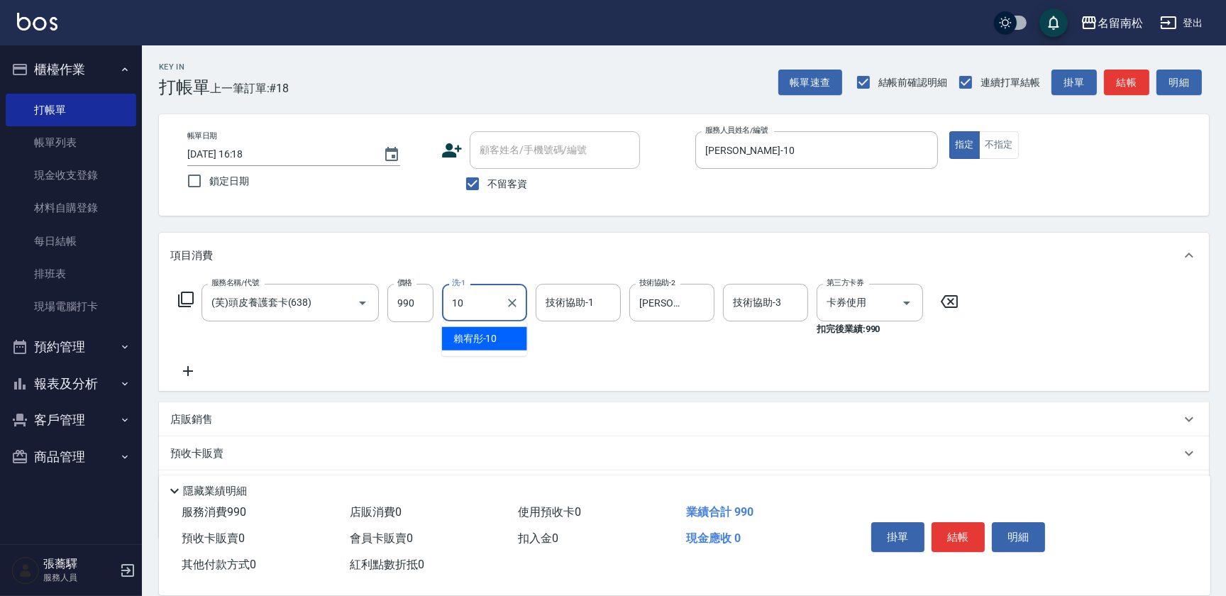
click at [480, 333] on span "[PERSON_NAME]-10" at bounding box center [475, 338] width 44 height 15
type input "[PERSON_NAME]-10"
click at [955, 522] on button "結帳" at bounding box center [958, 537] width 53 height 30
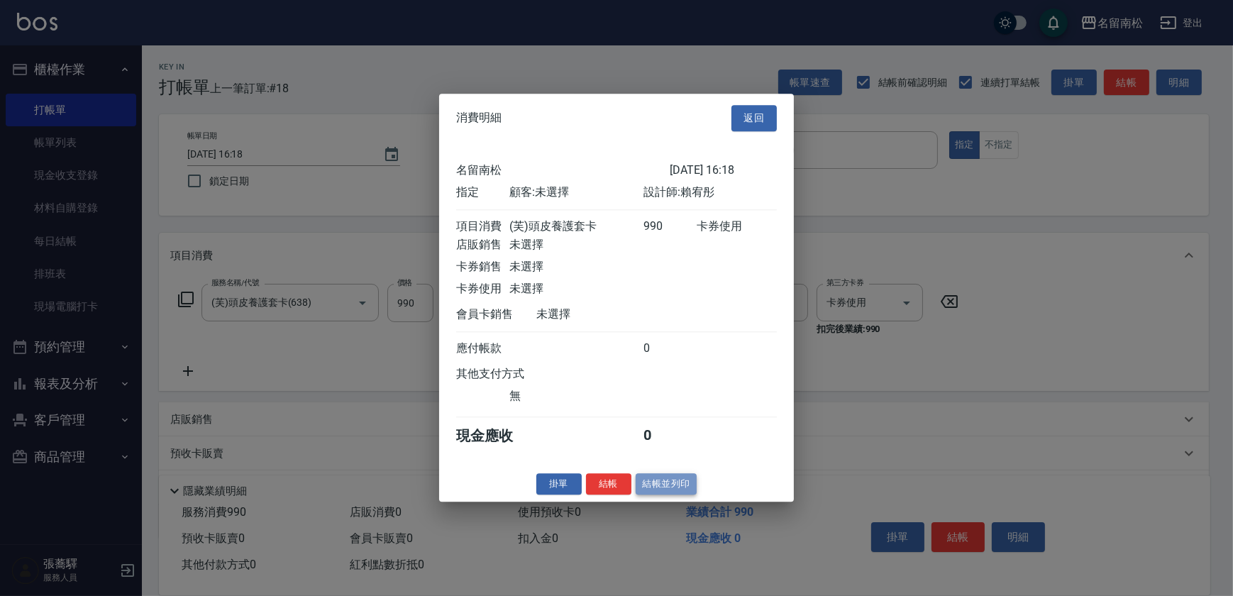
click at [666, 489] on button "結帳並列印" at bounding box center [667, 484] width 62 height 22
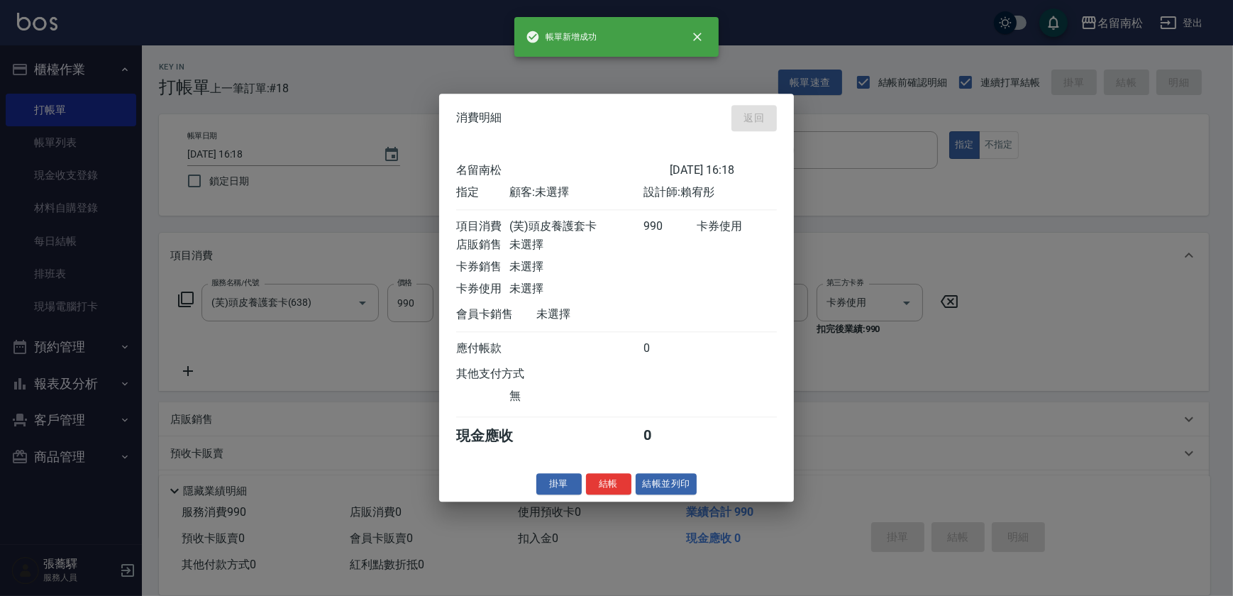
type input "[DATE] 16:24"
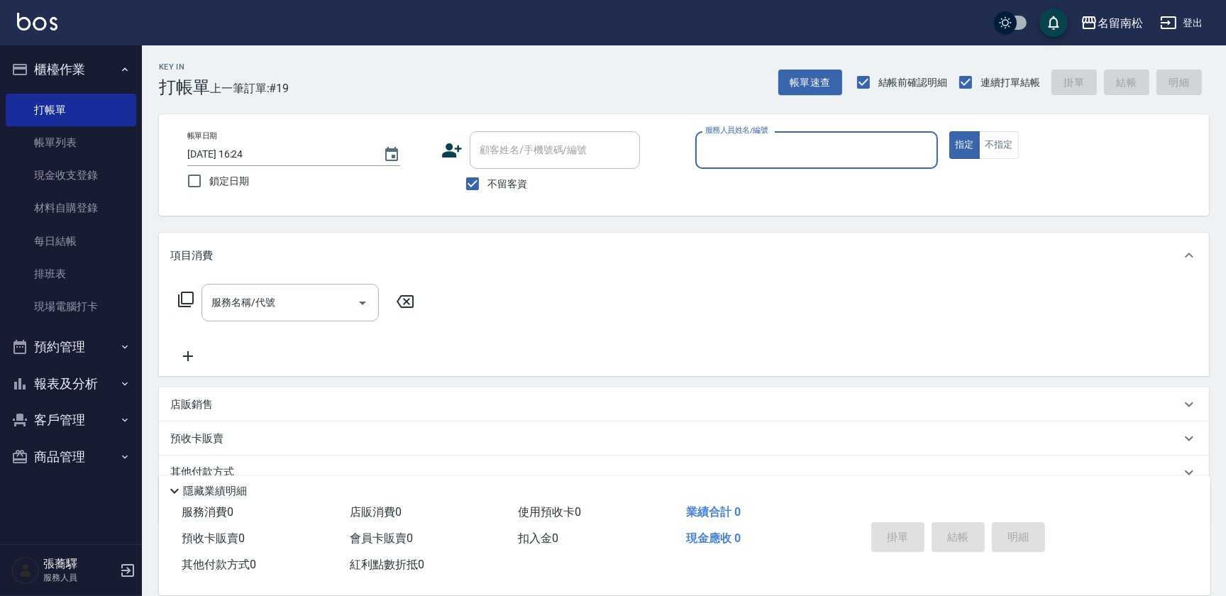
click at [734, 142] on div "服務人員姓名/編號 服務人員姓名/編號" at bounding box center [816, 150] width 243 height 38
click at [703, 181] on div "[PERSON_NAME]-10" at bounding box center [816, 186] width 243 height 23
type input "[PERSON_NAME]-10"
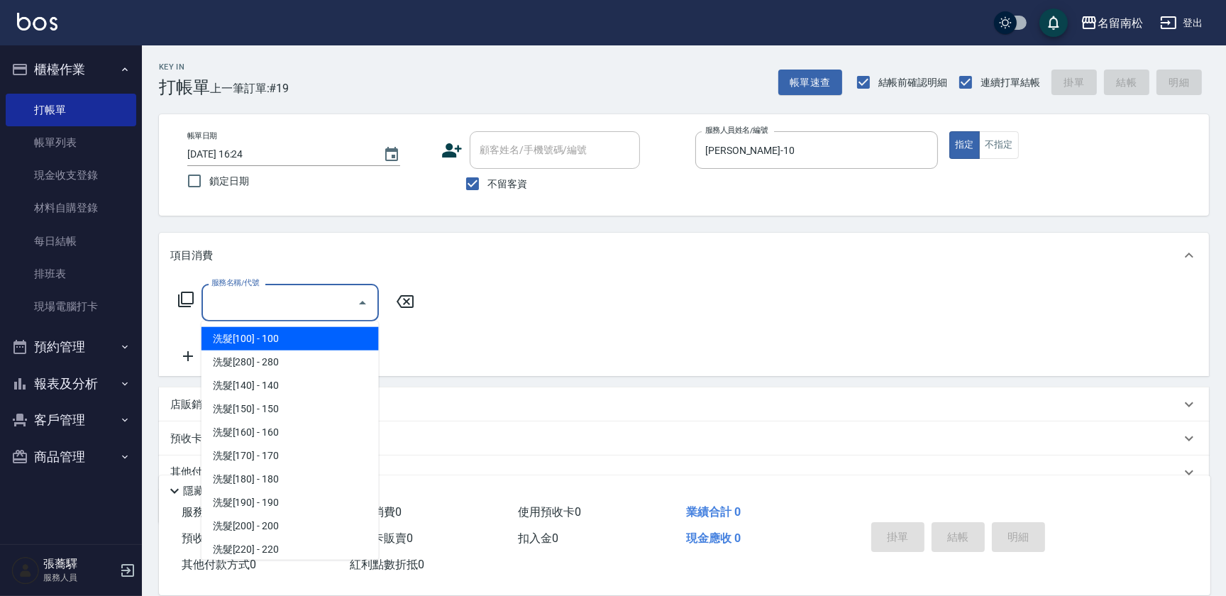
click at [333, 306] on input "服務名稱/代號" at bounding box center [279, 302] width 143 height 25
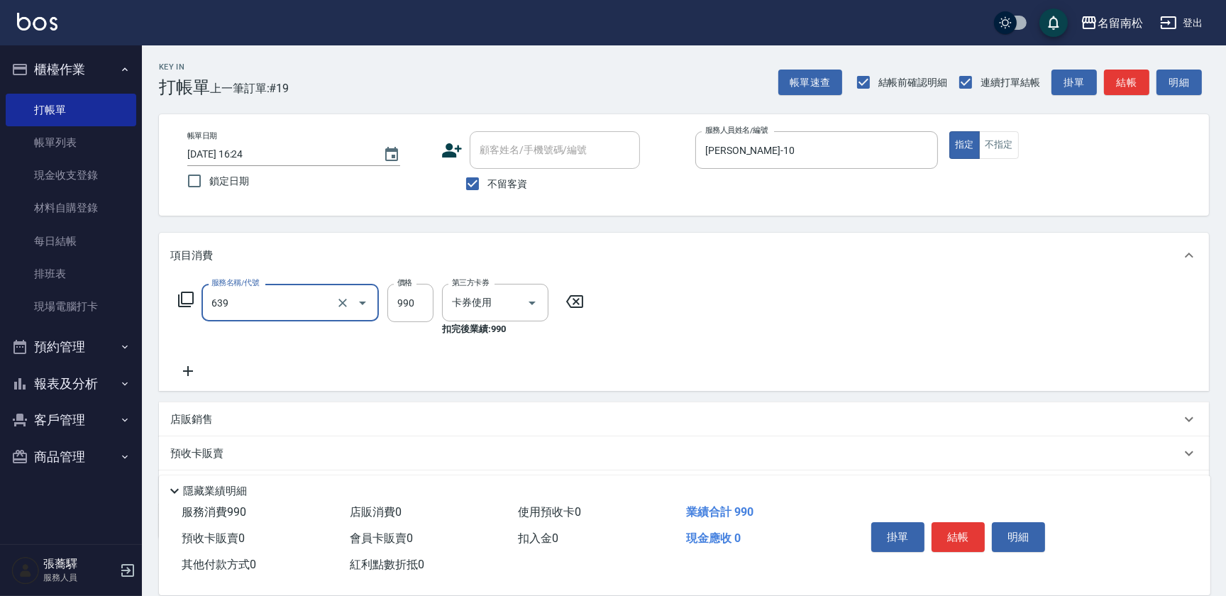
type input "(芙)蘆薈髮膜套卡(自材)(639)"
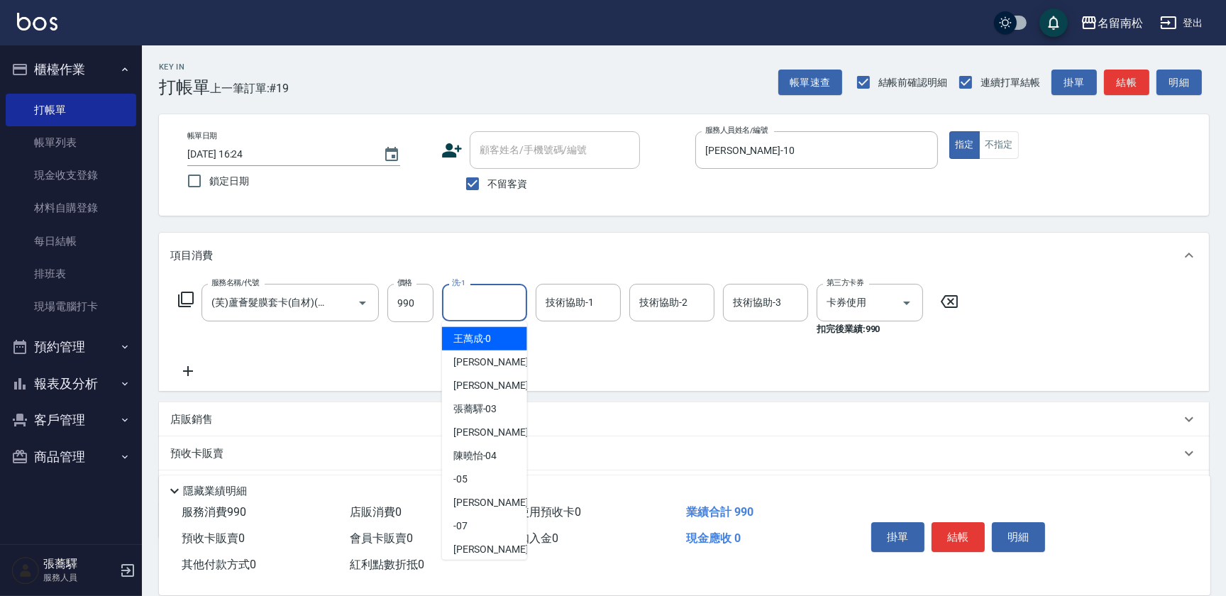
click at [480, 307] on input "洗-1" at bounding box center [484, 302] width 72 height 25
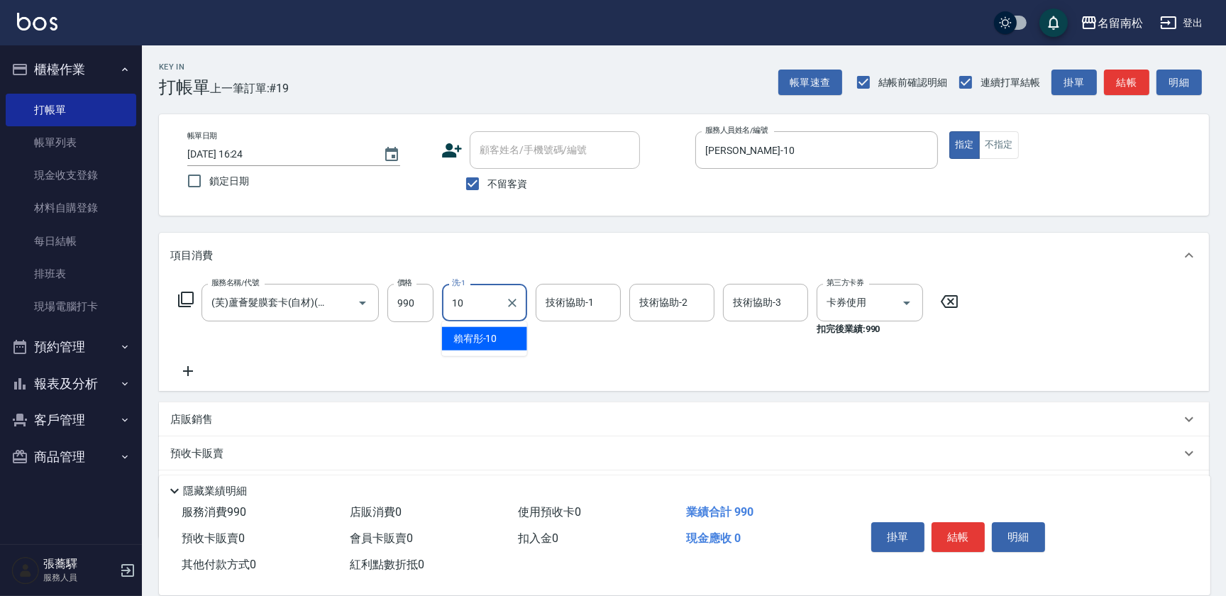
drag, startPoint x: 476, startPoint y: 337, endPoint x: 560, endPoint y: 324, distance: 84.7
click at [480, 336] on span "[PERSON_NAME]-10" at bounding box center [475, 338] width 44 height 15
type input "[PERSON_NAME]-10"
click at [645, 309] on input "1" at bounding box center [672, 302] width 72 height 25
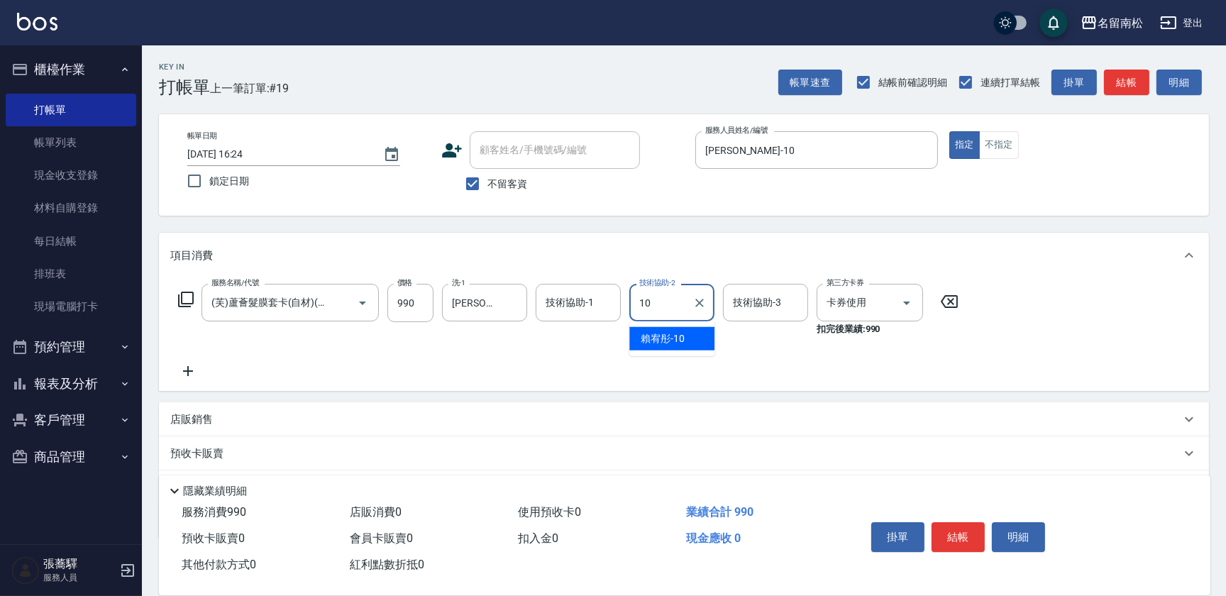
drag, startPoint x: 666, startPoint y: 339, endPoint x: 673, endPoint y: 336, distance: 7.3
click at [668, 338] on span "[PERSON_NAME]-10" at bounding box center [663, 338] width 44 height 15
type input "[PERSON_NAME]-10"
click at [951, 534] on button "結帳" at bounding box center [958, 537] width 53 height 30
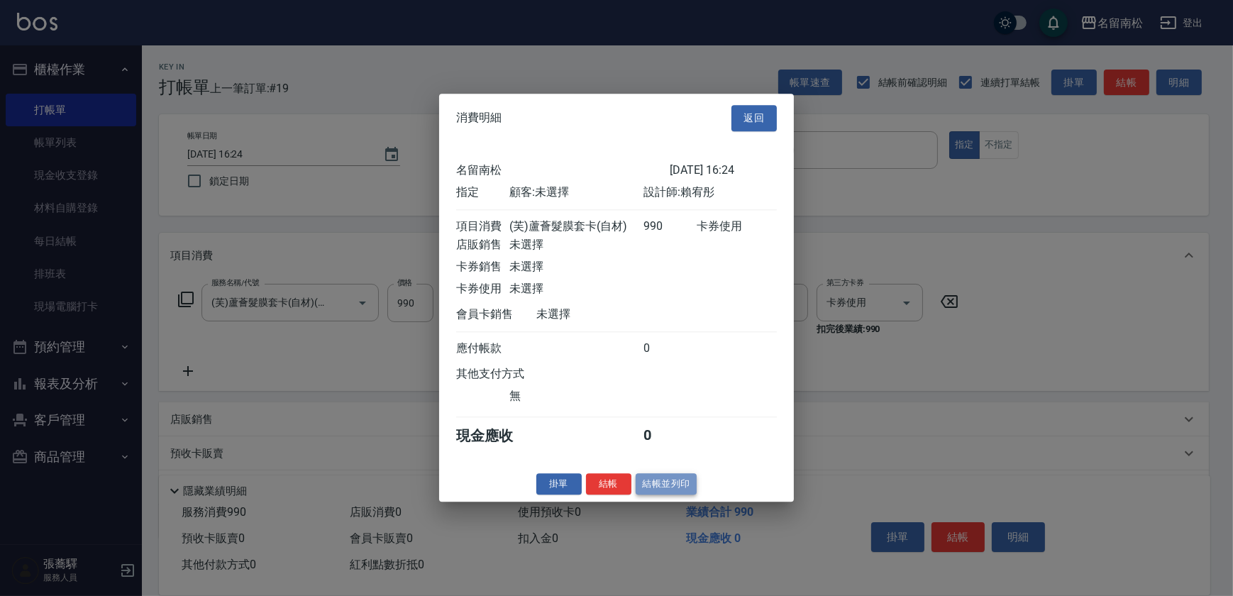
click at [662, 488] on button "結帳並列印" at bounding box center [667, 484] width 62 height 22
